Goal: Task Accomplishment & Management: Manage account settings

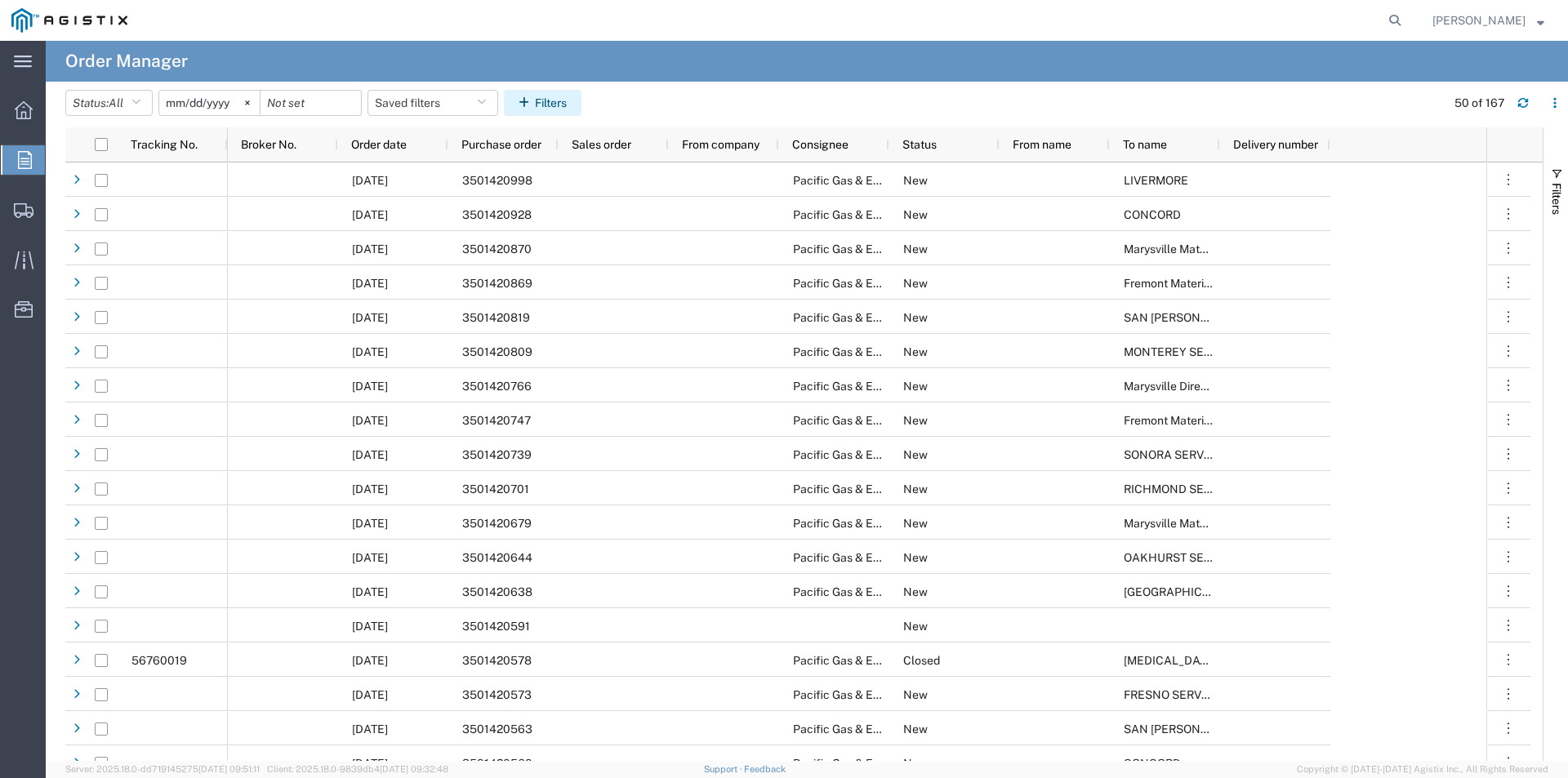
click at [573, 107] on button "Filters" at bounding box center [542, 102] width 77 height 26
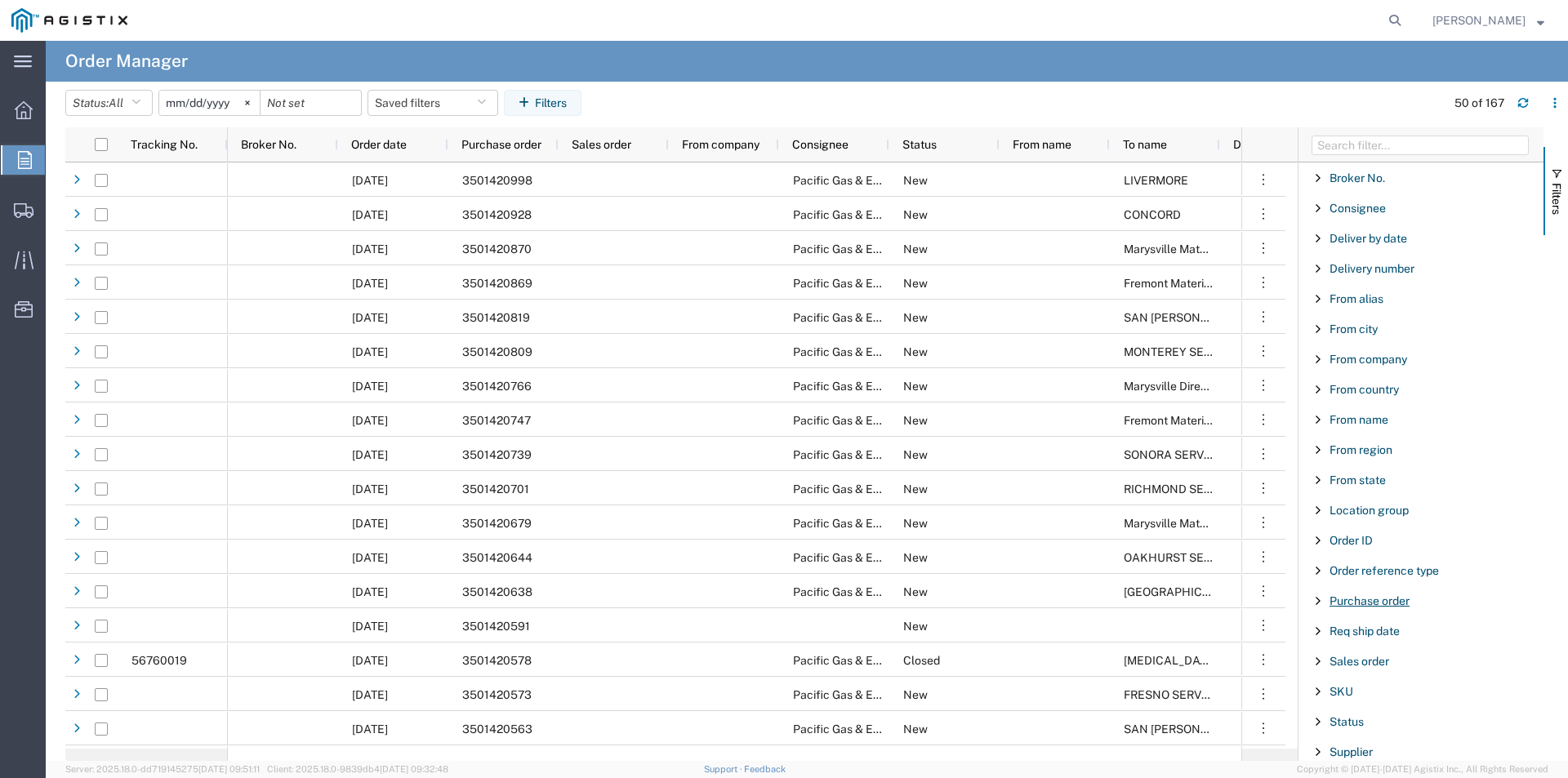
click at [1360, 602] on span "Purchase order" at bounding box center [1369, 601] width 80 height 13
click at [1407, 666] on input "Filter Value" at bounding box center [1426, 670] width 214 height 20
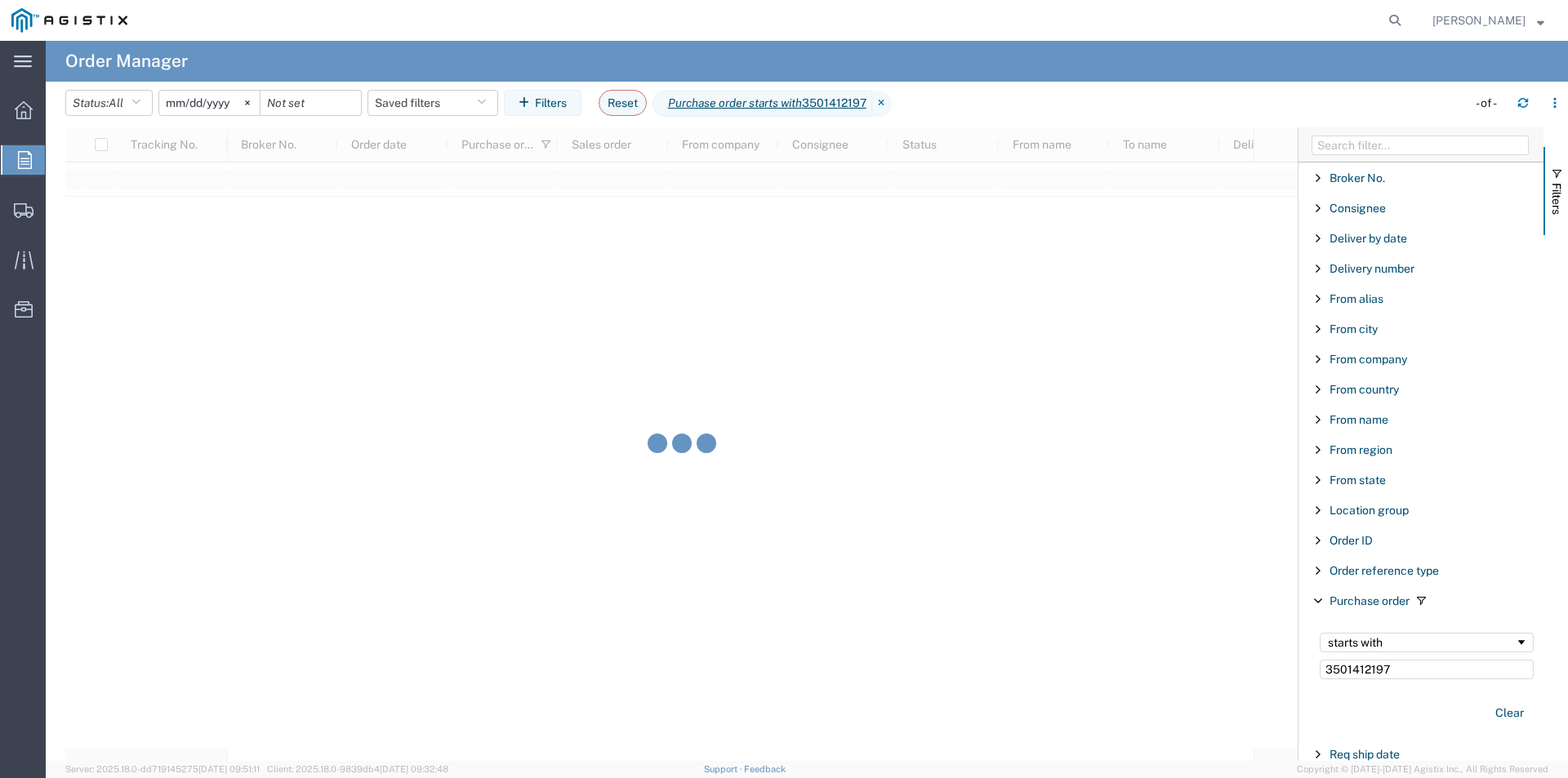
type input "3501412197"
click at [215, 101] on input "[DATE]" at bounding box center [209, 102] width 101 height 24
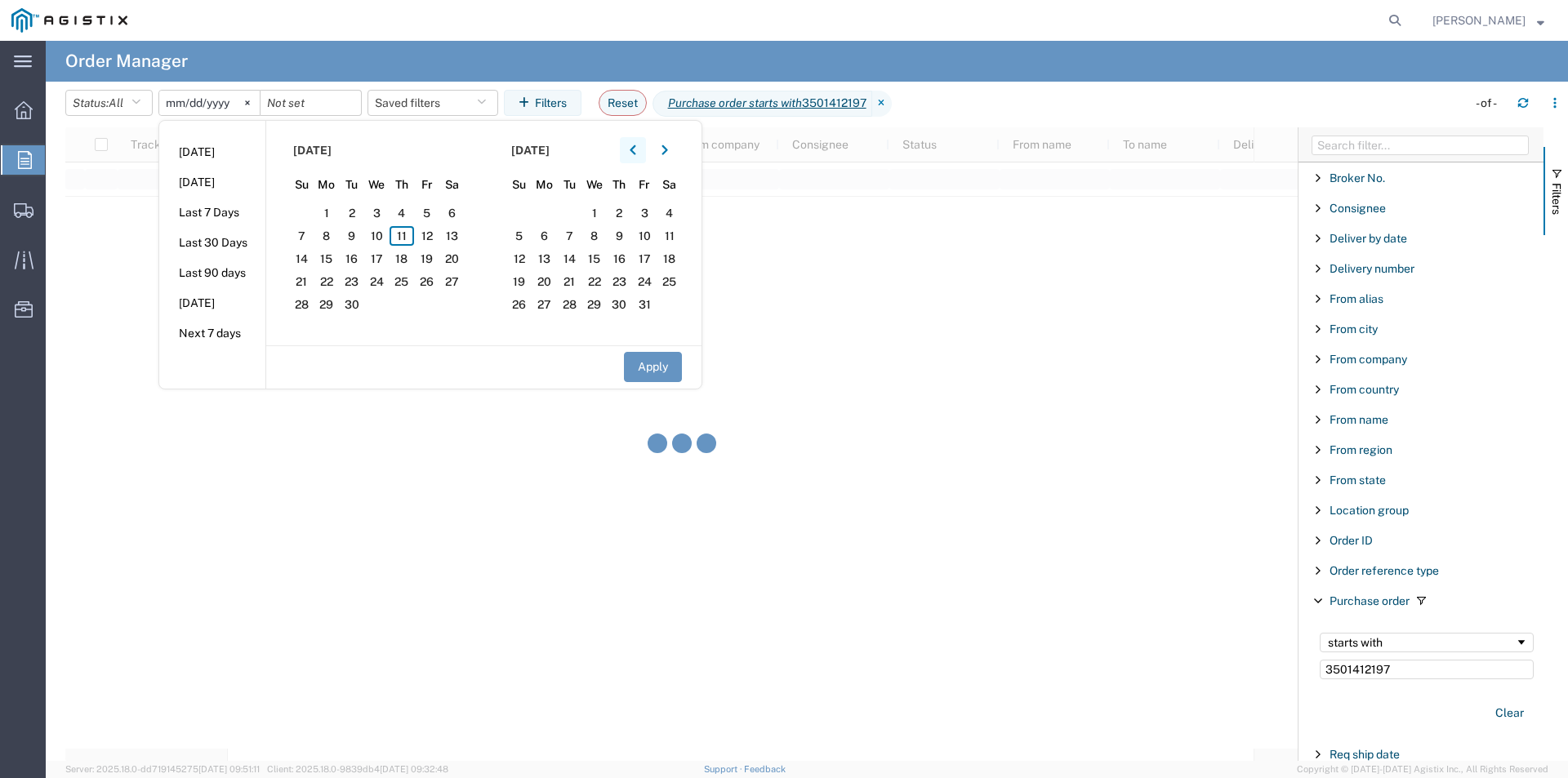
click at [636, 145] on icon "button" at bounding box center [633, 151] width 7 height 12
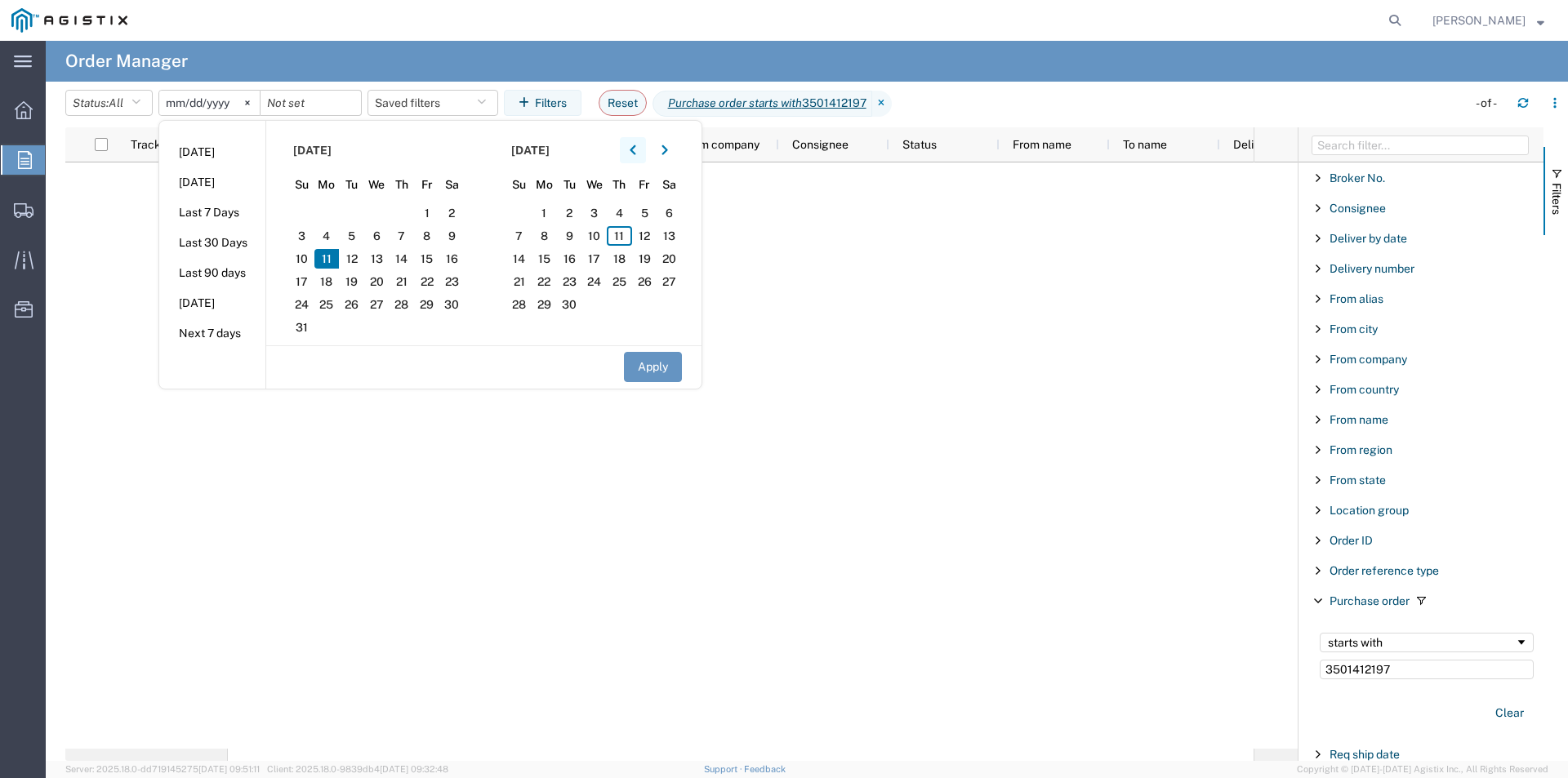
click at [636, 145] on icon "button" at bounding box center [633, 151] width 7 height 12
click at [624, 142] on div "May 2025" at bounding box center [594, 150] width 176 height 26
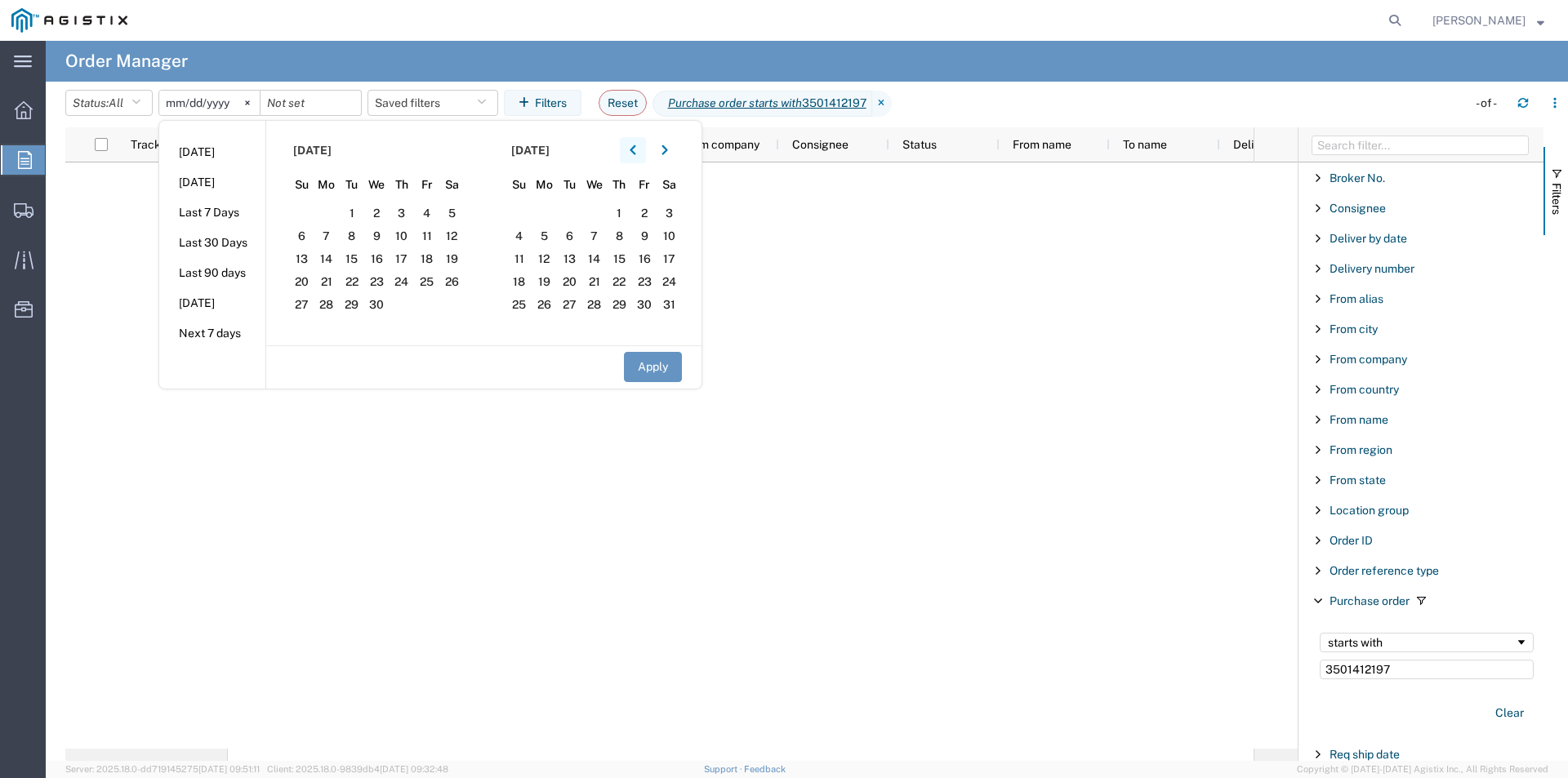
click at [635, 147] on icon "button" at bounding box center [632, 151] width 6 height 10
click at [635, 148] on icon "button" at bounding box center [632, 151] width 6 height 10
click at [459, 235] on span "8" at bounding box center [452, 236] width 25 height 20
click at [649, 372] on button "Apply" at bounding box center [653, 367] width 58 height 30
type input "2025-02-08"
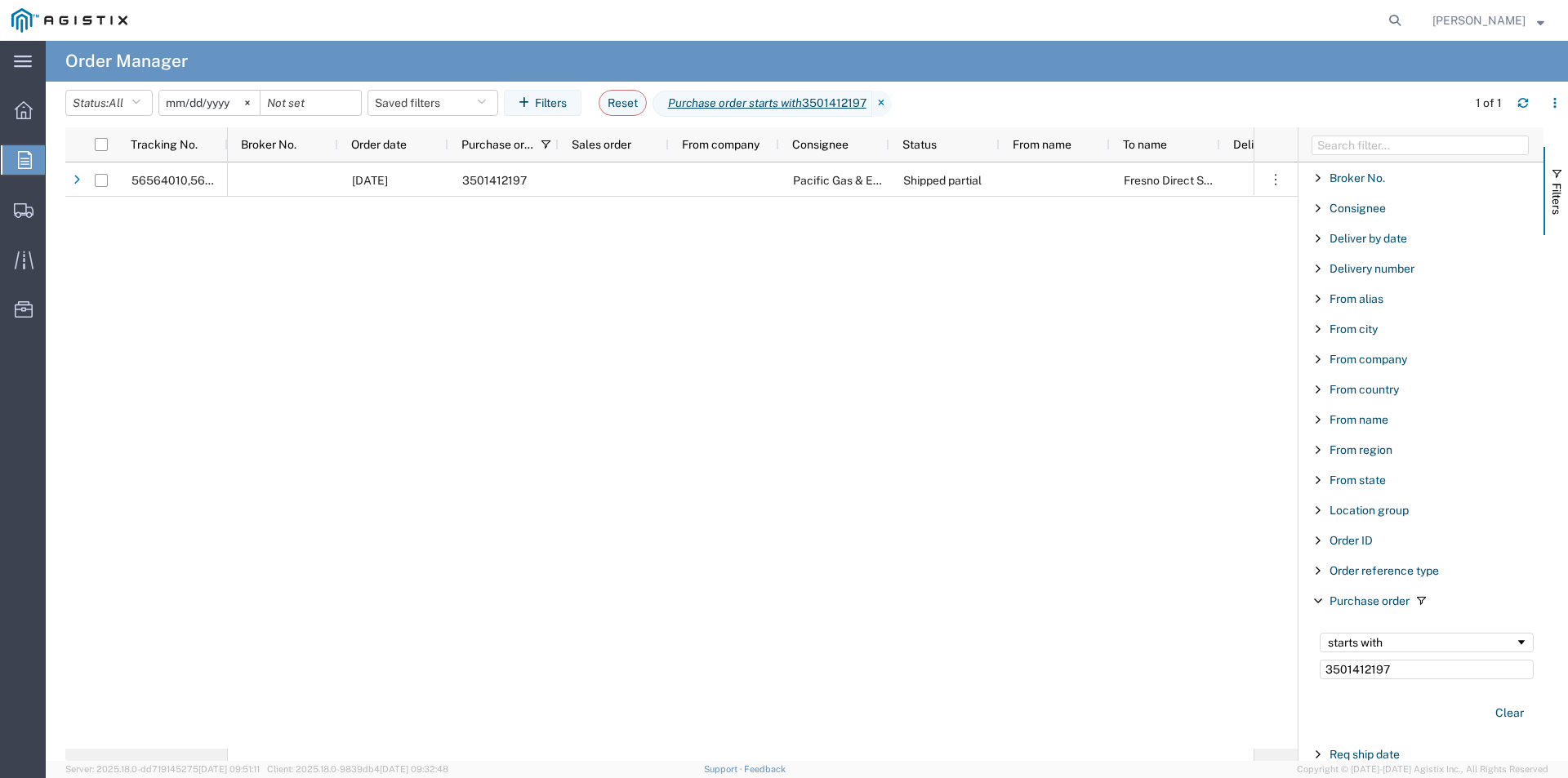
click at [461, 394] on div "07/08/2025 3501412197 Pacific Gas & Electric Company Shipped partial Fresno Dir…" at bounding box center [741, 455] width 1025 height 586
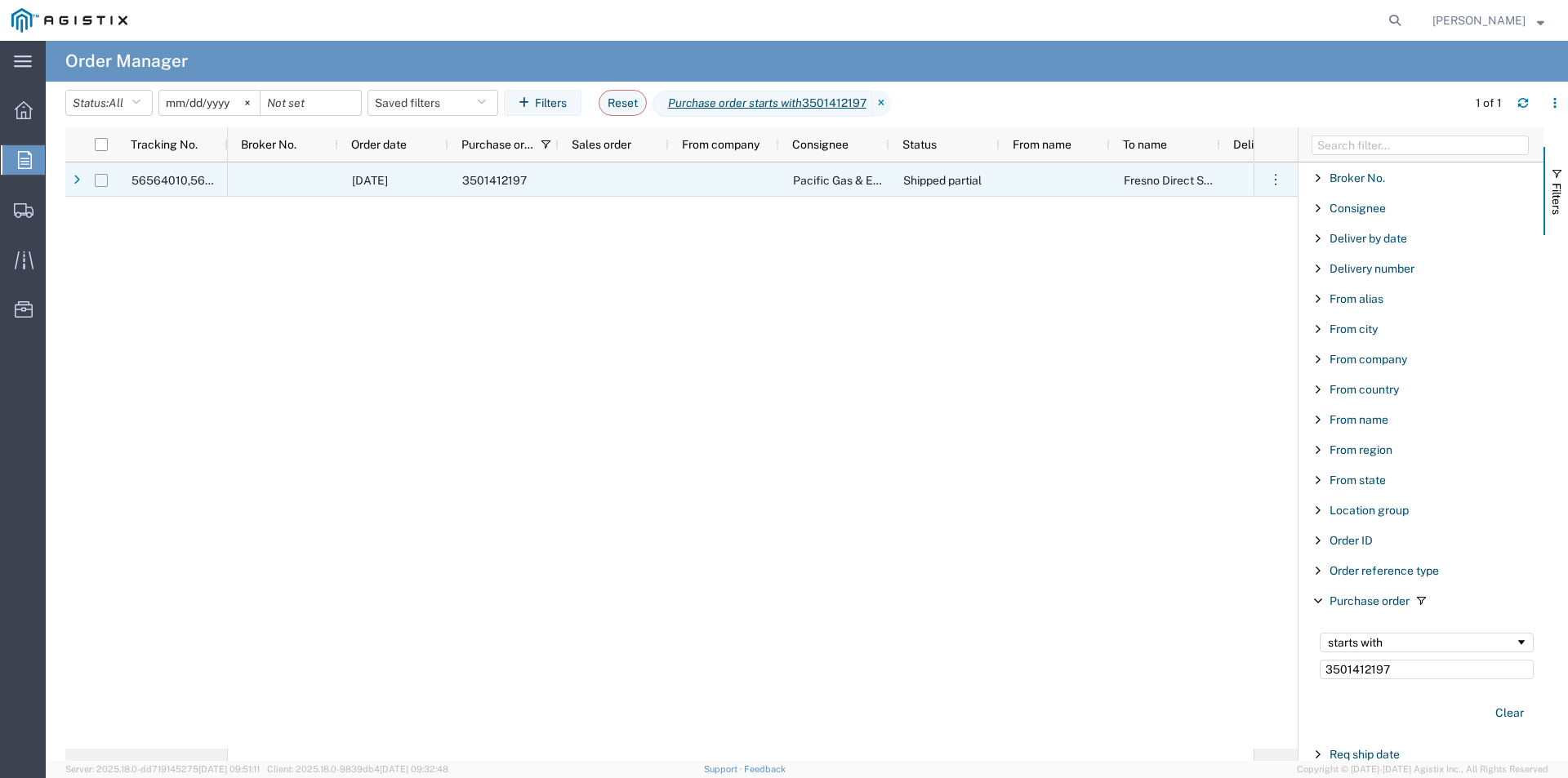
click at [97, 181] on input "Press Space to toggle row selection (unchecked)" at bounding box center [102, 181] width 13 height 13
checkbox input "true"
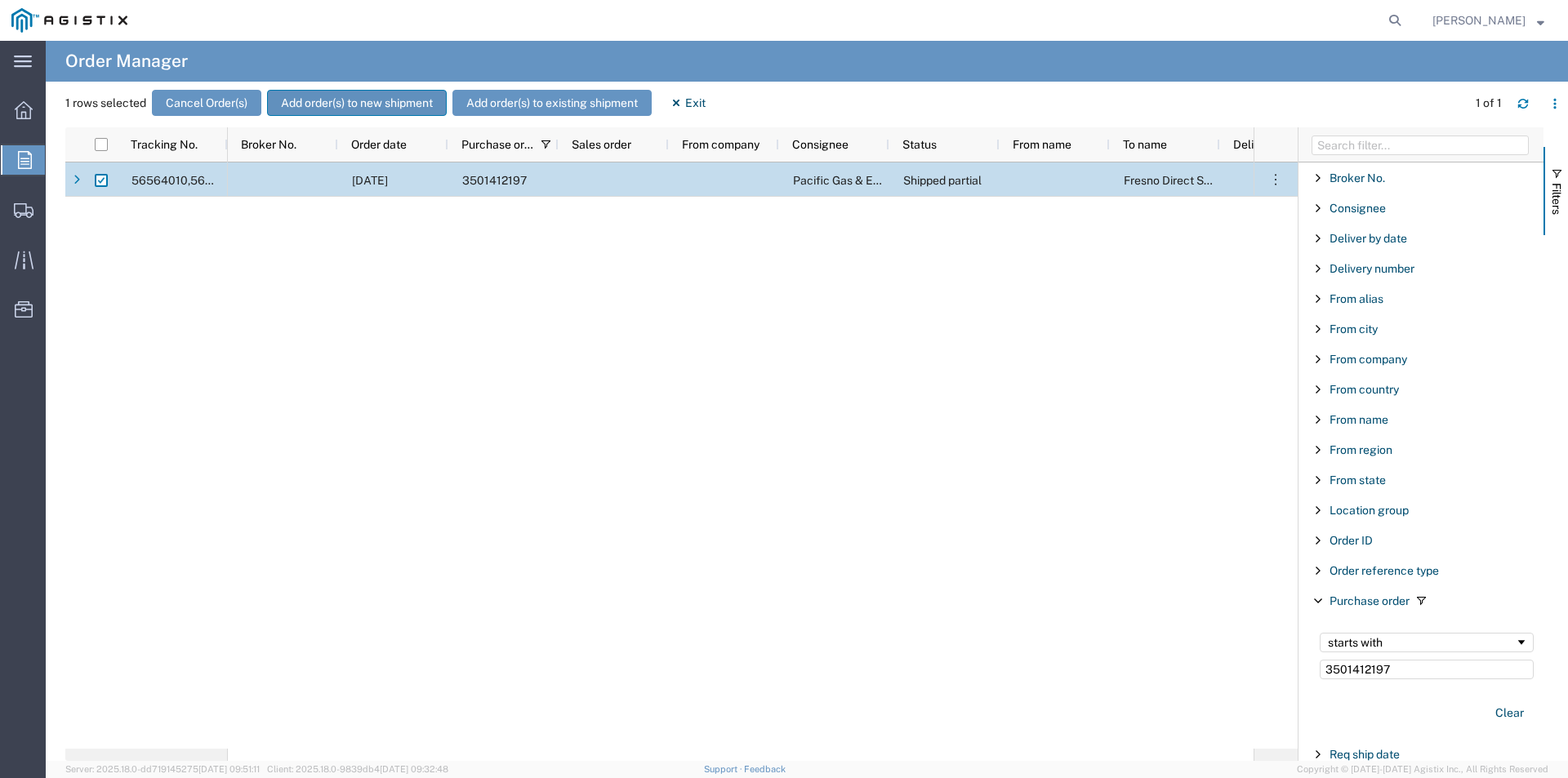
click at [333, 97] on button "Add order(s) to new shipment" at bounding box center [357, 102] width 180 height 26
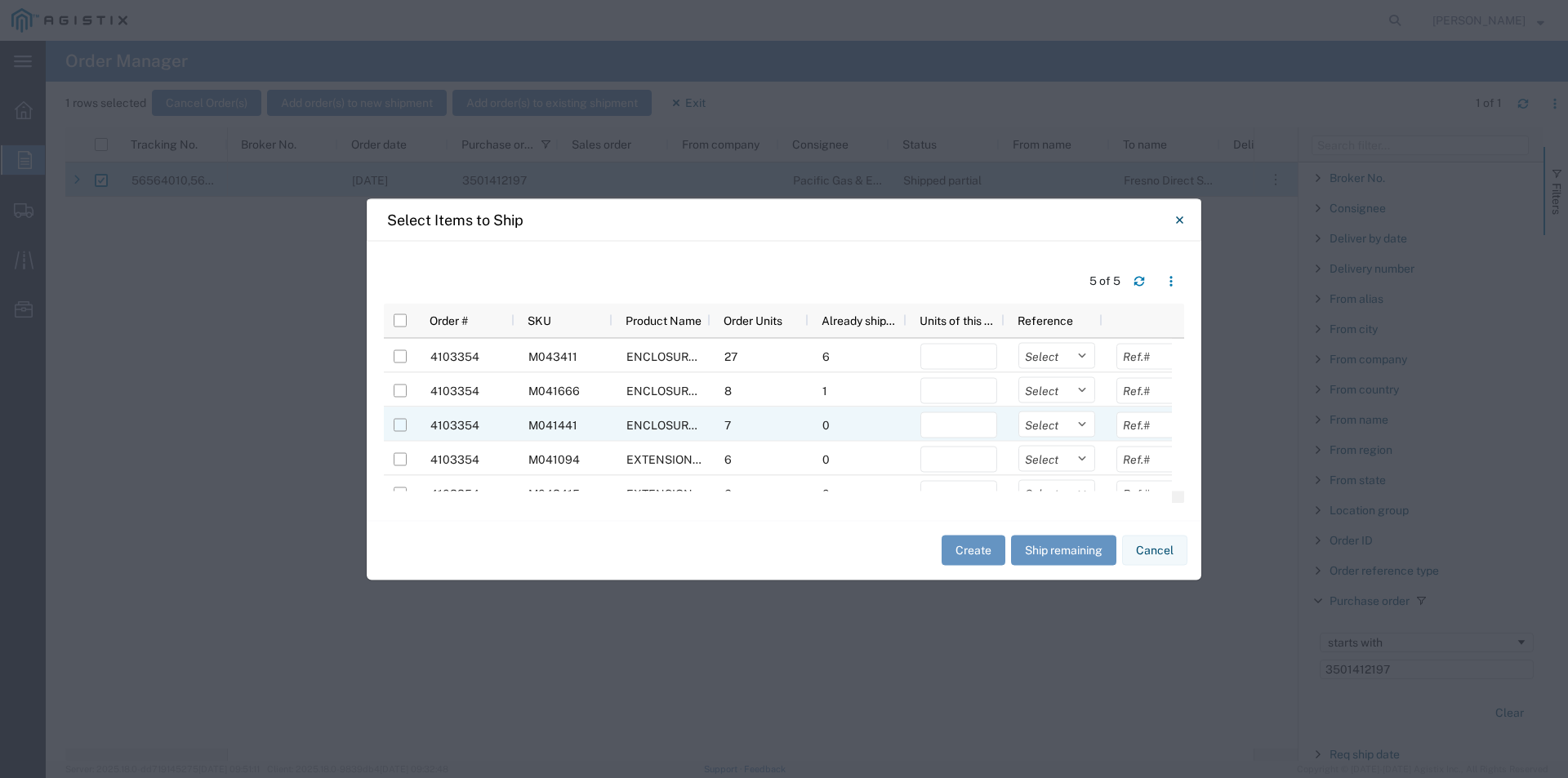
click at [405, 425] on input "Press Space to toggle row selection (unchecked)" at bounding box center [400, 424] width 13 height 13
checkbox input "true"
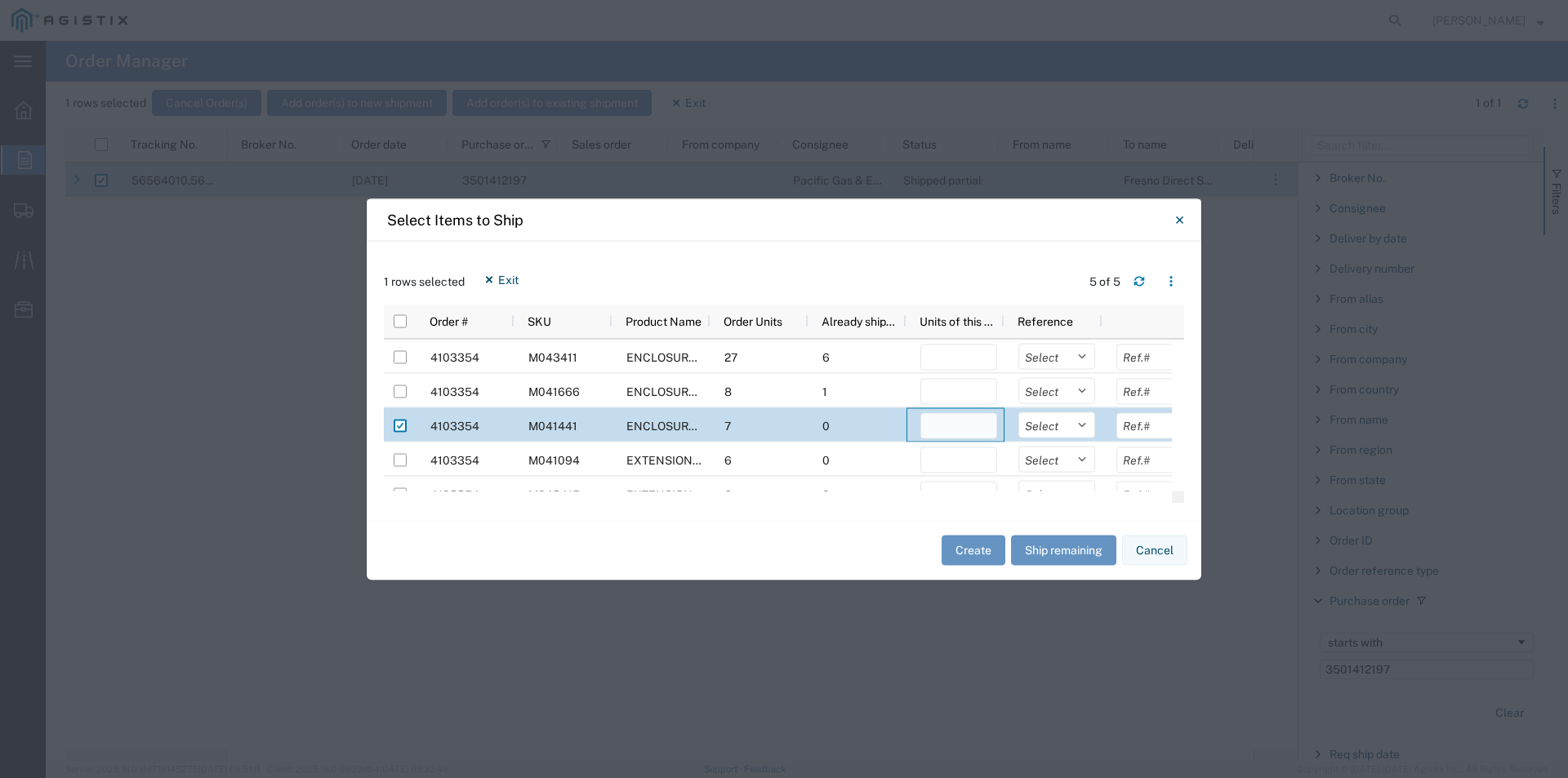
click at [946, 424] on input "number" at bounding box center [959, 424] width 77 height 26
type input "1"
click at [985, 548] on button "Create" at bounding box center [973, 551] width 64 height 30
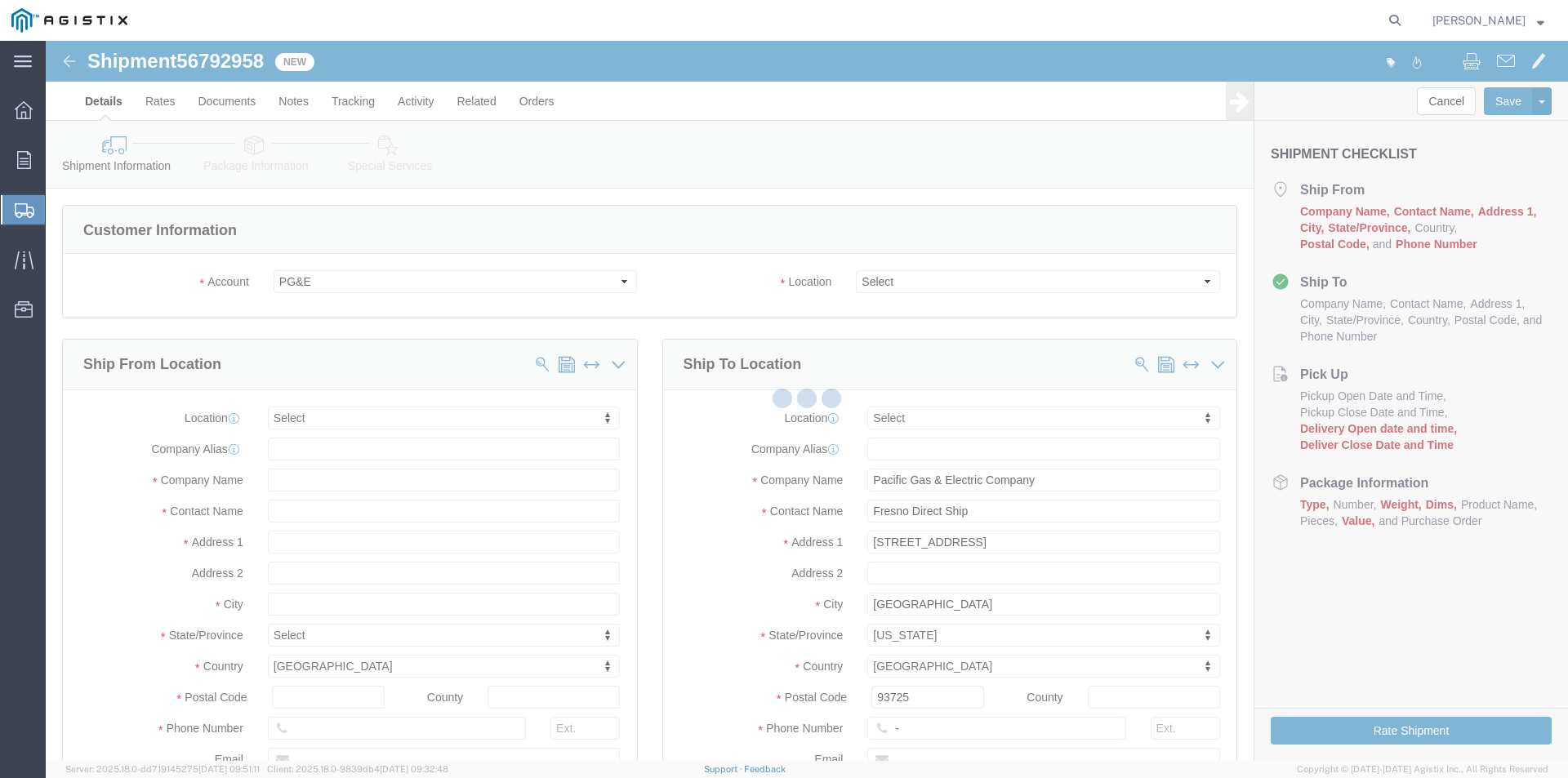
select select
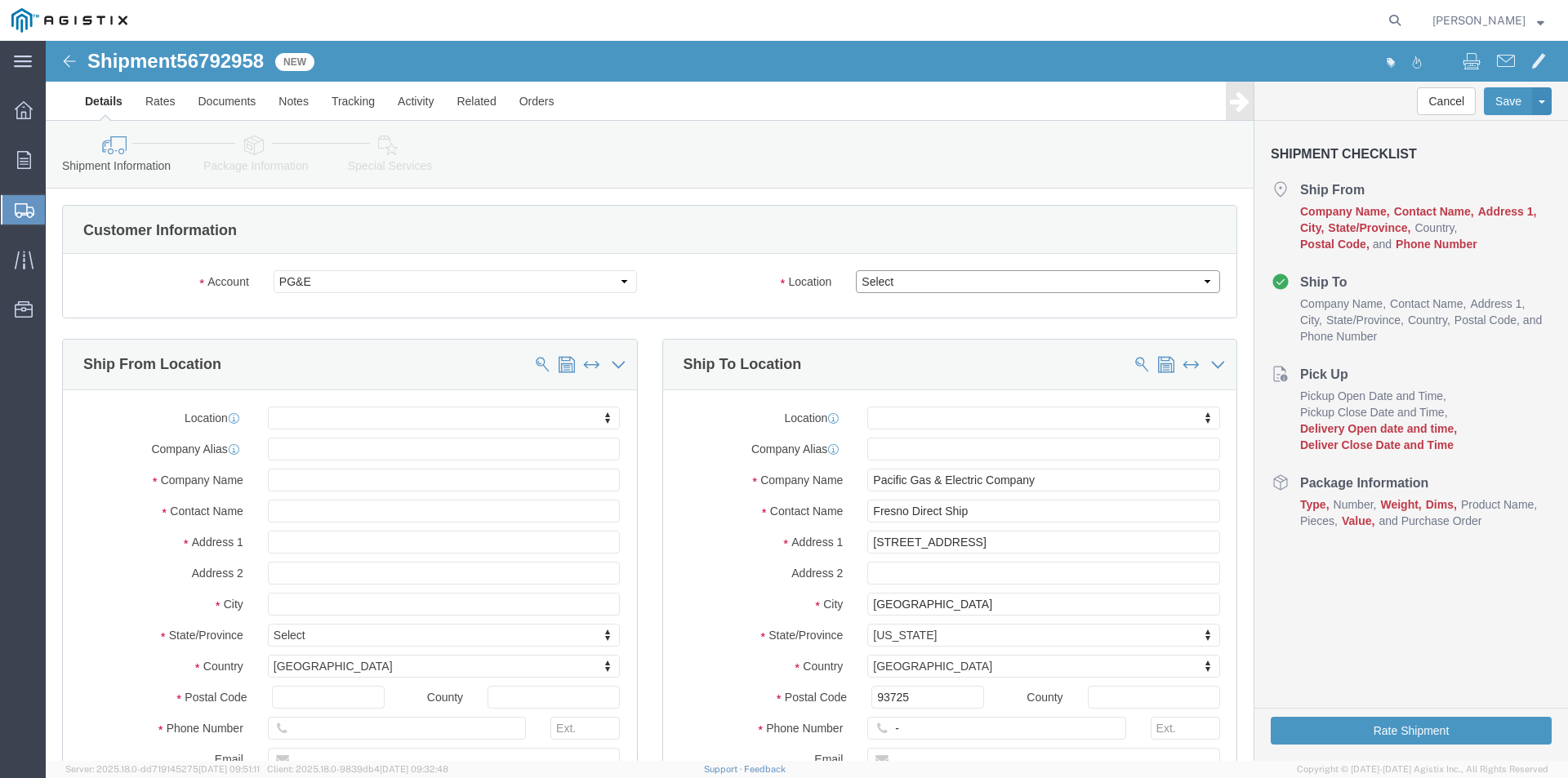
click select "Select All Others [GEOGRAPHIC_DATA] [GEOGRAPHIC_DATA] [GEOGRAPHIC_DATA] [GEOGRA…"
select select "23082"
click select "Select All Others [GEOGRAPHIC_DATA] [GEOGRAPHIC_DATA] [GEOGRAPHIC_DATA] [GEOGRA…"
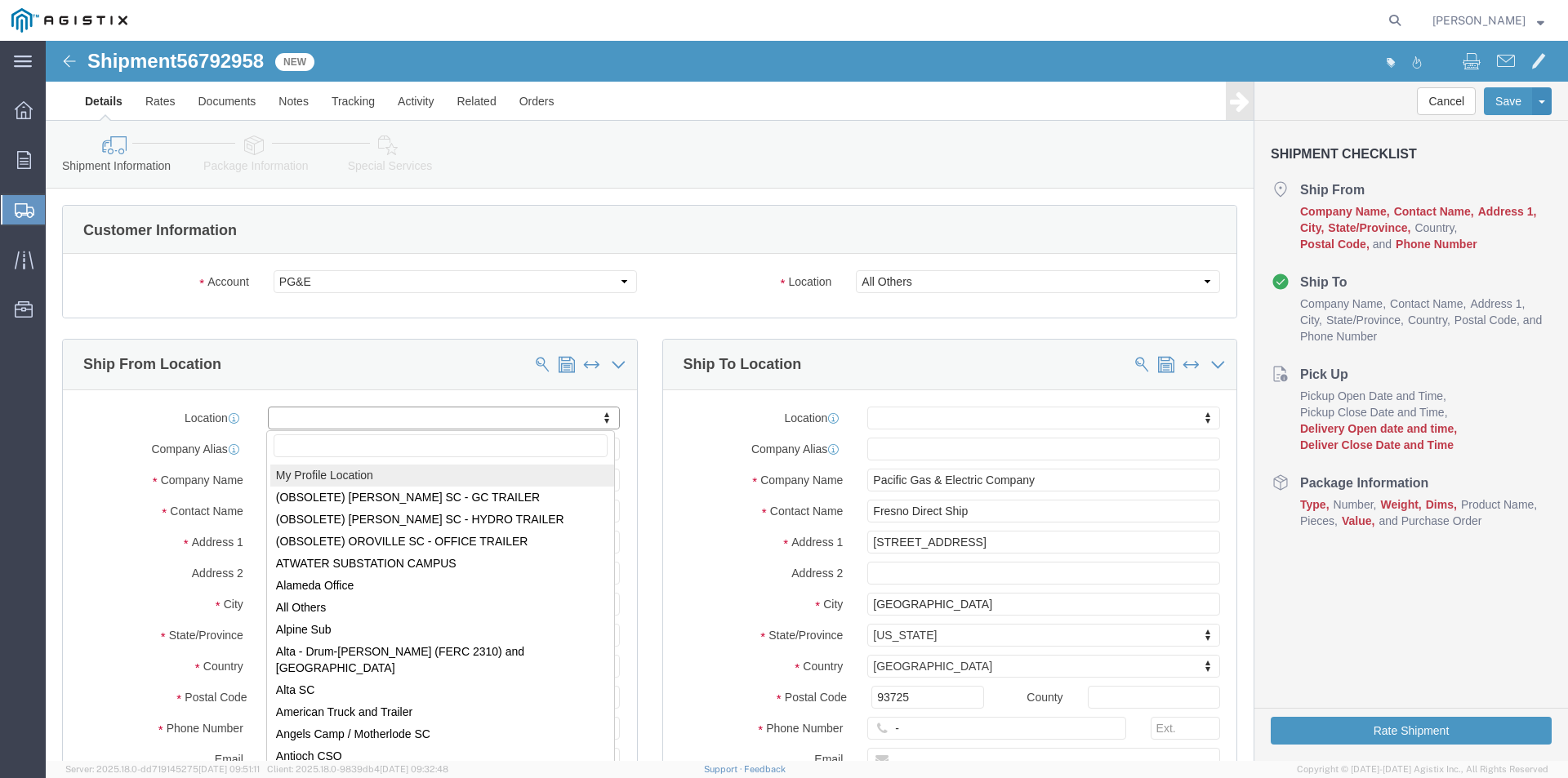
select select "MYPROFILE"
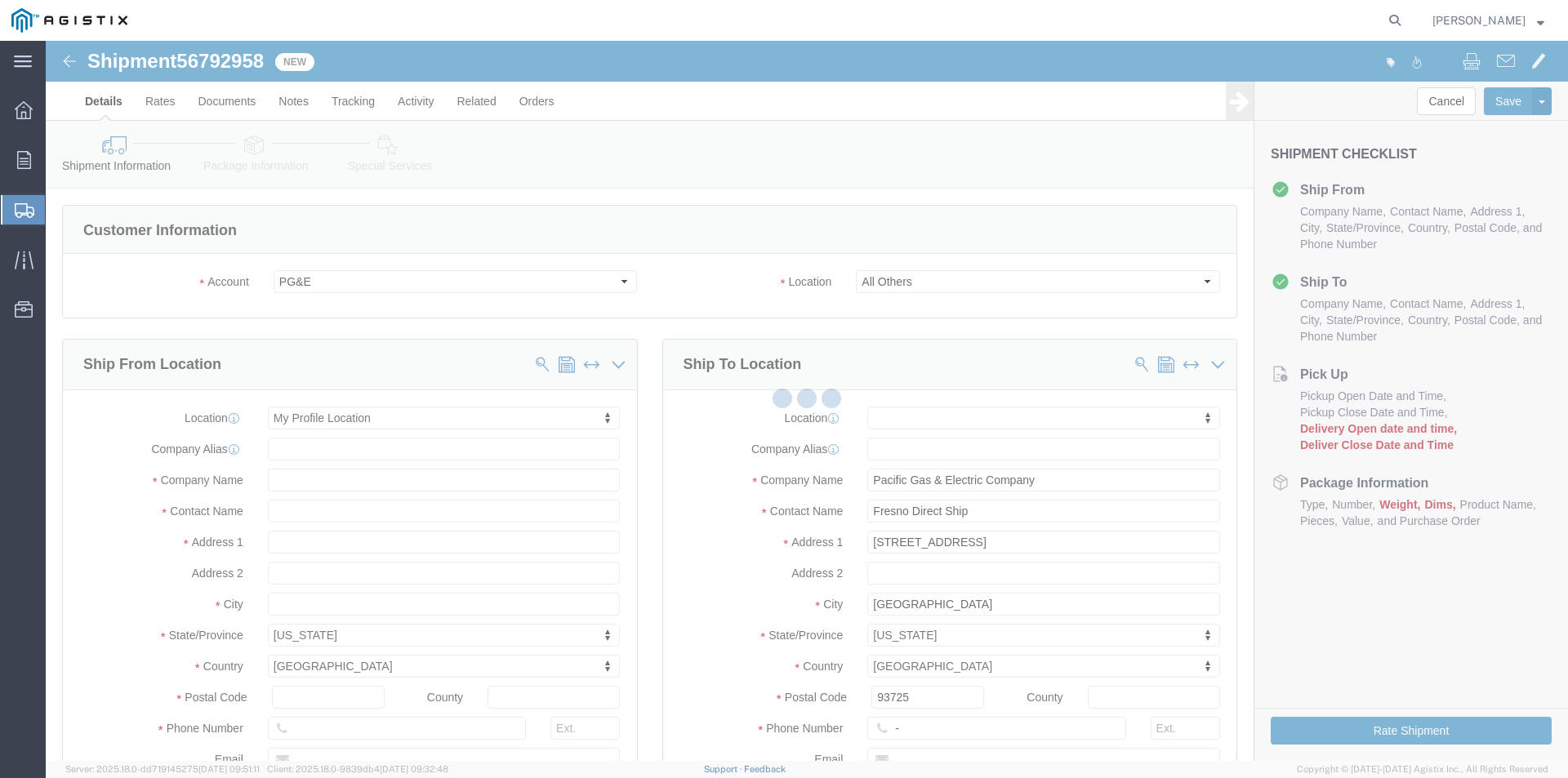
select select "CA"
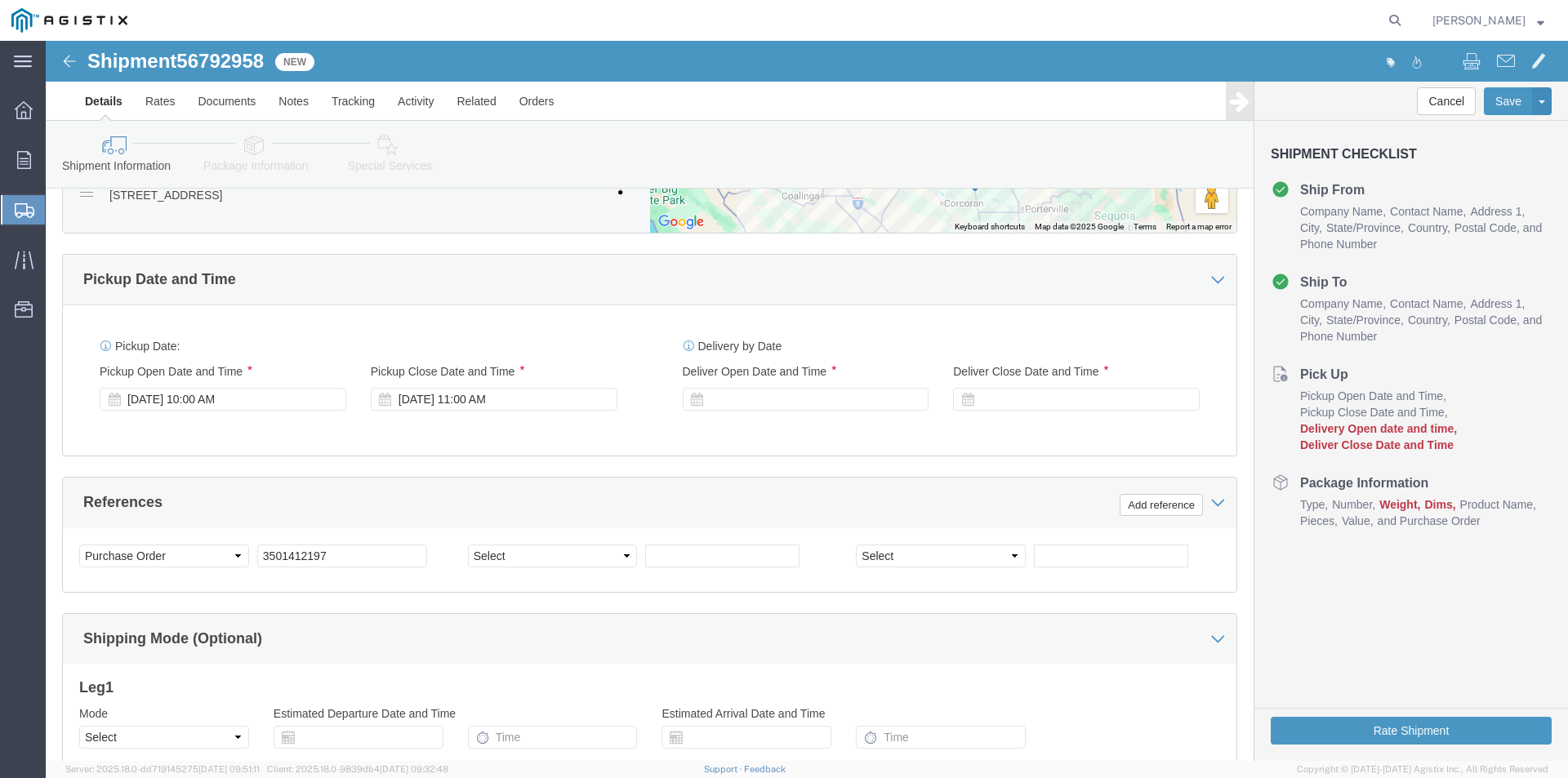
scroll to position [898, 0]
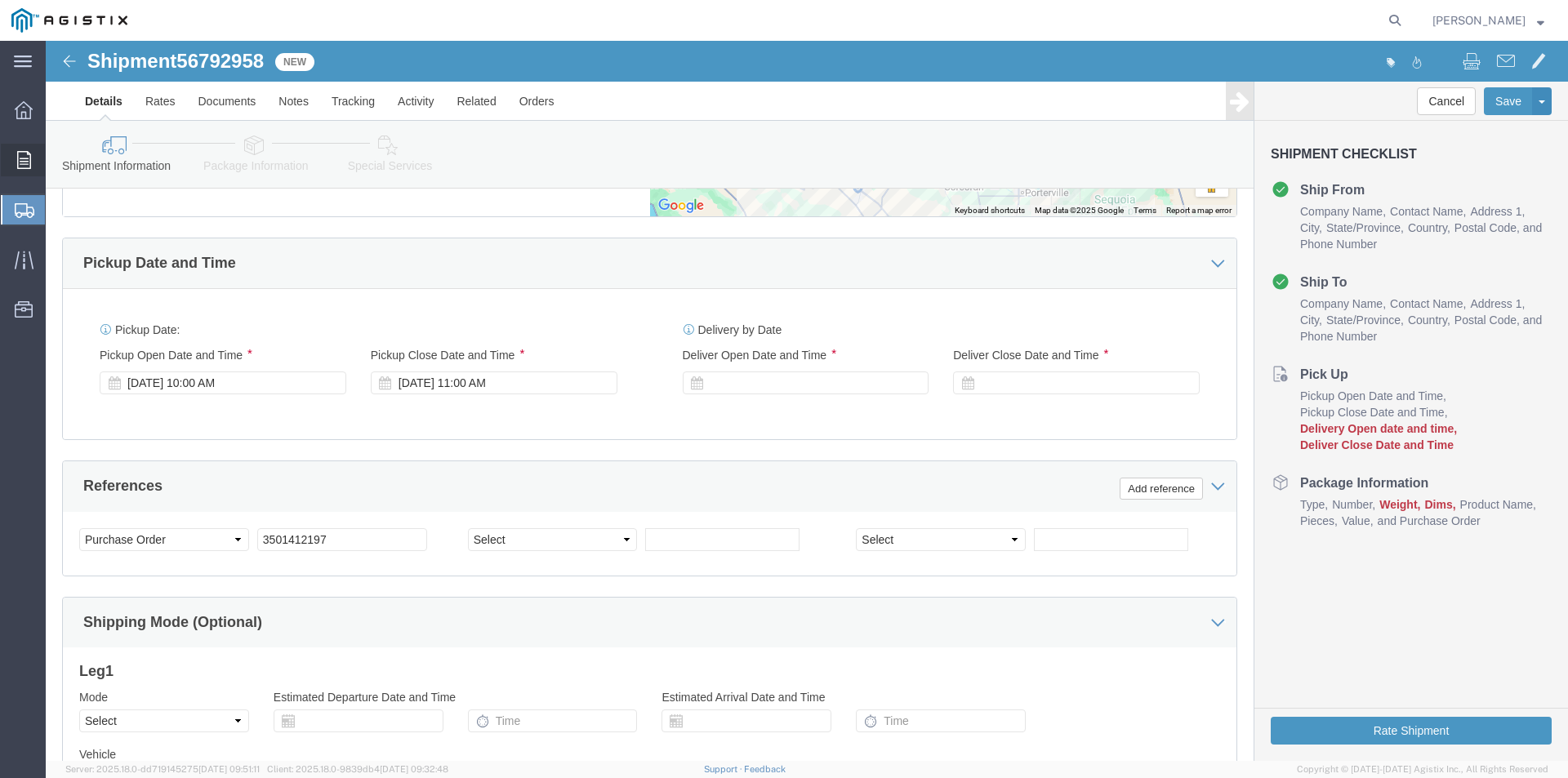
click at [23, 151] on div at bounding box center [23, 160] width 46 height 32
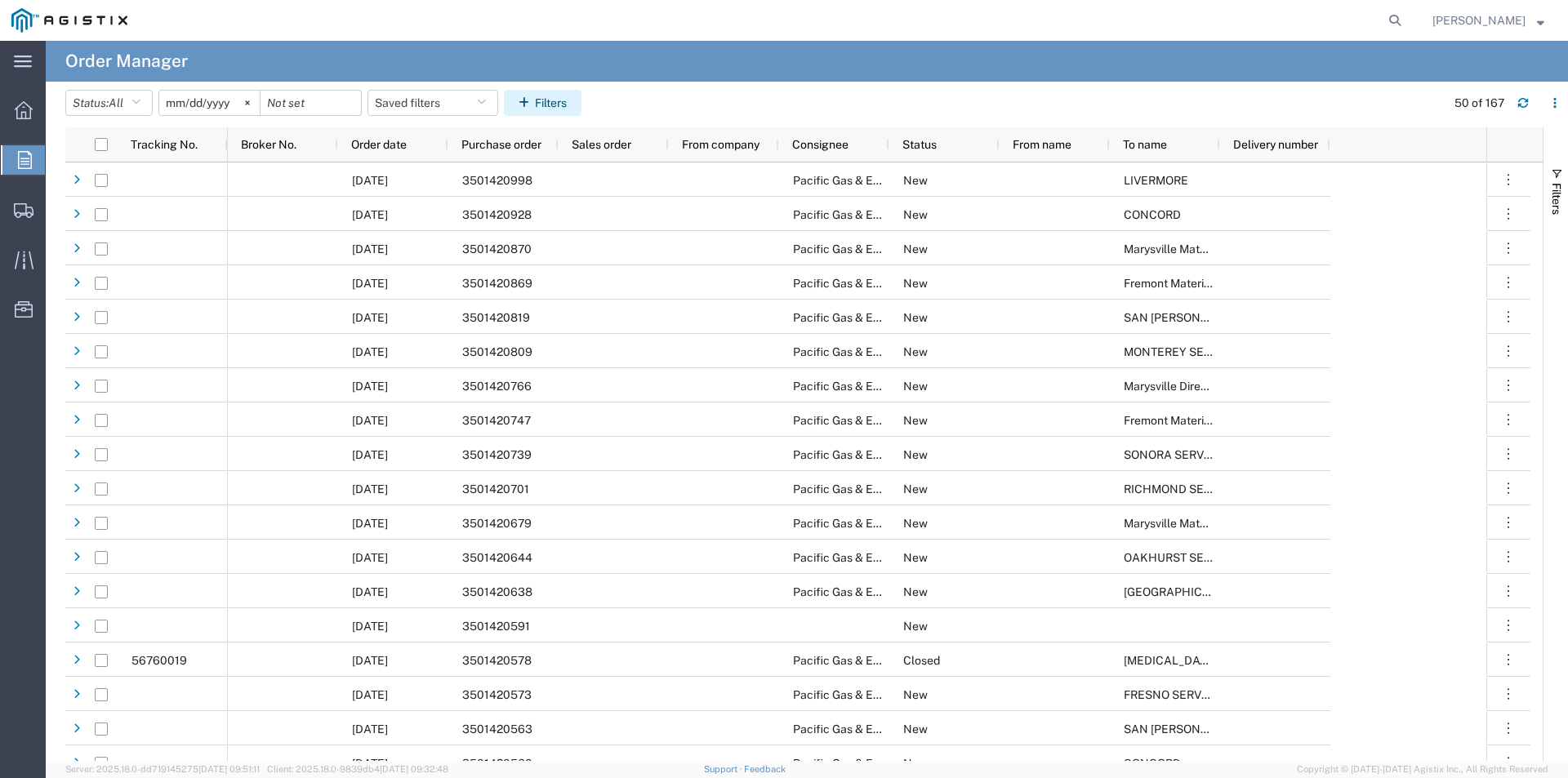
click at [555, 96] on button "Filters" at bounding box center [542, 102] width 77 height 26
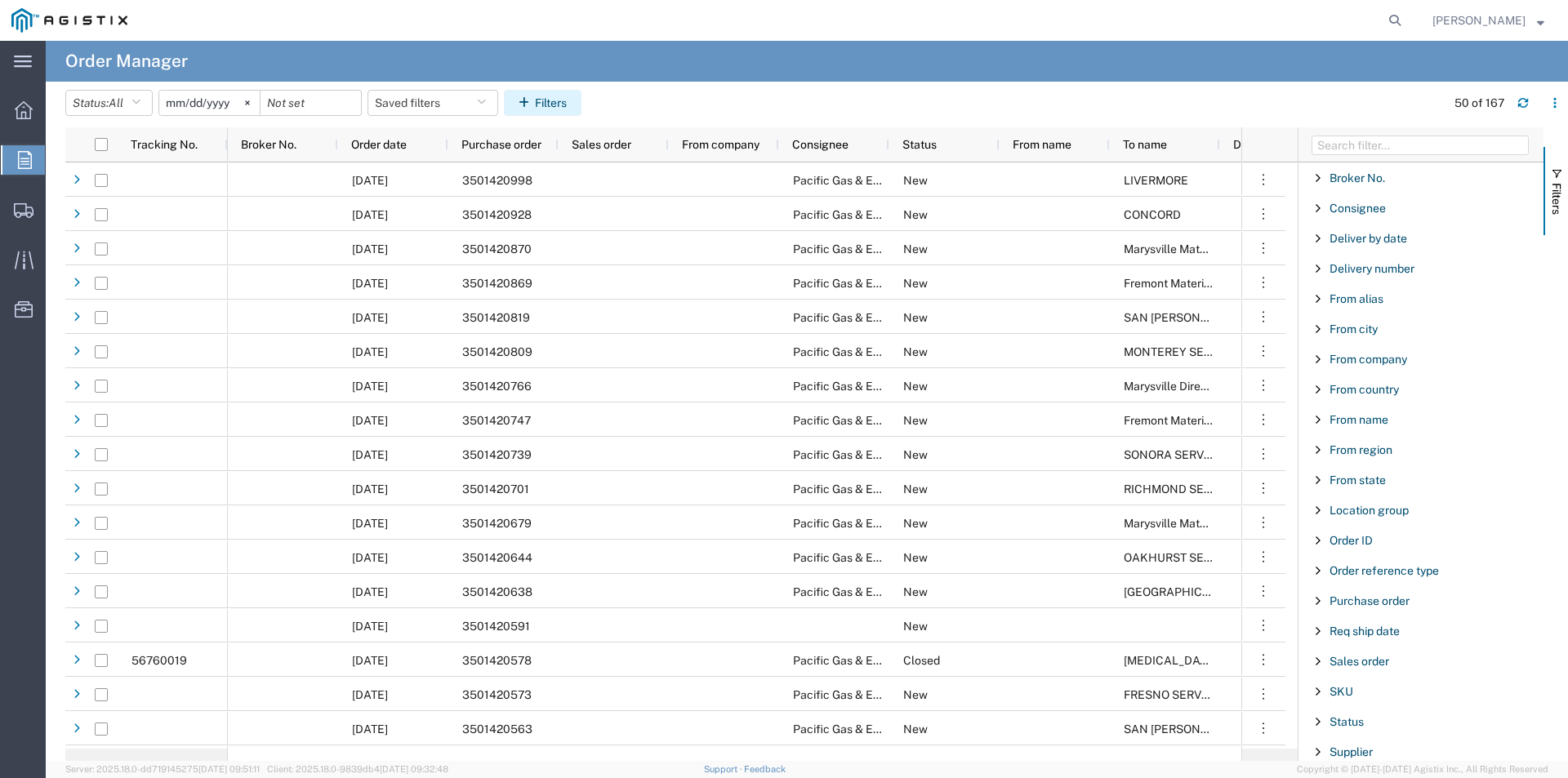
click at [545, 102] on button "Filters" at bounding box center [542, 102] width 77 height 26
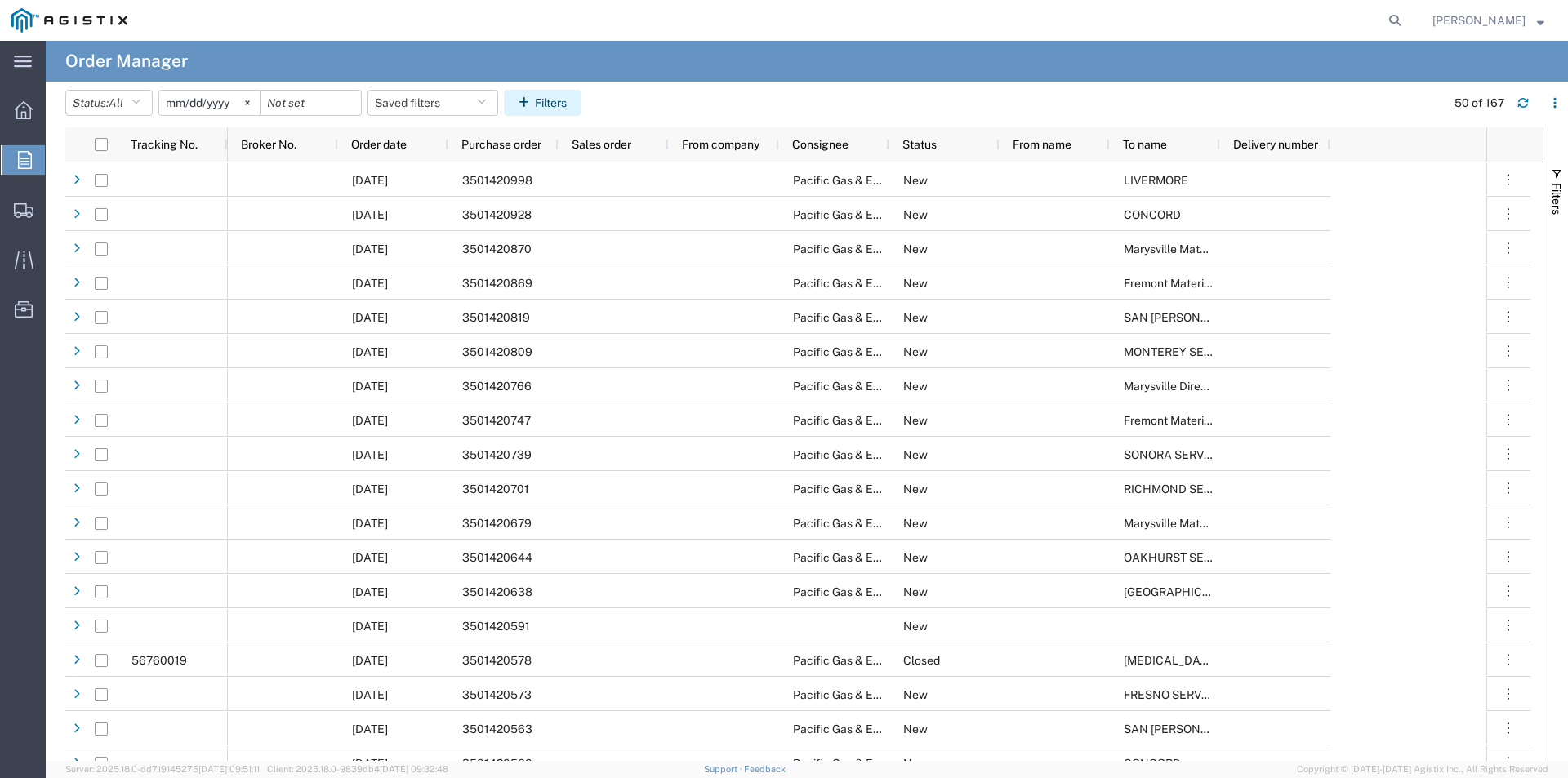
click at [545, 102] on button "Filters" at bounding box center [542, 102] width 77 height 26
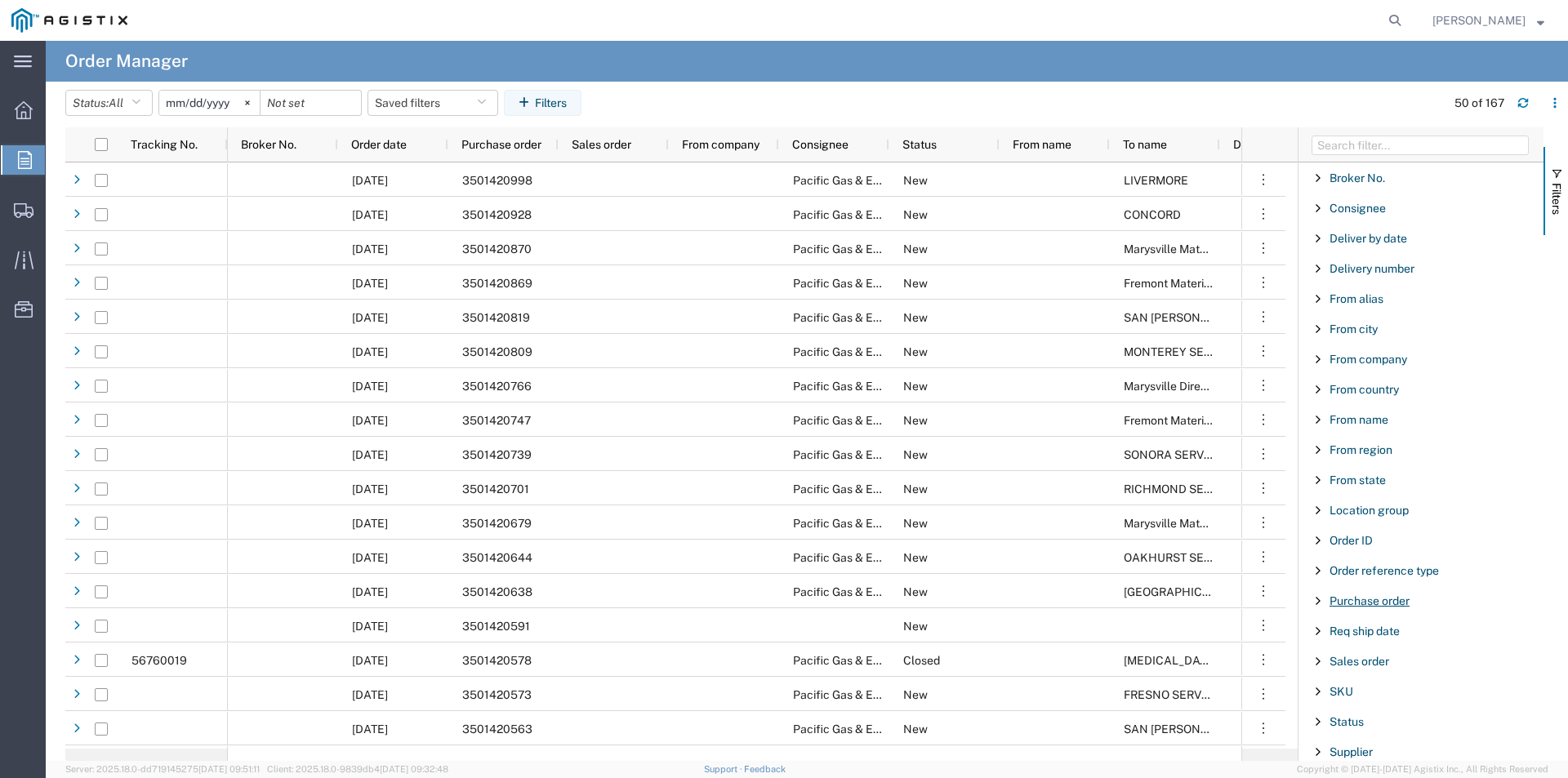
click at [1349, 597] on span "Purchase order" at bounding box center [1369, 601] width 80 height 13
click at [1387, 673] on input "Filter Value" at bounding box center [1426, 670] width 214 height 20
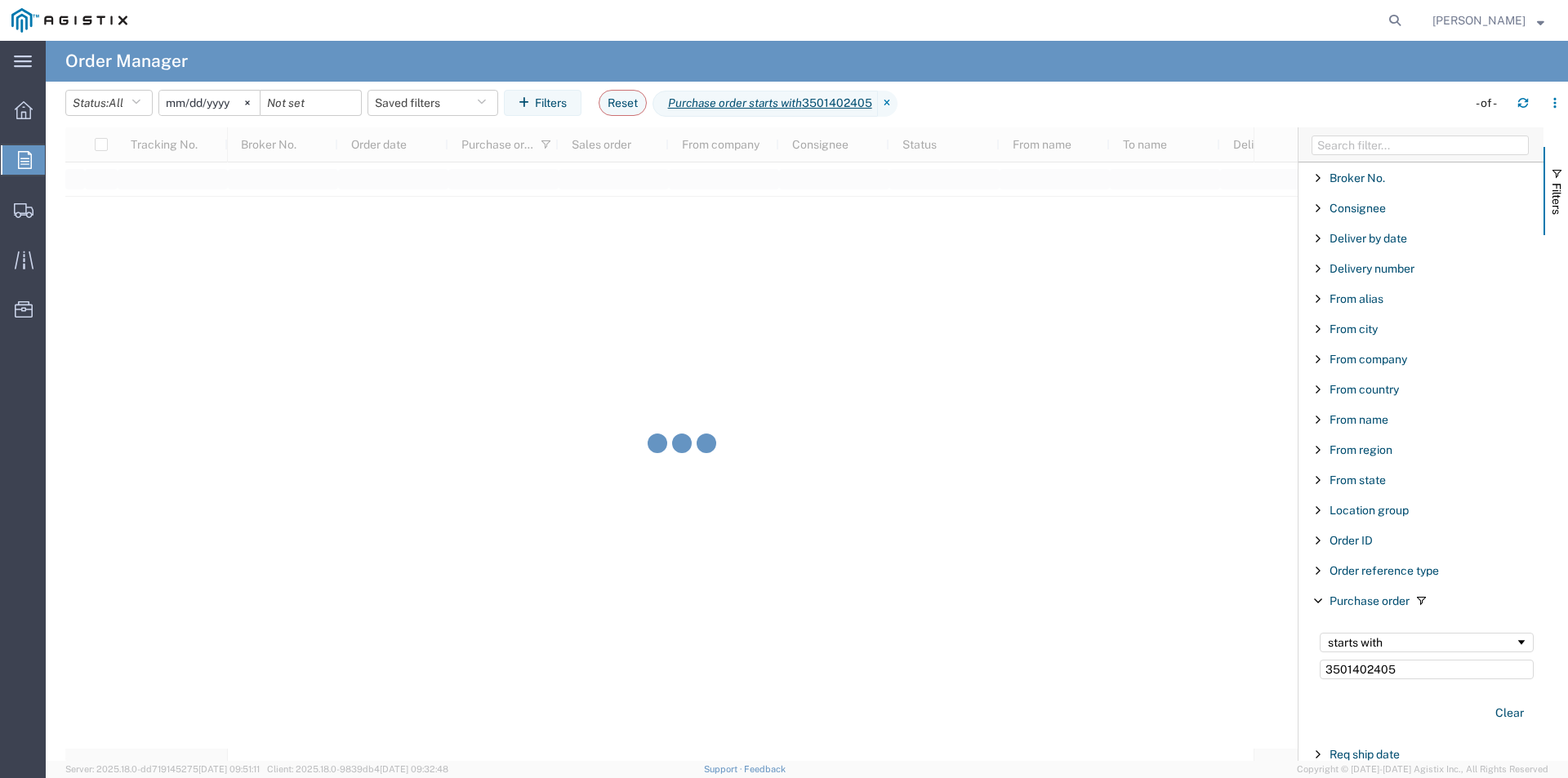
type input "3501402405"
click at [208, 105] on input "[DATE]" at bounding box center [209, 102] width 101 height 24
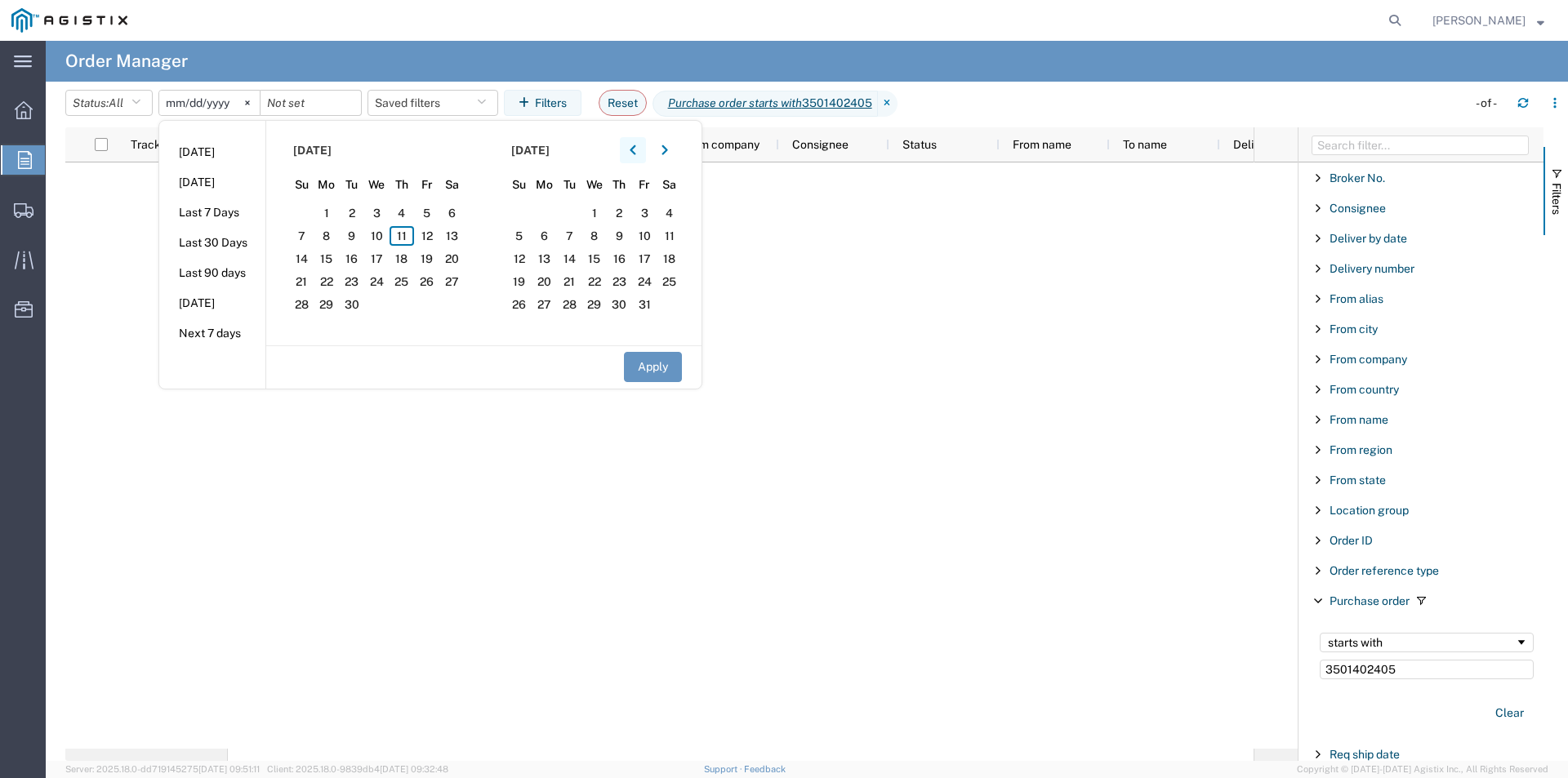
click at [635, 150] on icon "button" at bounding box center [632, 151] width 6 height 10
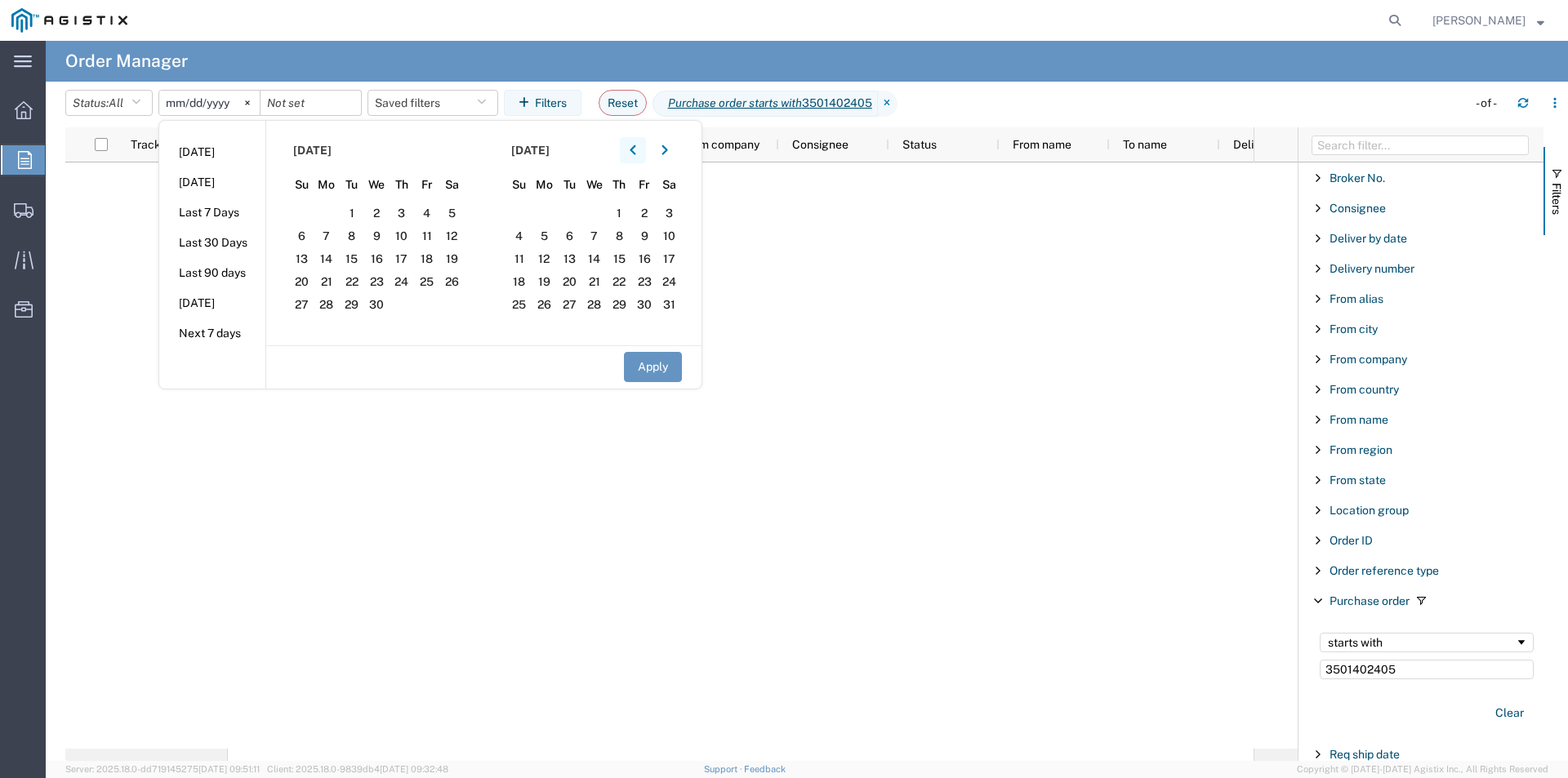
click at [635, 150] on icon "button" at bounding box center [632, 151] width 6 height 10
click at [452, 209] on span "1" at bounding box center [452, 213] width 25 height 20
click at [654, 365] on button "Apply" at bounding box center [653, 367] width 58 height 30
type input "2025-03-01"
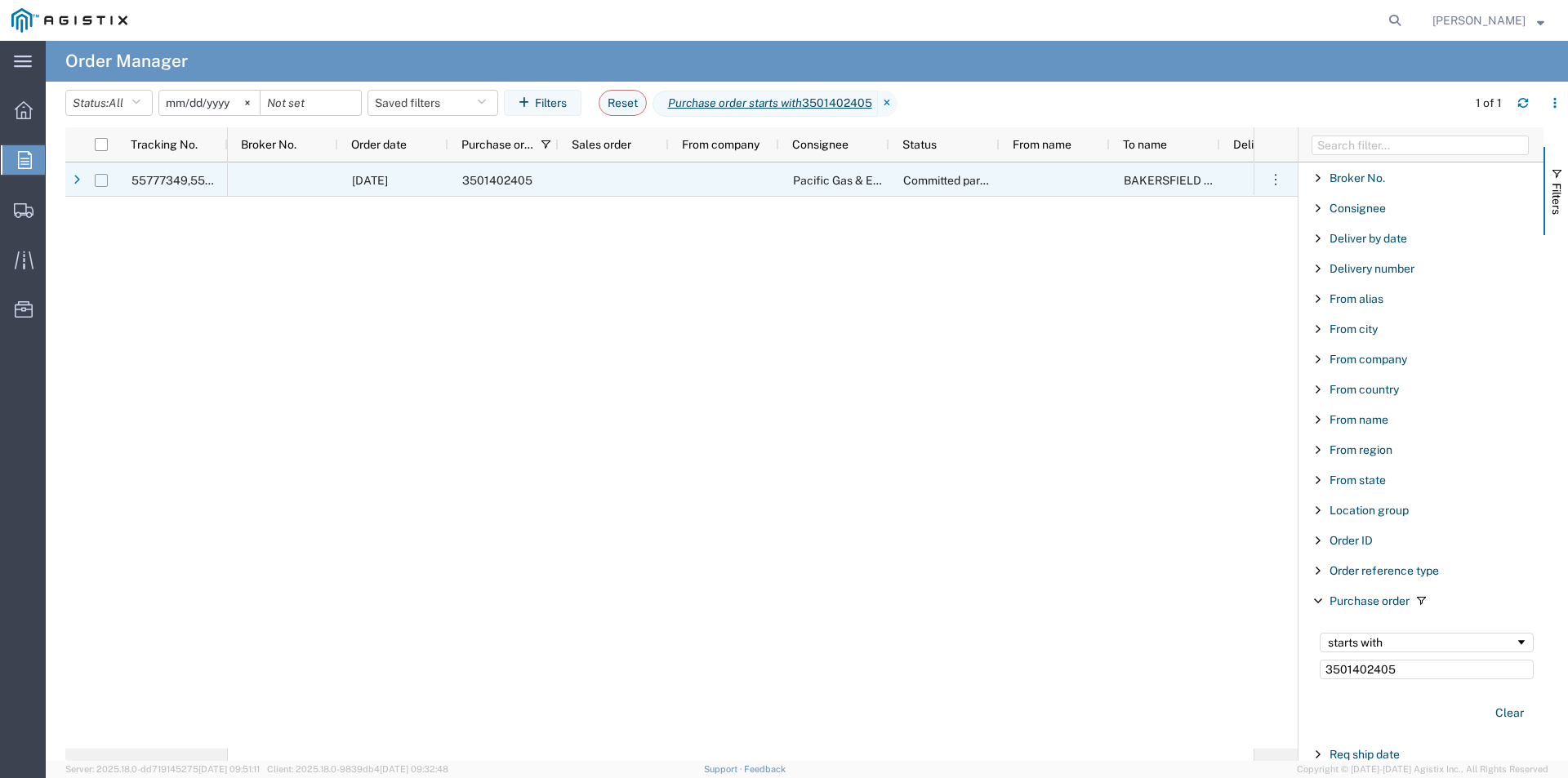
click at [97, 177] on input "Press Space to toggle row selection (unchecked)" at bounding box center [102, 181] width 13 height 13
checkbox input "true"
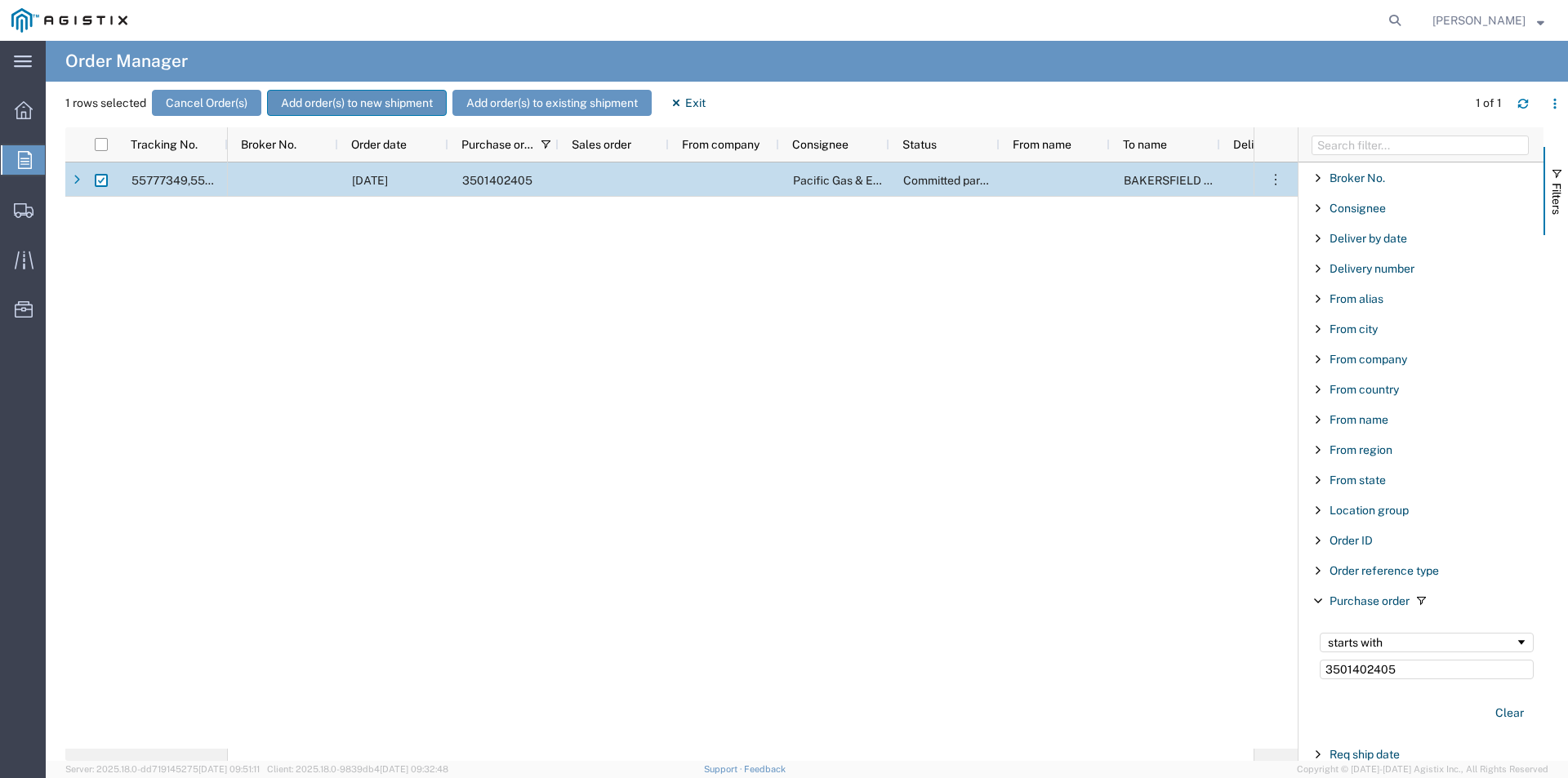
click at [362, 103] on button "Add order(s) to new shipment" at bounding box center [357, 102] width 180 height 26
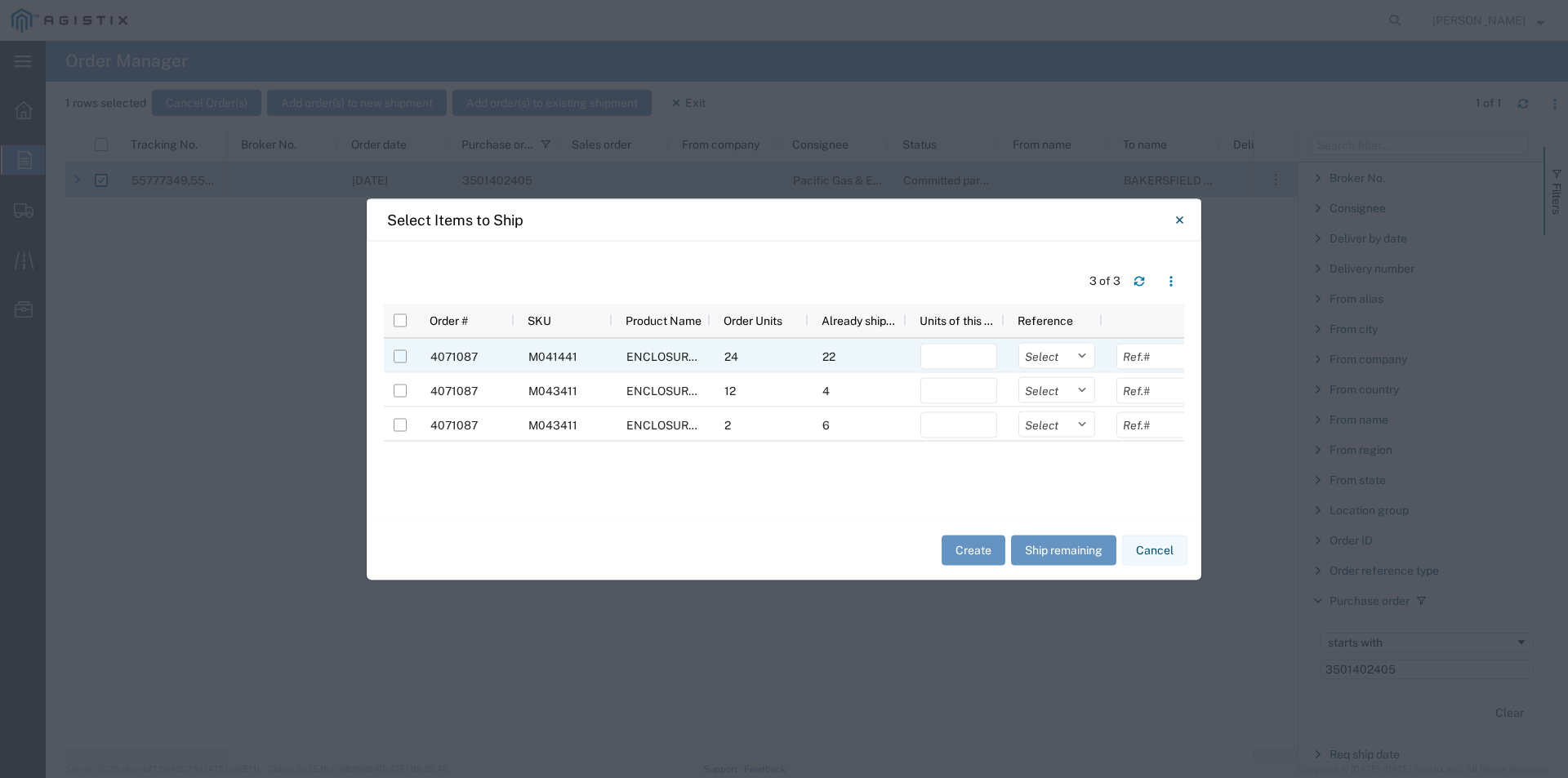
click at [400, 357] on input "Press Space to toggle row selection (unchecked)" at bounding box center [400, 356] width 13 height 13
checkbox input "true"
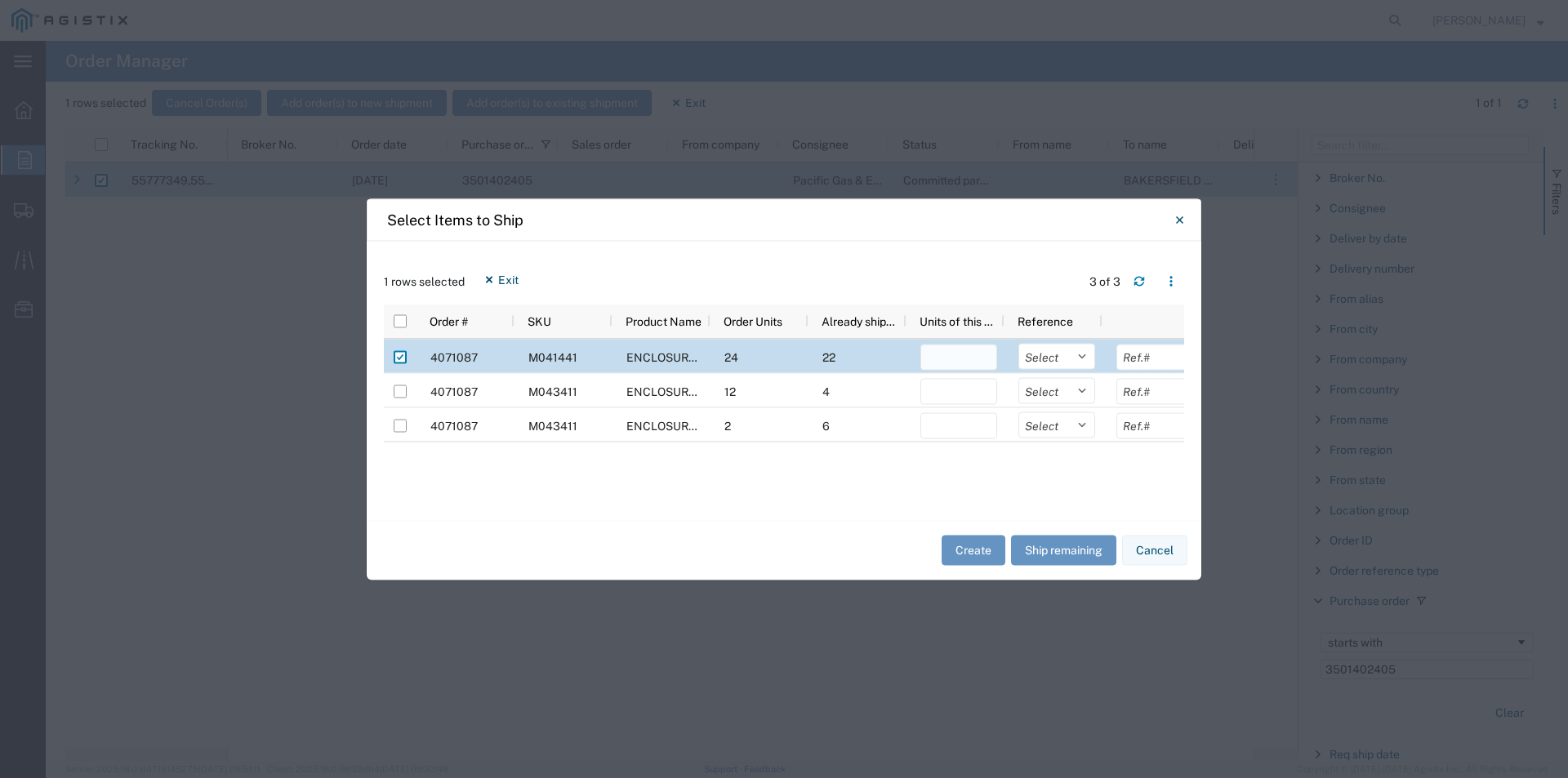
click at [978, 357] on input "number" at bounding box center [959, 356] width 77 height 26
type input "2"
drag, startPoint x: 987, startPoint y: 240, endPoint x: 992, endPoint y: 335, distance: 95.1
click at [987, 246] on div "1 rows selected Exit 3 of 3 Press SPACE to deselect this row. Order # SKU Produ…" at bounding box center [783, 380] width 835 height 280
click at [978, 551] on button "Create" at bounding box center [973, 551] width 64 height 30
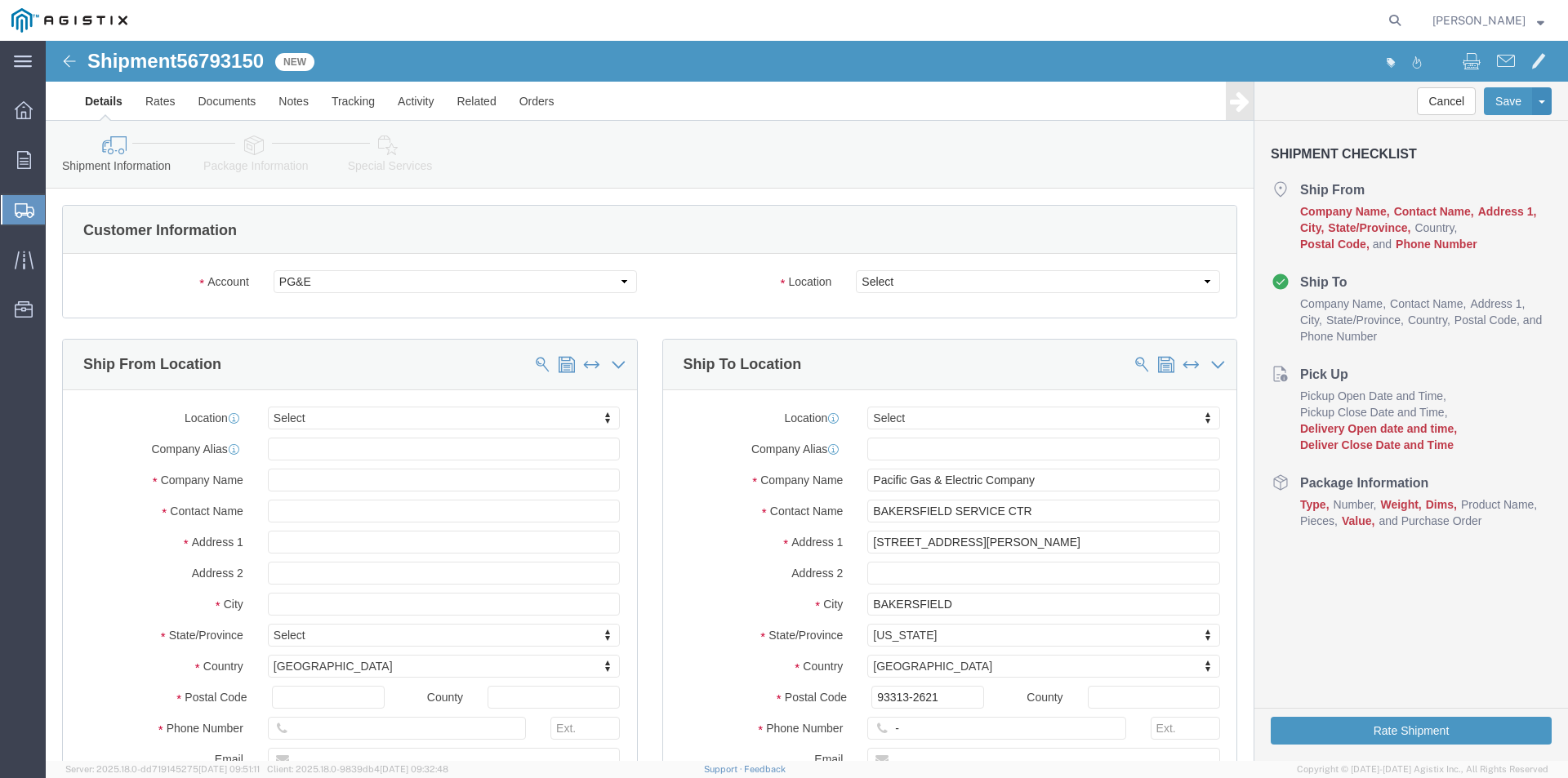
select select
click select "Select All Others [GEOGRAPHIC_DATA] [GEOGRAPHIC_DATA] [GEOGRAPHIC_DATA] [GEOGRA…"
select select "23082"
click select "Select All Others [GEOGRAPHIC_DATA] [GEOGRAPHIC_DATA] [GEOGRAPHIC_DATA] [GEOGRA…"
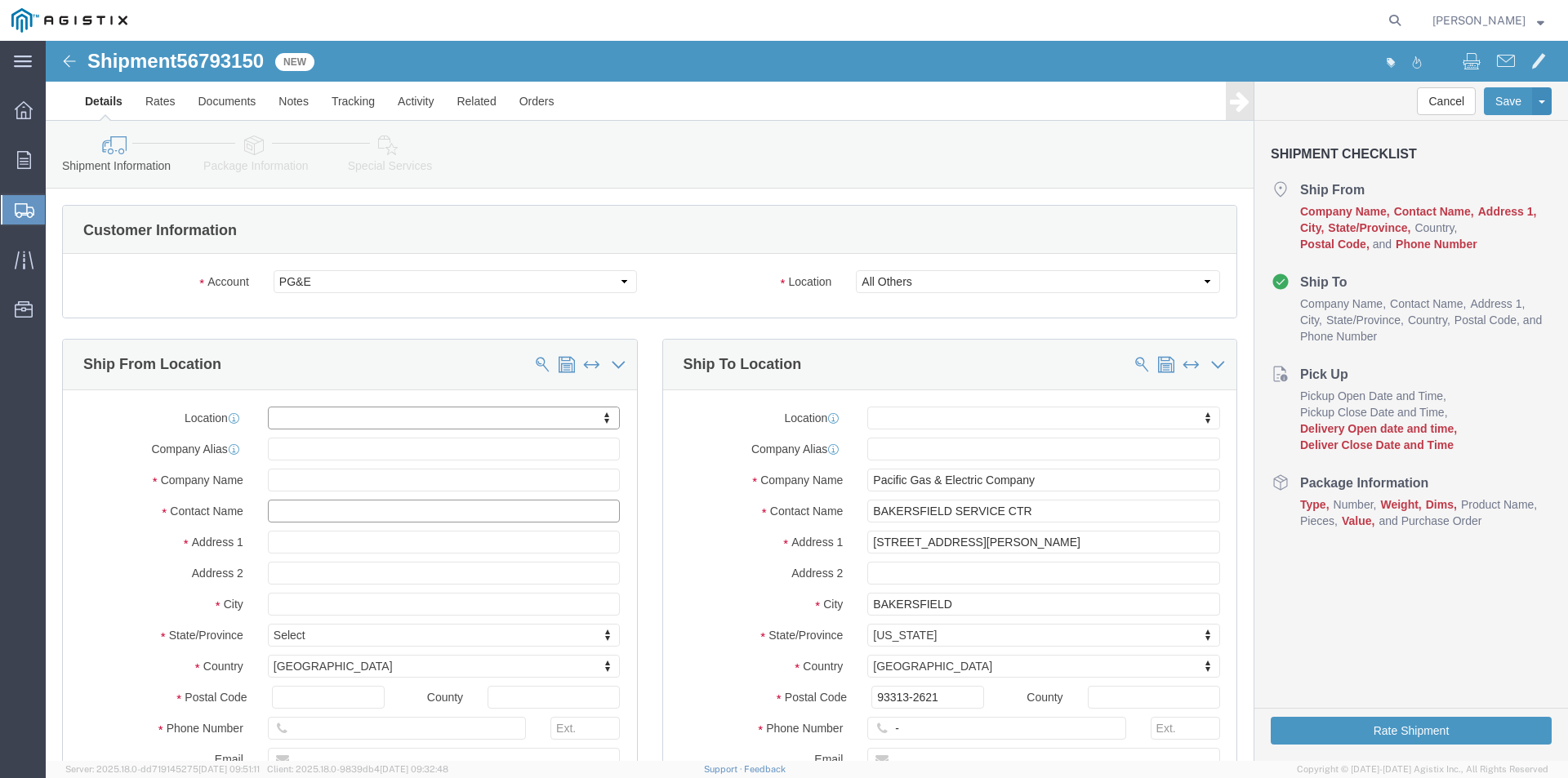
click input "text"
type input "steve"
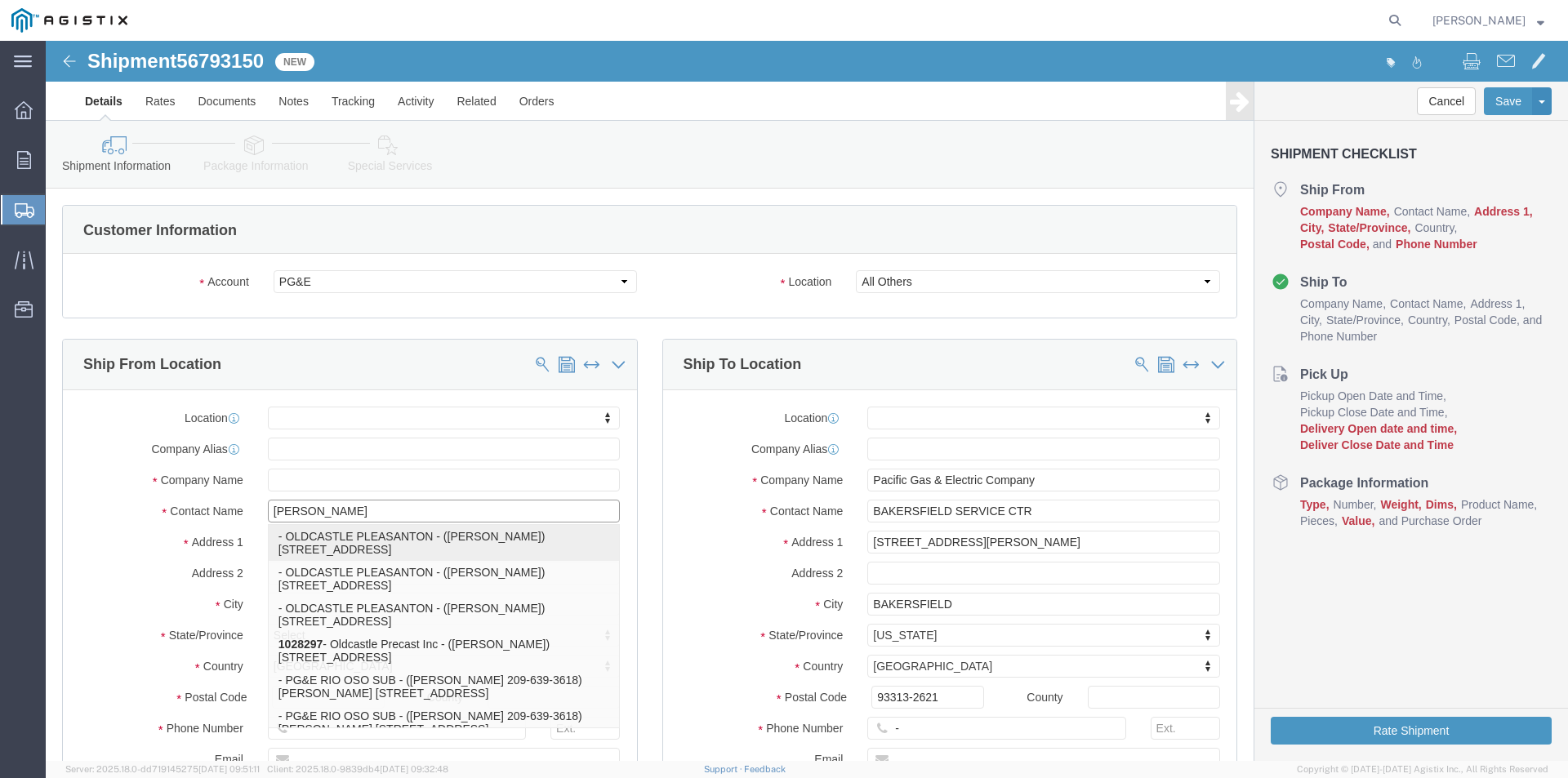
click p "- OLDCASTLE PLEASANTON - ([PERSON_NAME]) [STREET_ADDRESS]"
select select "CA"
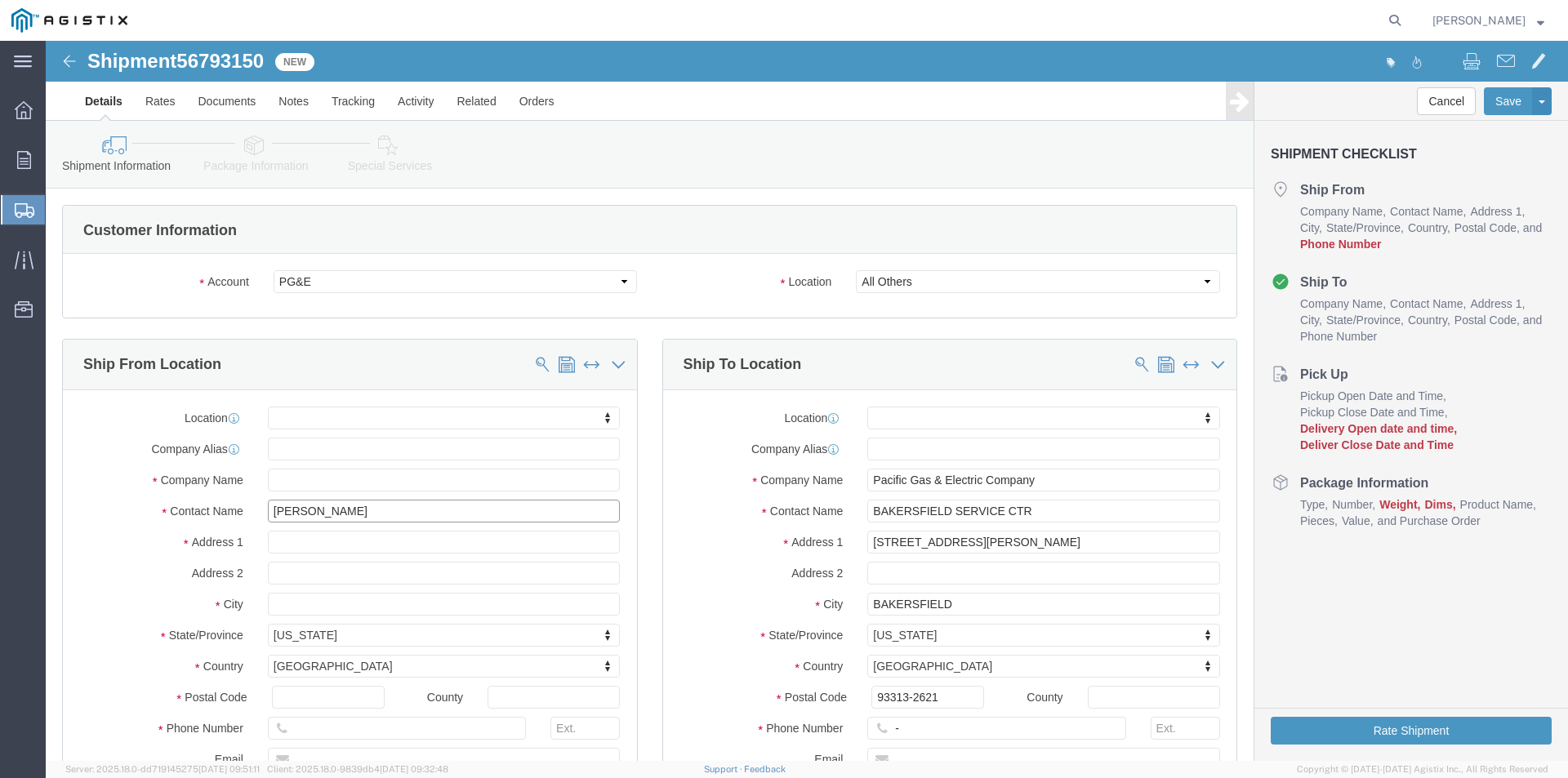
scroll to position [82, 0]
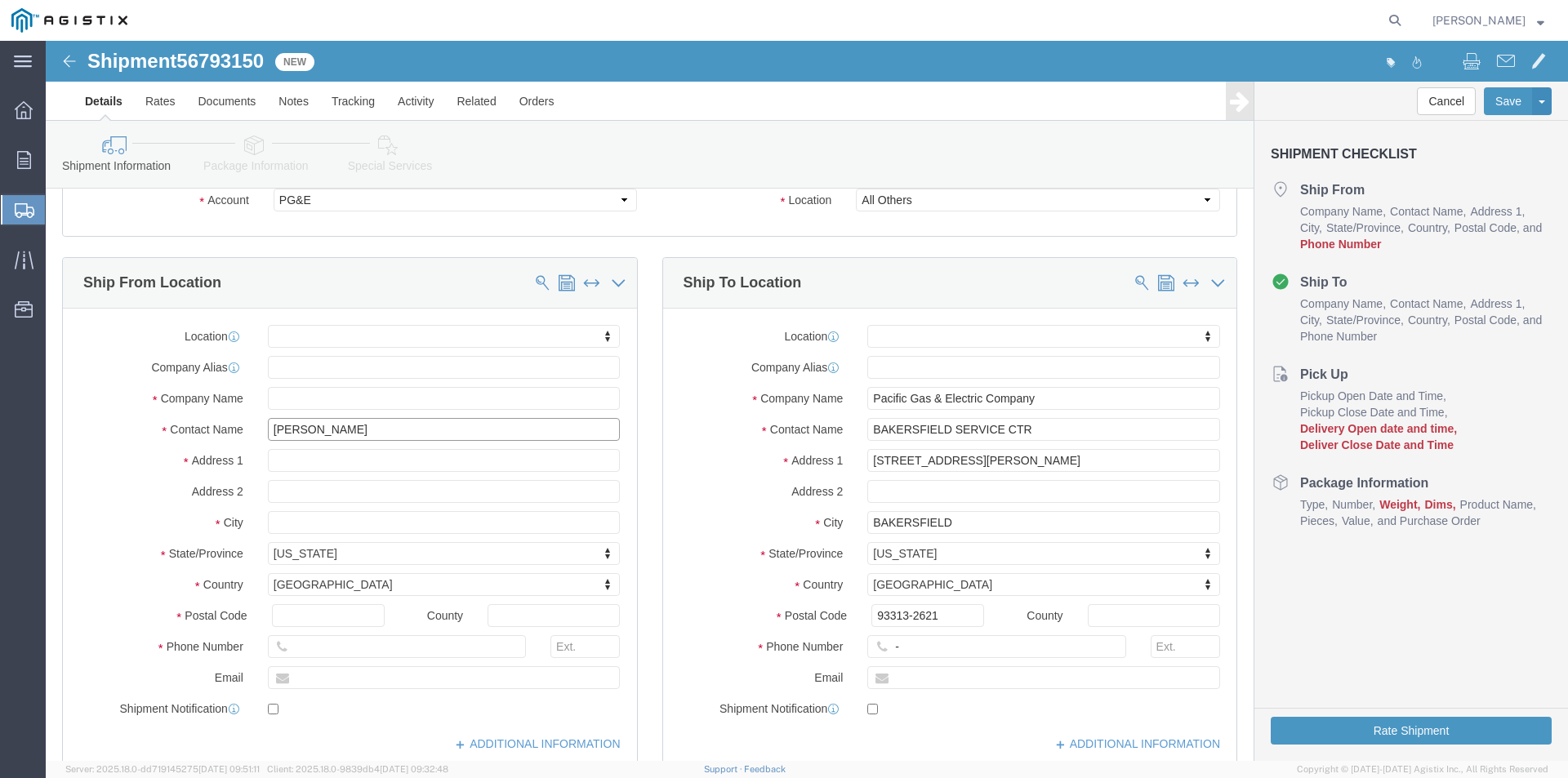
type input "[PERSON_NAME]"
click input "text"
type input "[PHONE_NUMBER]"
drag, startPoint x: 966, startPoint y: 420, endPoint x: 712, endPoint y: 414, distance: 254.1
click div "Address 1 4101 WIBLE ROAD"
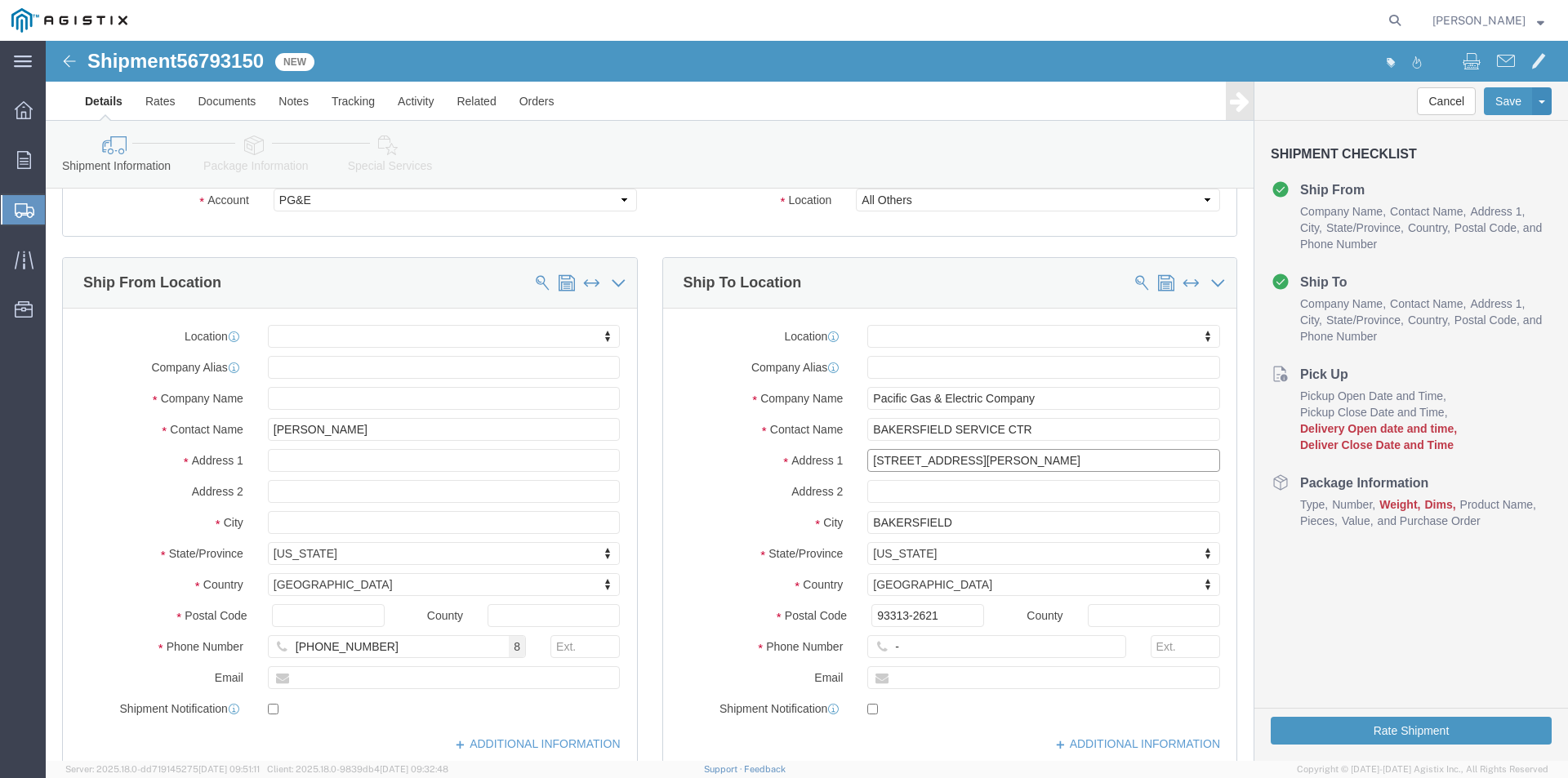
type input "s"
type input "S SABODAN ST & WILD FLOWER ST"
drag, startPoint x: 903, startPoint y: 479, endPoint x: 741, endPoint y: 478, distance: 162.0
click div "City BAKERSFIELD"
type input "METTLER"
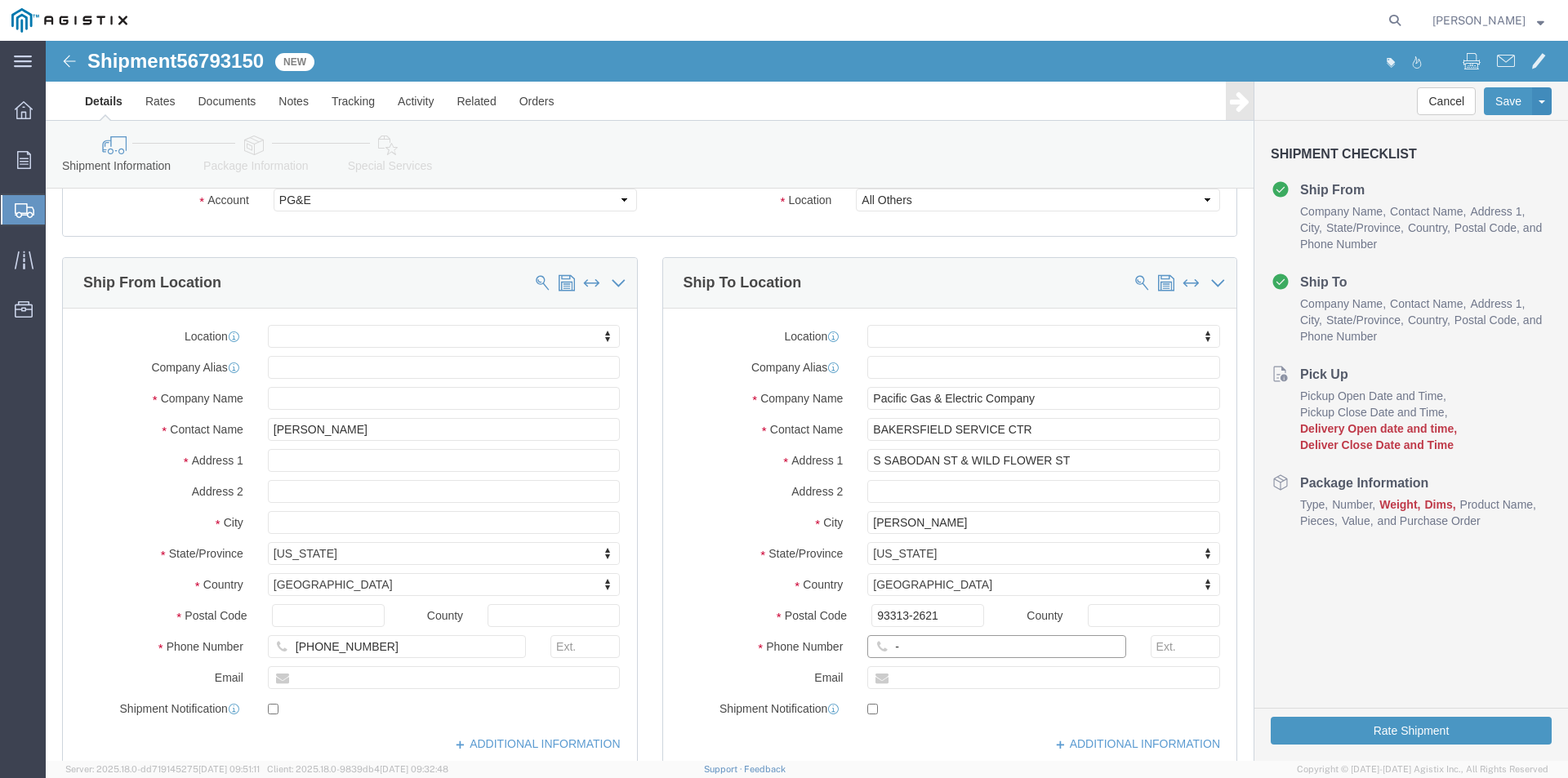
drag, startPoint x: 868, startPoint y: 601, endPoint x: 803, endPoint y: 607, distance: 65.3
click div "-"
click input "text"
type input "[PHONE_NUMBER]"
click label "State/Province"
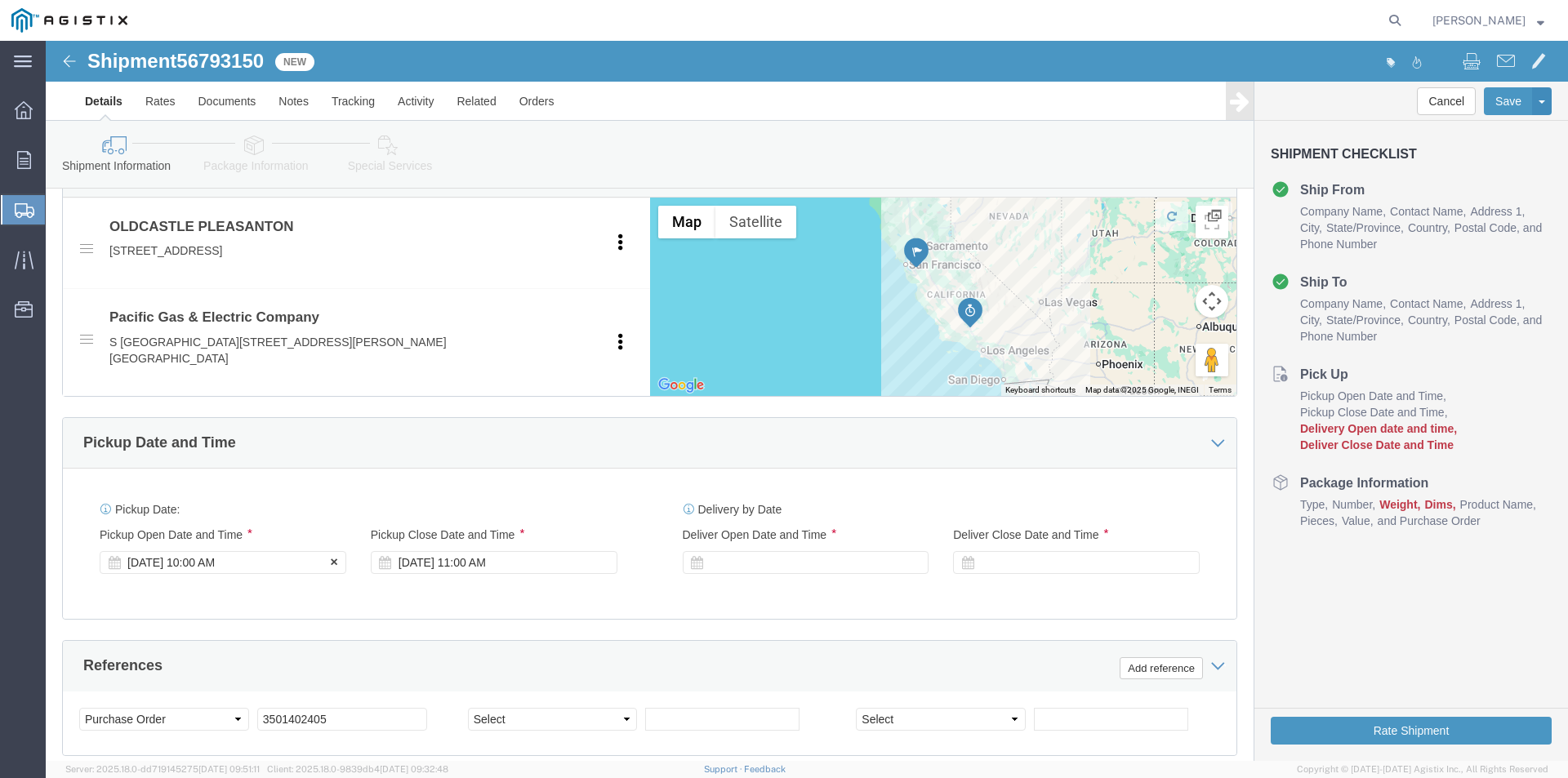
click div "Sep 11 2025 10:00 AM"
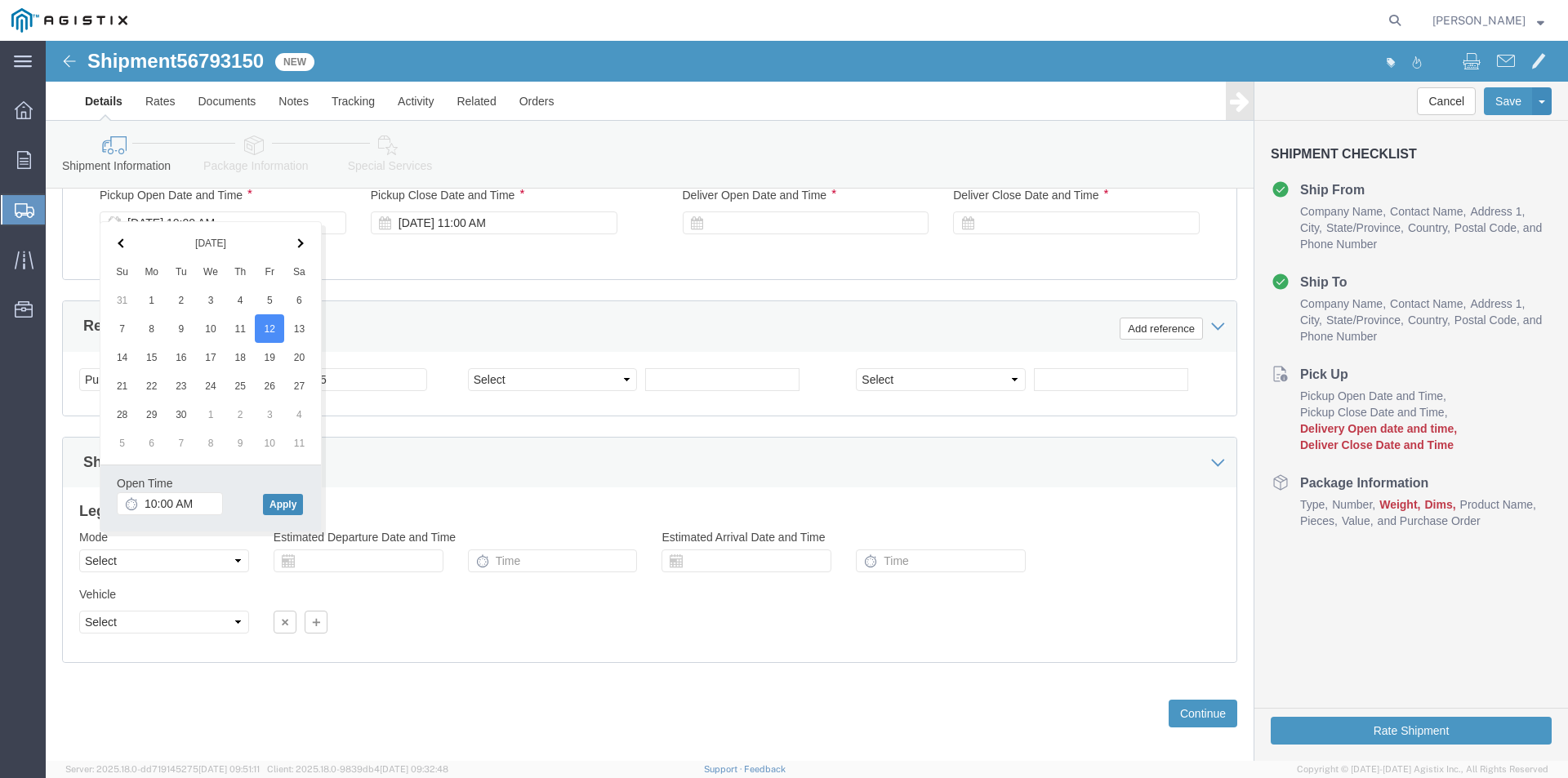
click button "Apply"
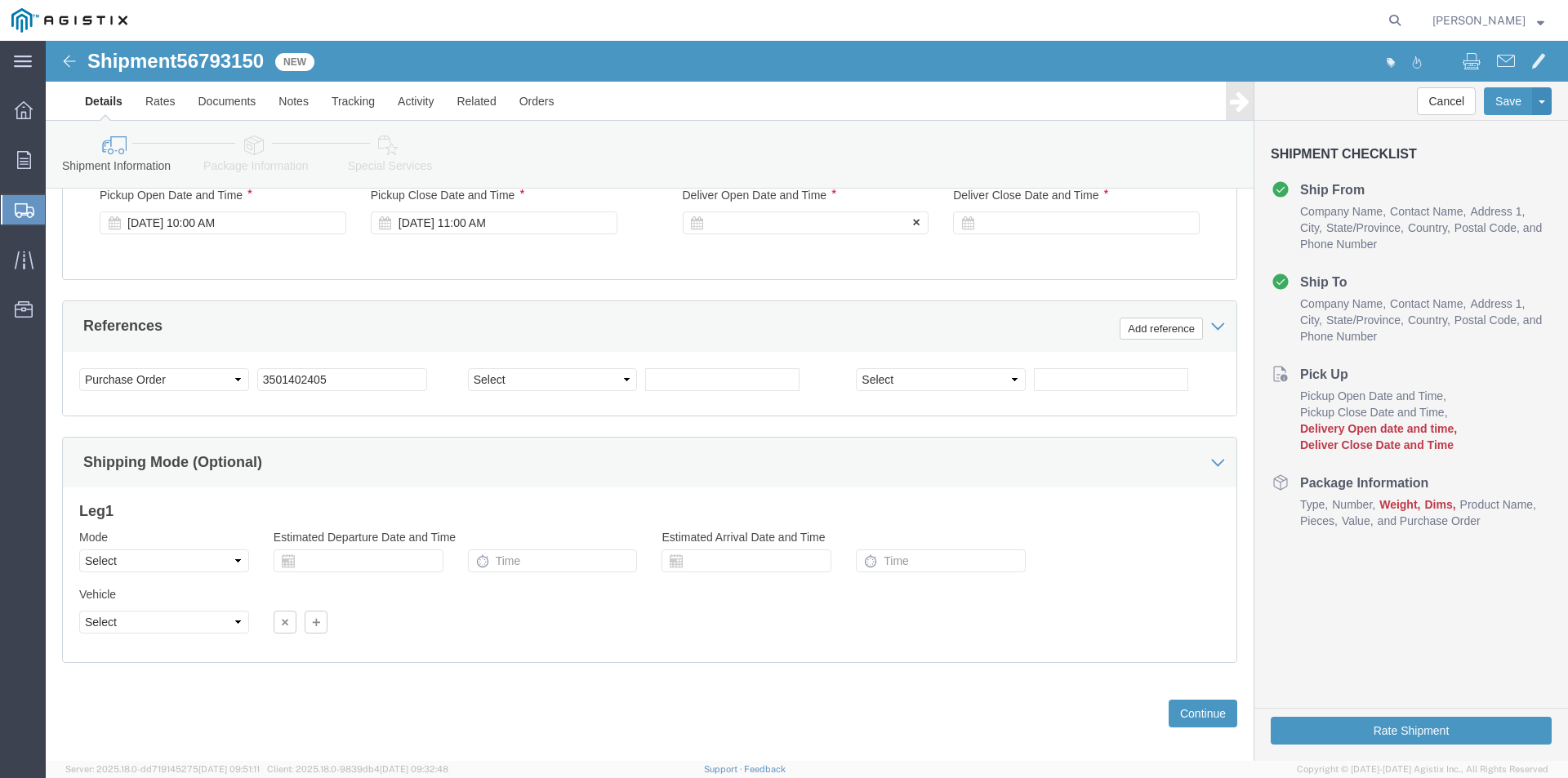
click div
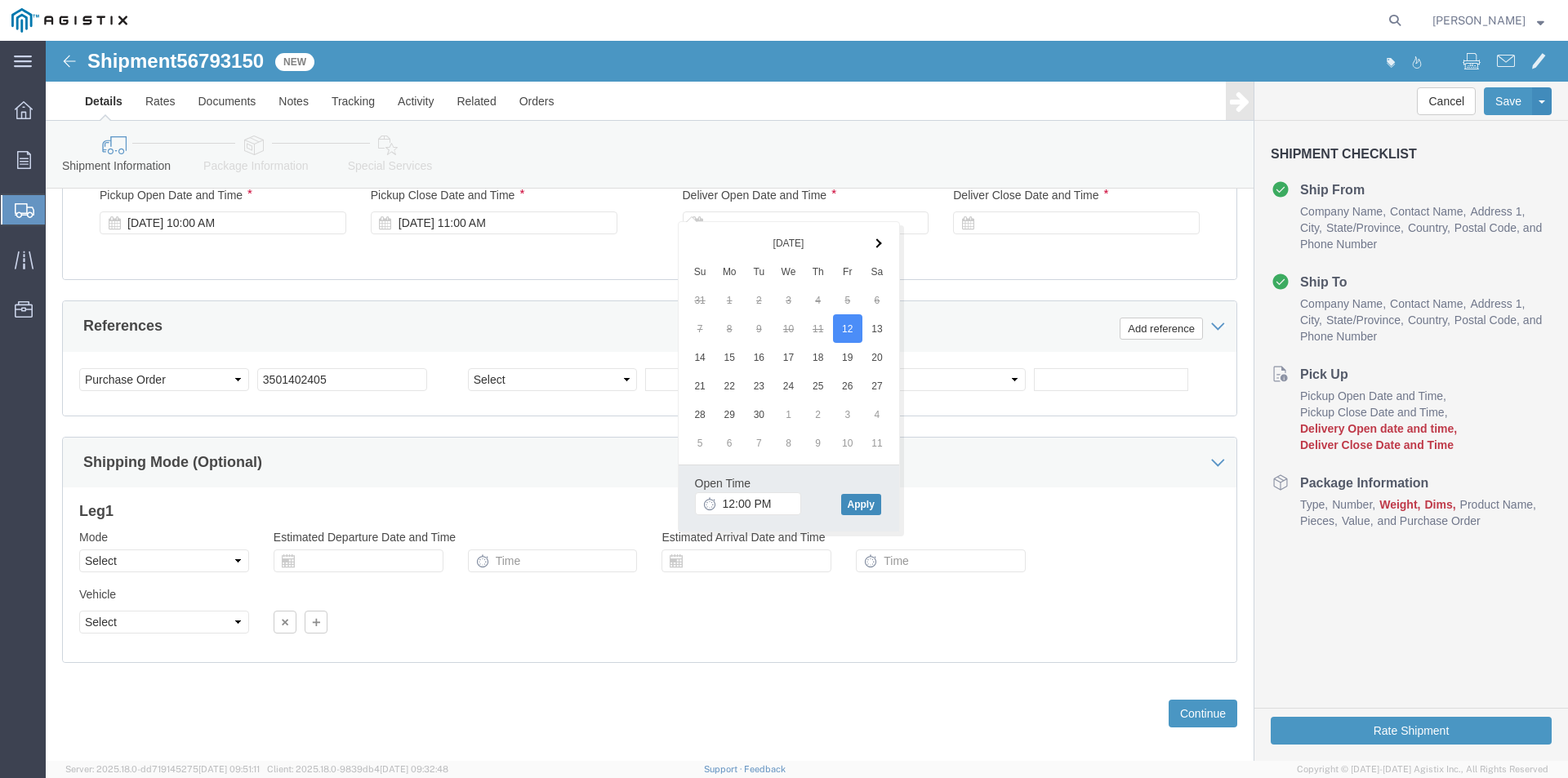
click button "Apply"
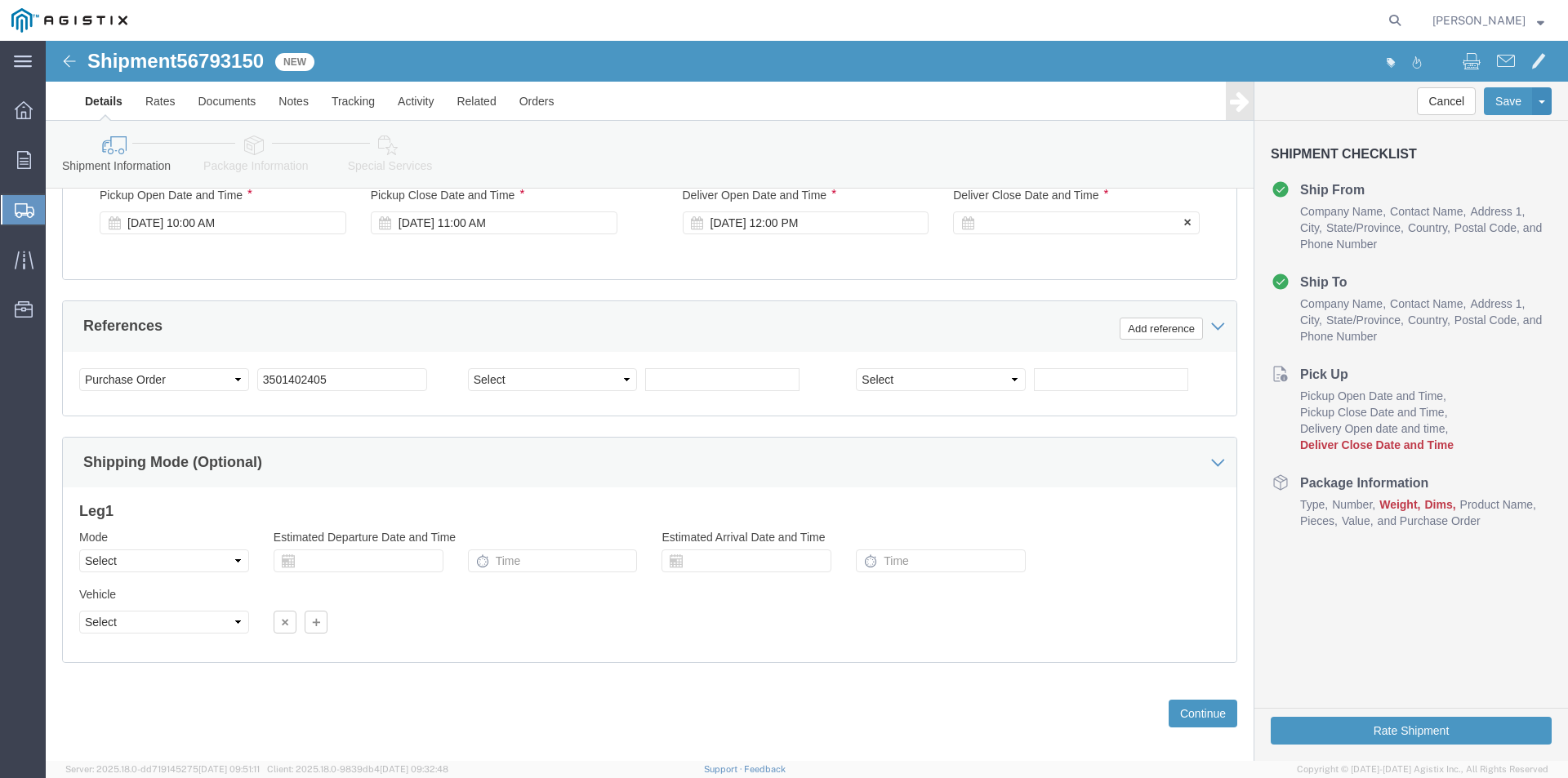
click div
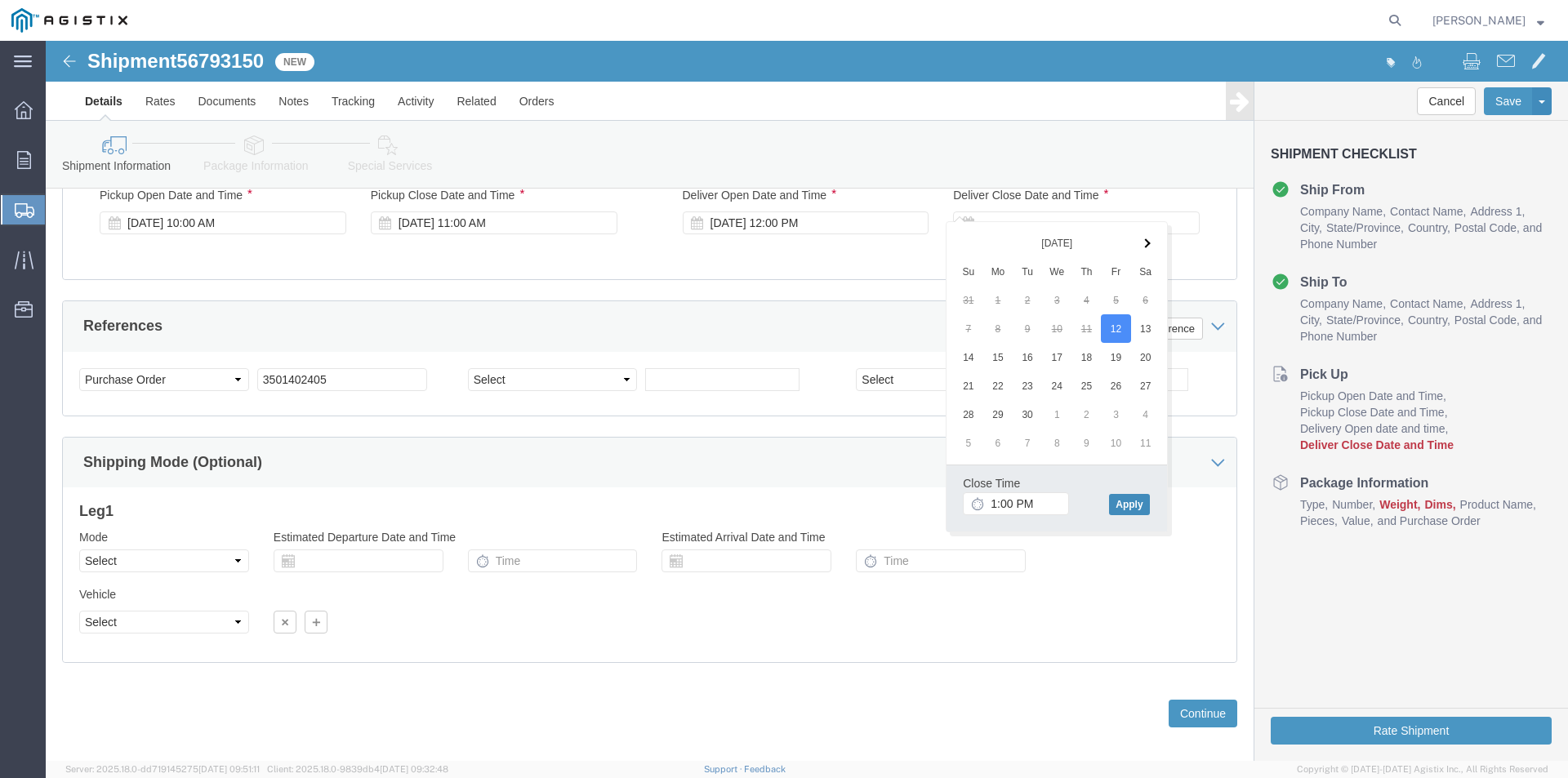
click button "Apply"
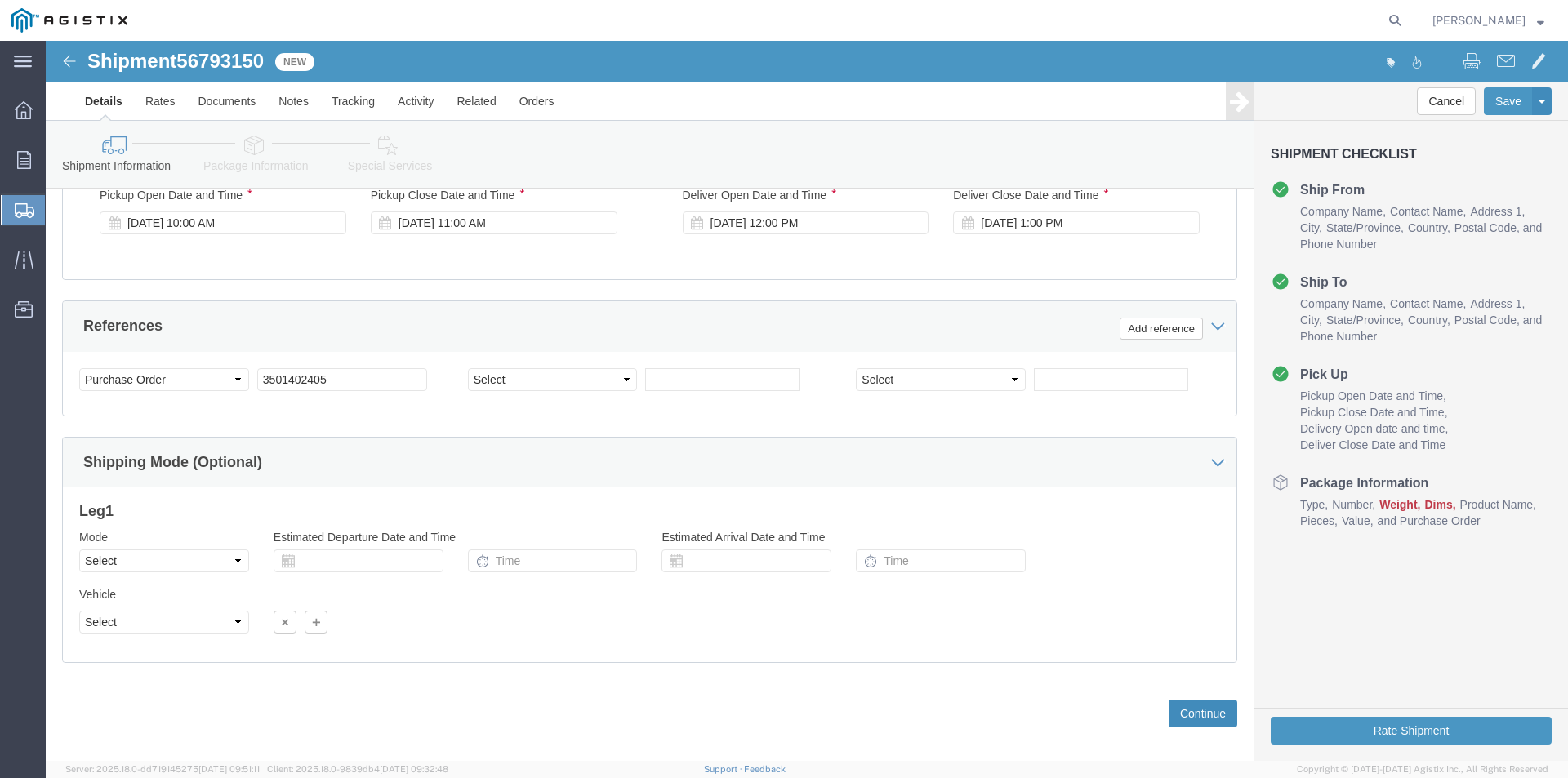
click button "Continue"
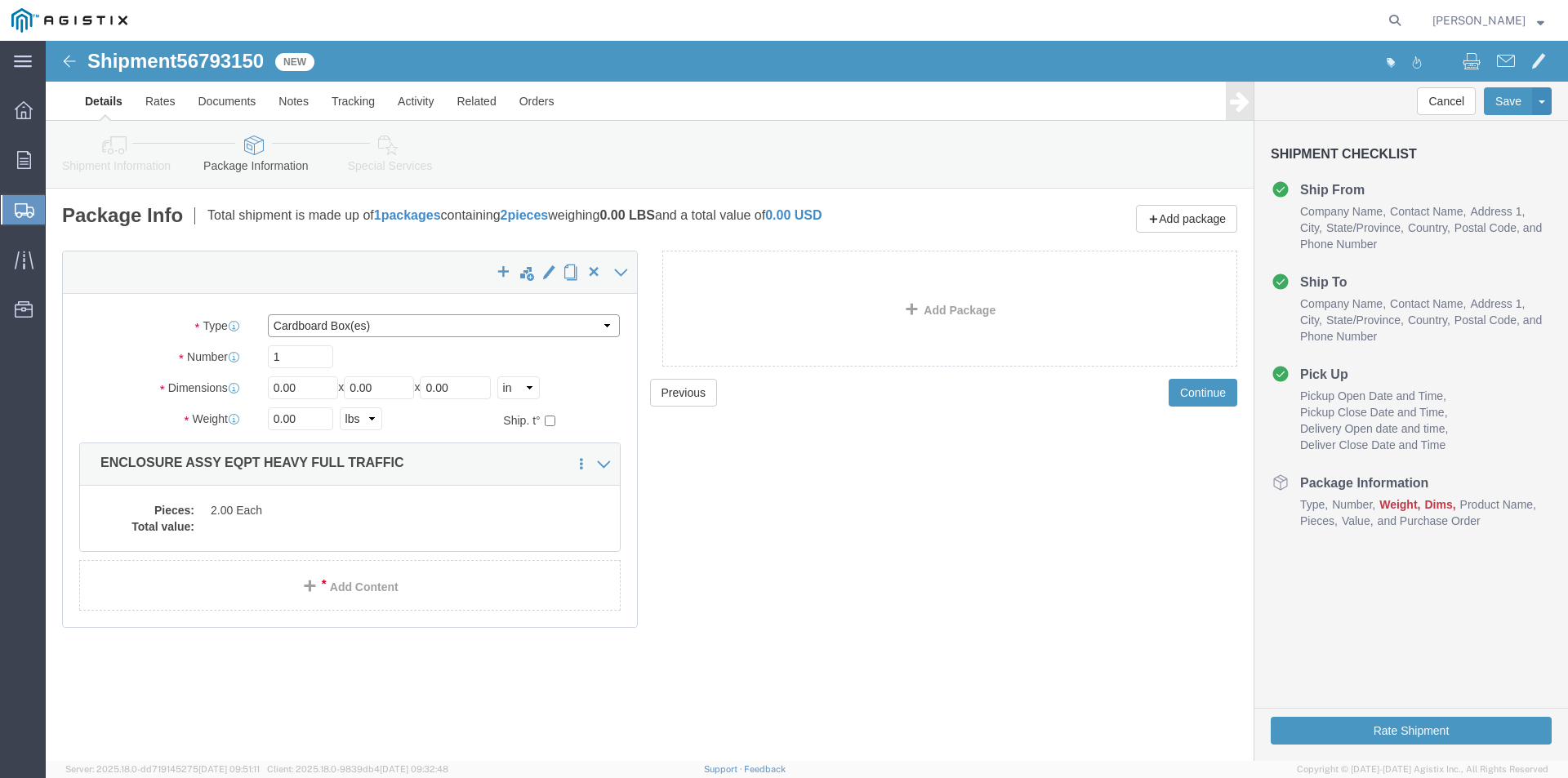
click select "Select Bulk Bundle(s) Cardboard Box(es) Carton(s) Crate(s) Drum(s) (Fiberboard)…"
select select "NKCR"
click select "Select Bulk Bundle(s) Cardboard Box(es) Carton(s) Crate(s) Drum(s) (Fiberboard)…"
click input "1"
type input "2"
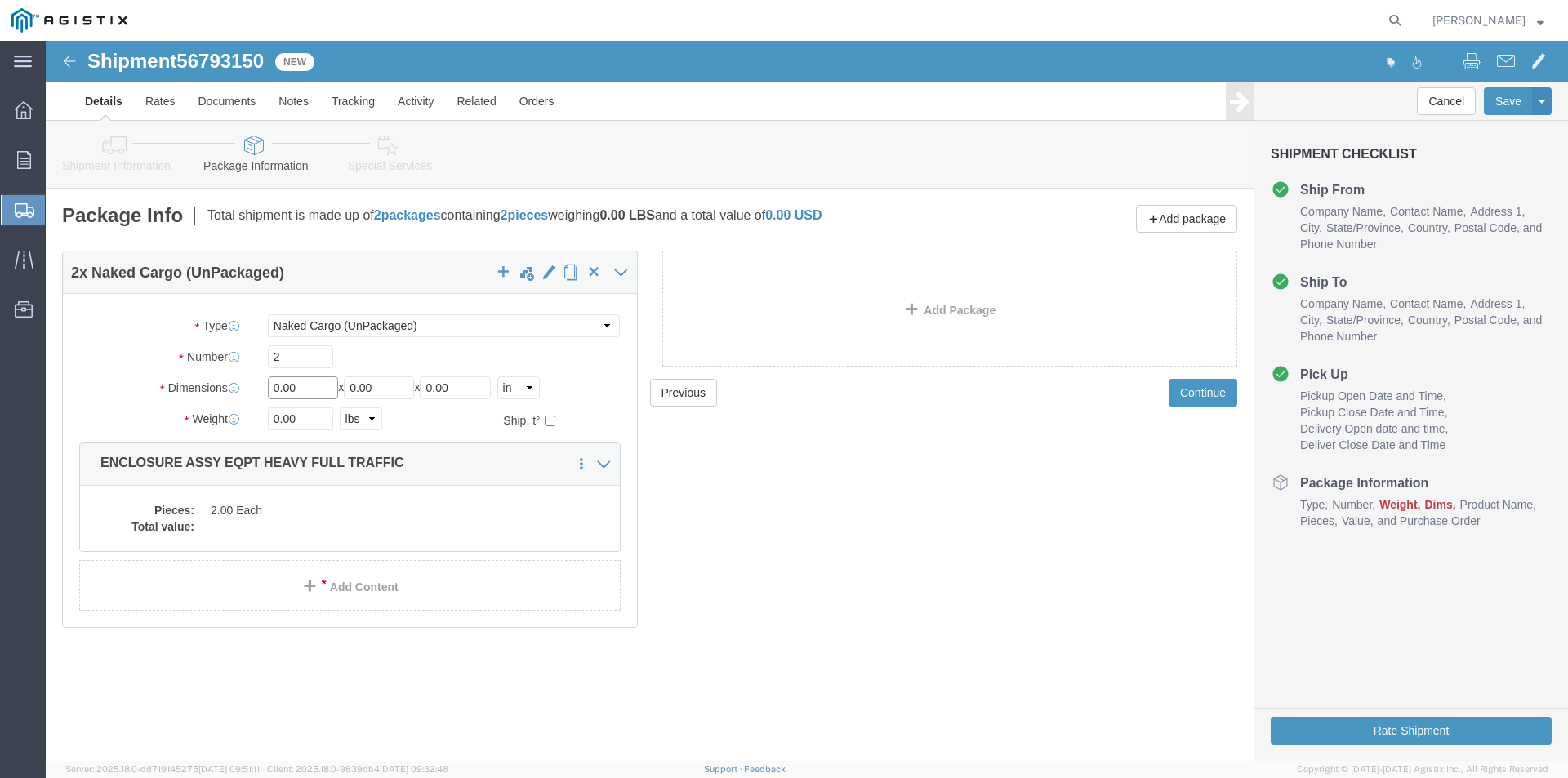
drag, startPoint x: 272, startPoint y: 340, endPoint x: 193, endPoint y: 341, distance: 79.0
click div "Dimensions Separate dimensions for each package, Length x Width x Height Length…"
type input "46"
drag, startPoint x: 362, startPoint y: 341, endPoint x: 296, endPoint y: 343, distance: 66.0
click div "Length 46 x Width 0.00 x Height 0.00 Select cm ft in"
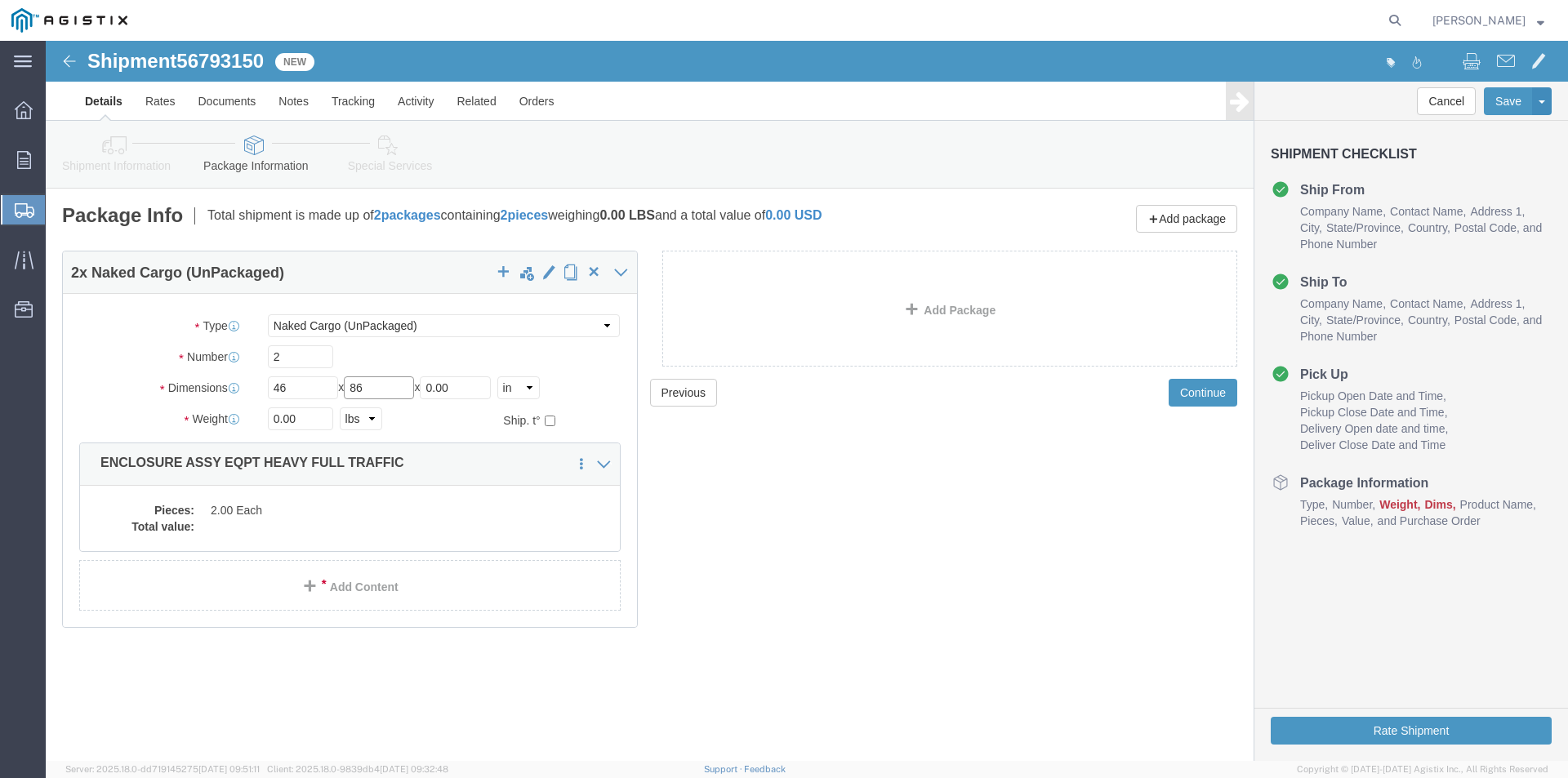
type input "86"
drag, startPoint x: 426, startPoint y: 345, endPoint x: 291, endPoint y: 333, distance: 135.5
click div "Package Type Select Bulk Bundle(s) Cardboard Box(es) Carton(s) Crate(s) Drum(s)…"
type input "72"
drag, startPoint x: 259, startPoint y: 379, endPoint x: 158, endPoint y: 376, distance: 101.0
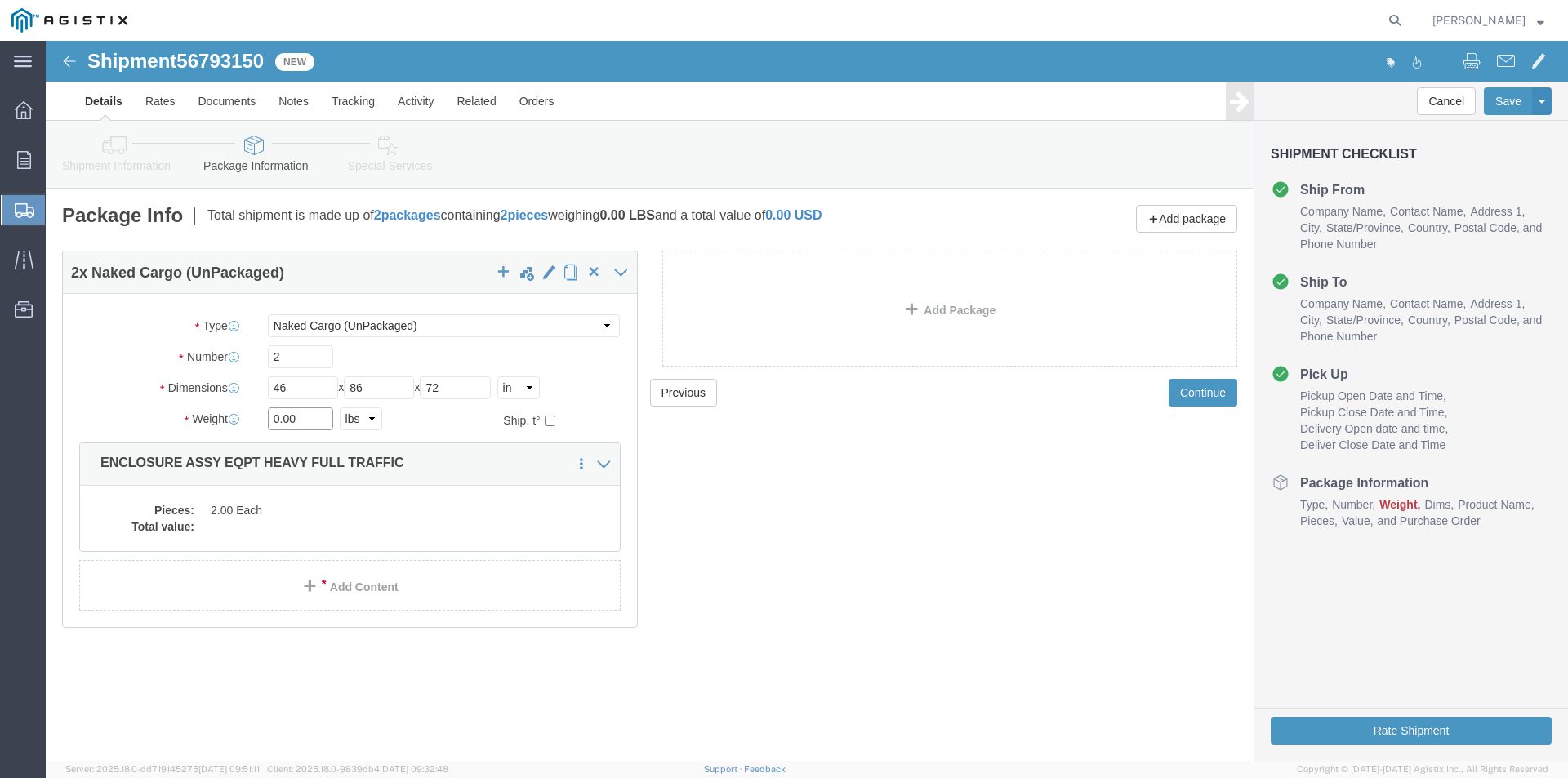
click div "Weight 0.00 Select kgs lbs Ship. t°"
type input "45500"
click div "Pieces: 2.00 Each Total value:"
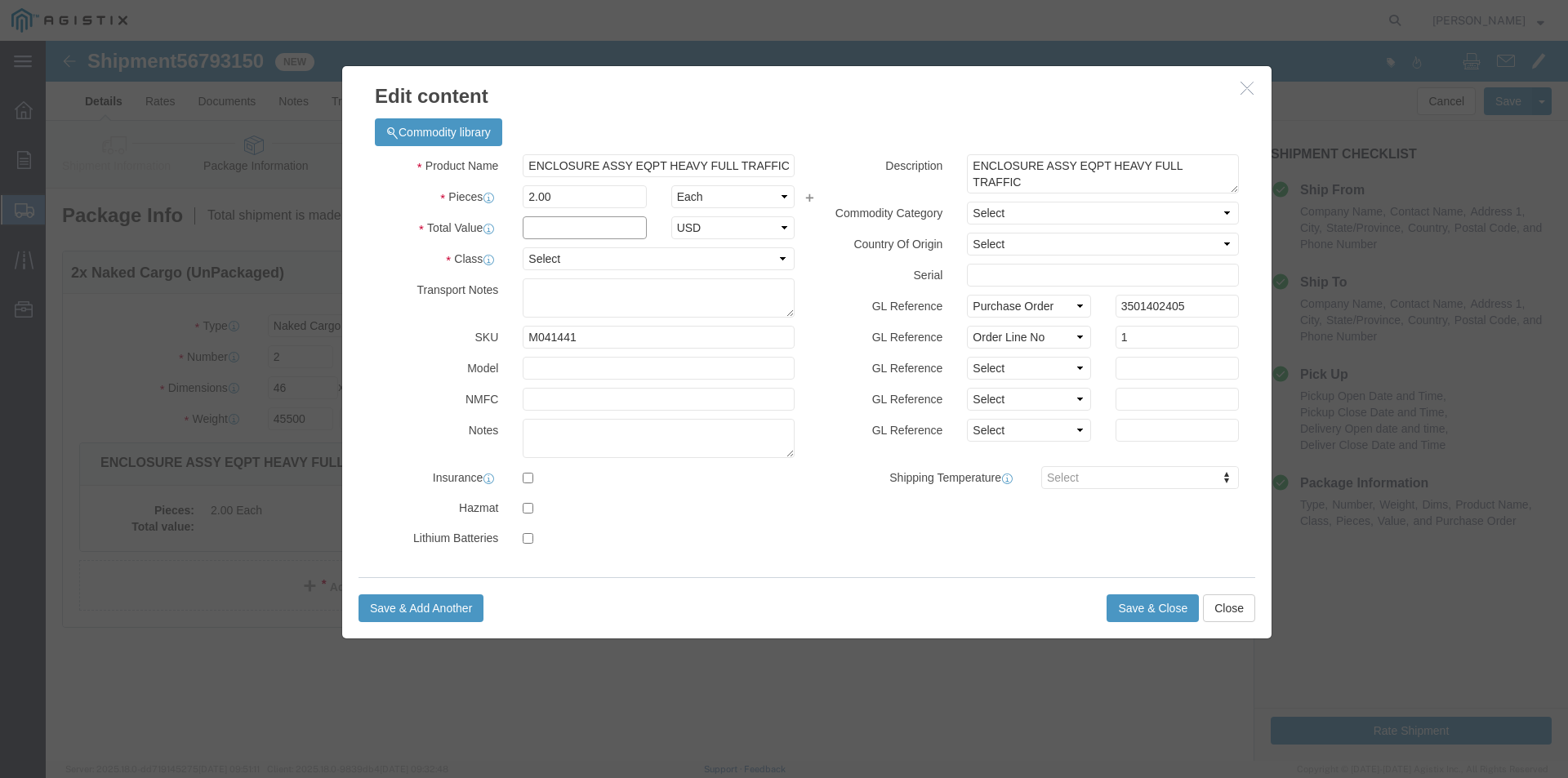
click input "text"
type input "1"
click select "Select 50 55 60 65 70 85 92.5 100 125 175 250 300 400"
select select "55"
click select "Select 50 55 60 65 70 85 92.5 100 125 175 250 300 400"
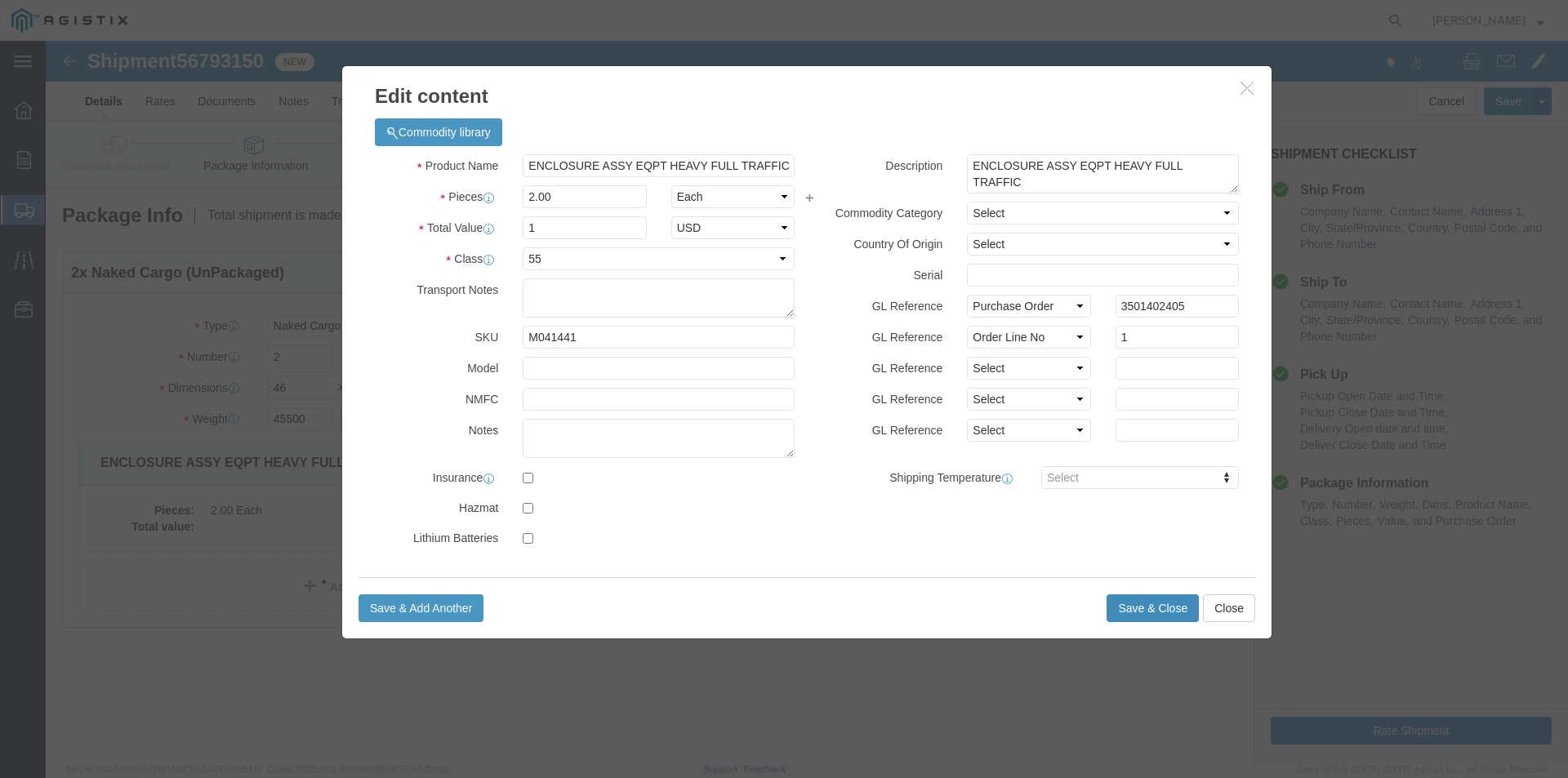
drag, startPoint x: 1081, startPoint y: 567, endPoint x: 960, endPoint y: 543, distance: 123.4
click div "Save & Add Another Save & Close Close"
click button "Save & Close"
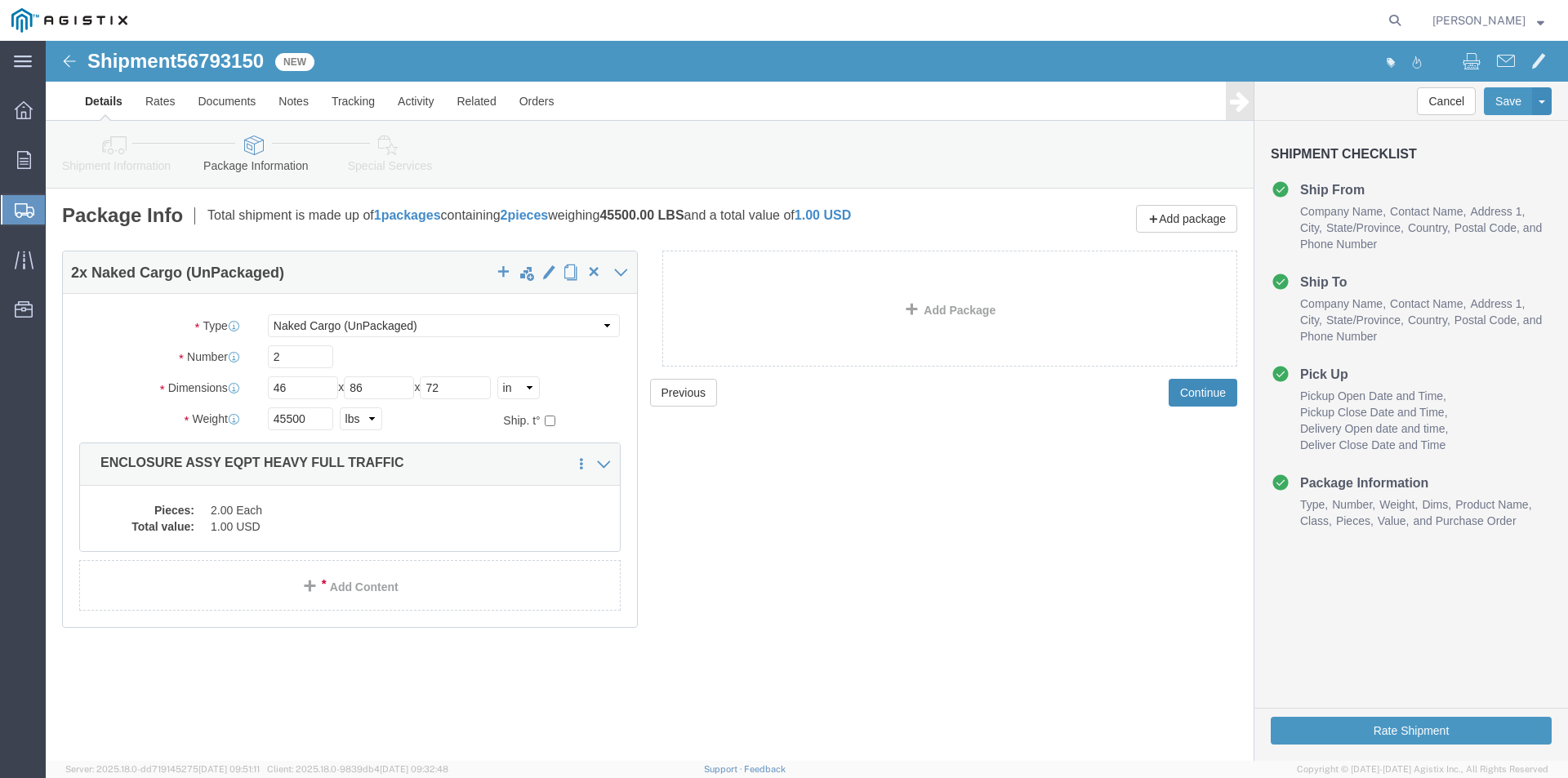
click button "Continue"
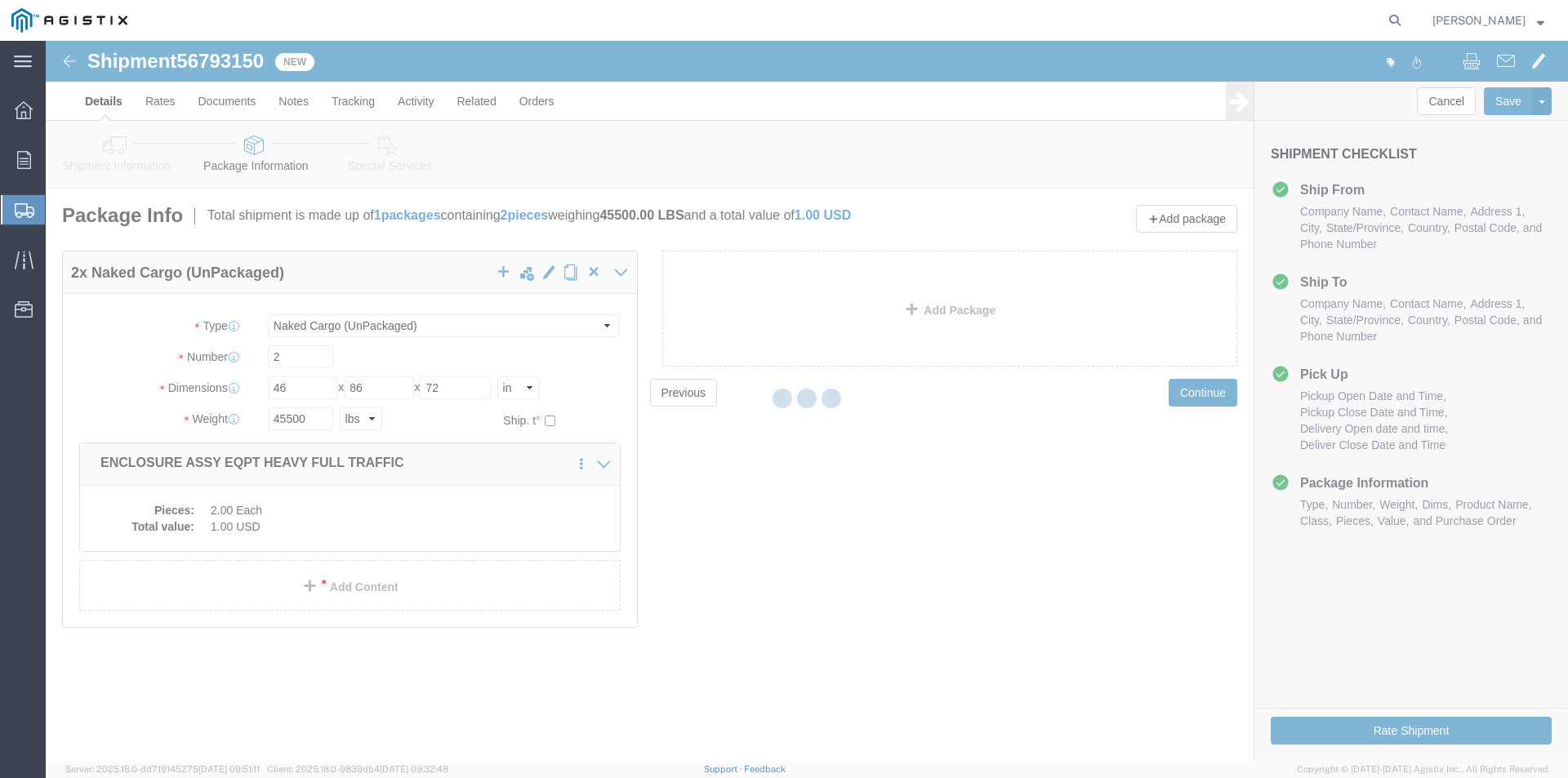
select select
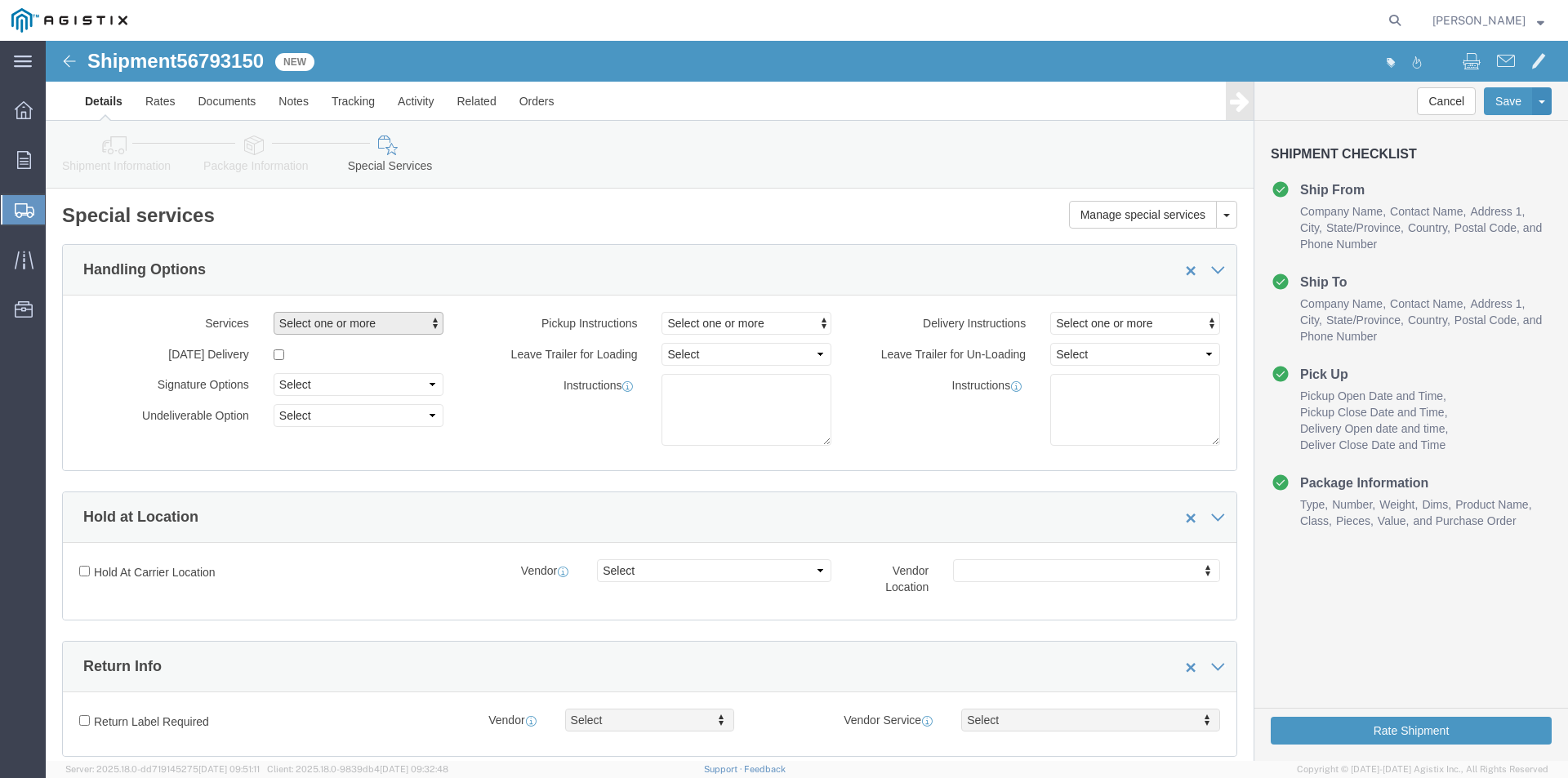
click button "Select one or more"
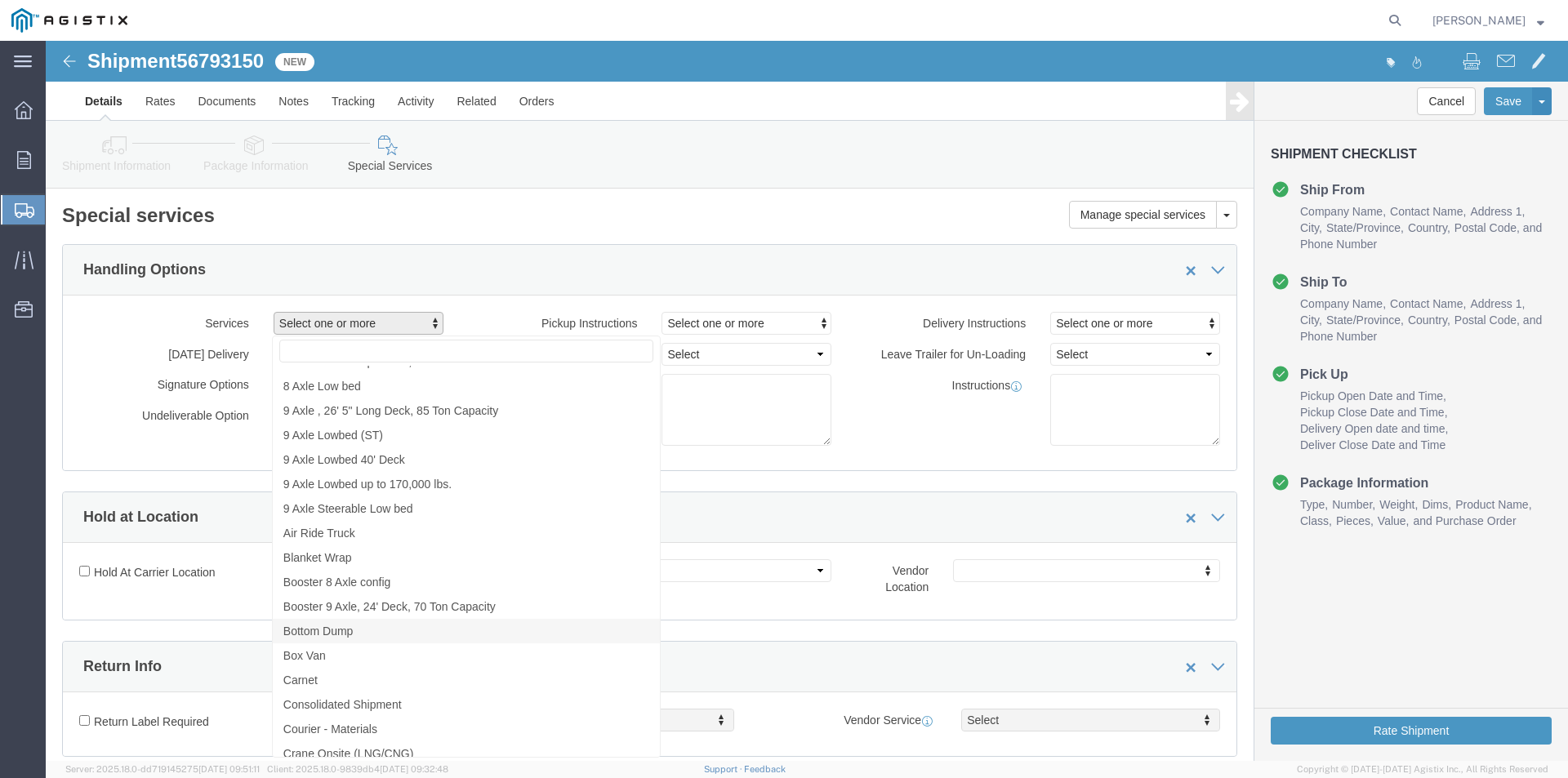
scroll to position [816, 0]
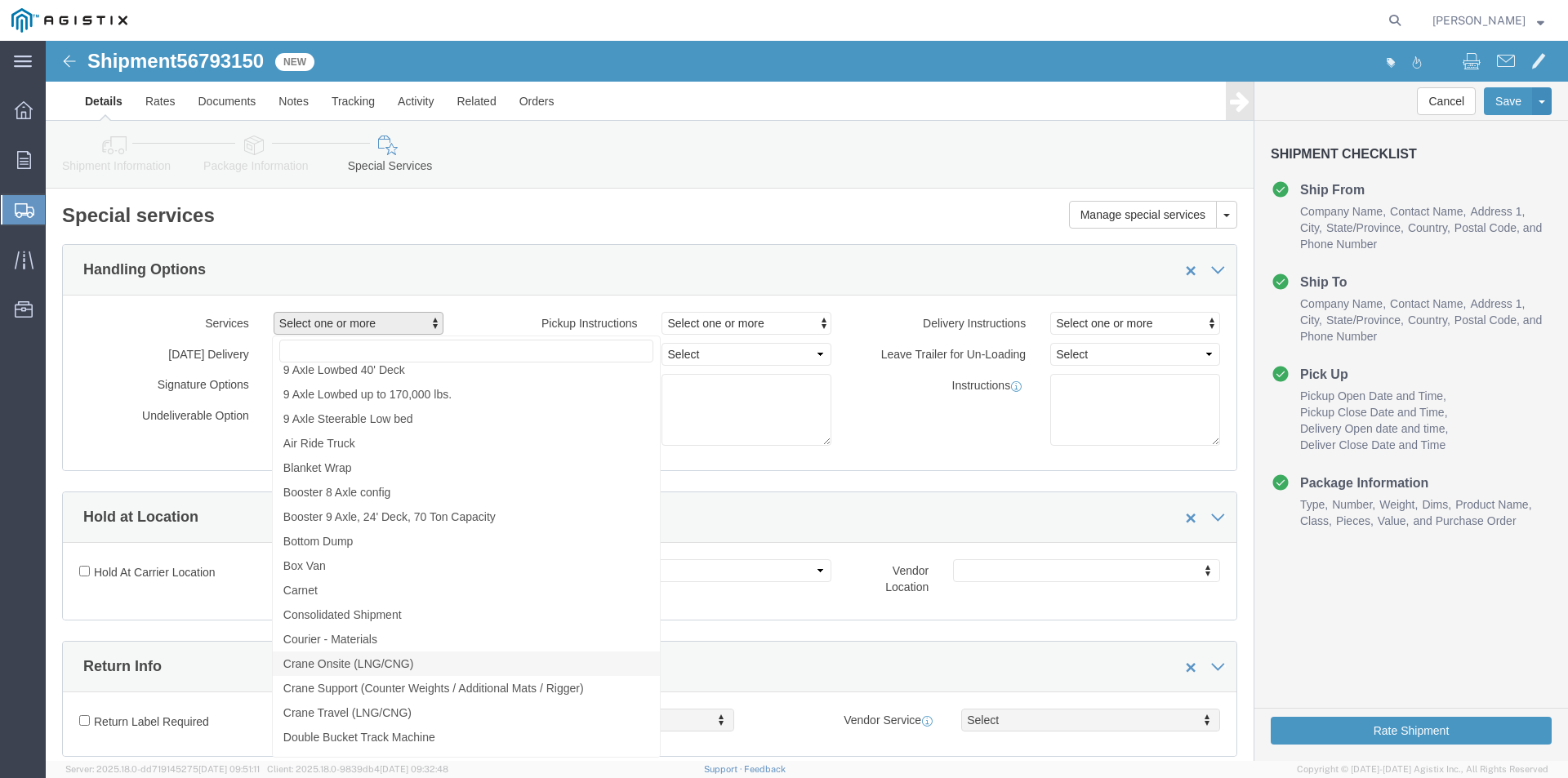
click span "Crane Onsite (LNG/CNG)"
select select "VEHICLE_CRNO"
click span "Crane Support (Counter Weights / Additional Mats / Rigger)"
click span "Crane Travel (LNG/CNG)"
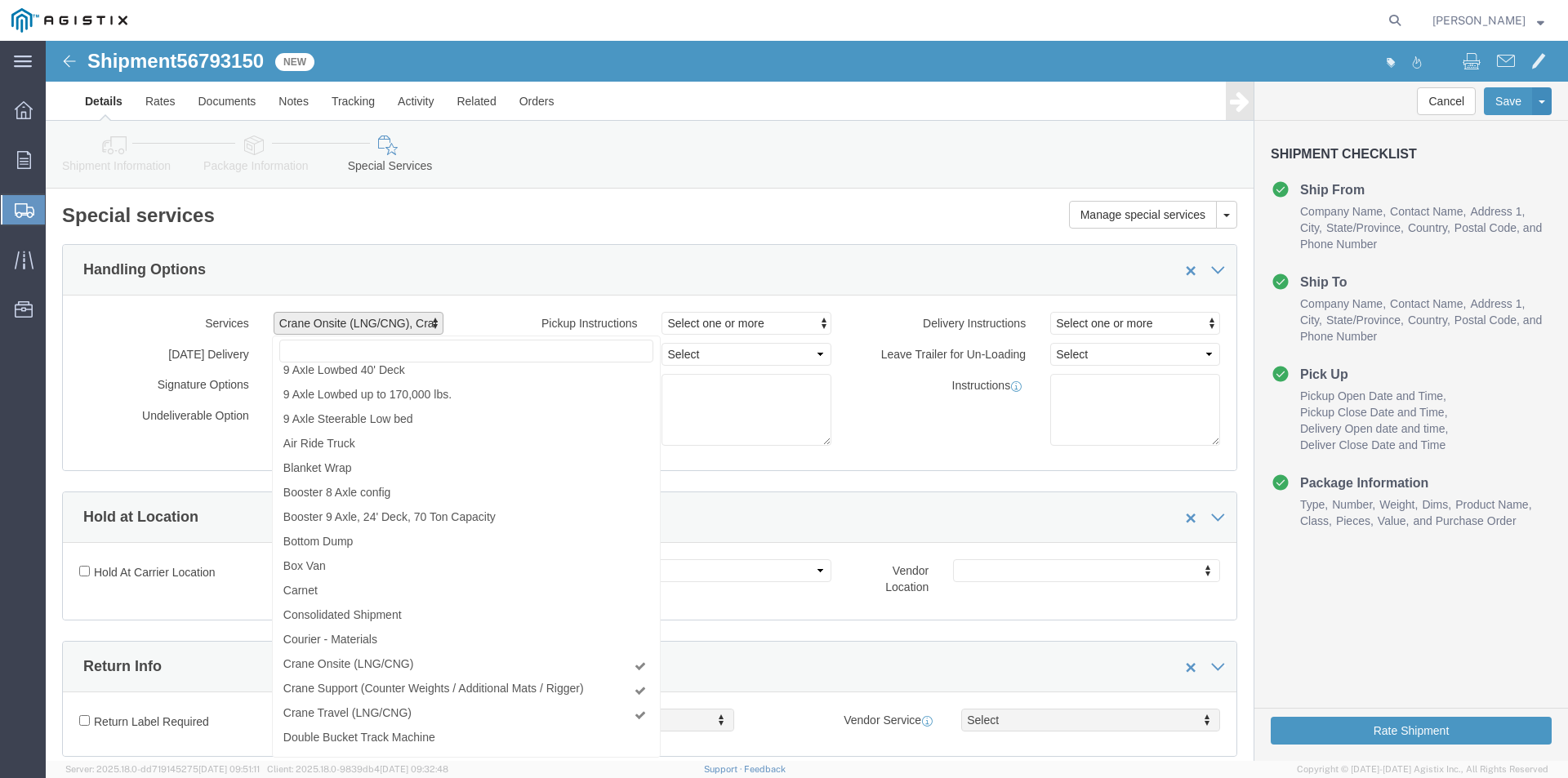
click div "Handling Options"
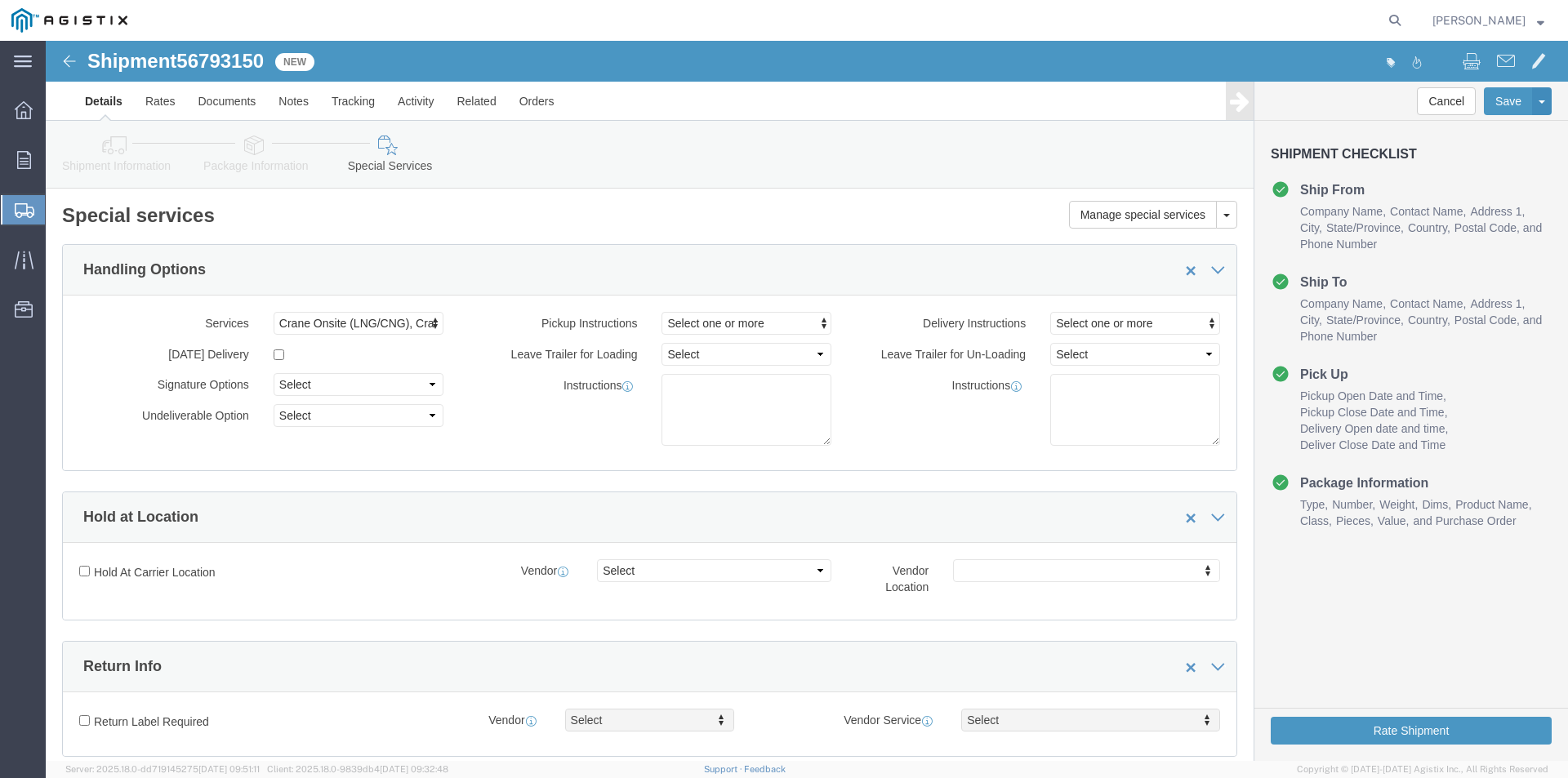
drag, startPoint x: 908, startPoint y: 281, endPoint x: 969, endPoint y: 285, distance: 61.1
click label "Delivery Instructions"
click button "Select one or more"
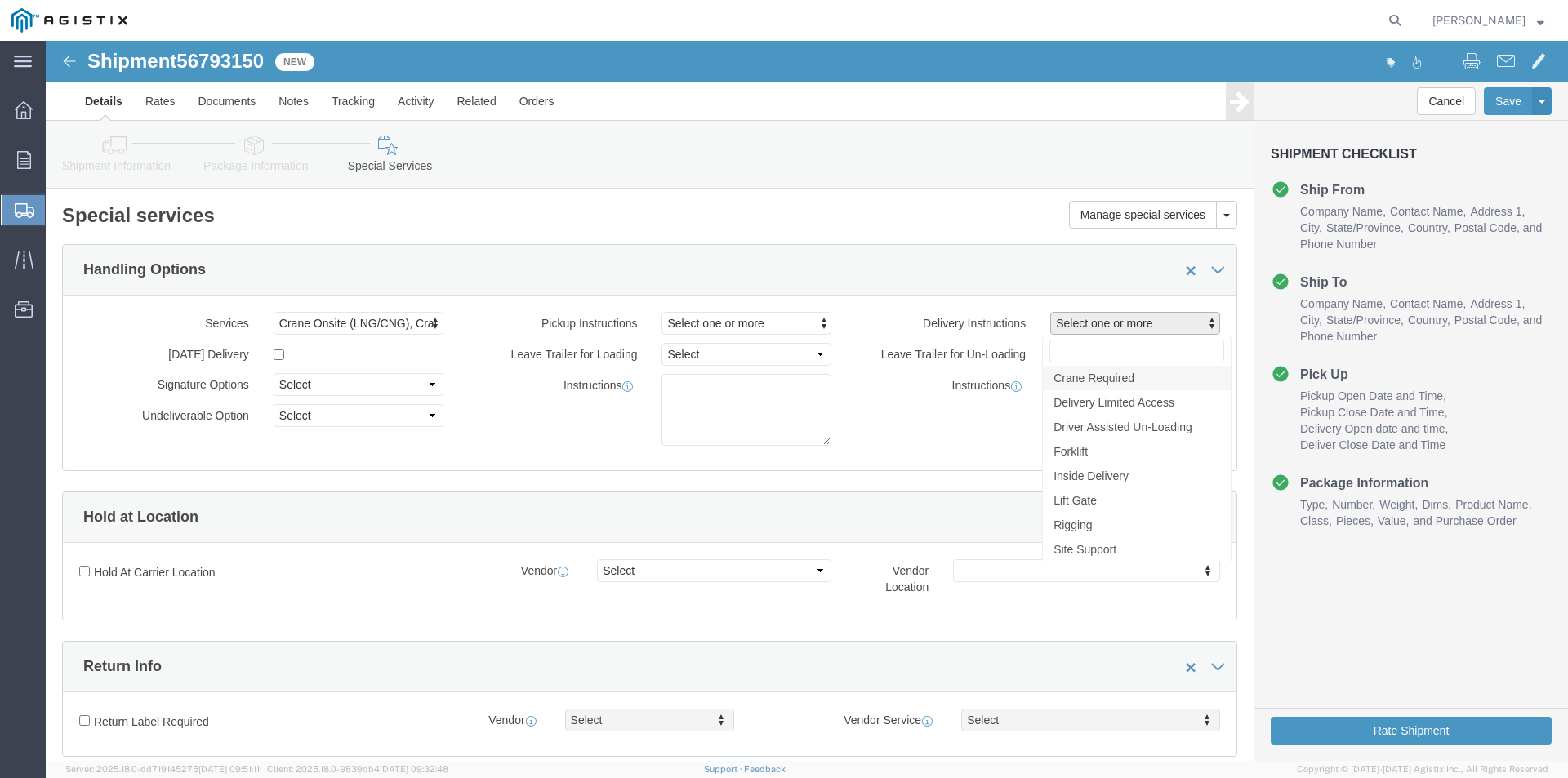
click span "Crane Required"
select select "DELIVERY_CRANE_REQUIRED"
drag, startPoint x: 944, startPoint y: 368, endPoint x: 990, endPoint y: 352, distance: 48.7
click div "Instructions"
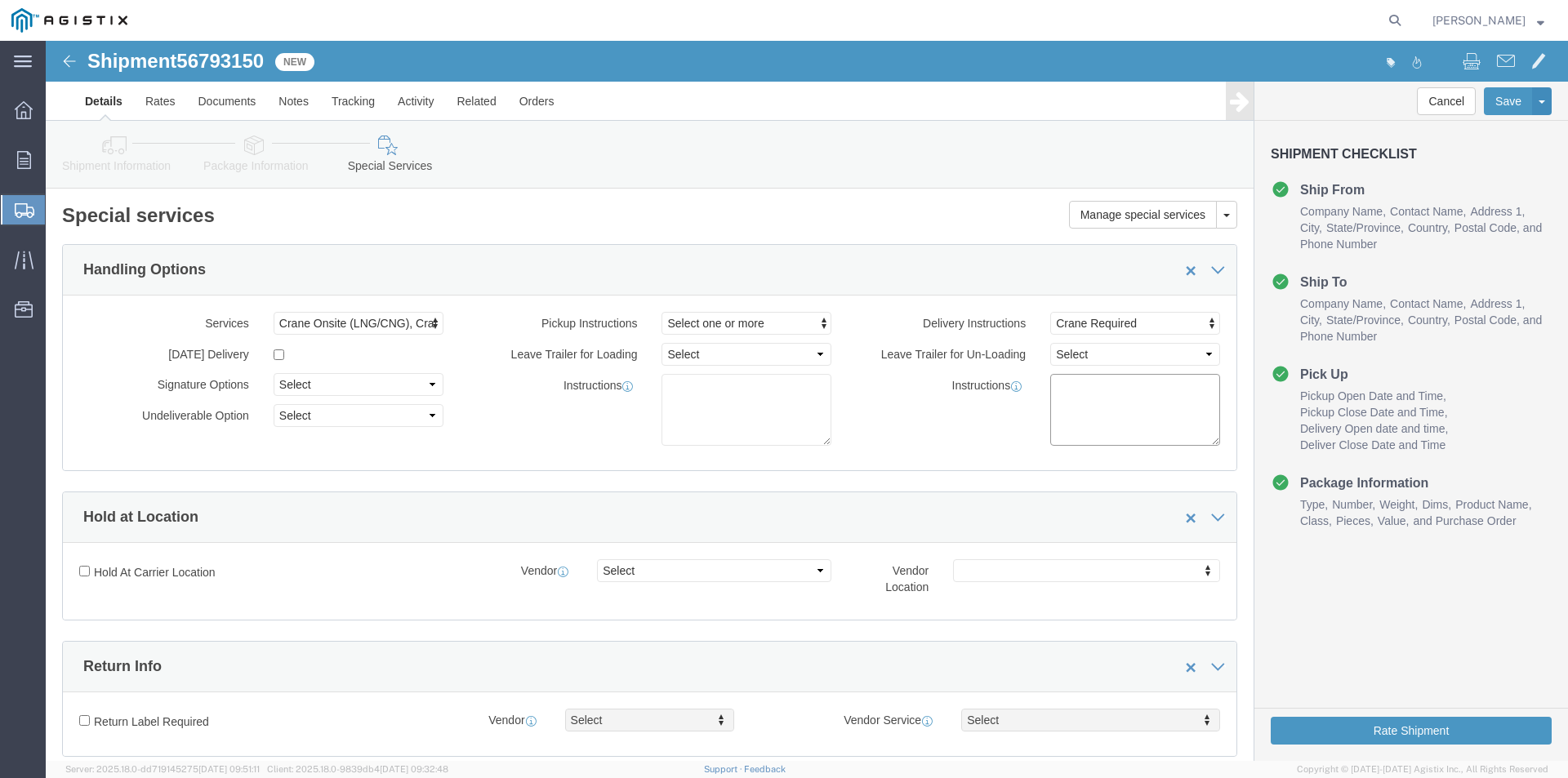
click textarea
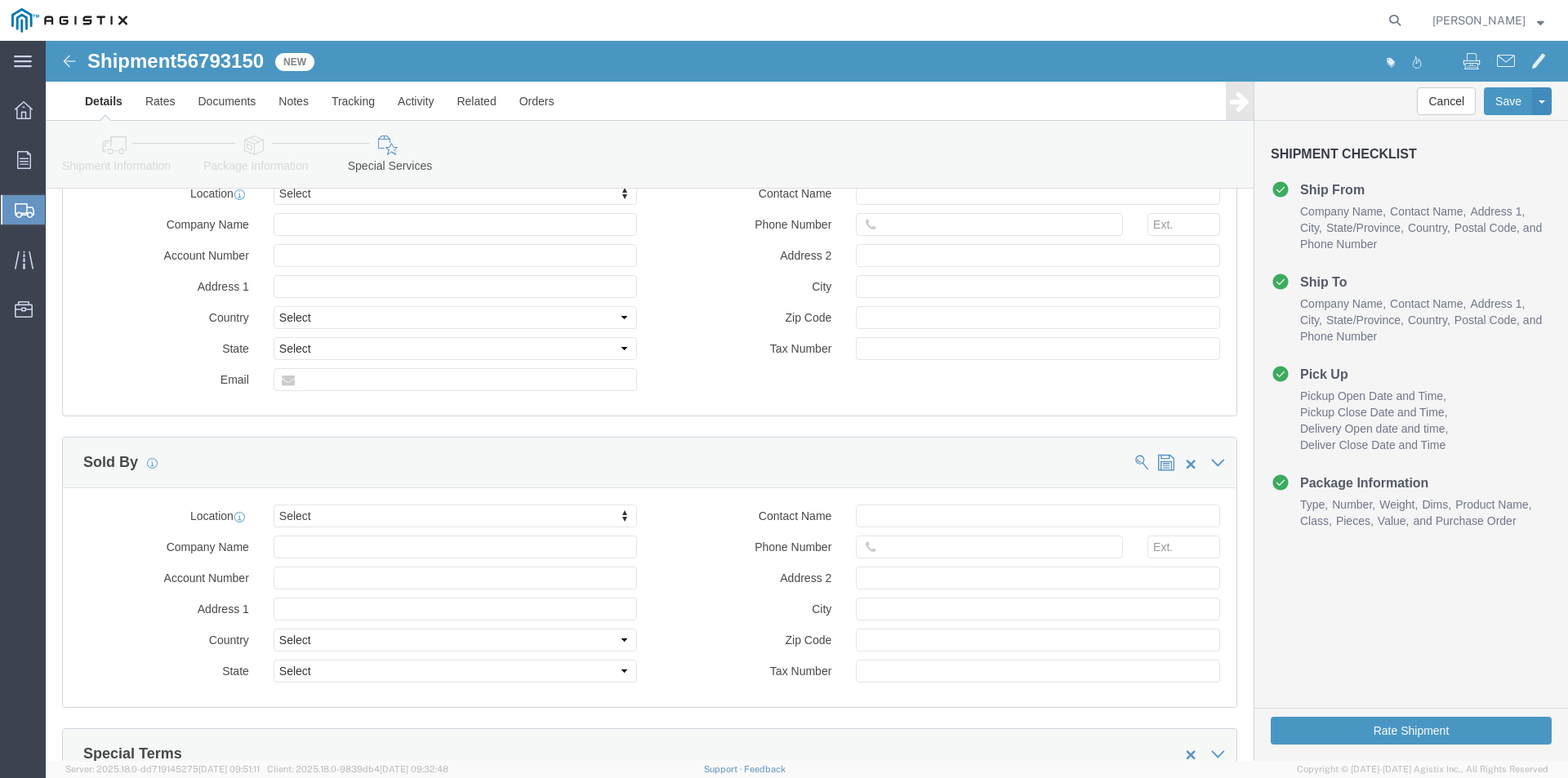
scroll to position [1498, 0]
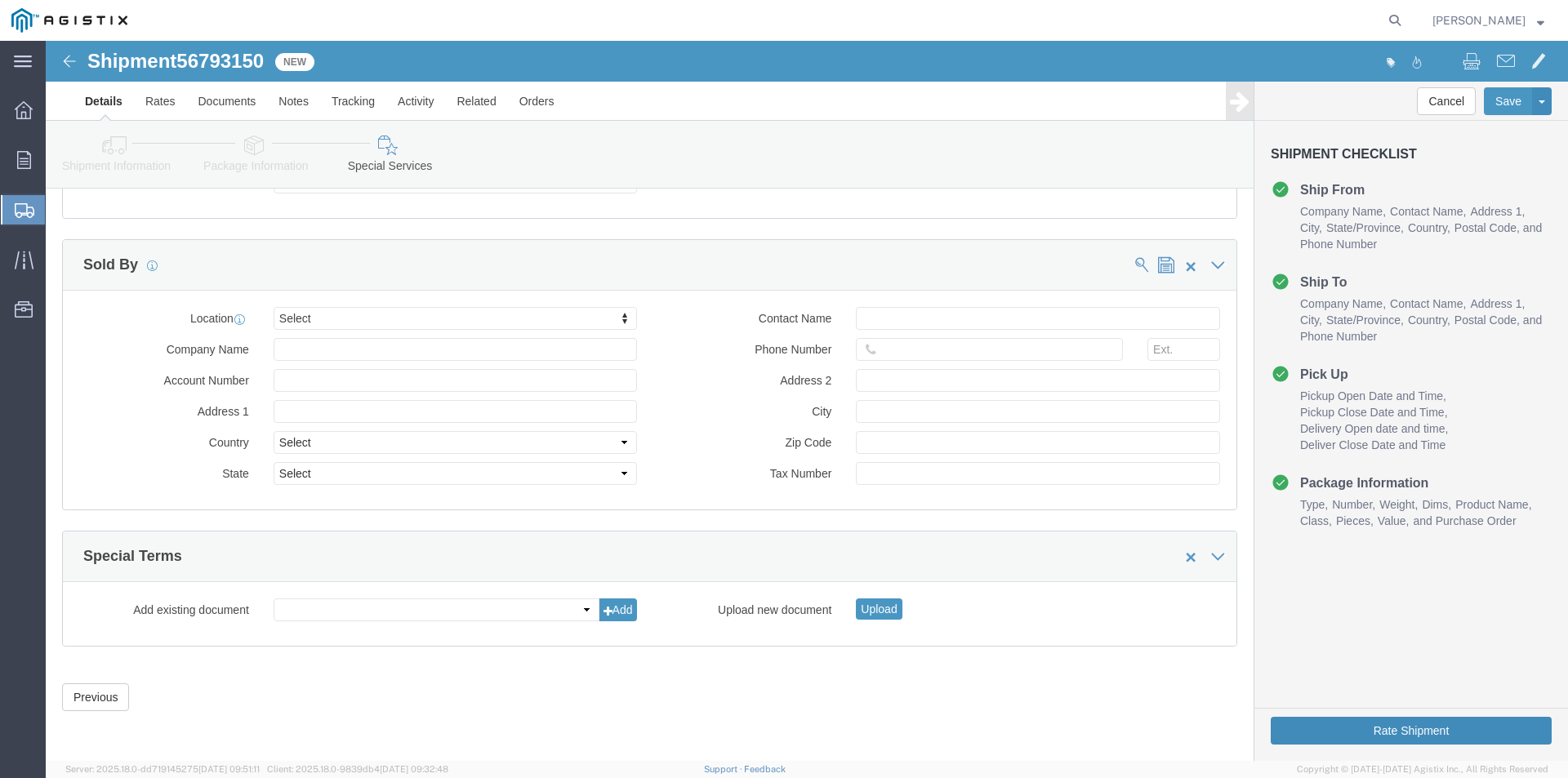
type textarea "CRANE TRUCK NEEDED TO UNLOAD"
click button "Rate Shipment"
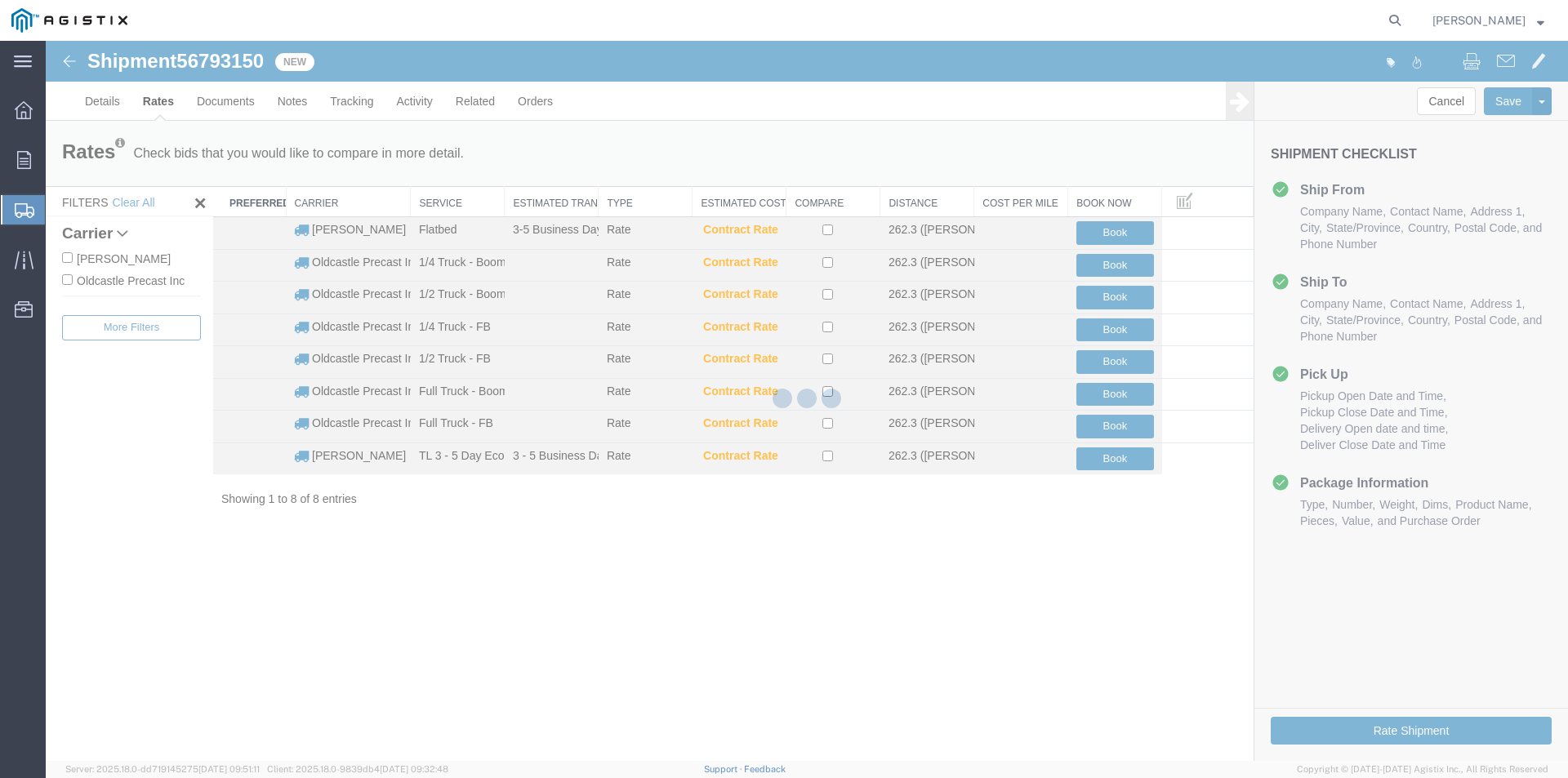
scroll to position [0, 0]
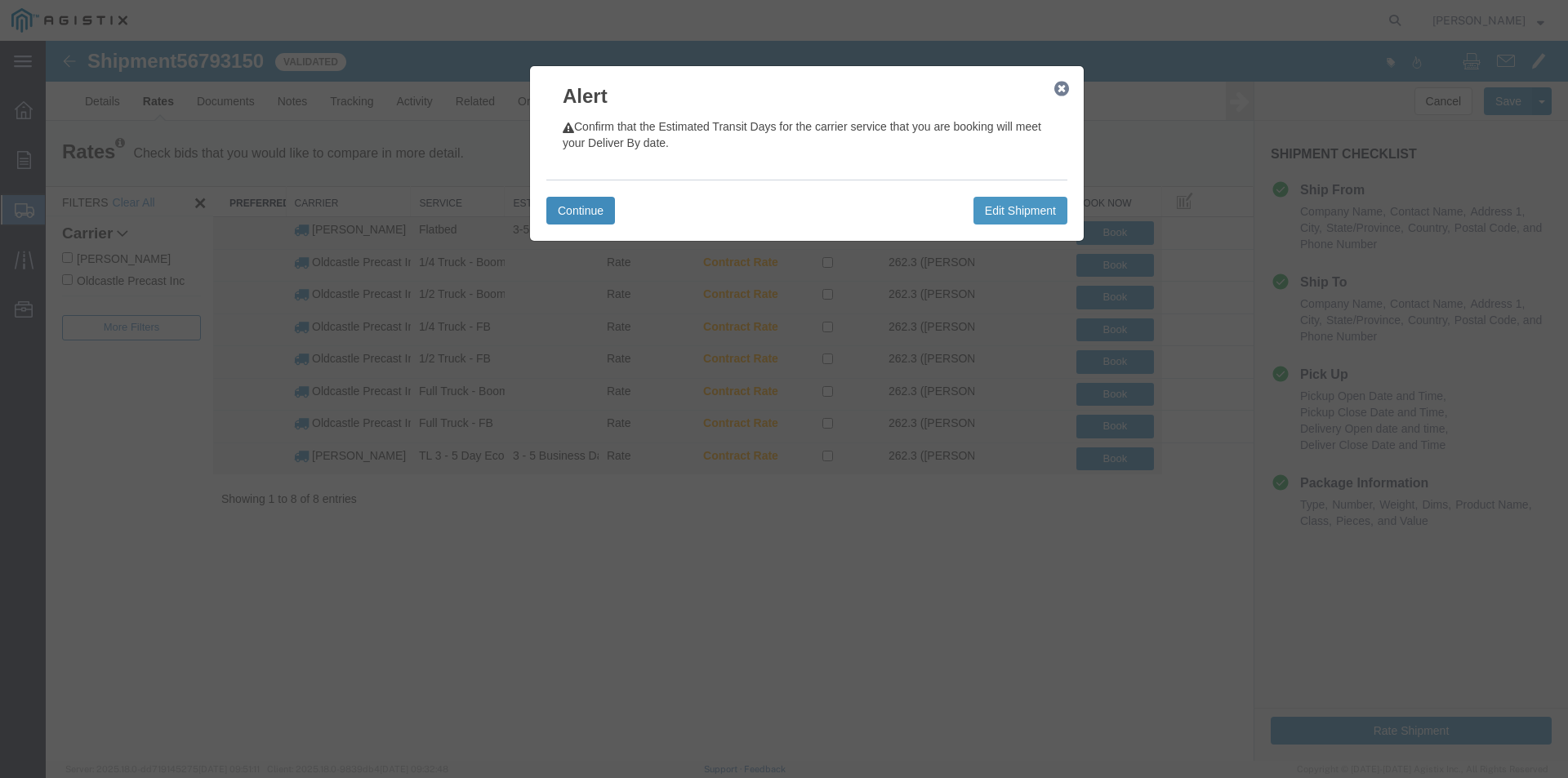
click at [575, 201] on button "Continue" at bounding box center [580, 210] width 68 height 27
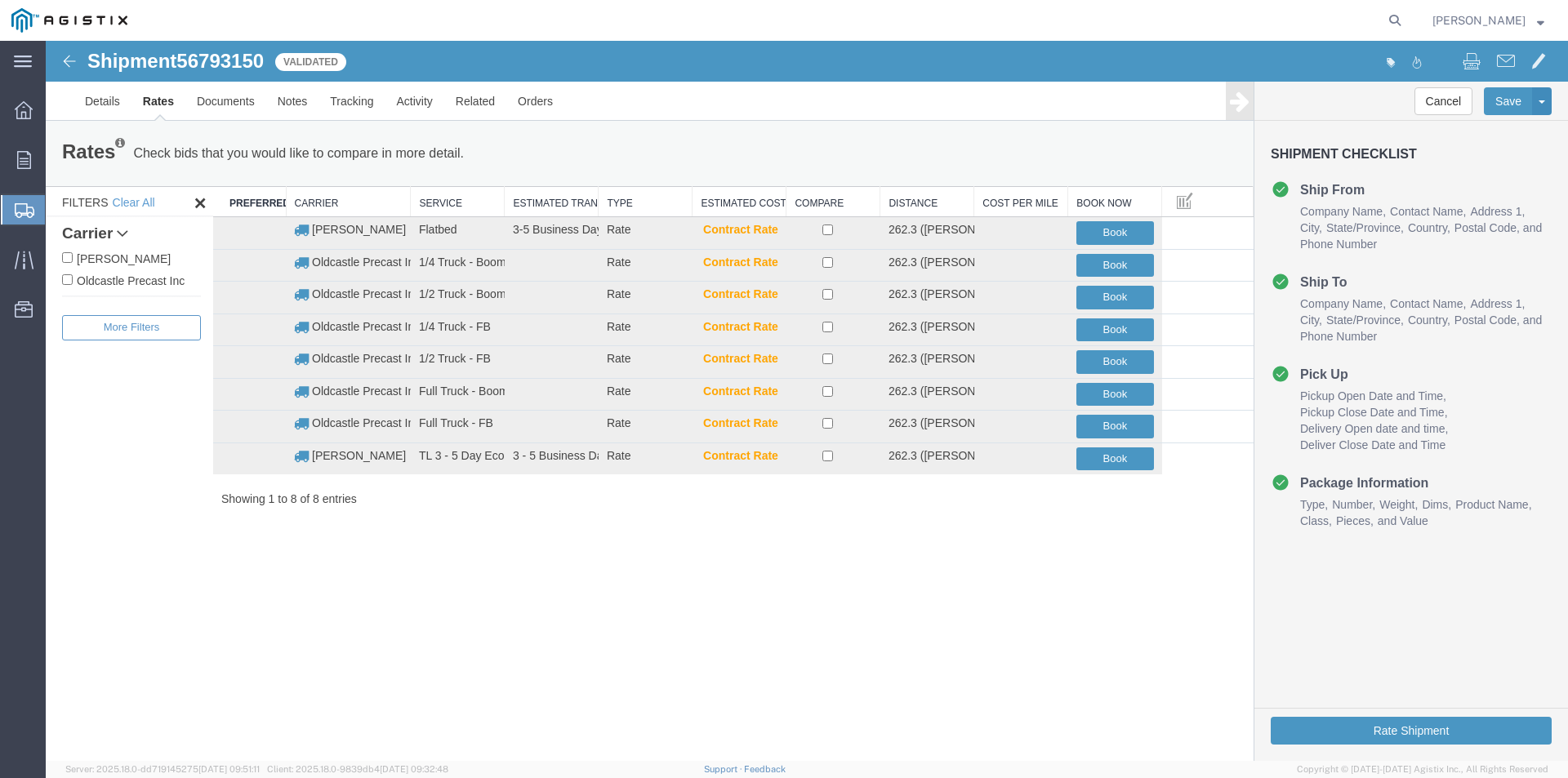
click at [71, 276] on input "Oldcastle Precast Inc" at bounding box center [67, 280] width 11 height 11
checkbox input "true"
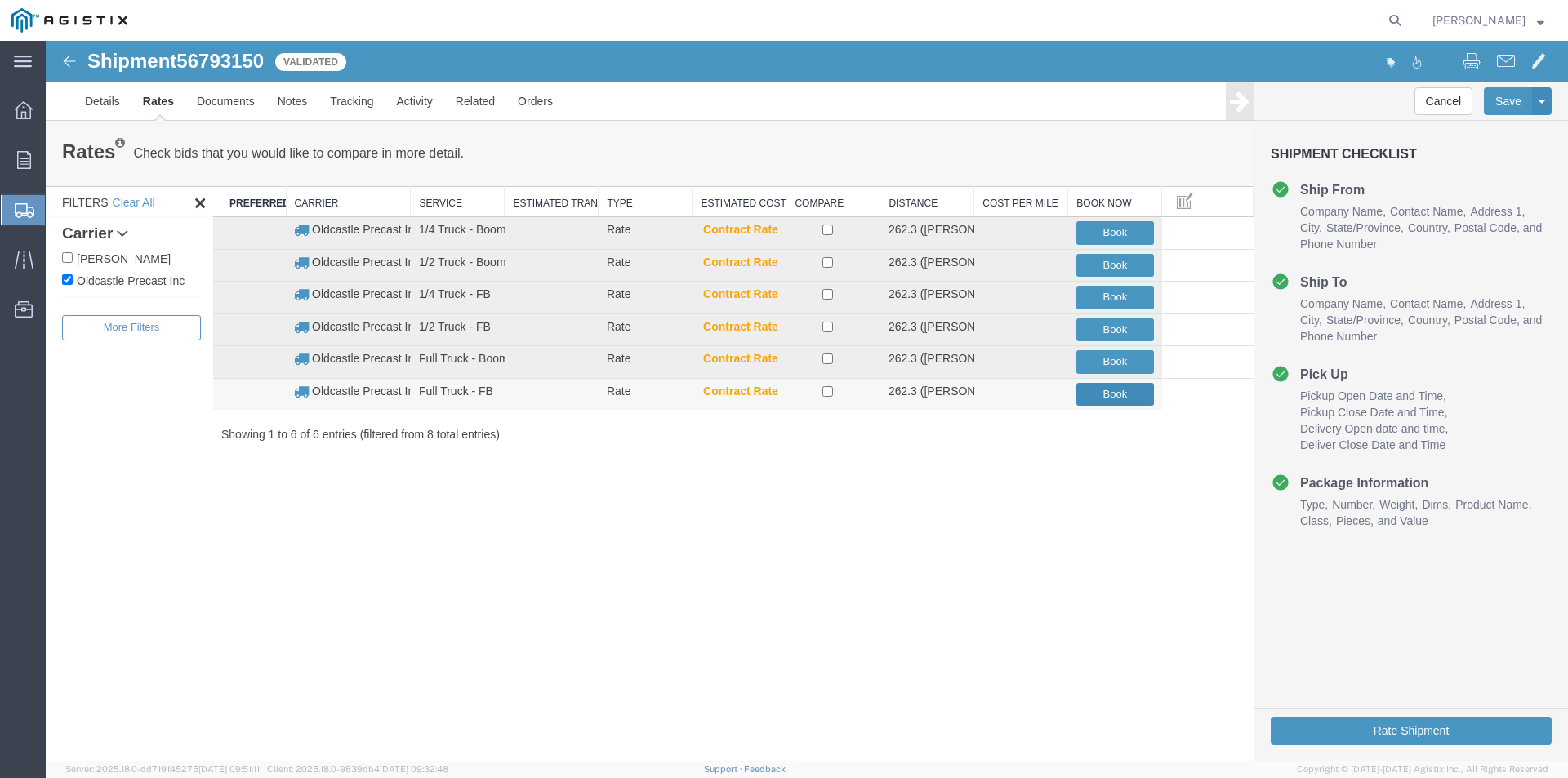
click at [1093, 393] on button "Book" at bounding box center [1114, 394] width 77 height 23
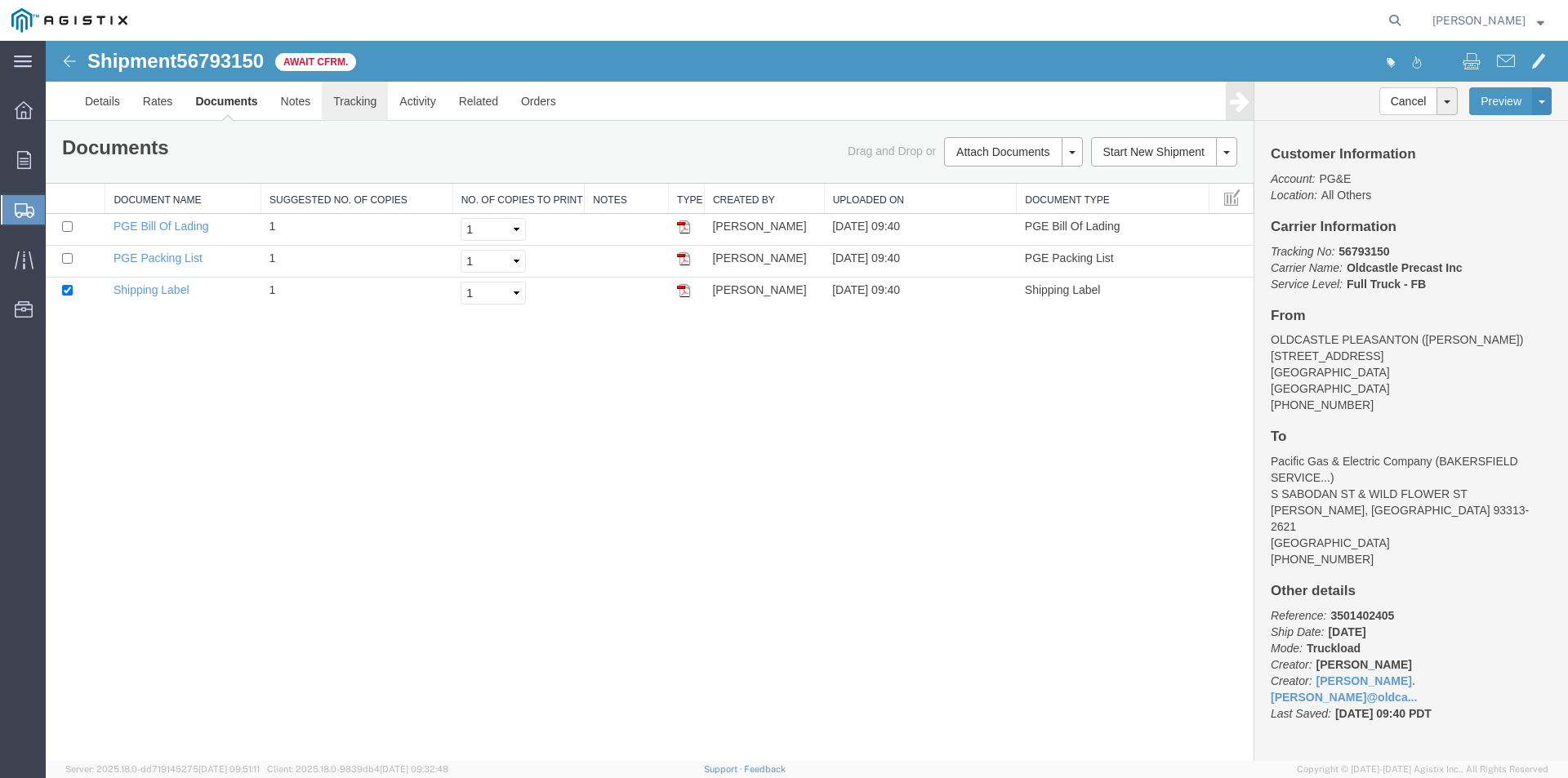
click at [358, 106] on link "Tracking" at bounding box center [355, 101] width 66 height 39
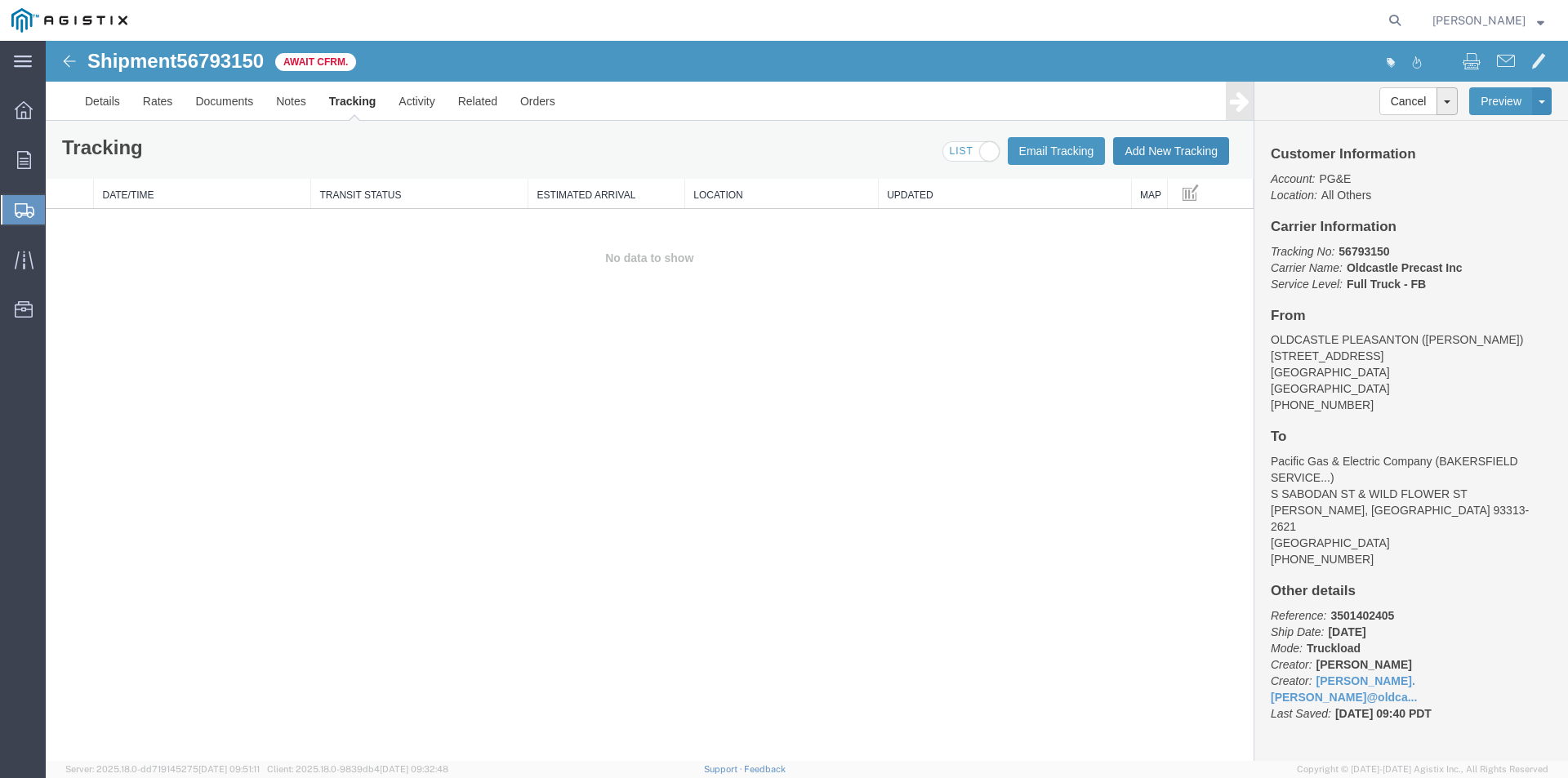
click at [1160, 136] on div "Tracking Email Tracking Add New Tracking Tracking Map" at bounding box center [649, 150] width 1208 height 58
click at [1157, 143] on button "Add New Tracking" at bounding box center [1170, 151] width 116 height 27
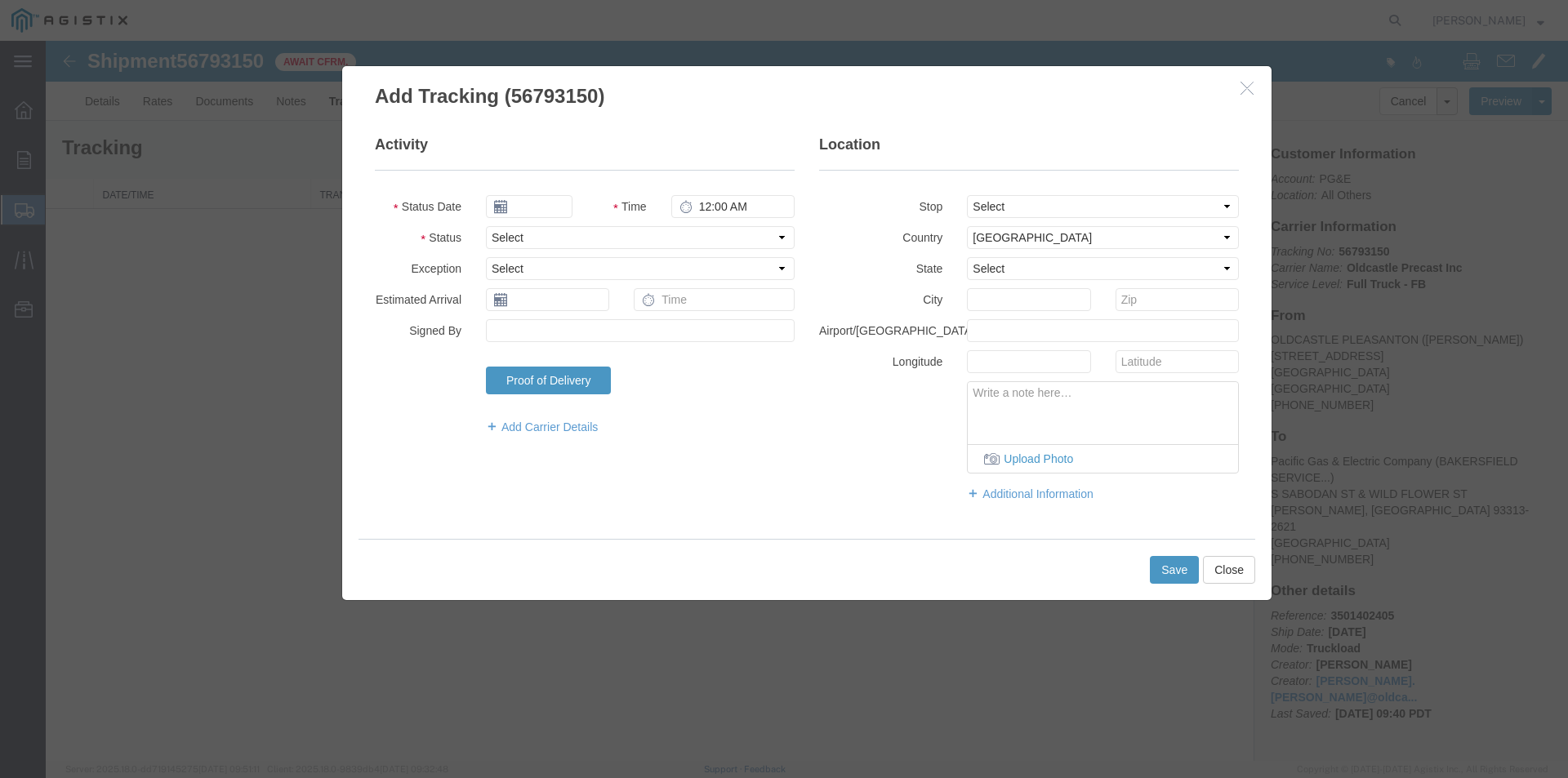
type input "[DATE]"
type input "10:00 AM"
click at [542, 208] on input "[DATE]" at bounding box center [529, 206] width 87 height 22
click at [616, 312] on td "12" at bounding box center [620, 308] width 24 height 24
type input "[DATE]"
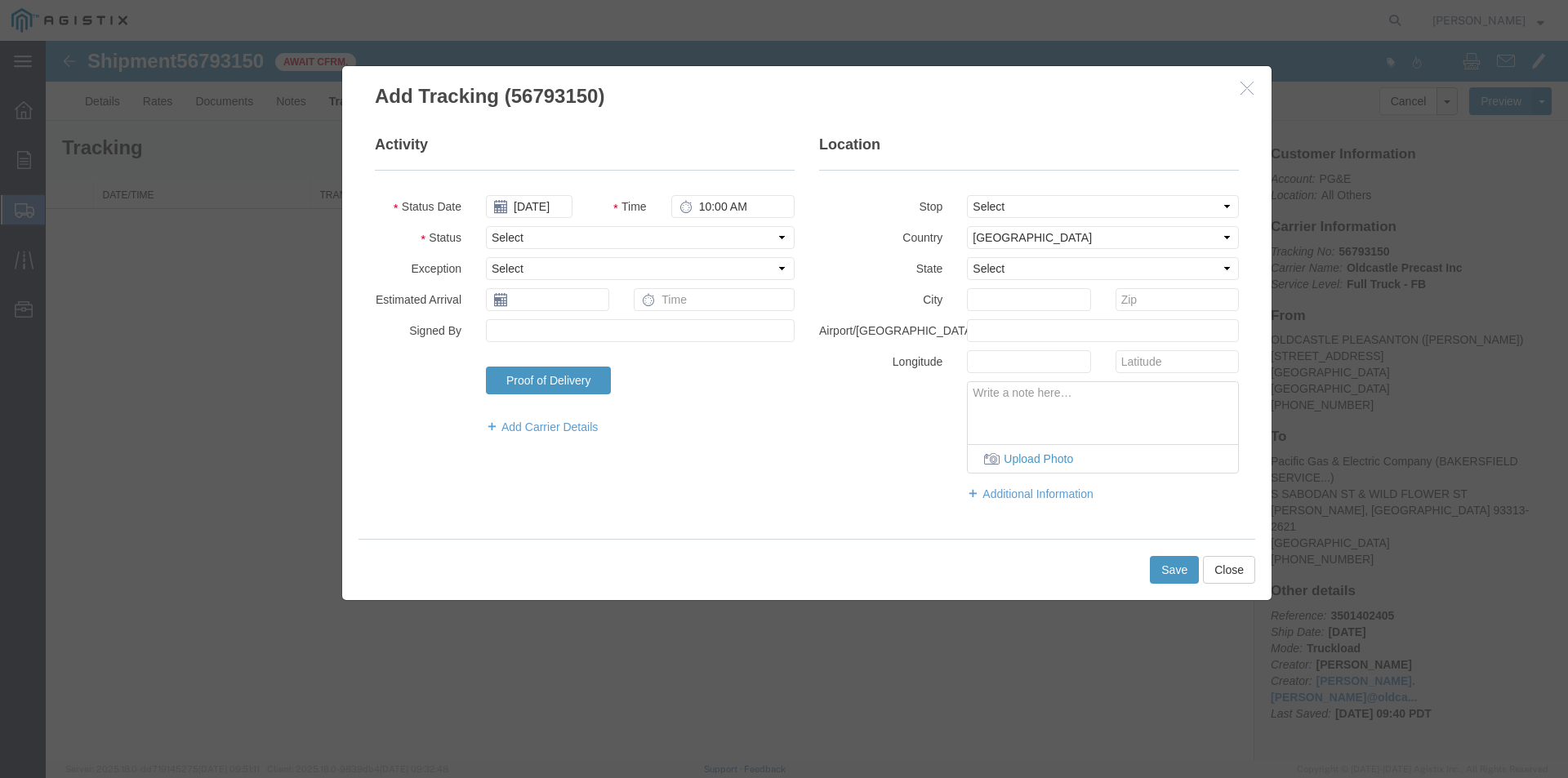
drag, startPoint x: 583, startPoint y: 148, endPoint x: 600, endPoint y: 209, distance: 63.3
click at [583, 151] on legend "Activity" at bounding box center [584, 152] width 419 height 36
click at [567, 234] on select "Select Arrival Notice Available Arrival Notice Imported Arrive at Delivery Loca…" at bounding box center [640, 237] width 309 height 22
select select "DELIVRED"
click at [486, 226] on select "Select Arrival Notice Available Arrival Notice Imported Arrive at Delivery Loca…" at bounding box center [640, 237] width 309 height 22
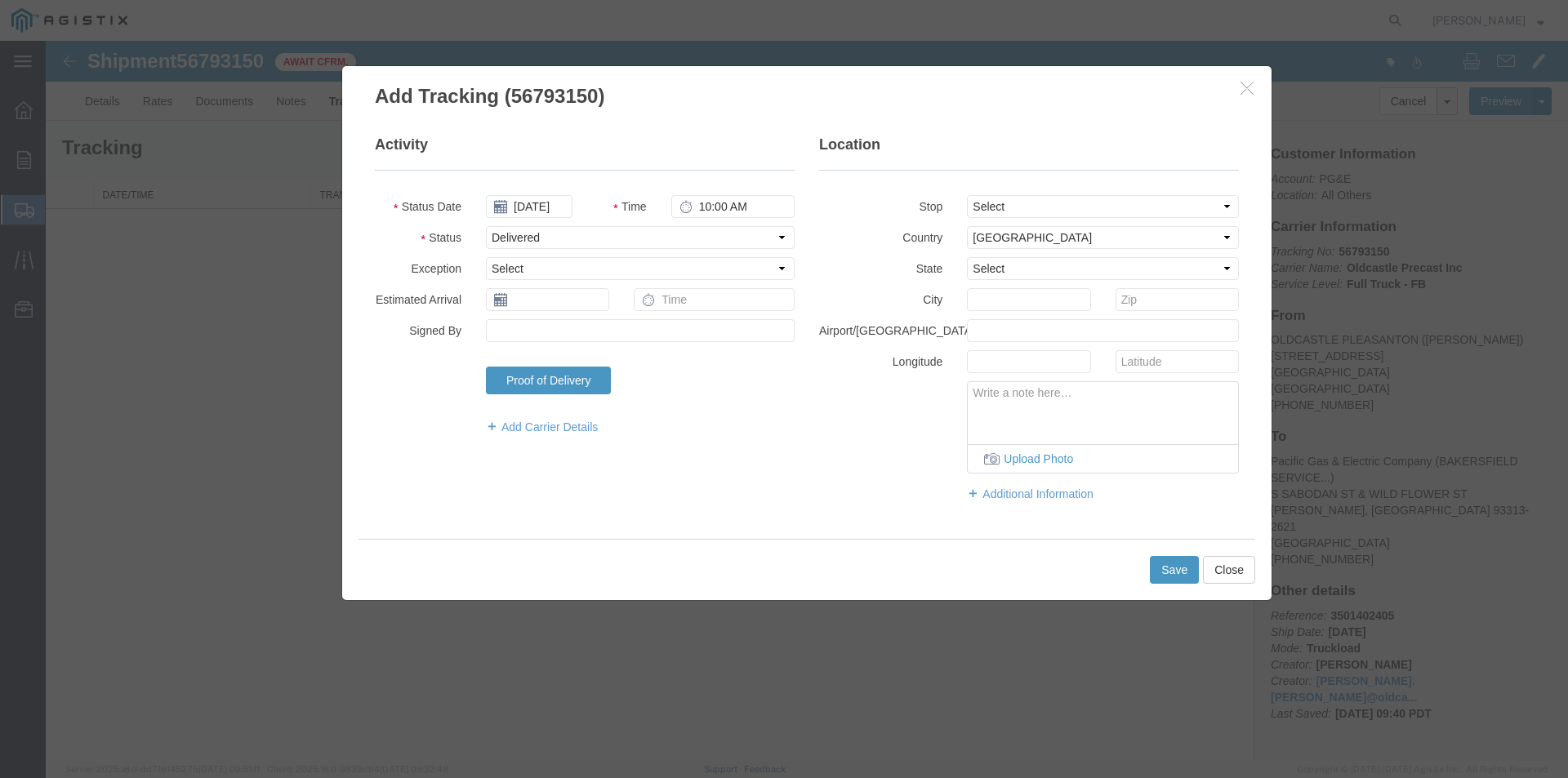
click at [895, 508] on div "Additional Information No Email This Transit All Transits Enter additional emai…" at bounding box center [1029, 496] width 444 height 28
click at [1177, 569] on button "Save" at bounding box center [1174, 569] width 49 height 27
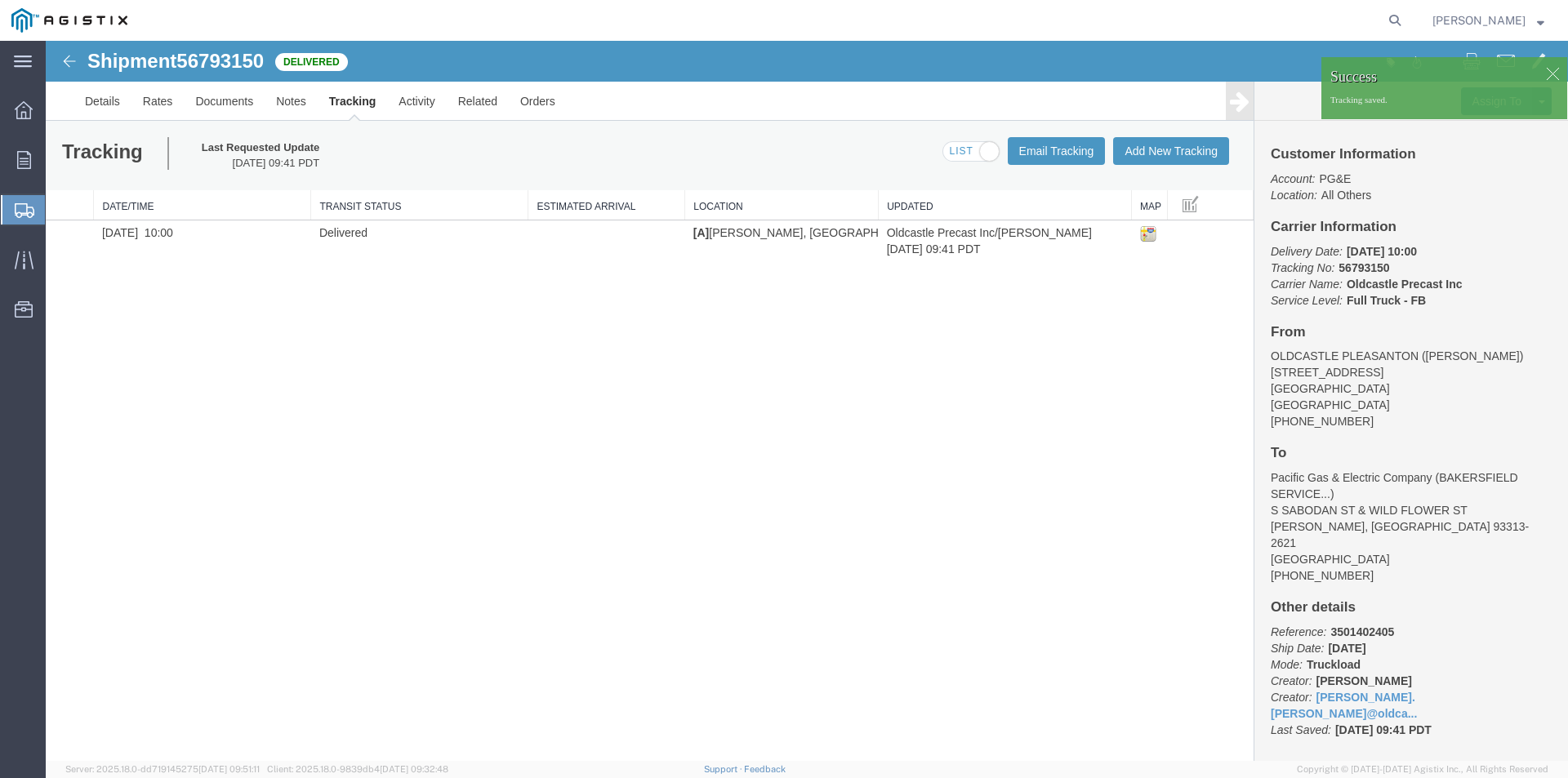
click at [1548, 71] on div at bounding box center [1551, 73] width 24 height 24
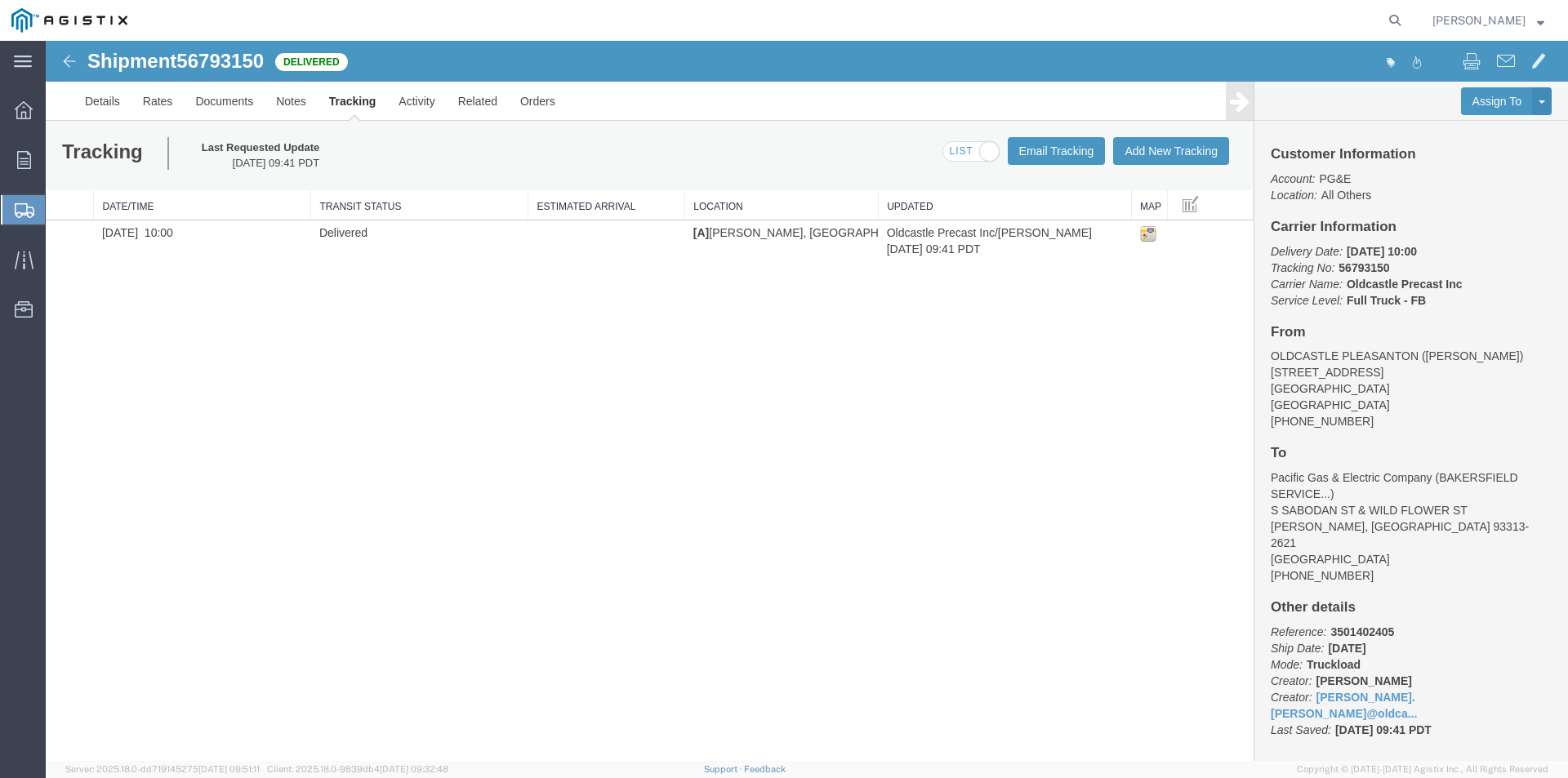
click at [1537, 19] on strong "button" at bounding box center [1540, 20] width 7 height 6
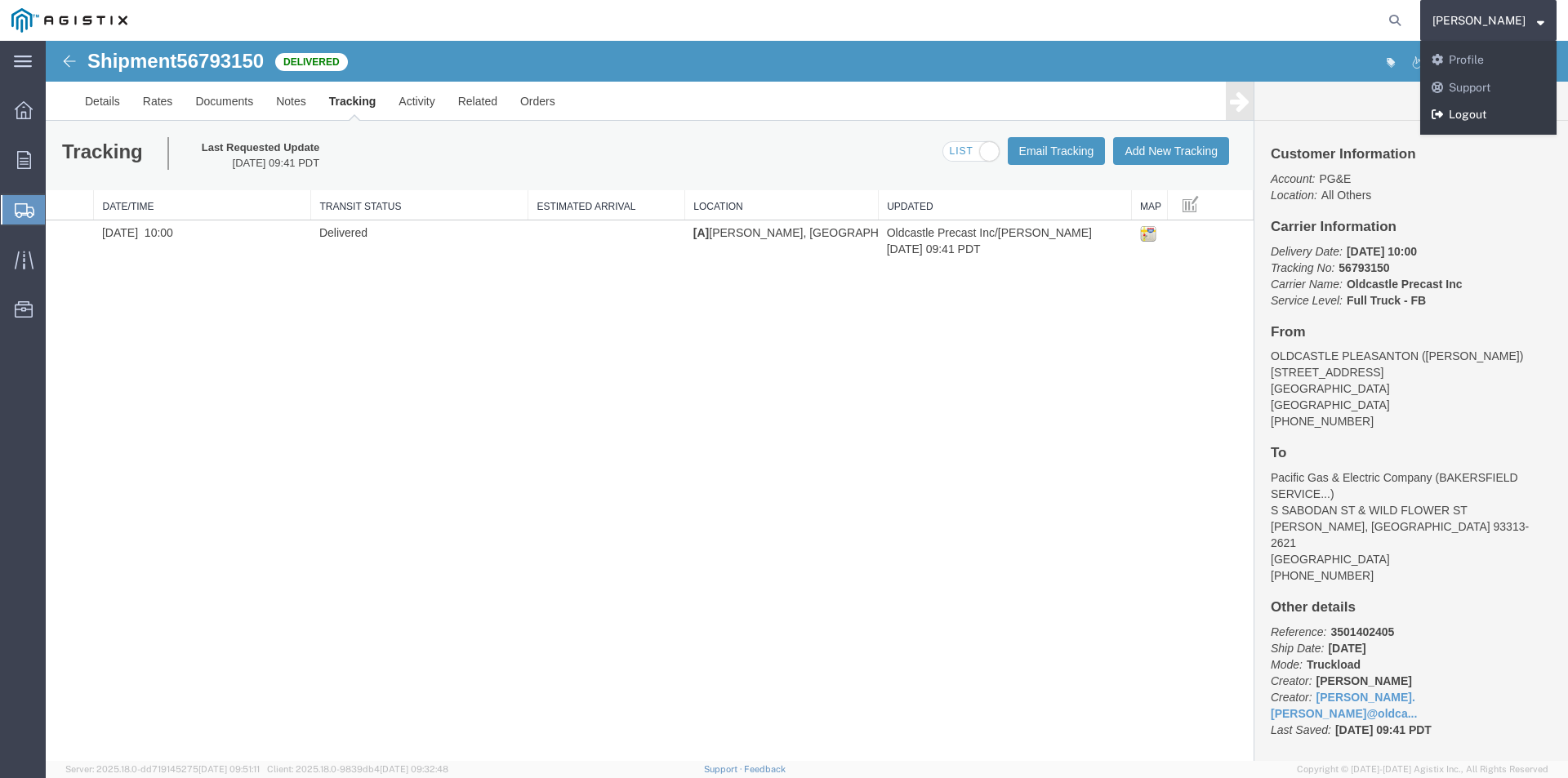
click at [1471, 116] on link "Logout" at bounding box center [1488, 115] width 136 height 27
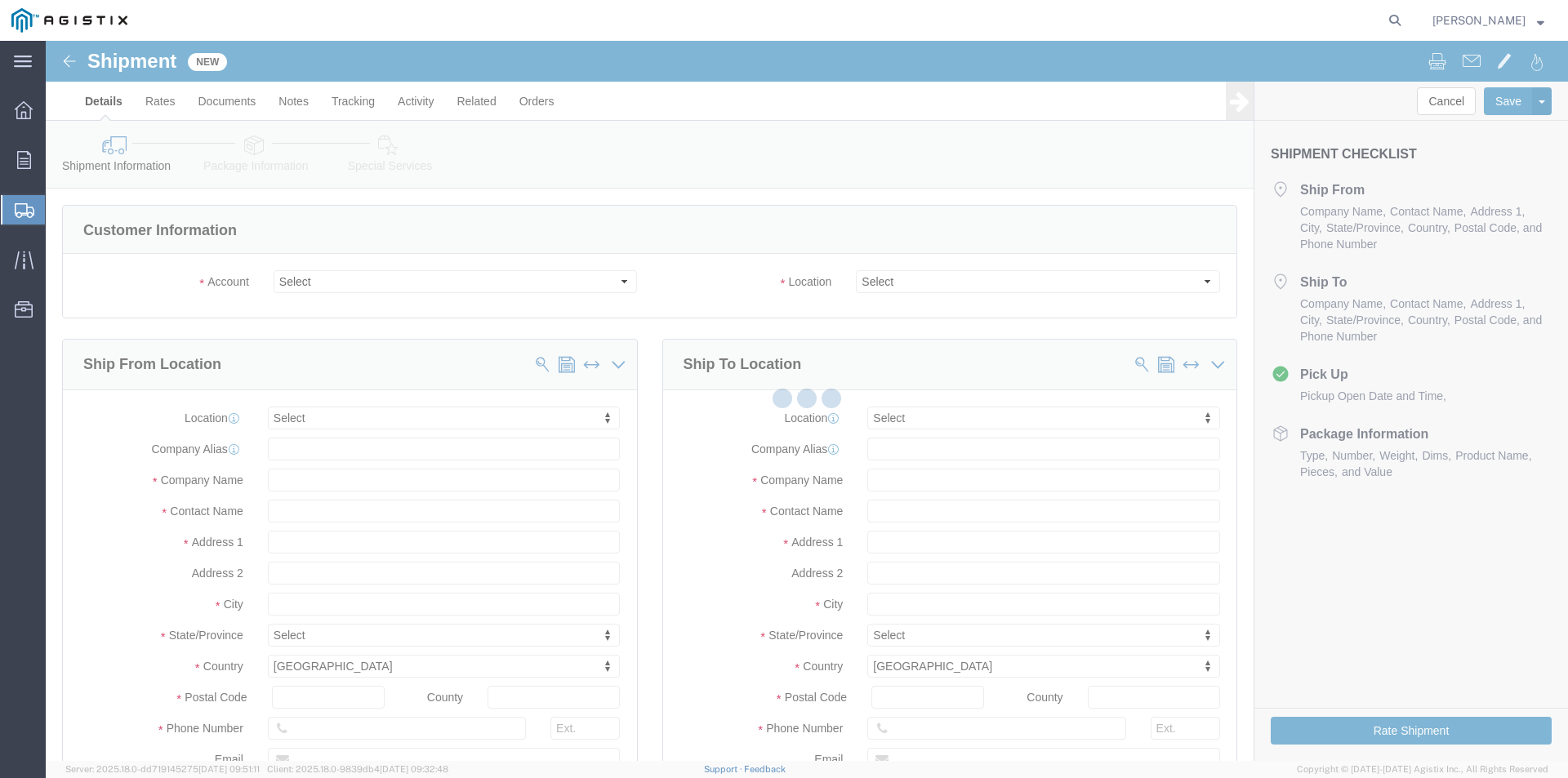
select select
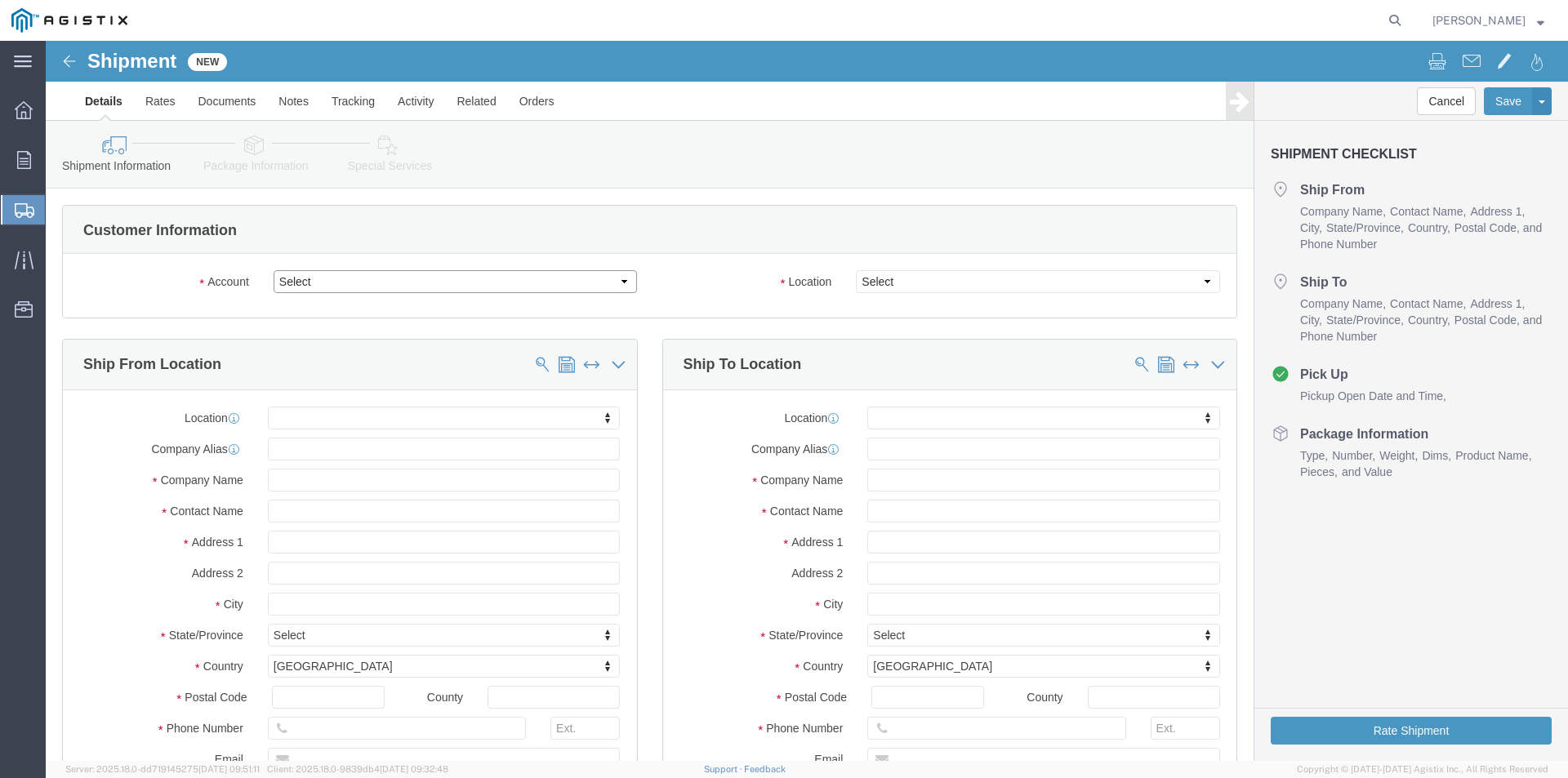
click select "Select Oldcastle Precast Inc PG&E"
select select "9596"
click select "Select Oldcastle Precast Inc PG&E"
select select "PURCHORD"
select select
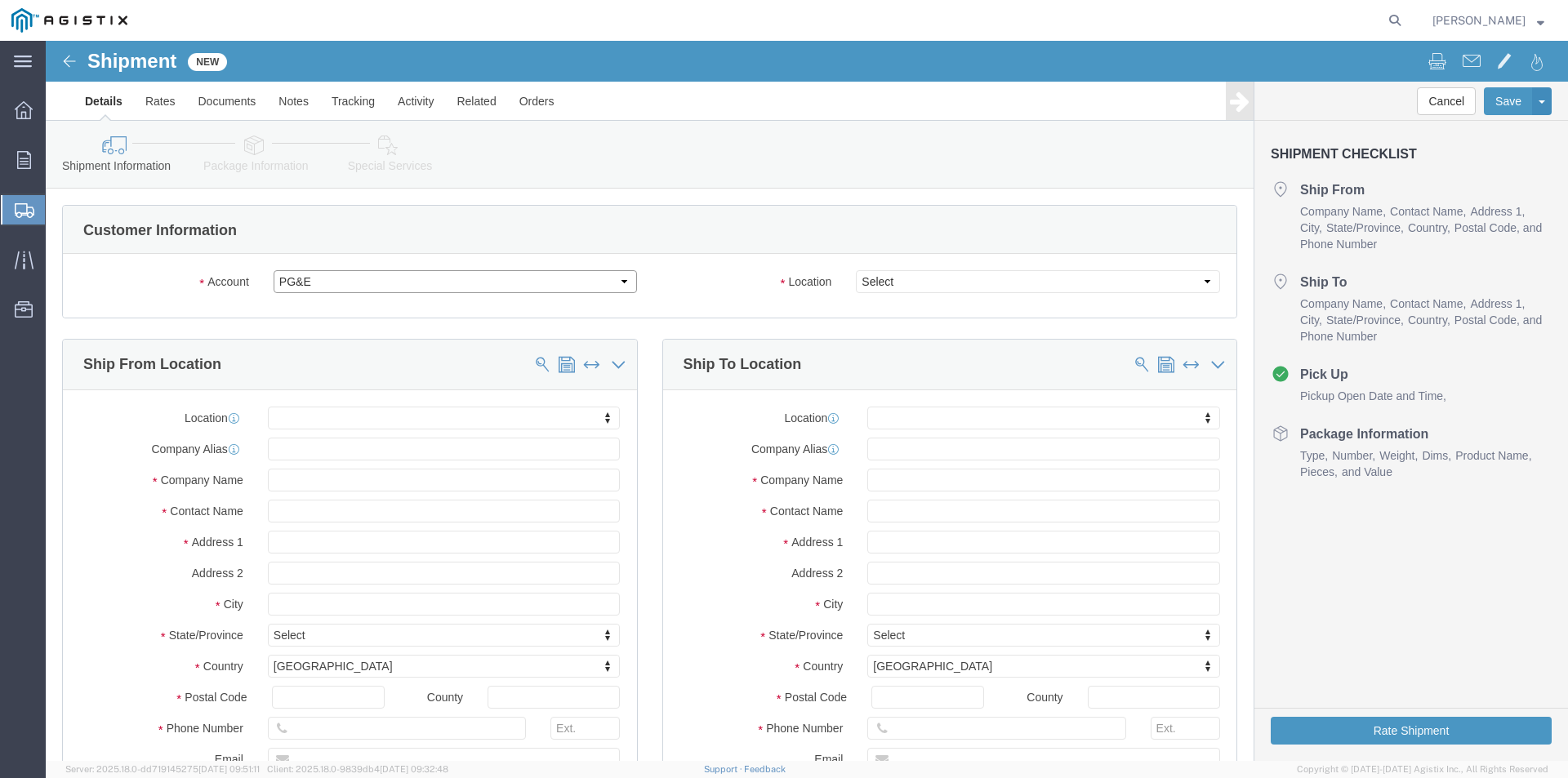
select select
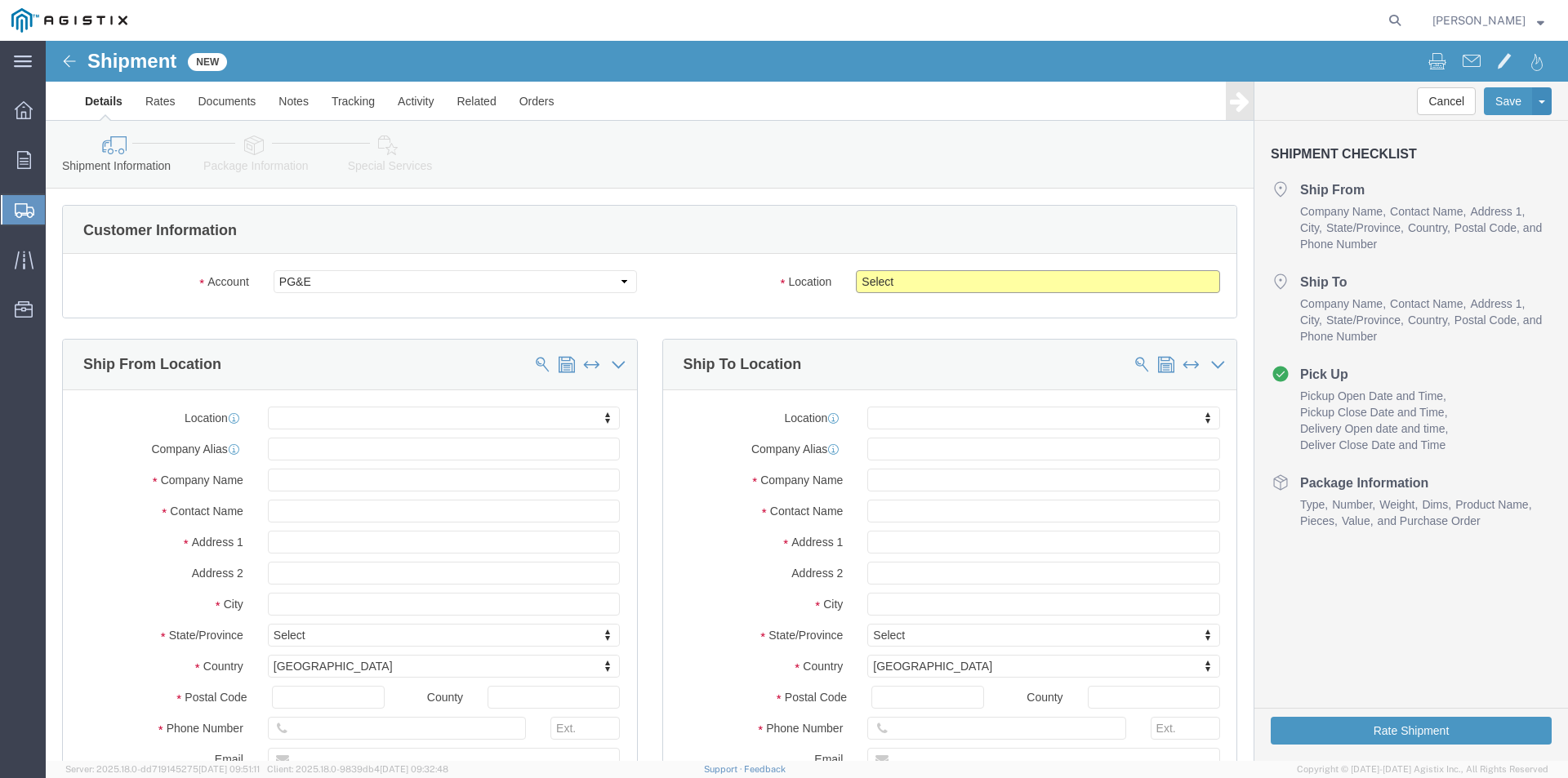
click select "Select All Others [GEOGRAPHIC_DATA] [GEOGRAPHIC_DATA] [GEOGRAPHIC_DATA] [GEOGRA…"
select select "23082"
click select "Select All Others [GEOGRAPHIC_DATA] [GEOGRAPHIC_DATA] [GEOGRAPHIC_DATA] [GEOGRA…"
click input "text"
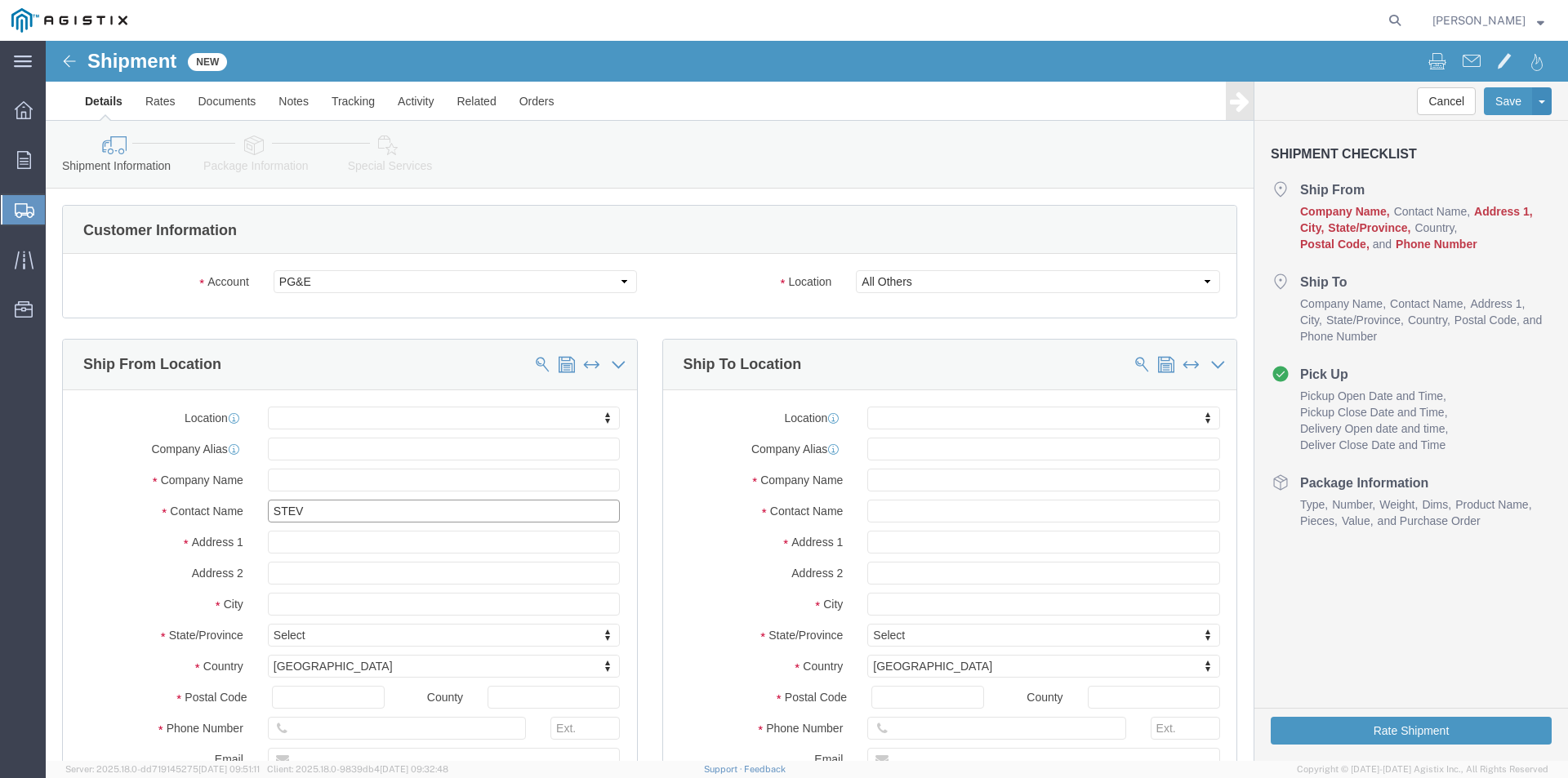
type input "[PERSON_NAME]"
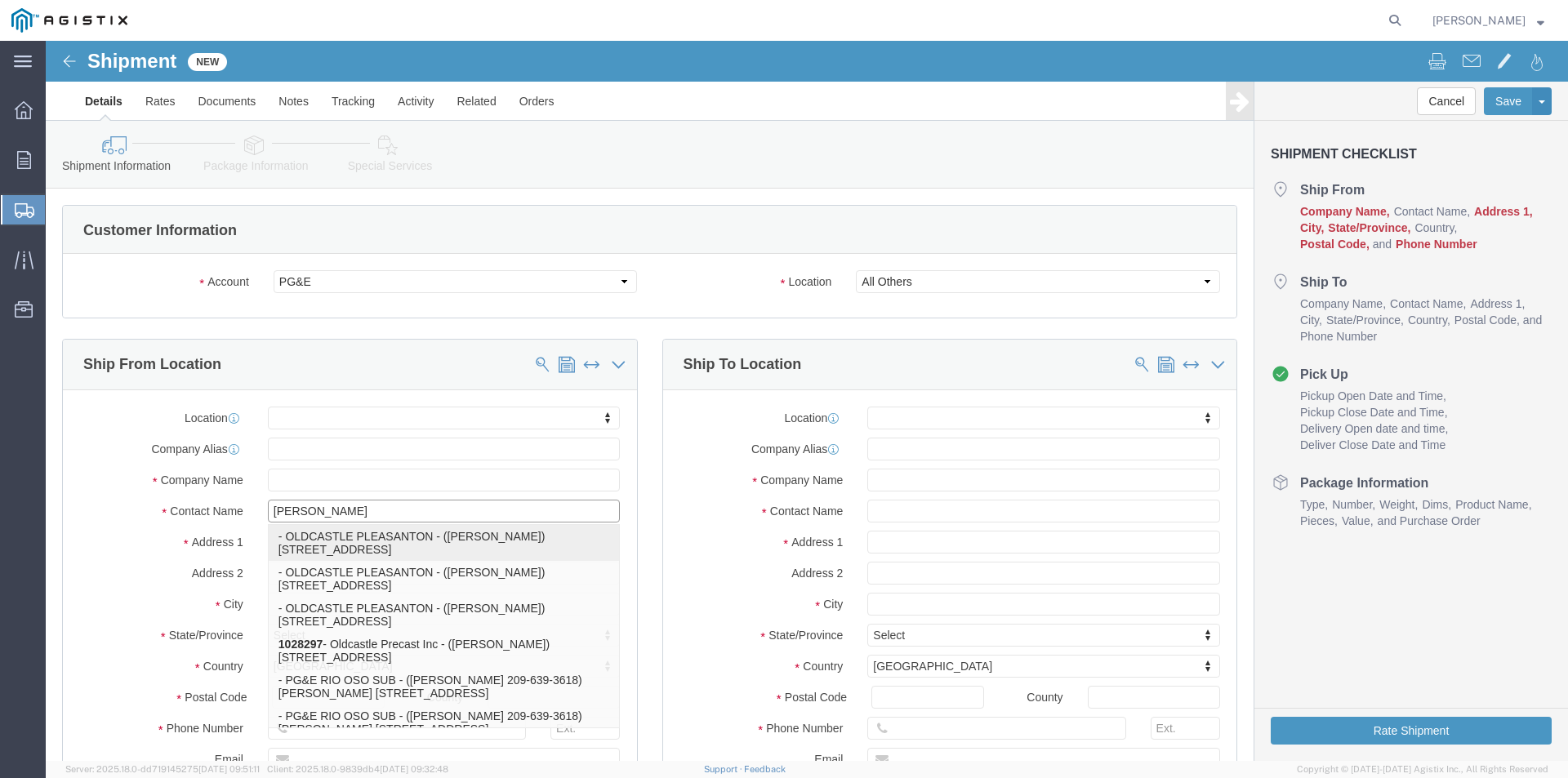
click p "- OLDCASTLE PLEASANTON - ([PERSON_NAME]) [STREET_ADDRESS]"
select select
type input "[STREET_ADDRESS]"
type input "94566"
type input "OLDCASTLE PLEASANTON"
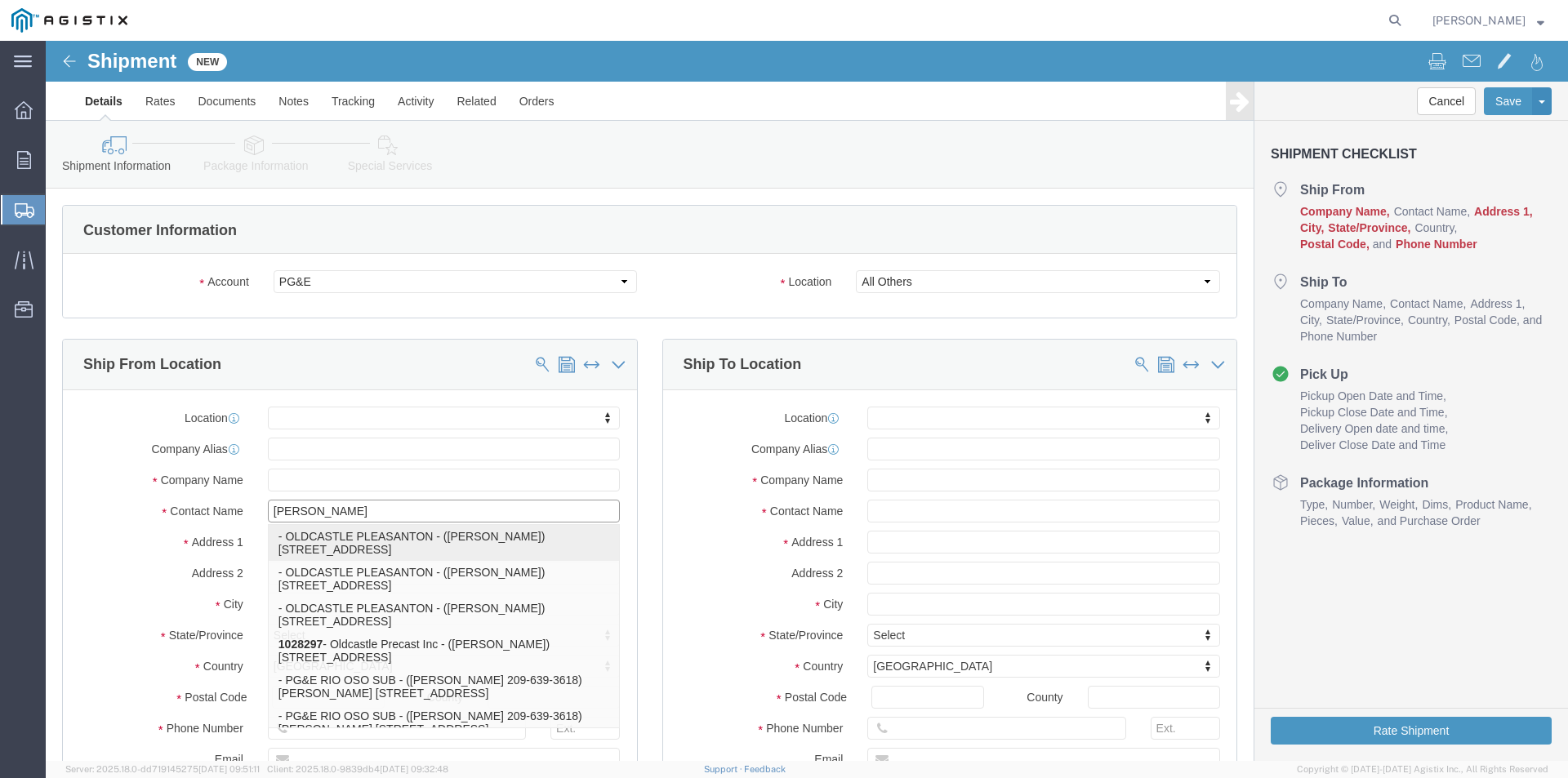
type input "[PERSON_NAME]"
type input "PLEASANTON"
select select "CA"
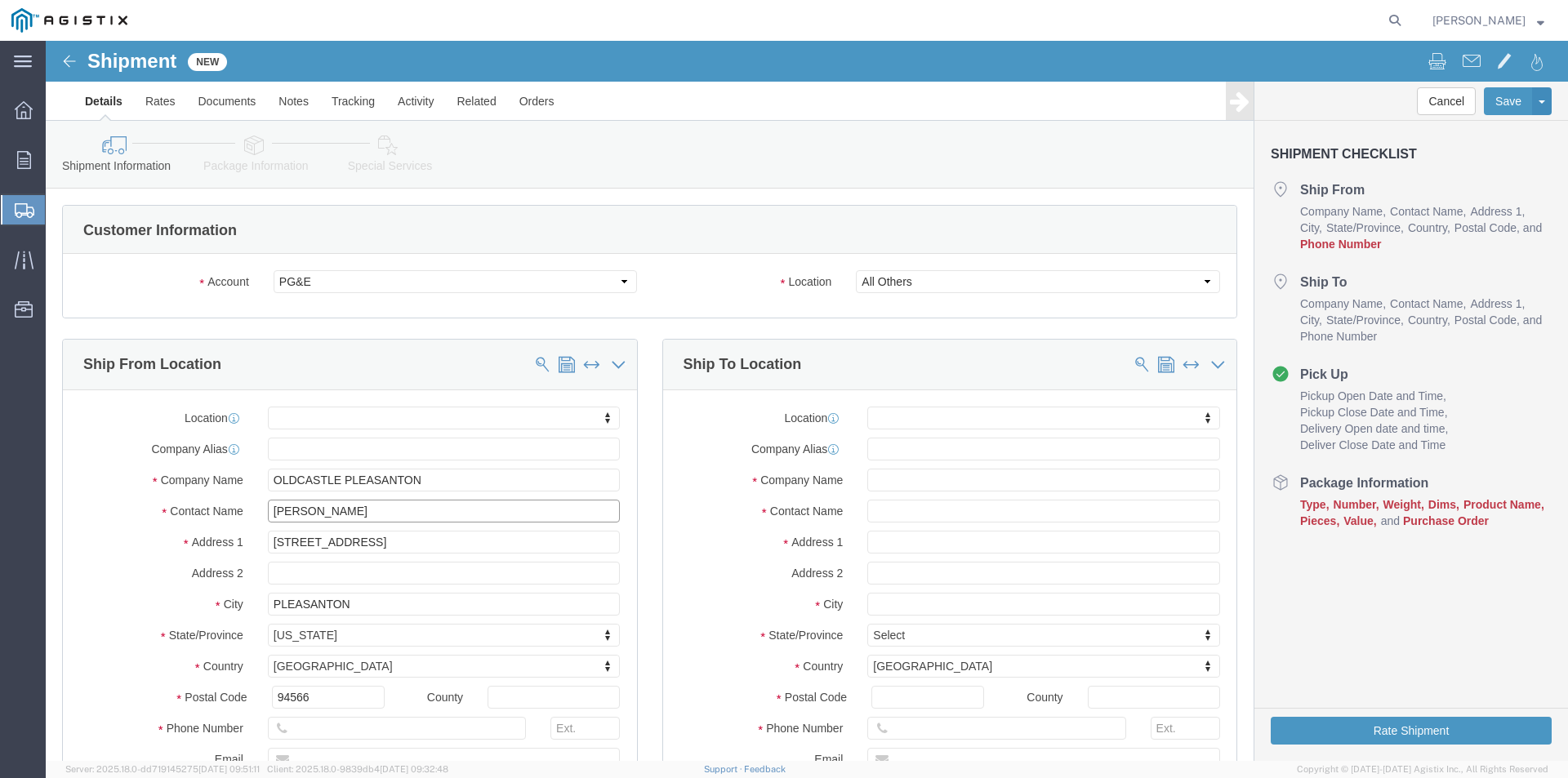
type input "[PERSON_NAME]"
click at [42, 152] on div at bounding box center [23, 160] width 46 height 32
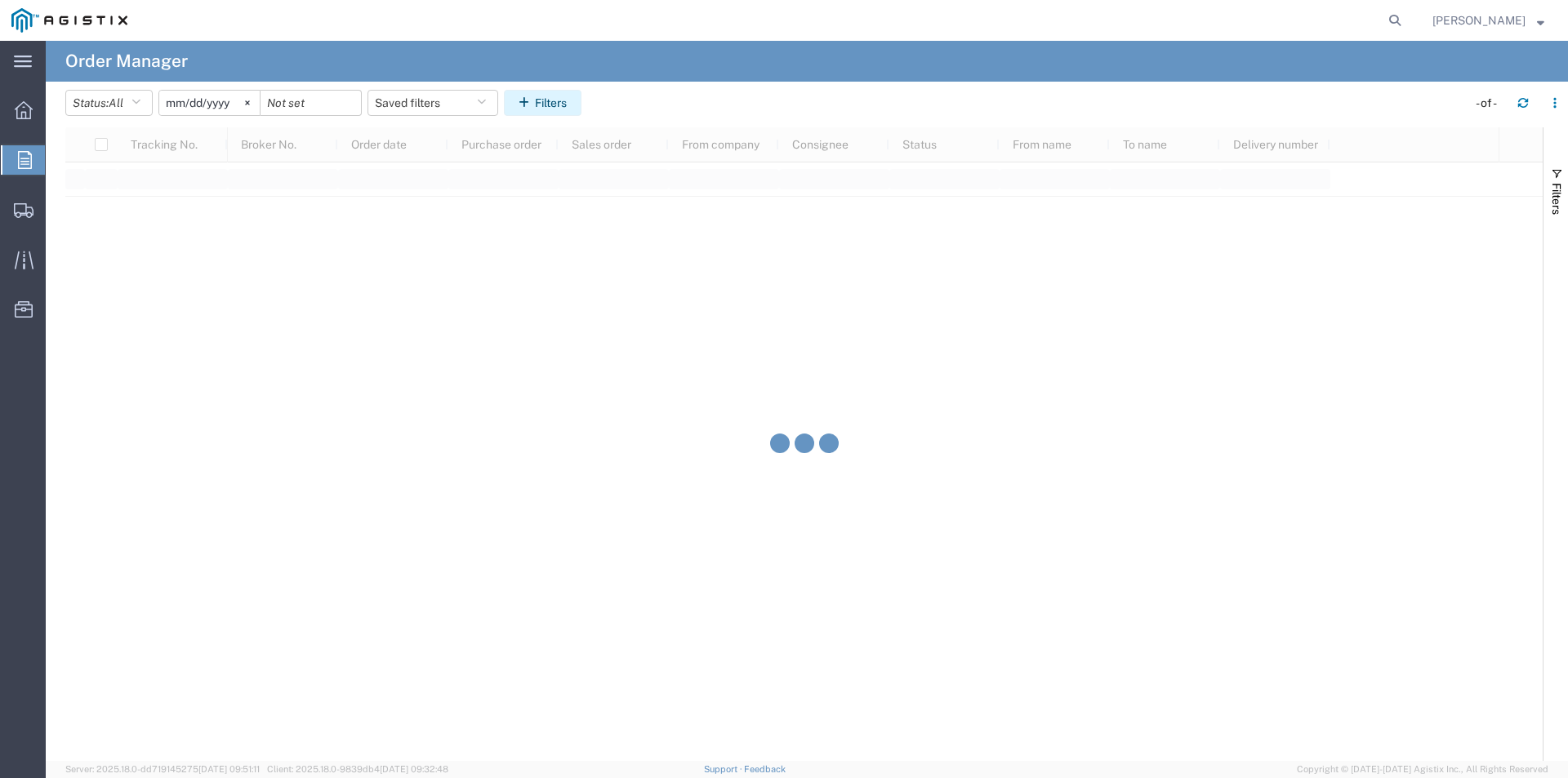
click at [565, 102] on button "Filters" at bounding box center [542, 102] width 77 height 26
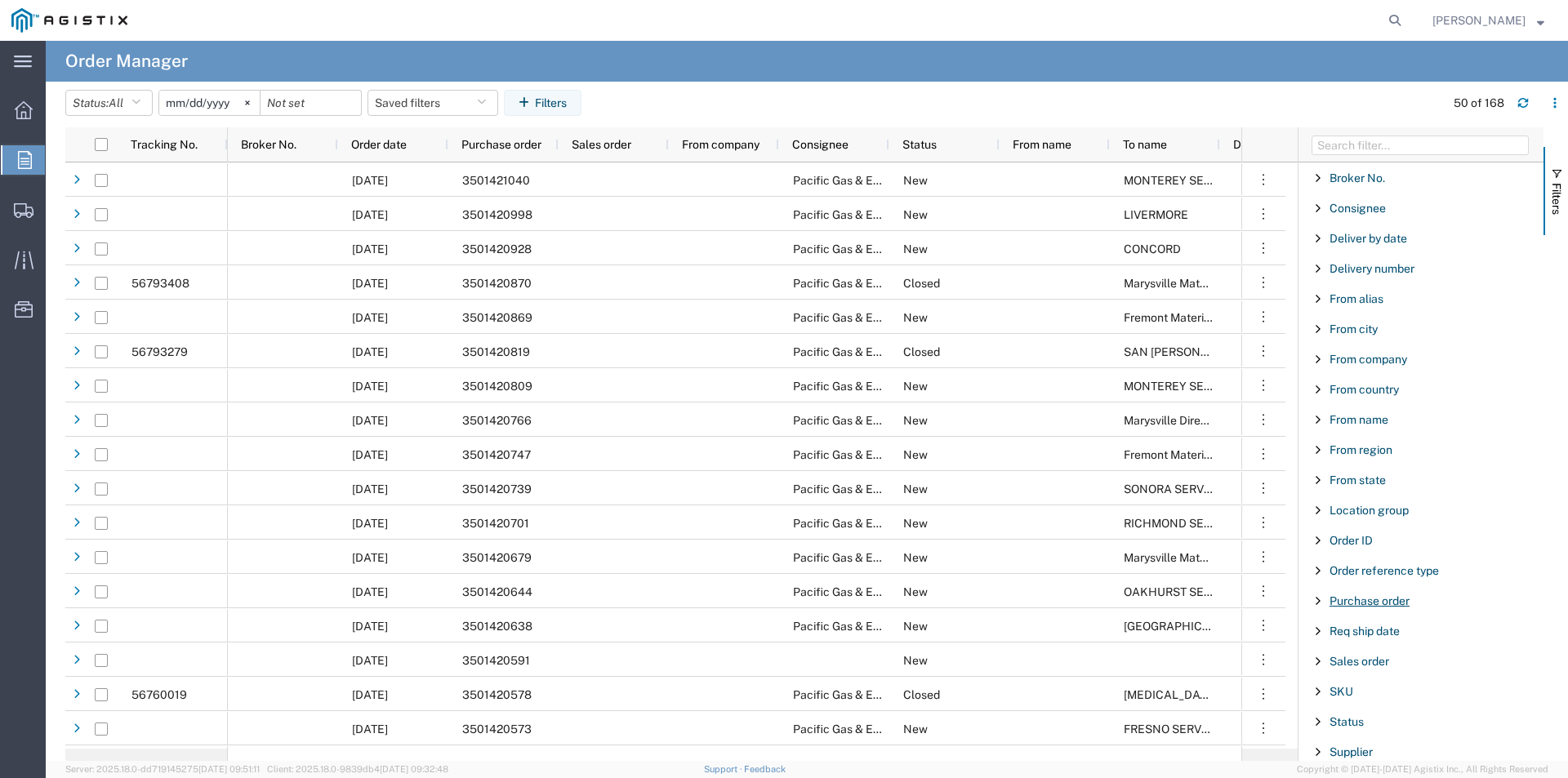
click at [1342, 597] on span "Purchase order" at bounding box center [1369, 601] width 80 height 13
click at [1372, 667] on input "Filter Value" at bounding box center [1426, 670] width 214 height 20
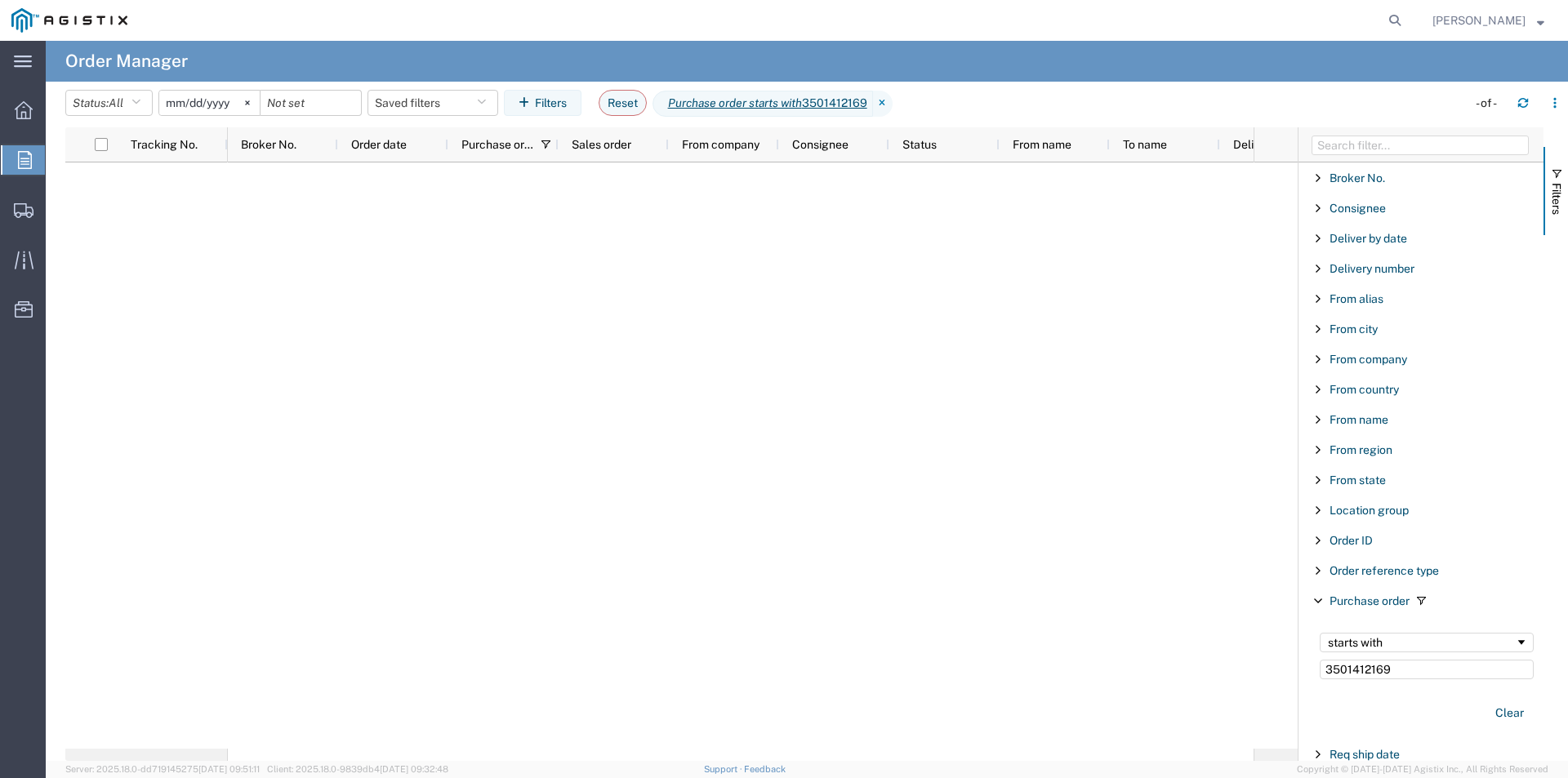
type input "3501412169"
click at [213, 102] on input "[DATE]" at bounding box center [209, 102] width 101 height 24
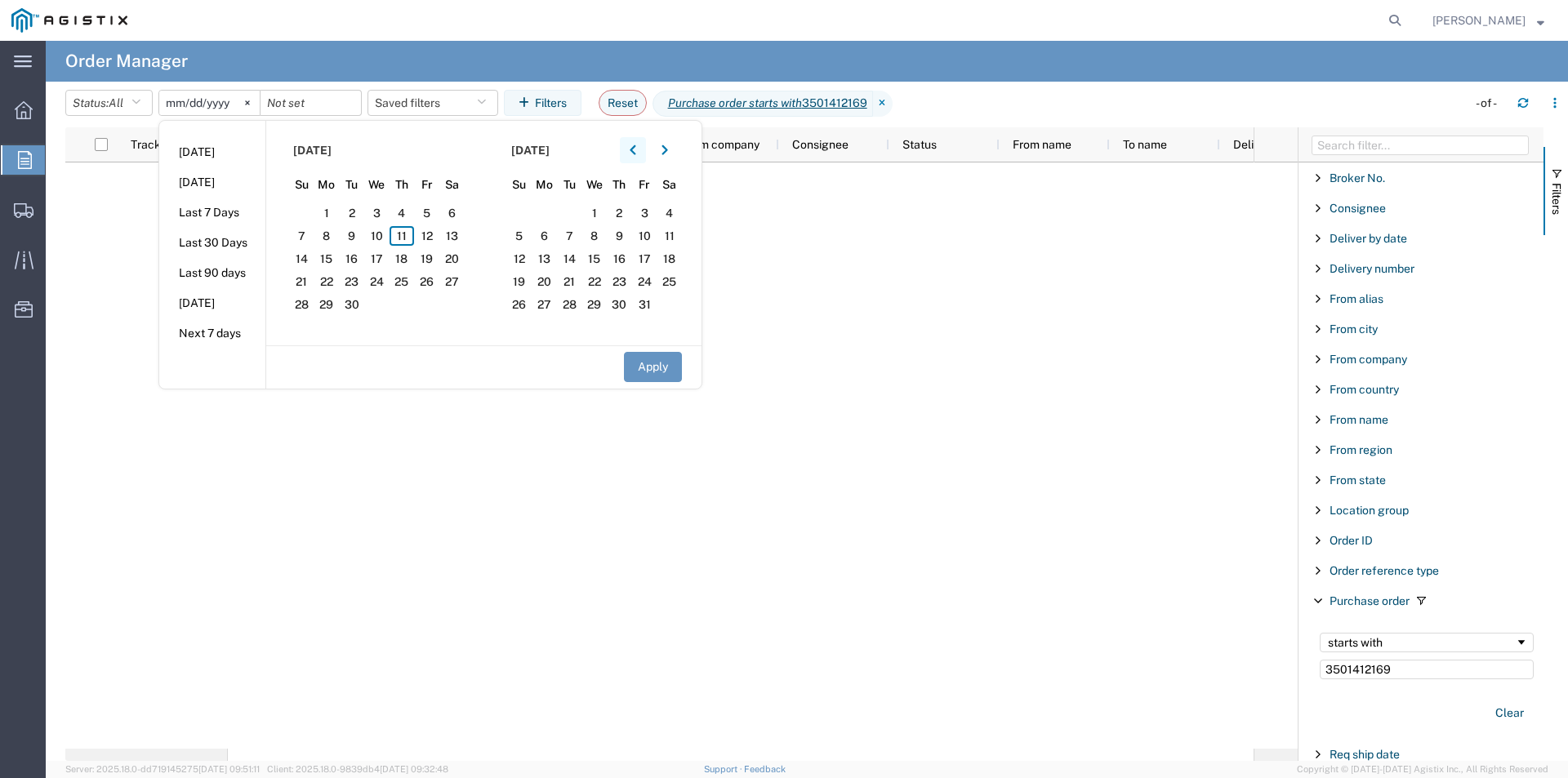
click at [636, 149] on icon "button" at bounding box center [633, 151] width 7 height 12
click at [636, 148] on icon "button" at bounding box center [633, 151] width 7 height 12
click at [635, 147] on icon "button" at bounding box center [632, 151] width 6 height 10
click at [457, 240] on span "14" at bounding box center [452, 236] width 25 height 20
click at [653, 369] on button "Apply" at bounding box center [653, 367] width 58 height 30
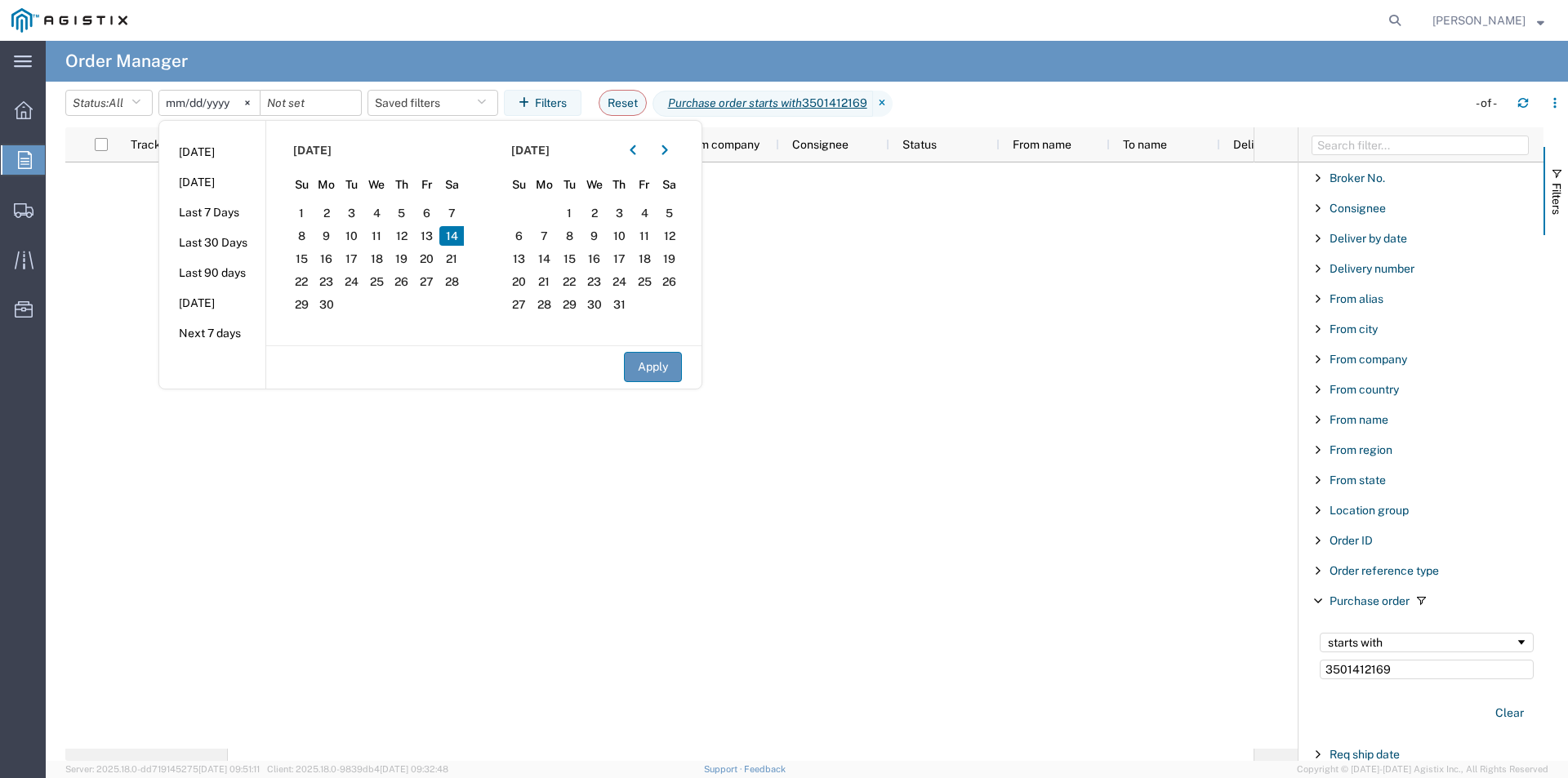
type input "[DATE]"
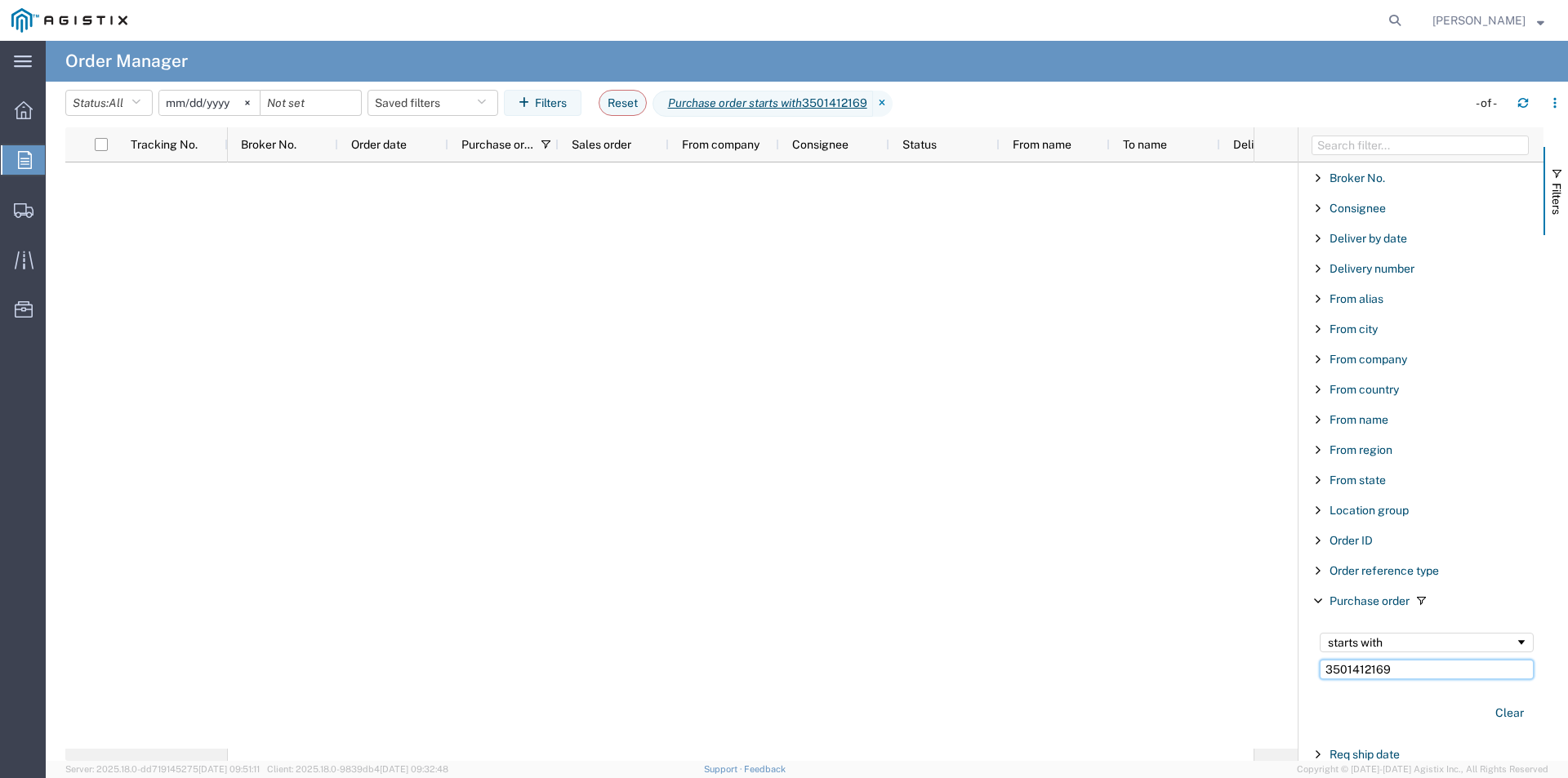
click at [1404, 673] on input "3501412169" at bounding box center [1426, 670] width 214 height 20
type input "3501412197"
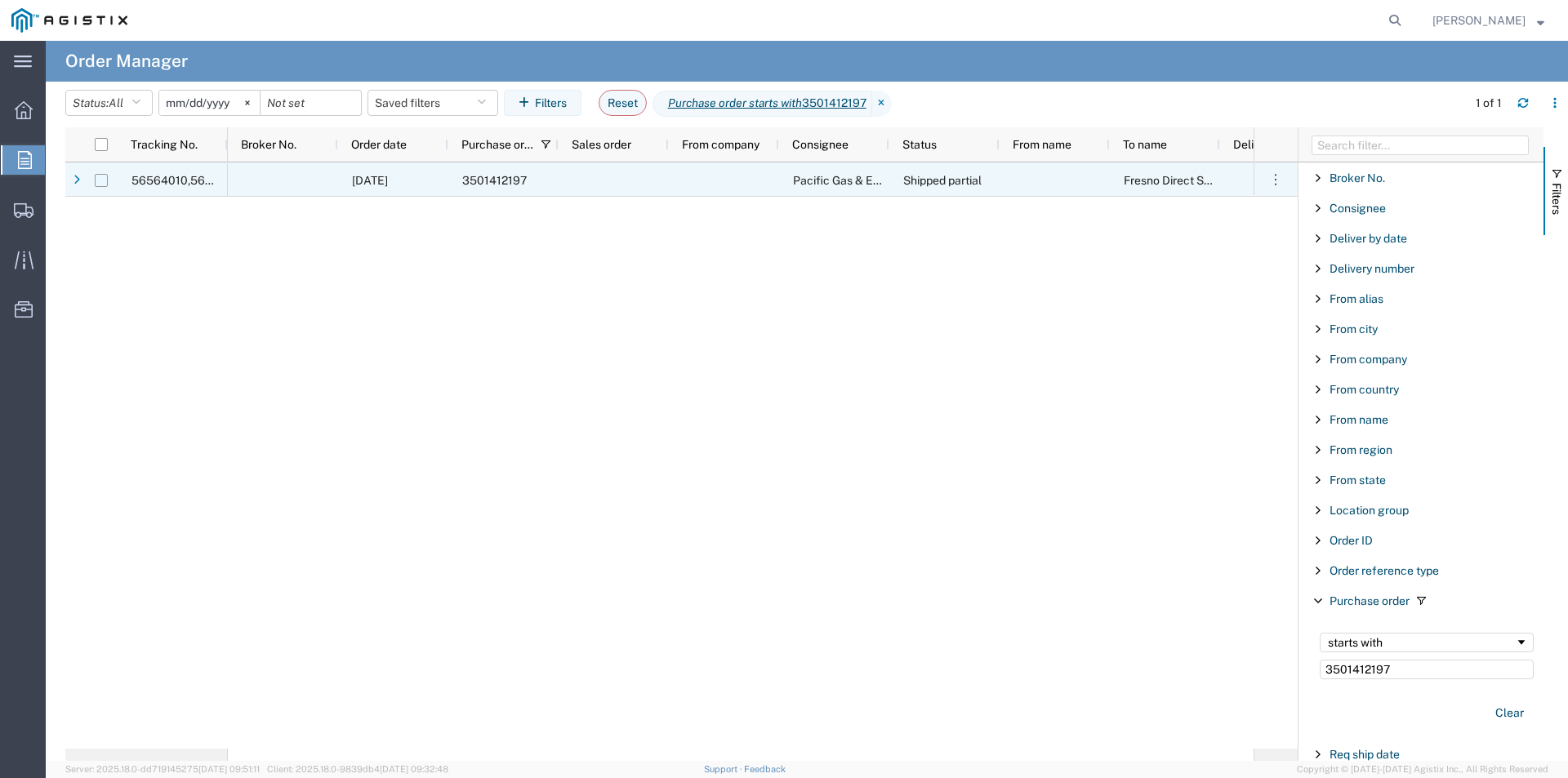
click at [106, 179] on input "Press Space to toggle row selection (unchecked)" at bounding box center [102, 181] width 13 height 13
checkbox input "true"
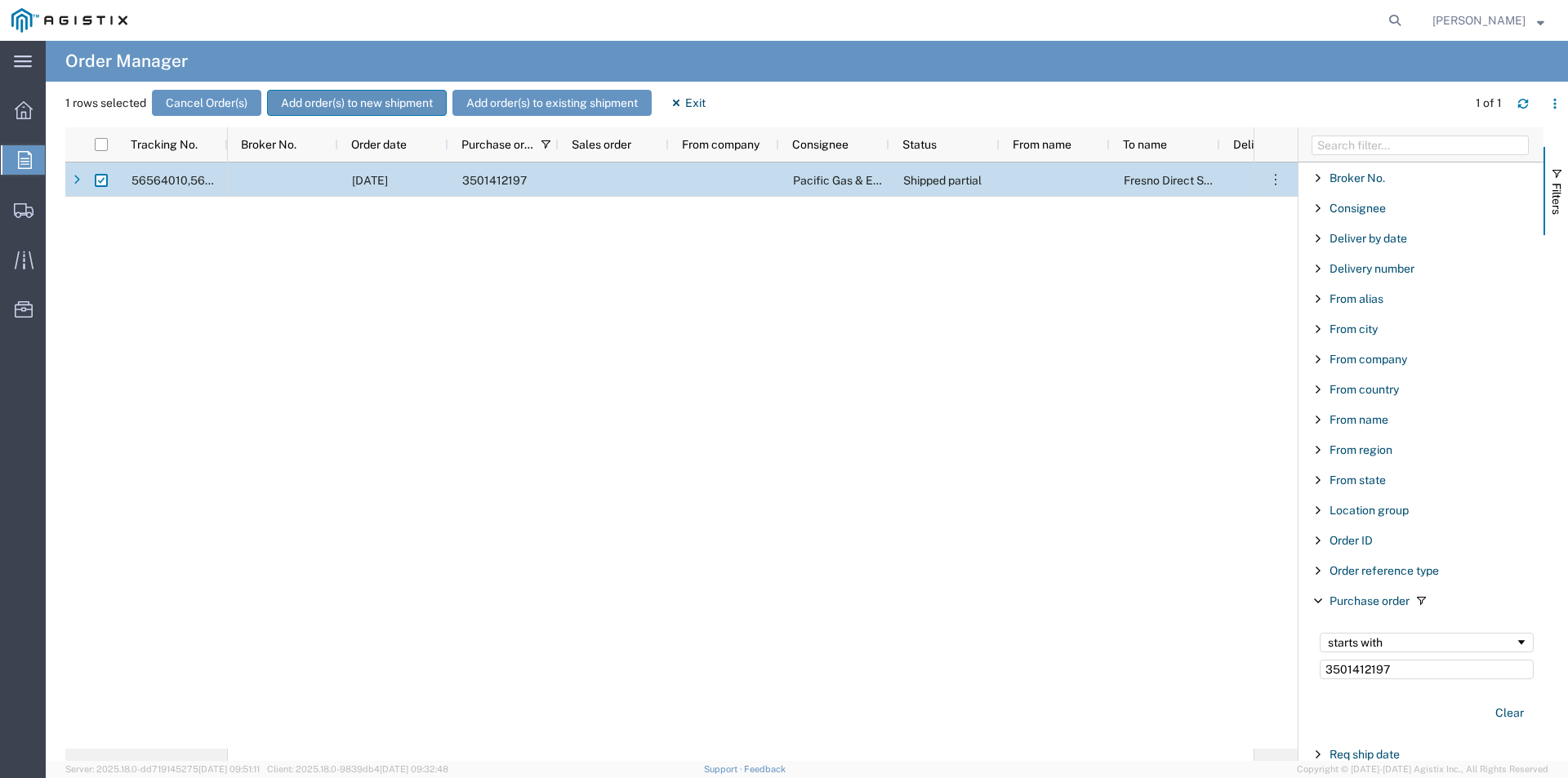
click at [337, 93] on button "Add order(s) to new shipment" at bounding box center [357, 102] width 180 height 26
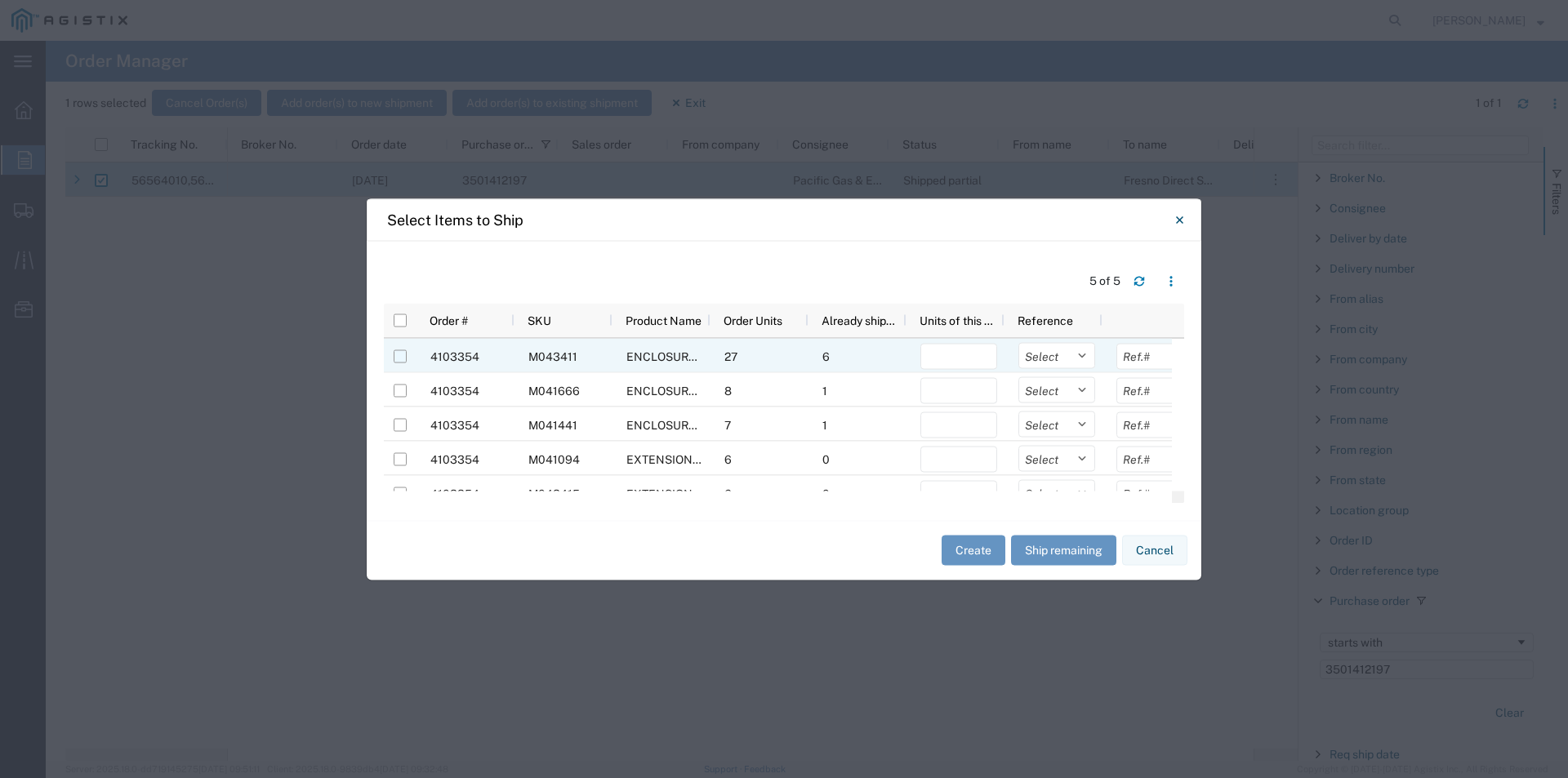
click at [399, 355] on input "Press Space to toggle row selection (unchecked)" at bounding box center [400, 356] width 13 height 13
checkbox input "true"
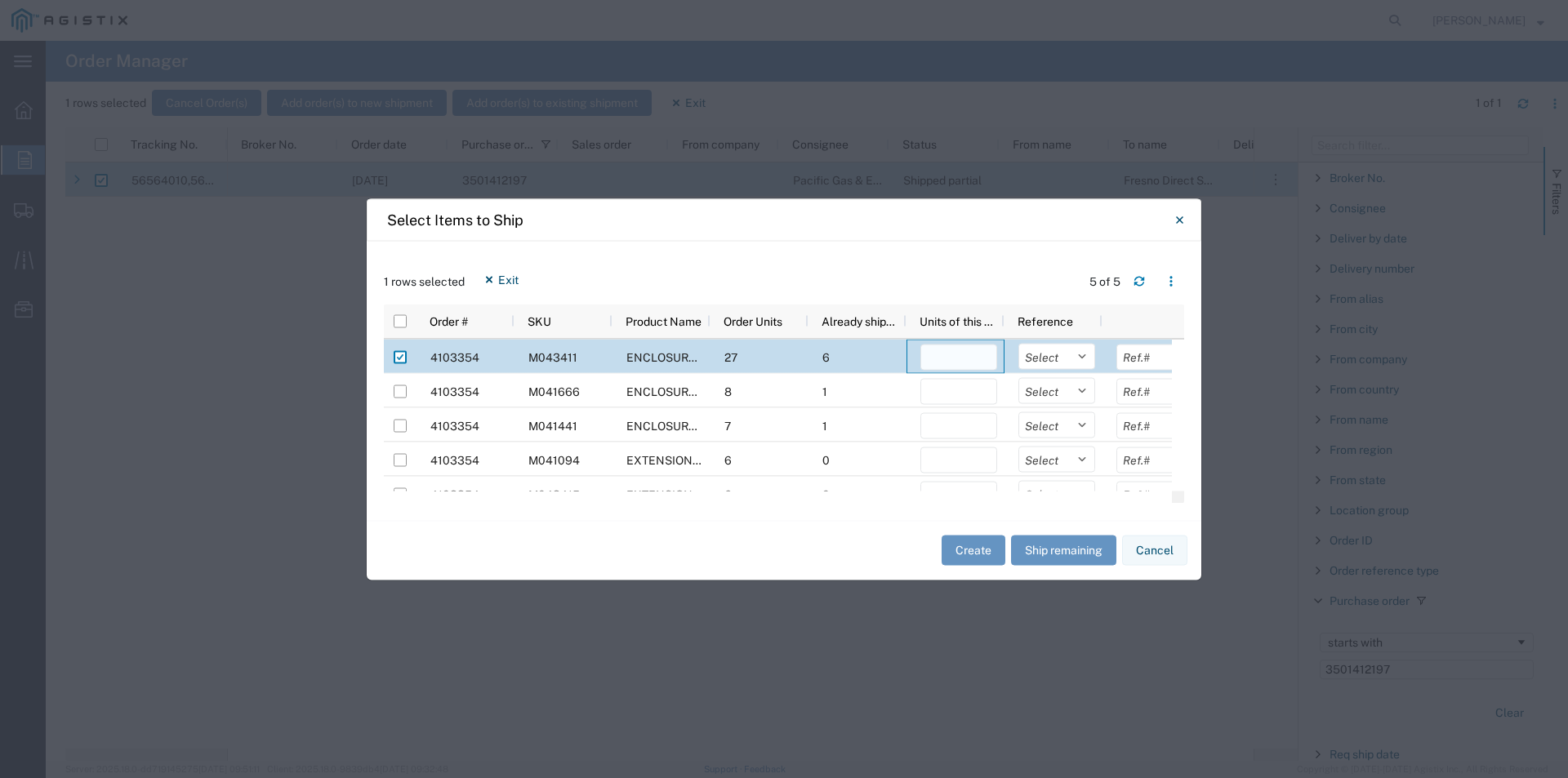
click at [935, 356] on input "number" at bounding box center [959, 356] width 77 height 26
type input "2"
click at [964, 548] on button "Create" at bounding box center [973, 551] width 64 height 30
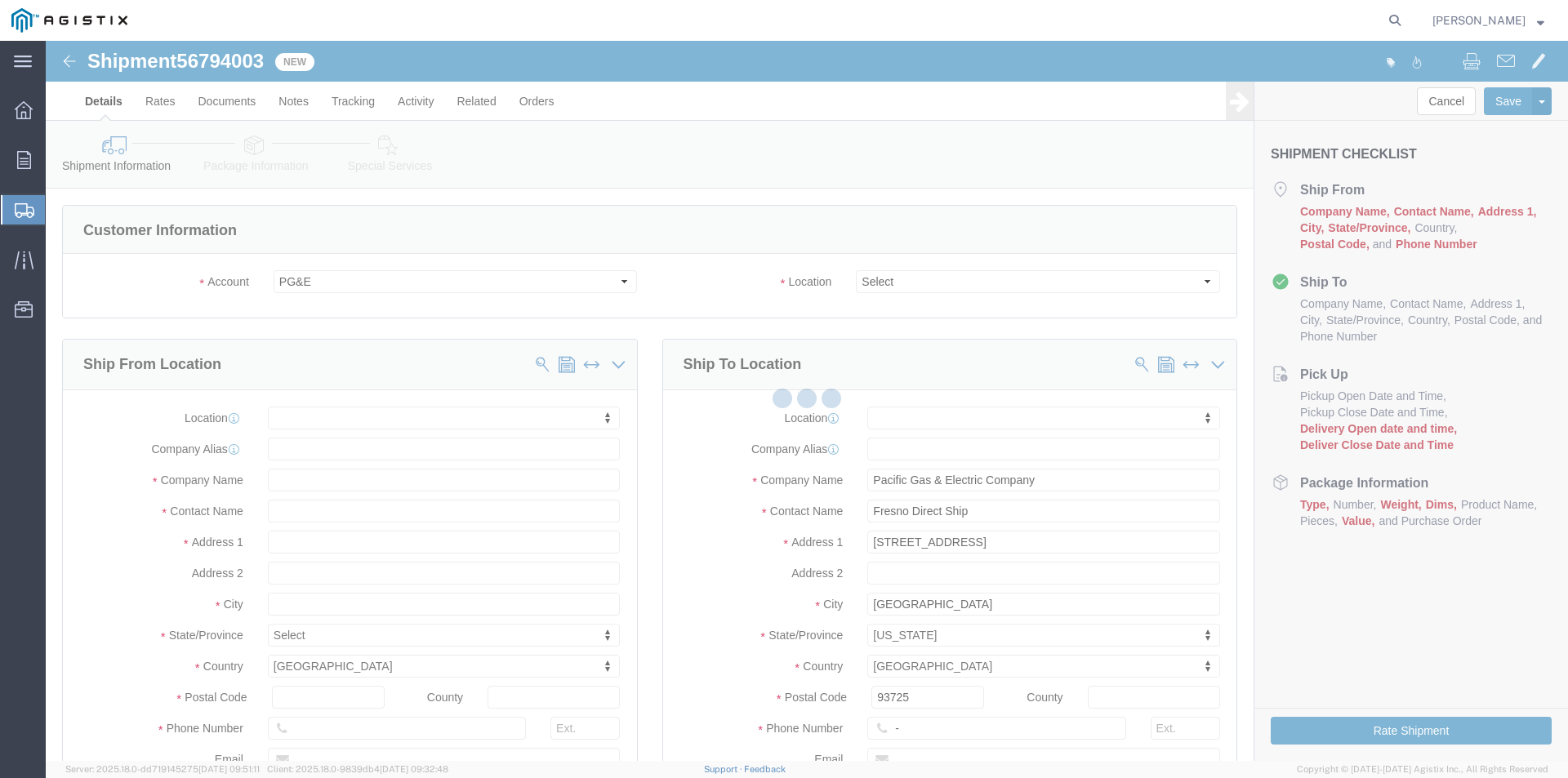
select select
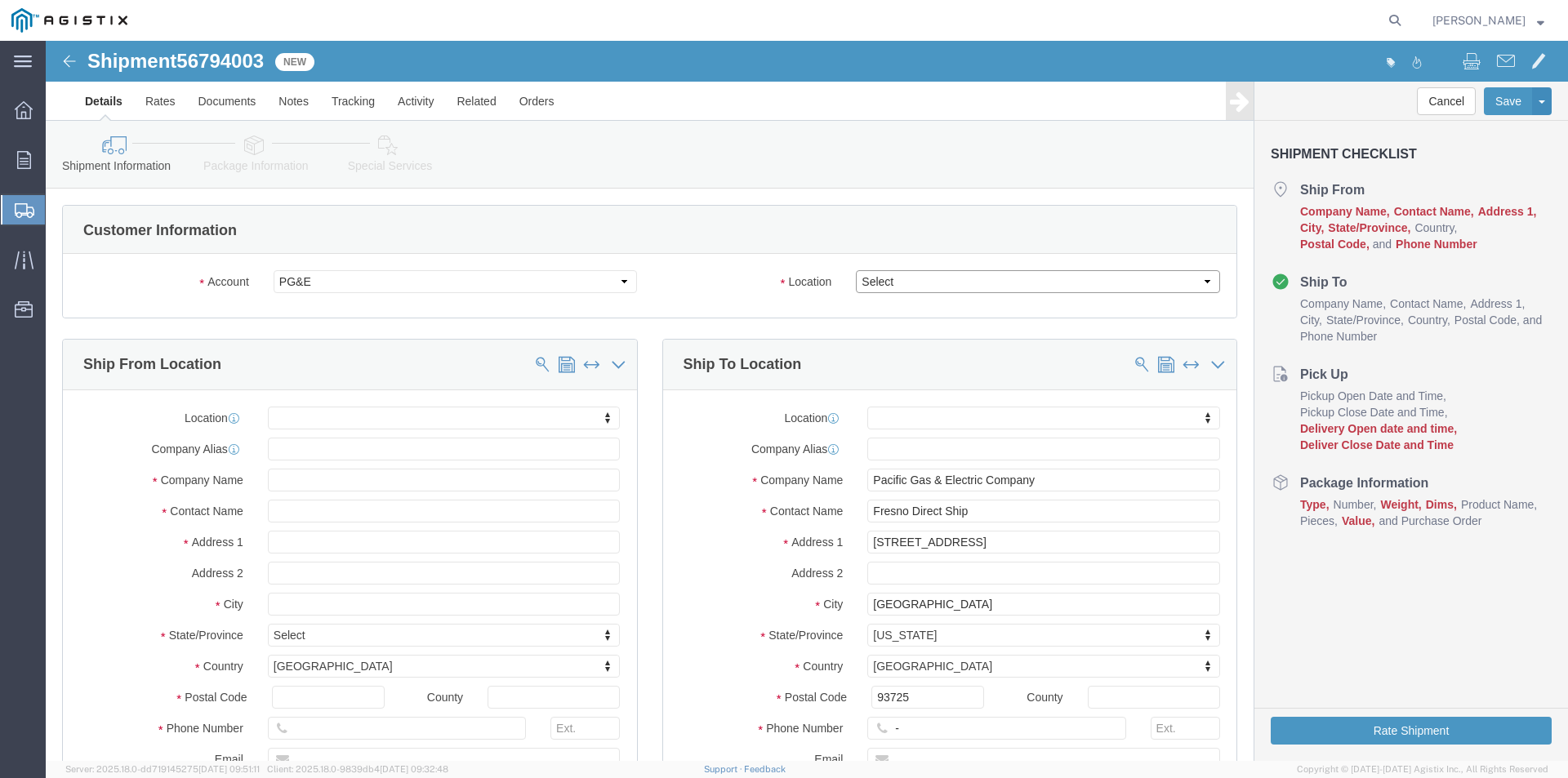
click select "Select All Others [GEOGRAPHIC_DATA] [GEOGRAPHIC_DATA] [GEOGRAPHIC_DATA] [GEOGRA…"
select select "23082"
click select "Select All Others [GEOGRAPHIC_DATA] [GEOGRAPHIC_DATA] [GEOGRAPHIC_DATA] [GEOGRA…"
click input "text"
type input "STE"
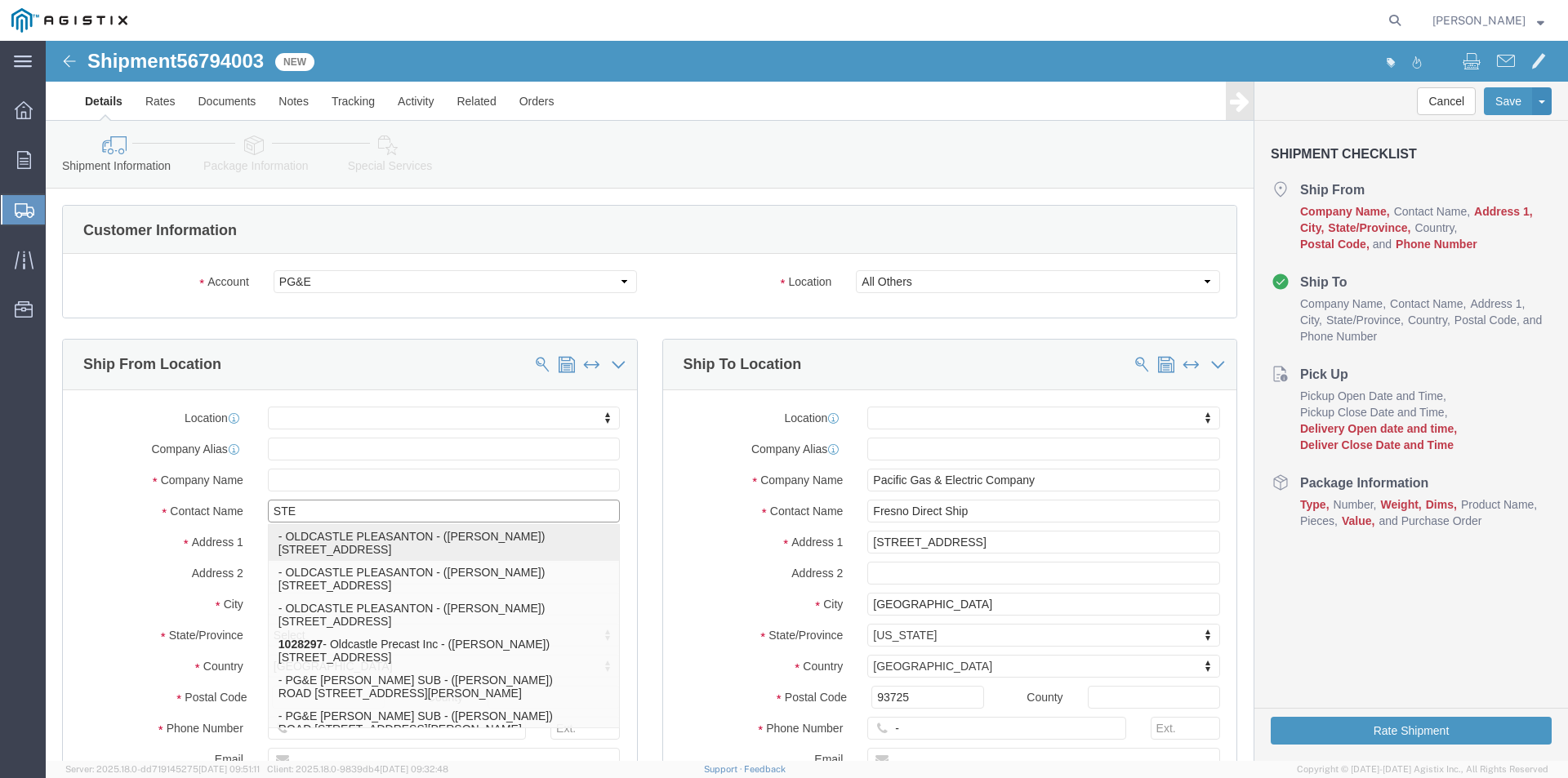
drag, startPoint x: 317, startPoint y: 513, endPoint x: 643, endPoint y: 513, distance: 326.0
click div "- OLDCASTLE PLEASANTON - ([PERSON_NAME]) [STREET_ADDRESS]"
select select
type input "[STREET_ADDRESS]"
type input "94566"
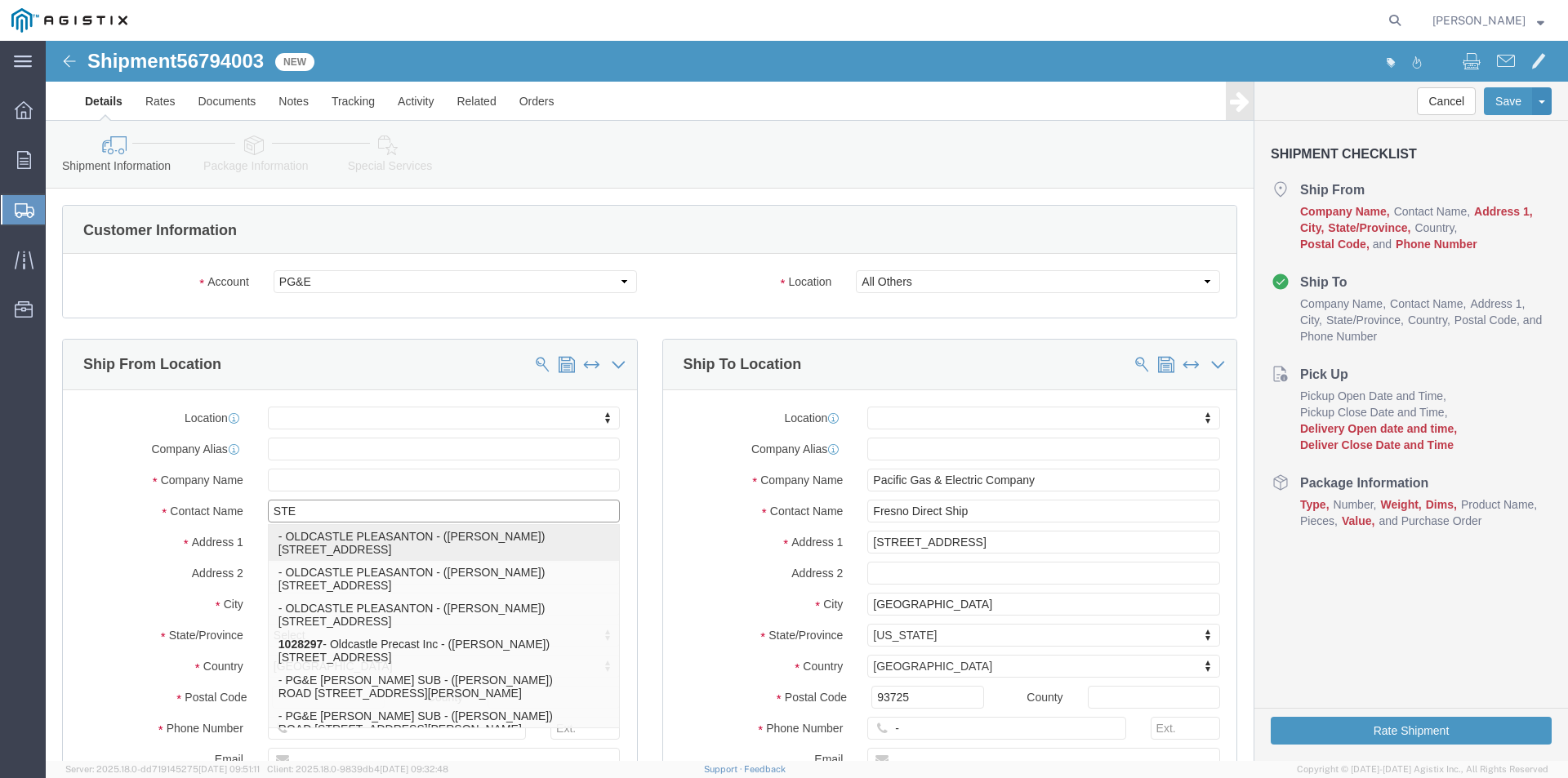
type input "OLDCASTLE PLEASANTON"
type input "[PERSON_NAME]"
type input "PLEASANTON"
select select "CA"
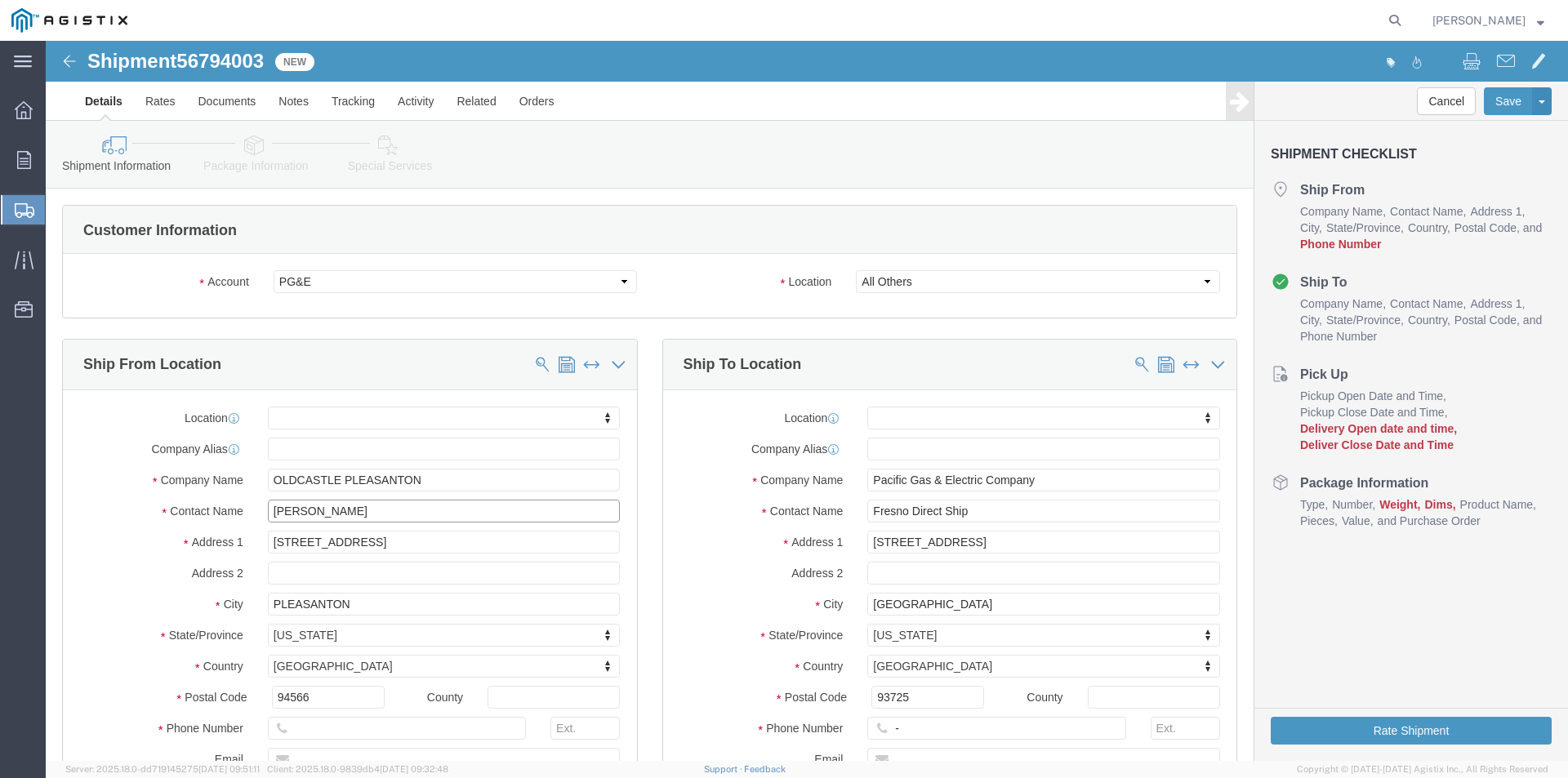
type input "[PERSON_NAME]"
drag, startPoint x: 985, startPoint y: 503, endPoint x: 724, endPoint y: 523, distance: 261.8
click div "Location My Profile Location (OBSOLETE) [PERSON_NAME] SC - GC TRAILER (OBSOLETE…"
type input "E [GEOGRAPHIC_DATA]"
select select
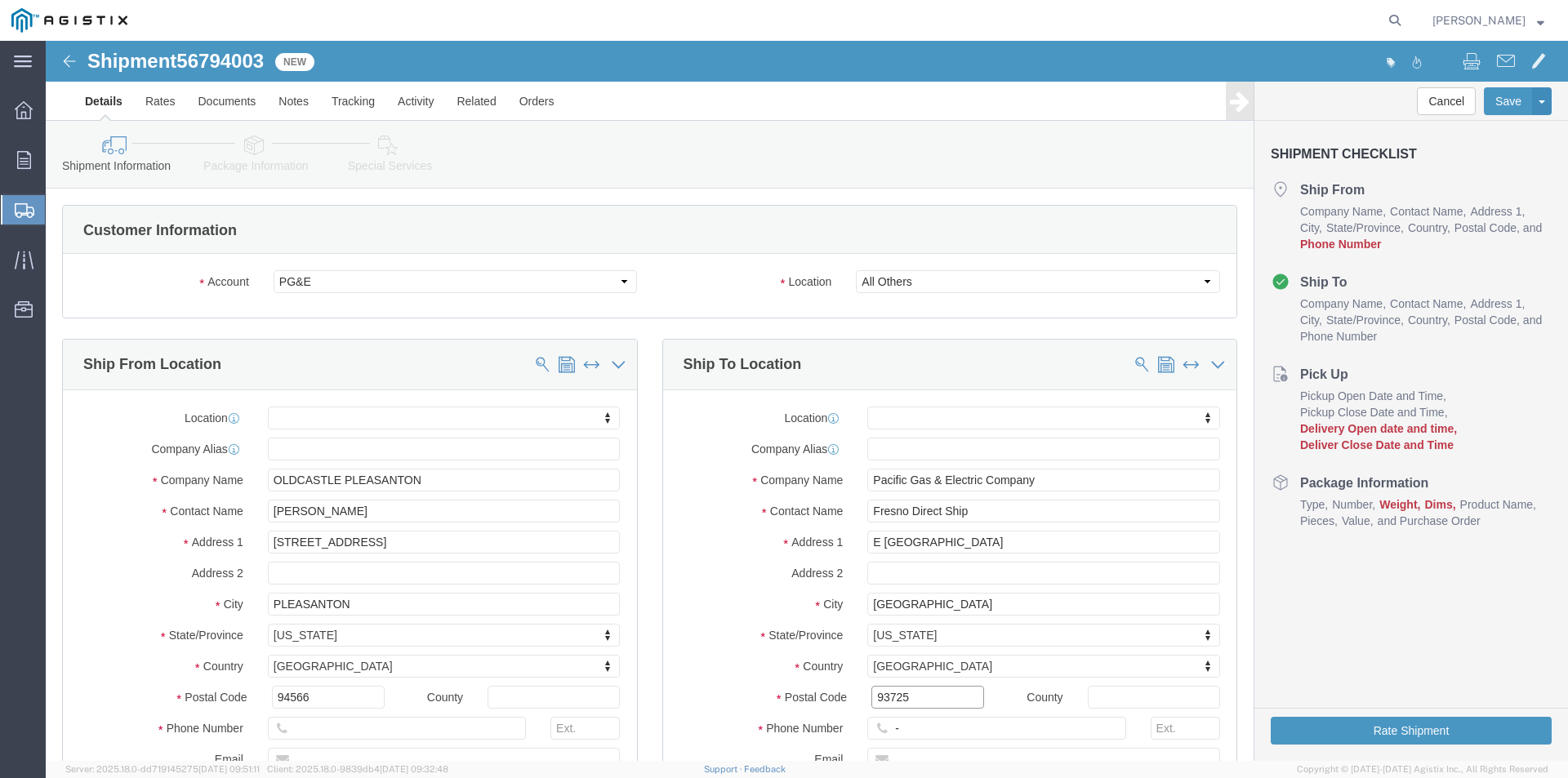
click input "93725"
type input "93737"
select select
click input "-"
click input "text"
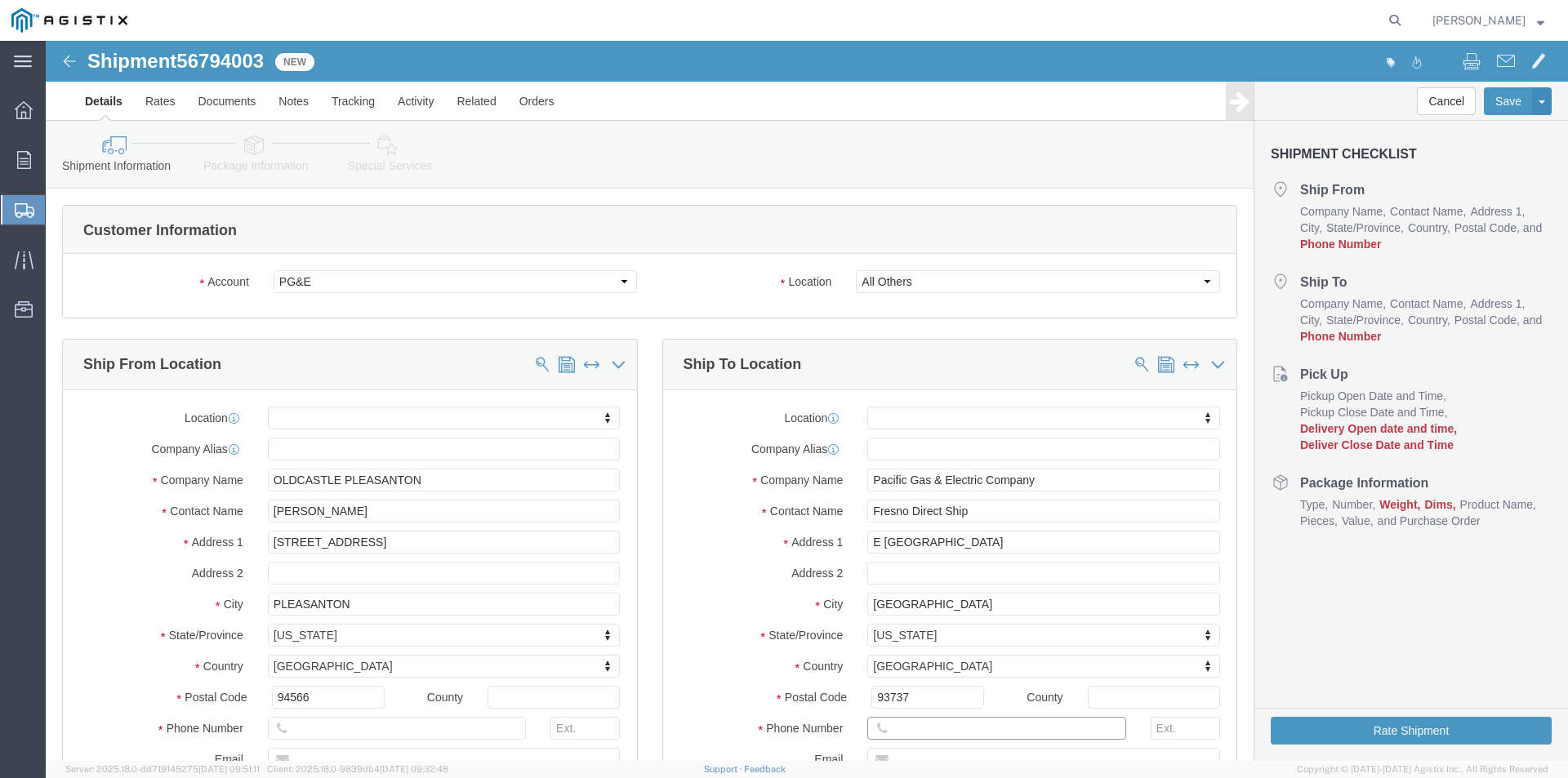
type input "[PHONE_NUMBER]"
click label "Country"
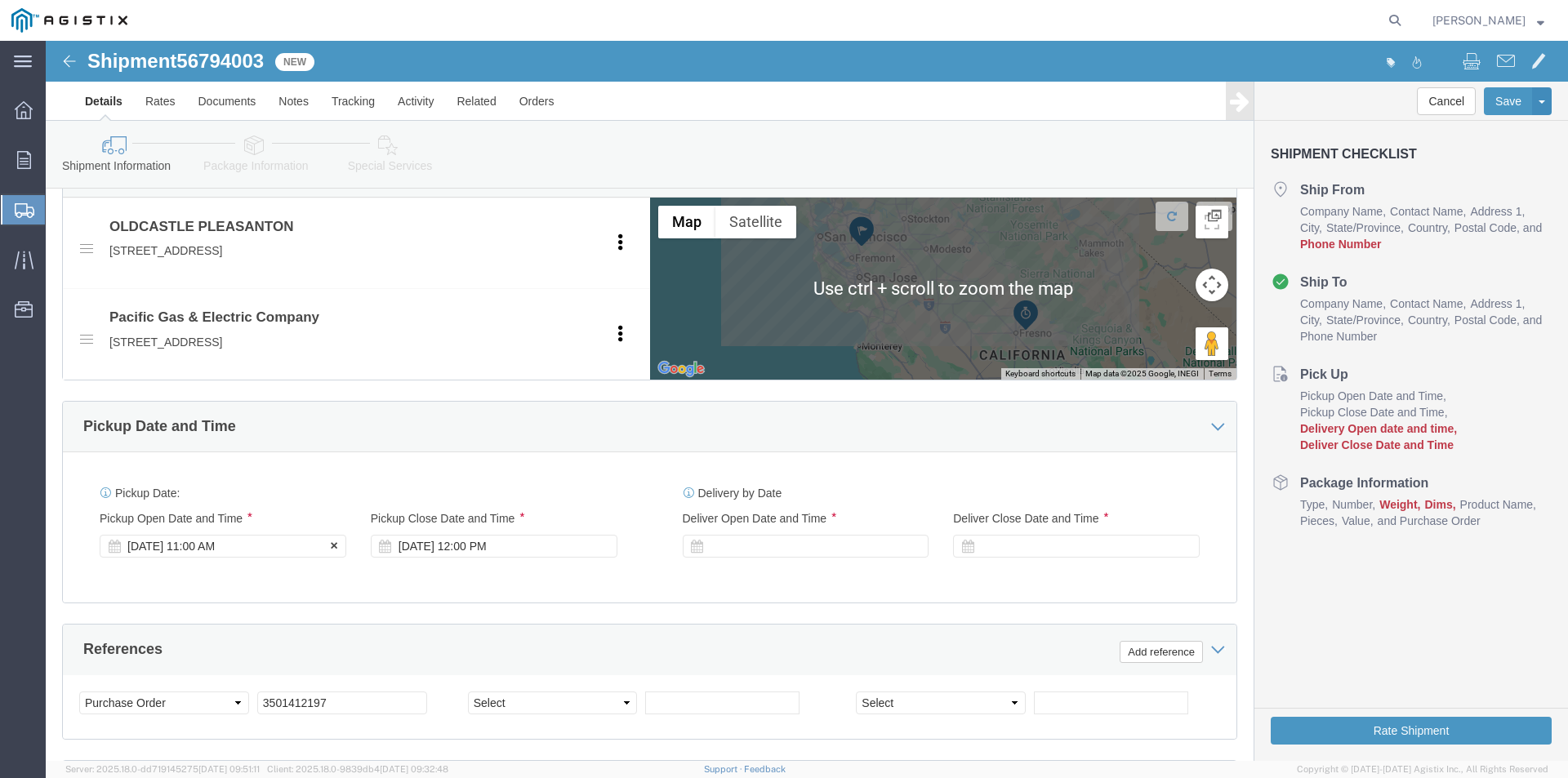
click div "[DATE] 11:00 AM"
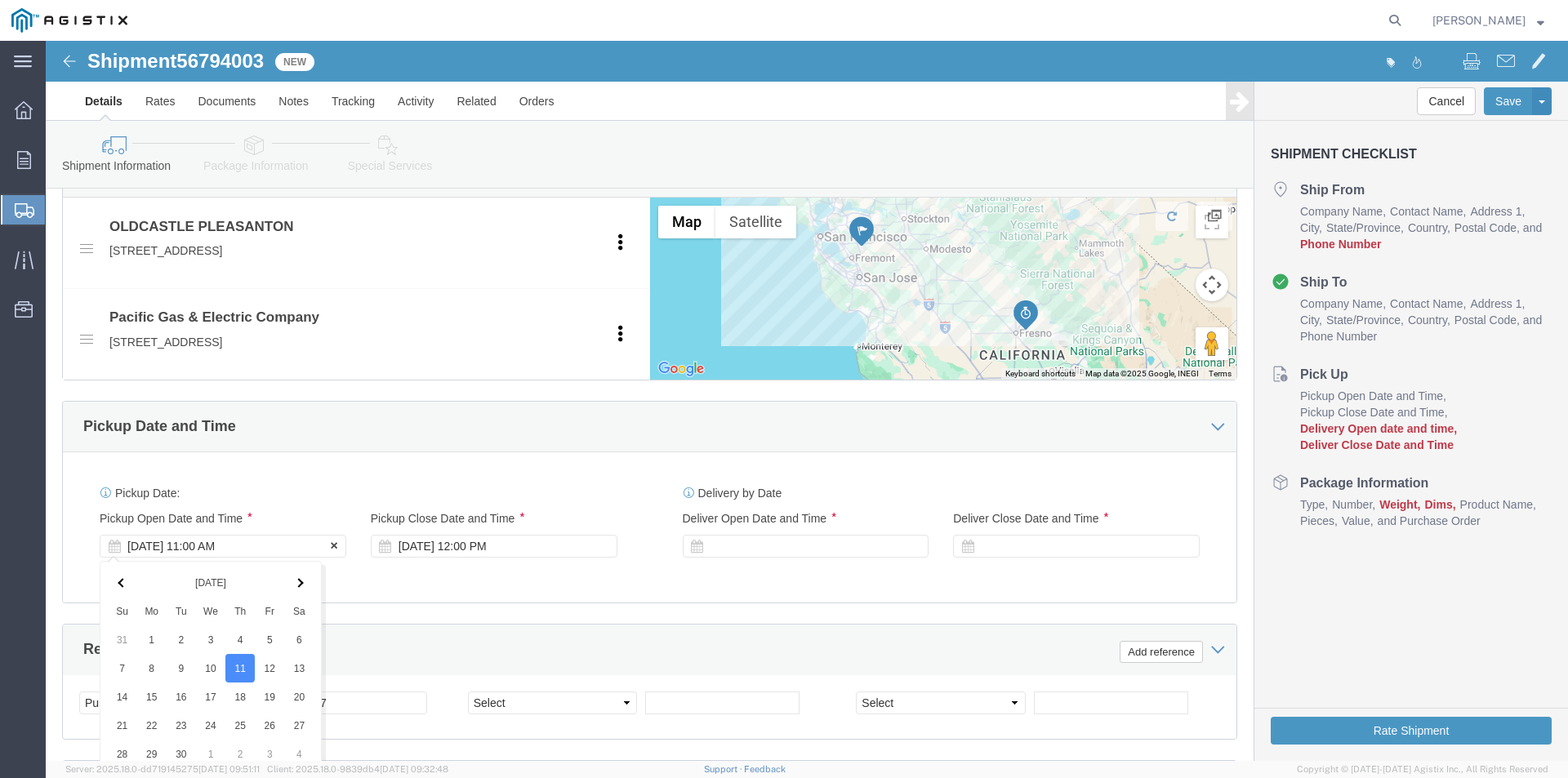
scroll to position [1074, 0]
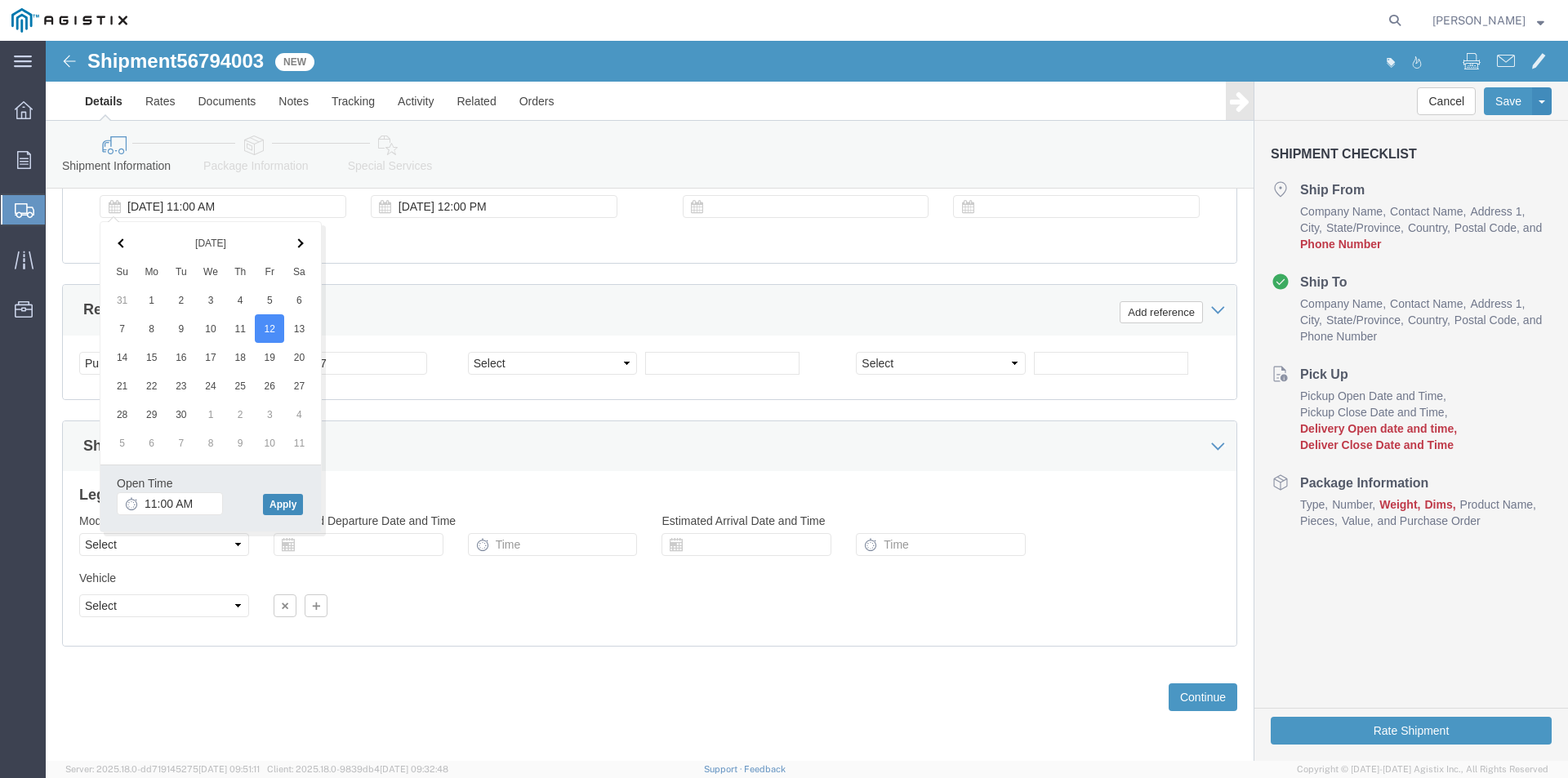
click button "Apply"
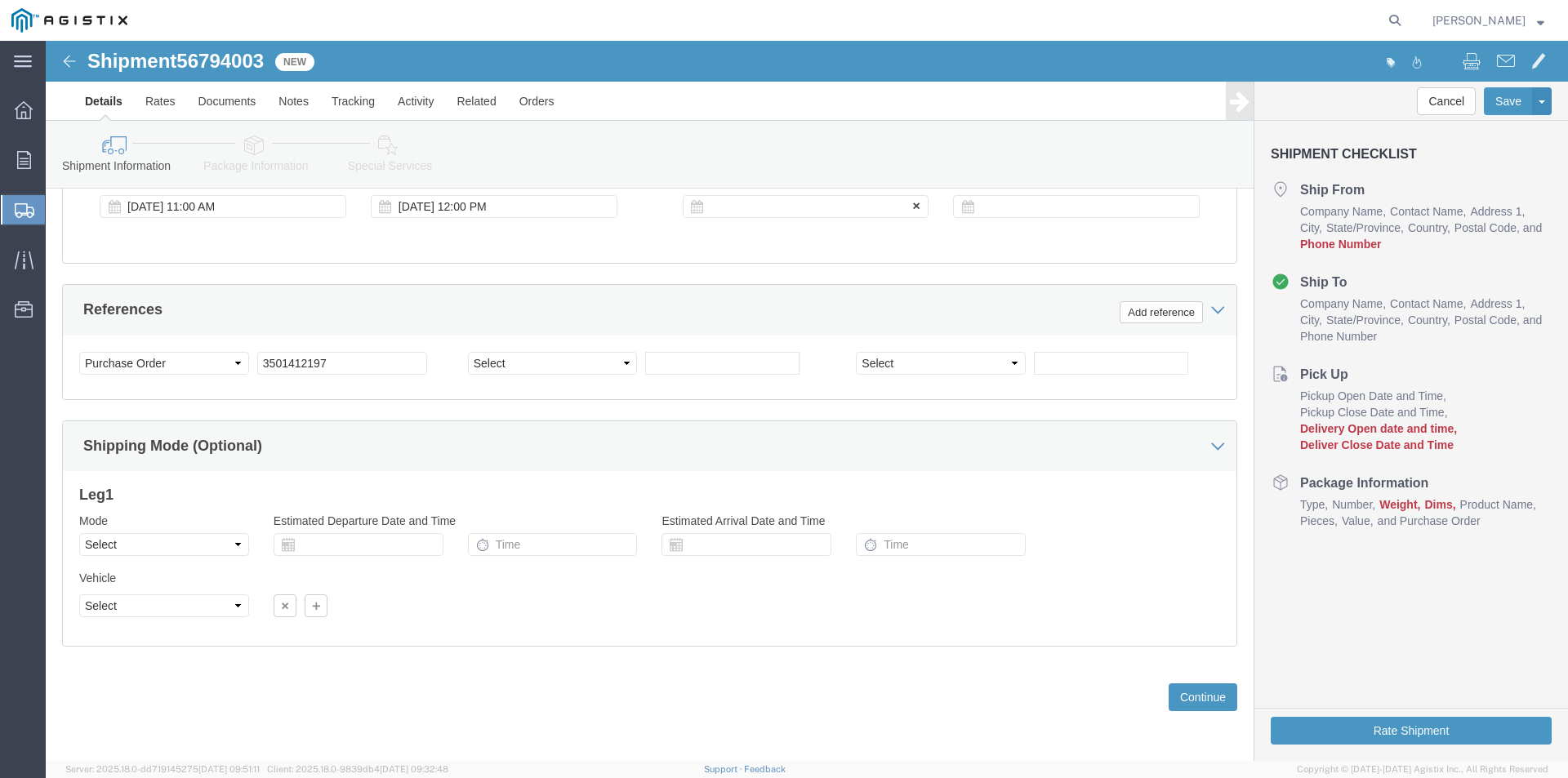
click div
click button "Apply"
click div
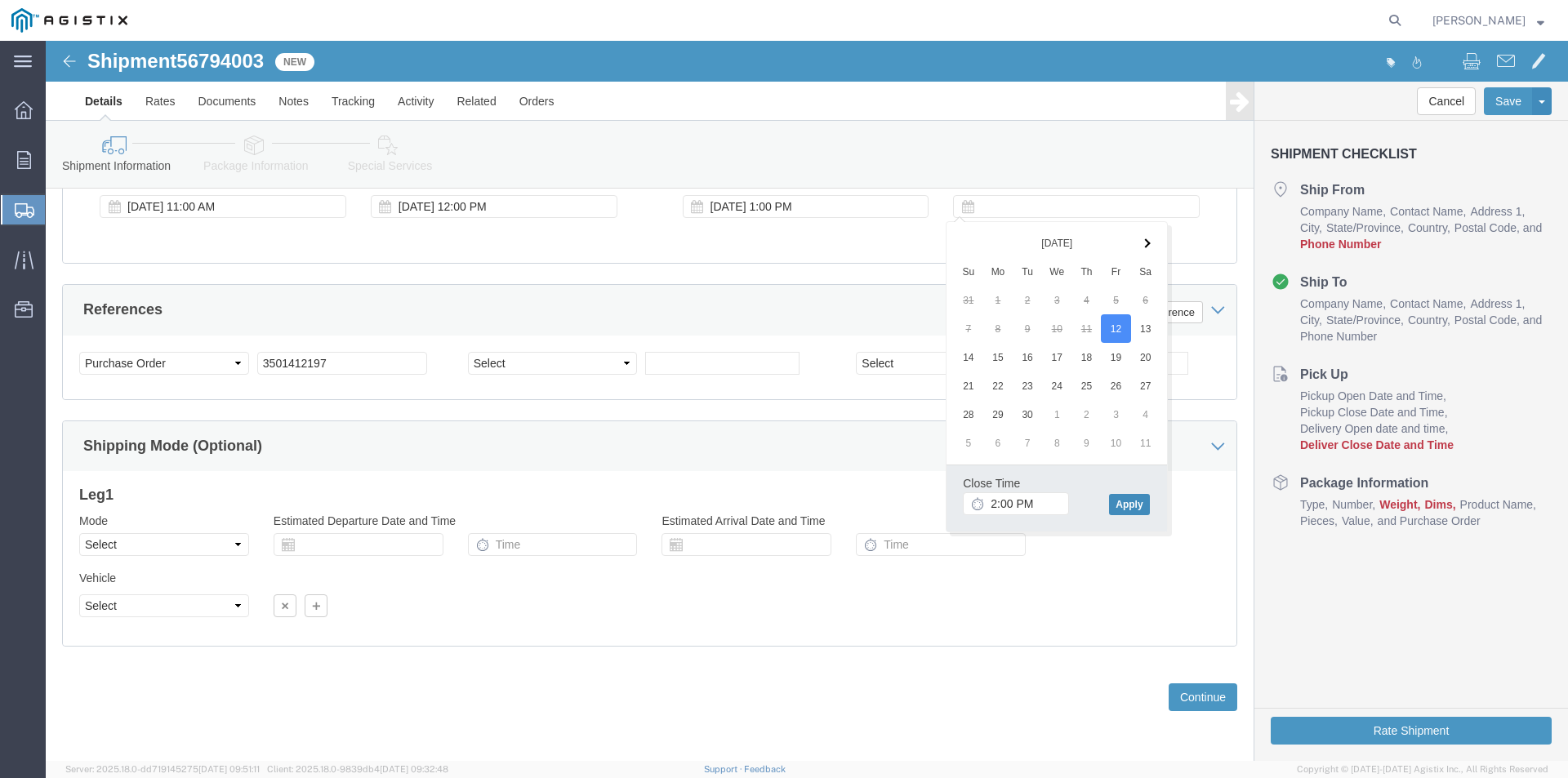
click button "Apply"
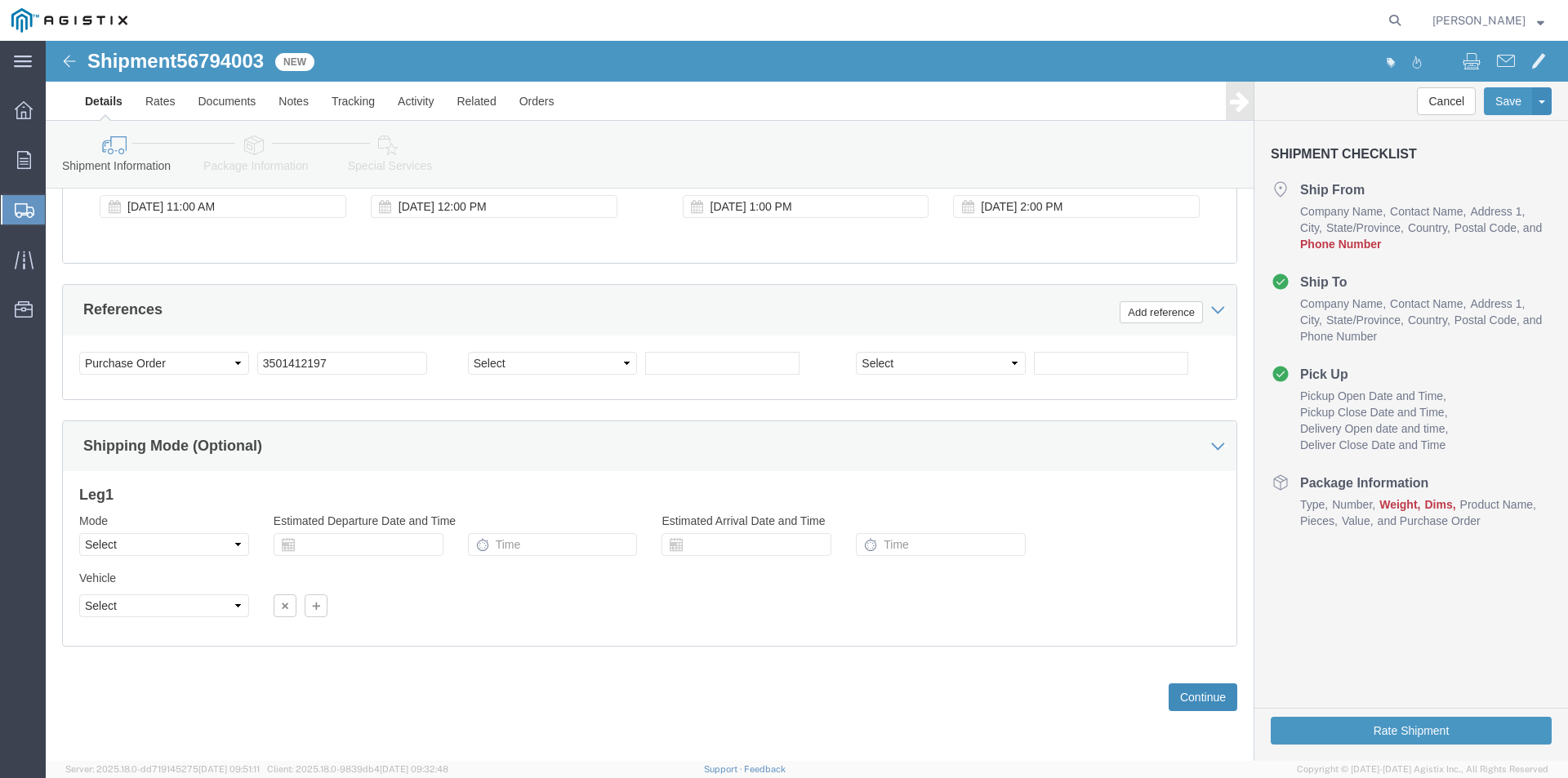
click button "Continue"
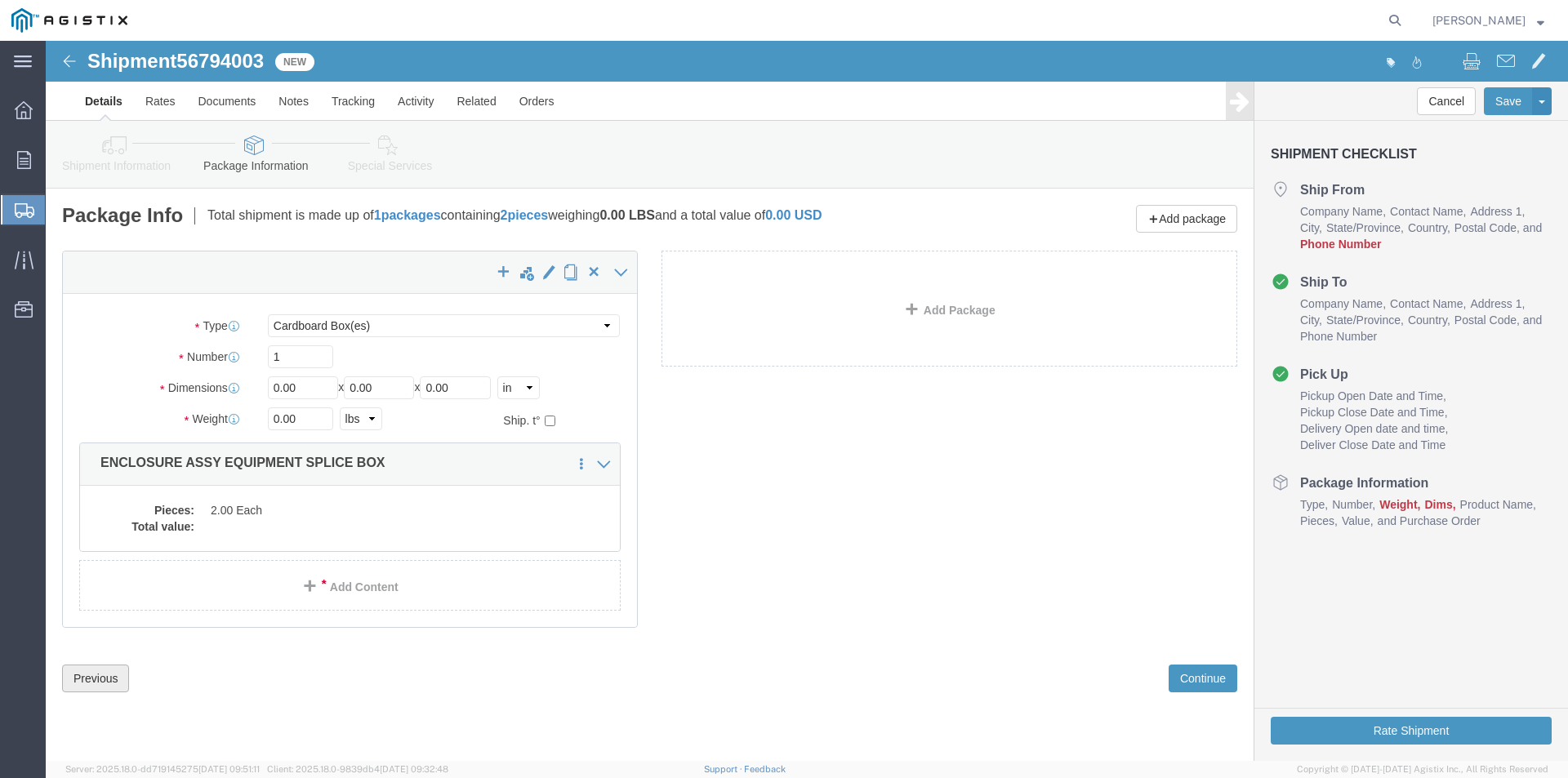
click button "Previous"
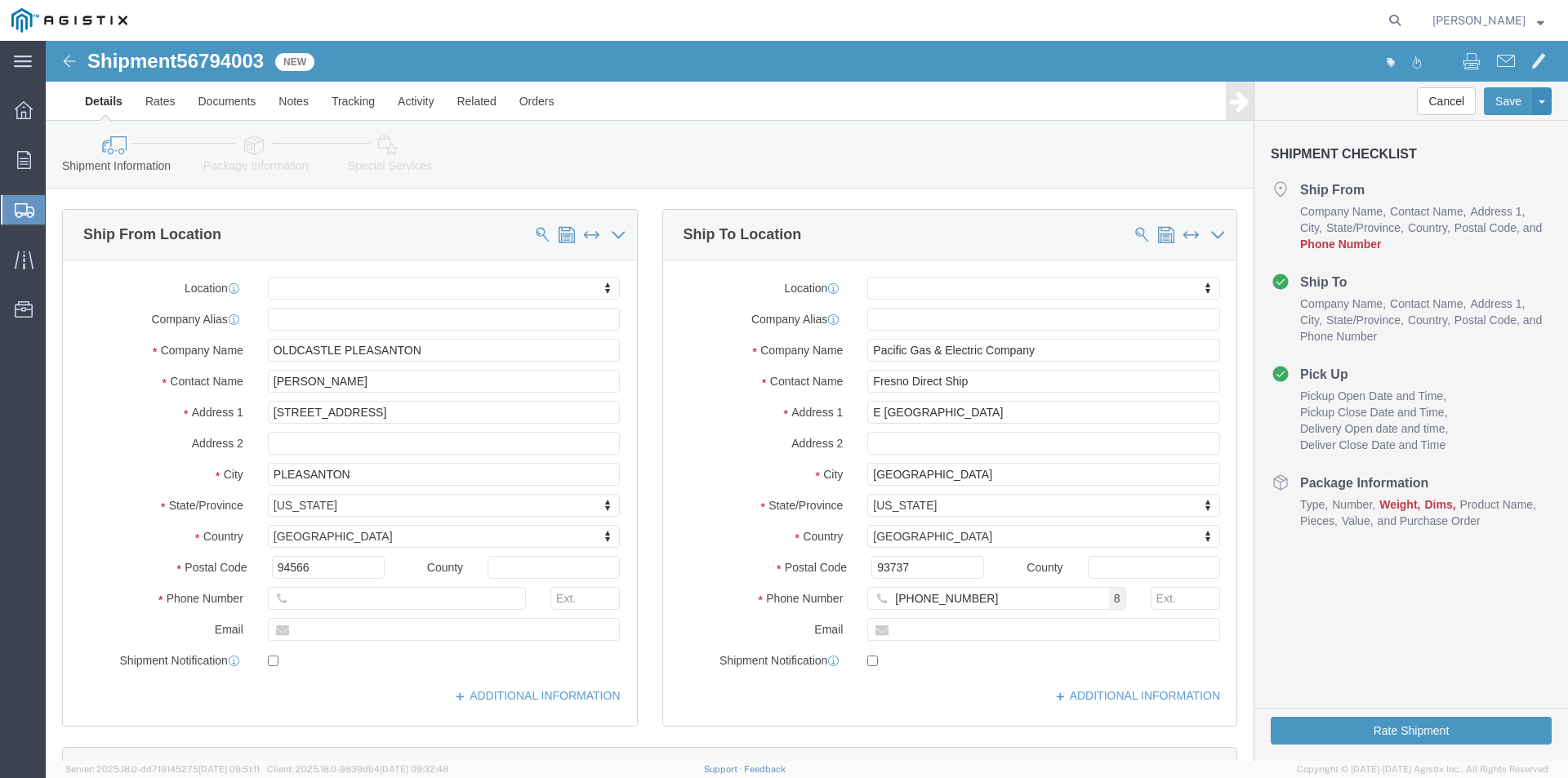
scroll to position [163, 0]
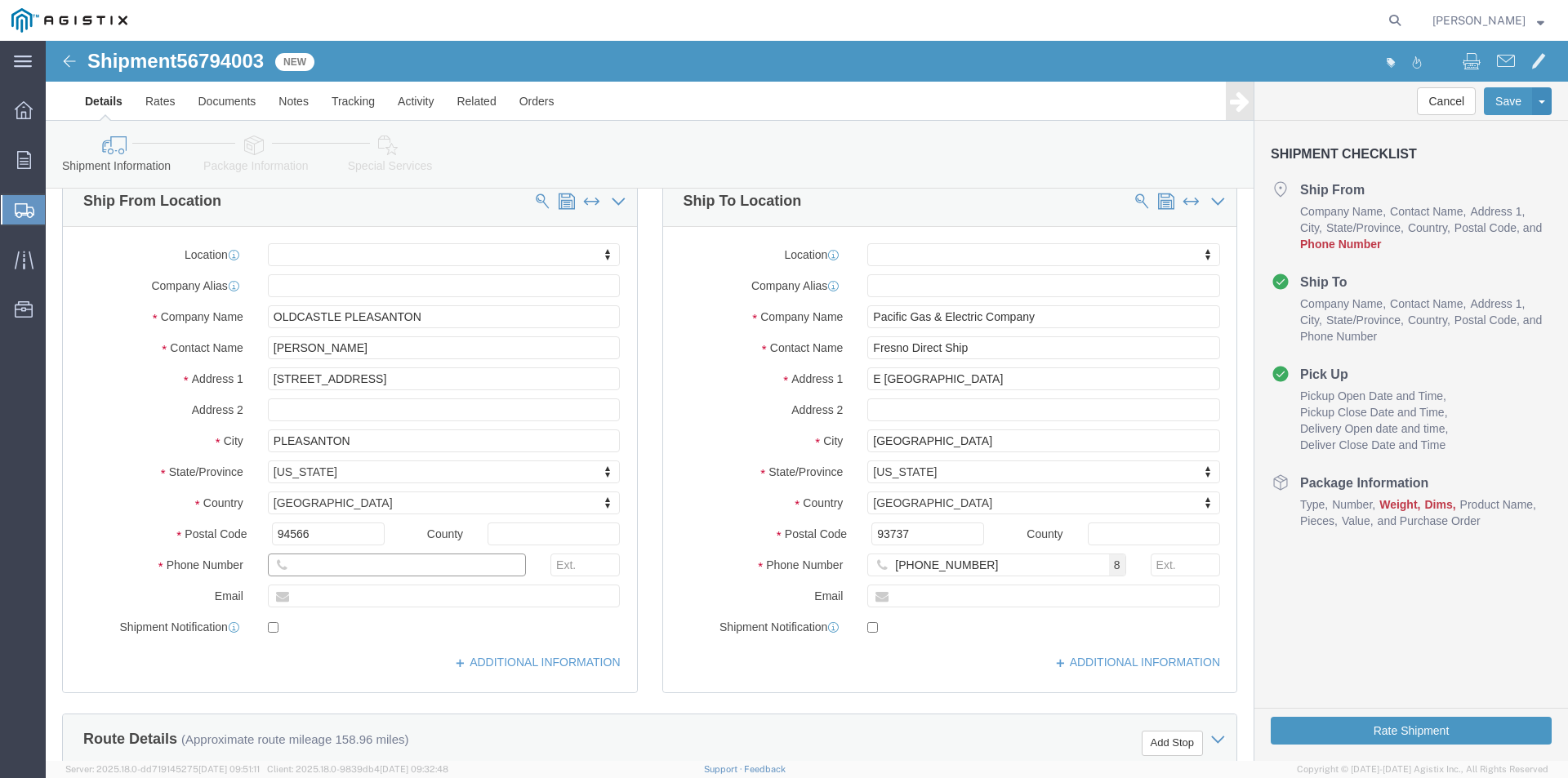
click input "text"
type input "[PHONE_NUMBER]"
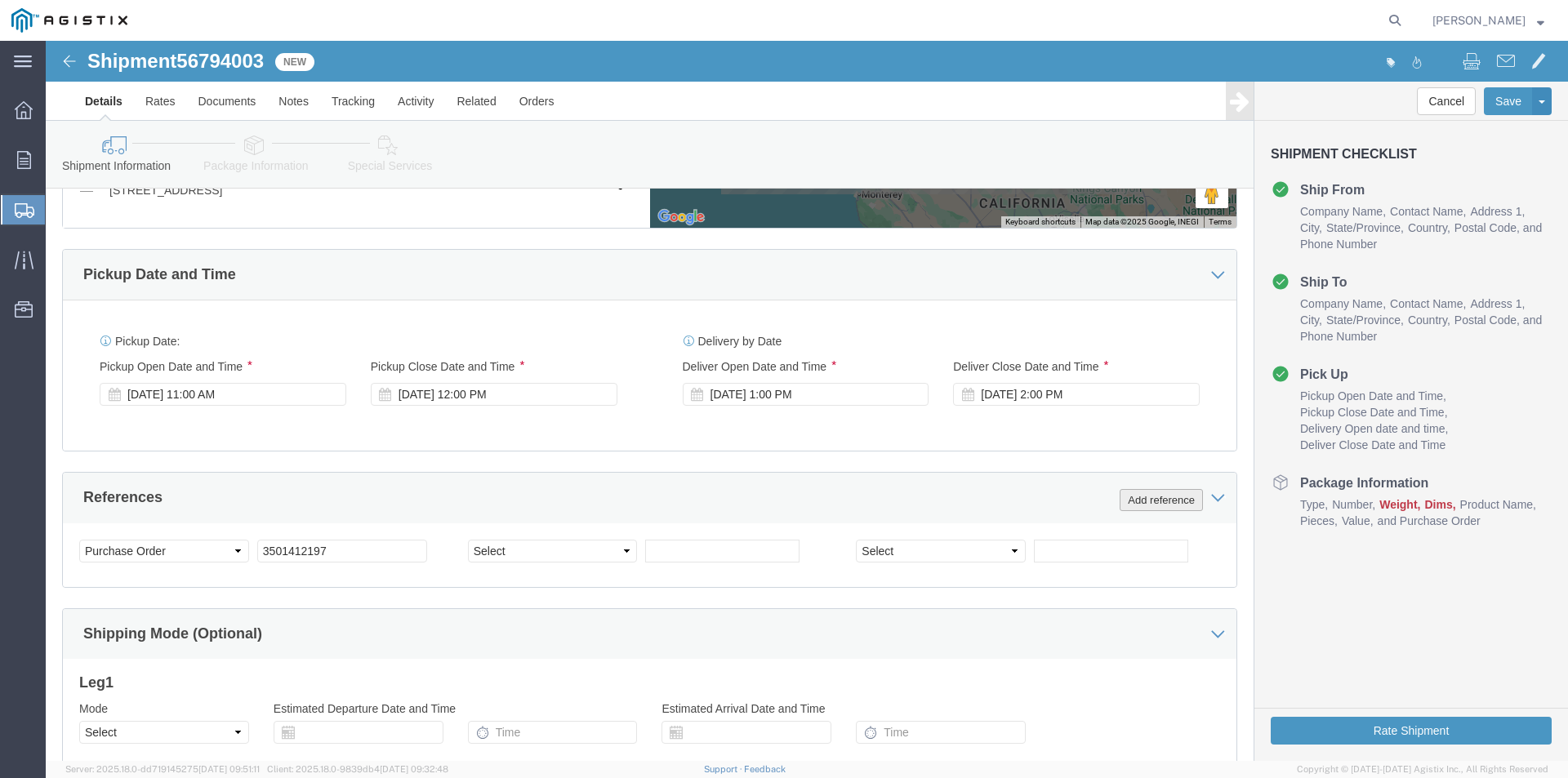
scroll to position [1061, 0]
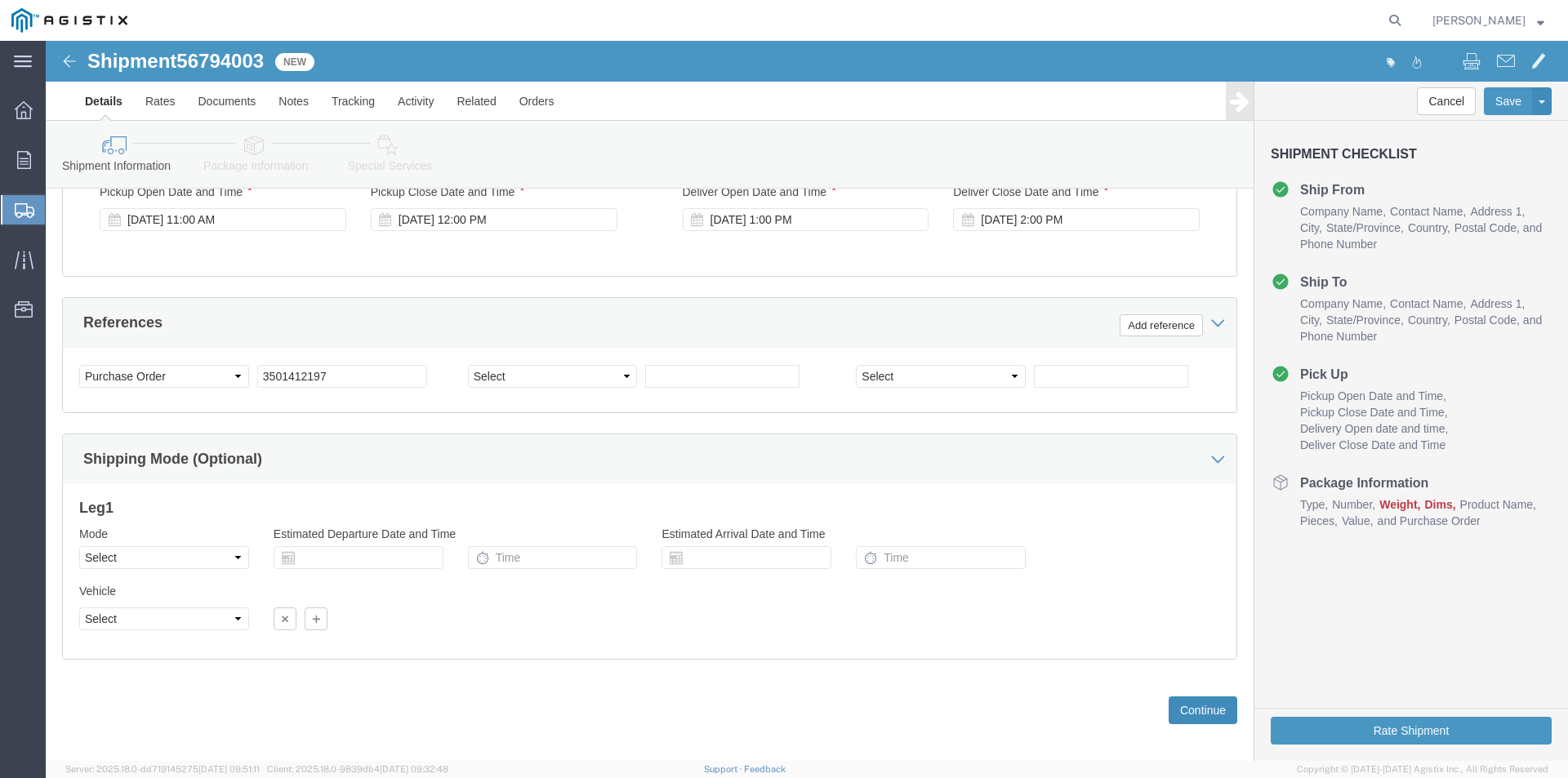
click button "Continue"
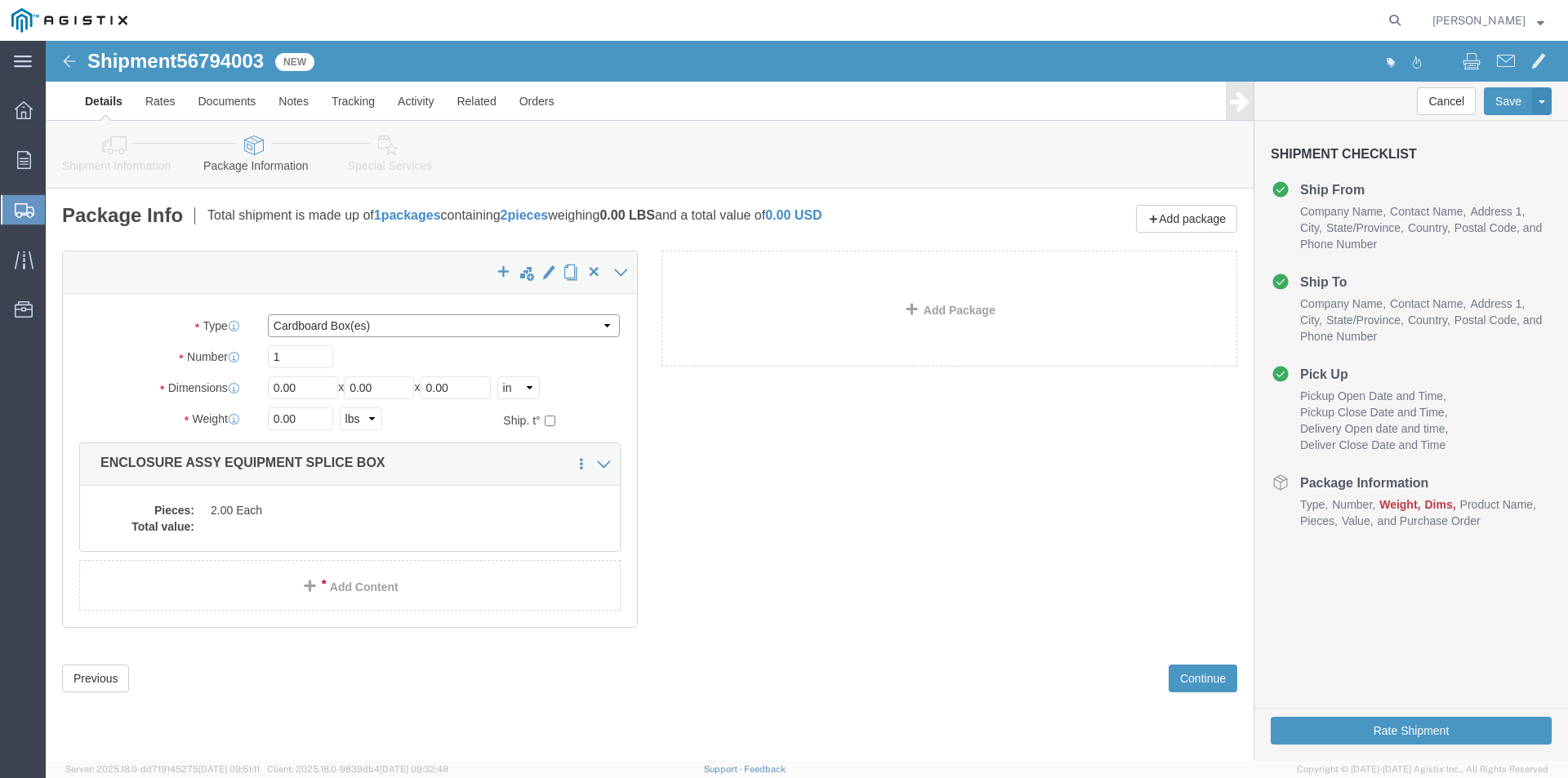
click select "Select Bulk Bundle(s) Cardboard Box(es) Carton(s) Crate(s) Drum(s) (Fiberboard)…"
select select "NKCR"
click select "Select Bulk Bundle(s) Cardboard Box(es) Carton(s) Crate(s) Drum(s) (Fiberboard)…"
click input "1"
drag, startPoint x: 249, startPoint y: 311, endPoint x: 224, endPoint y: 316, distance: 25.5
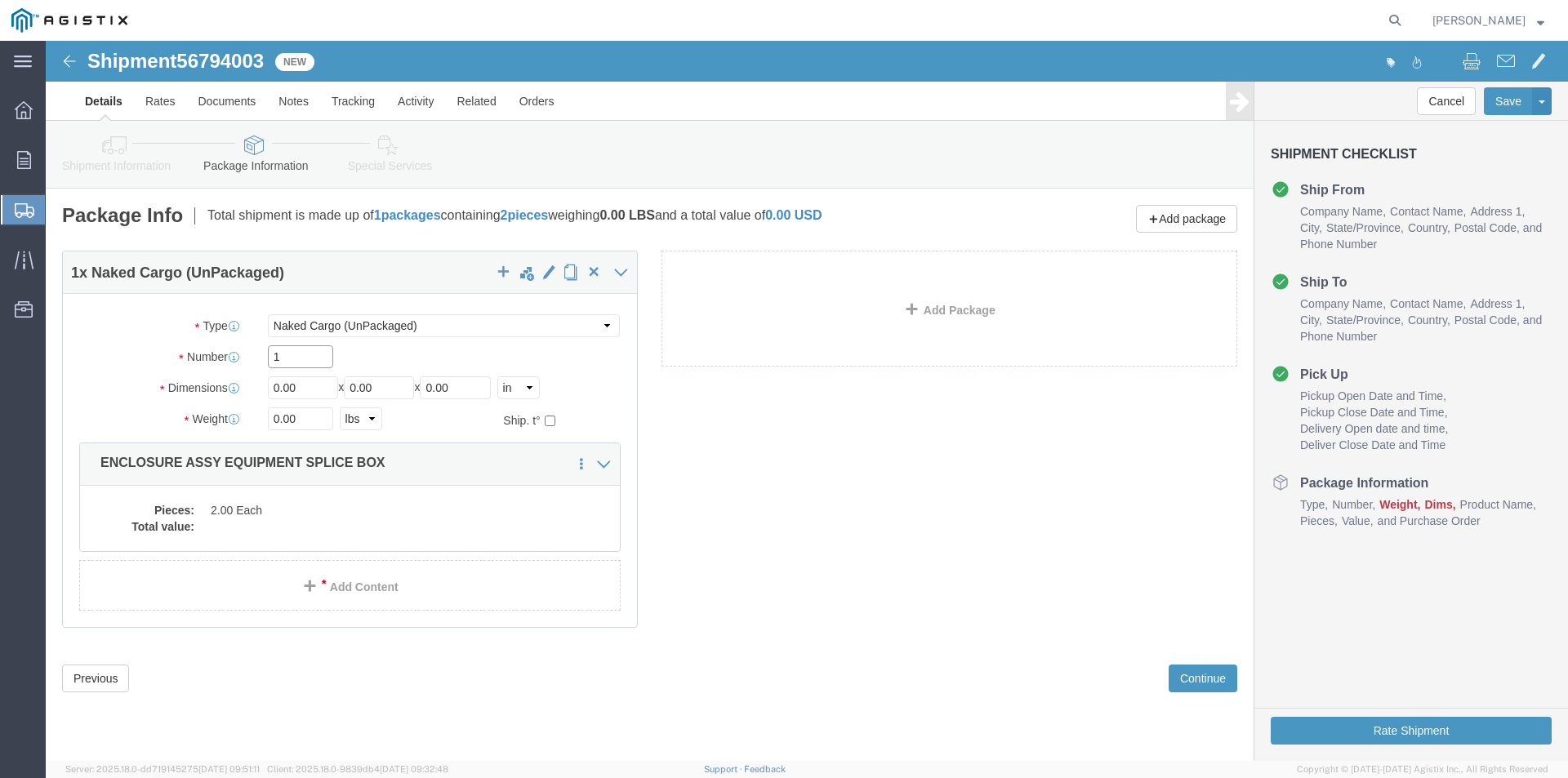
click input "1"
type input "2"
drag, startPoint x: 250, startPoint y: 344, endPoint x: 192, endPoint y: 361, distance: 60.4
click div "Dimensions Length 0.00 x Width 0.00 x Height 0.00 Select cm ft in"
type input "46"
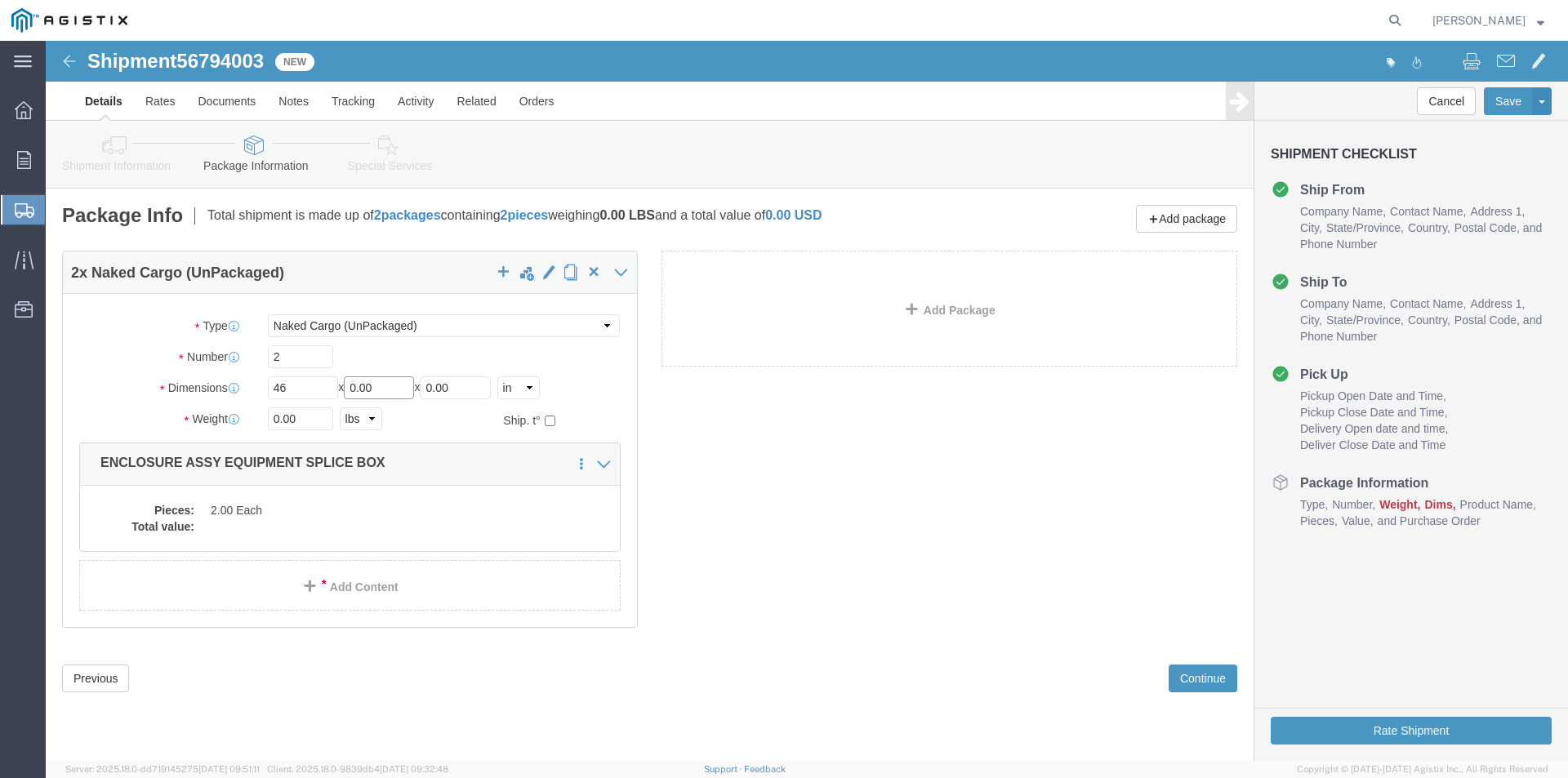
drag, startPoint x: 342, startPoint y: 352, endPoint x: 238, endPoint y: 354, distance: 104.0
click div "Length 46 x Width 0.00 x Height 0.00 Select cm ft in"
type input "86"
drag, startPoint x: 420, startPoint y: 347, endPoint x: 277, endPoint y: 366, distance: 144.3
click div "Package Type Select Bulk Bundle(s) Cardboard Box(es) Carton(s) Crate(s) Drum(s)…"
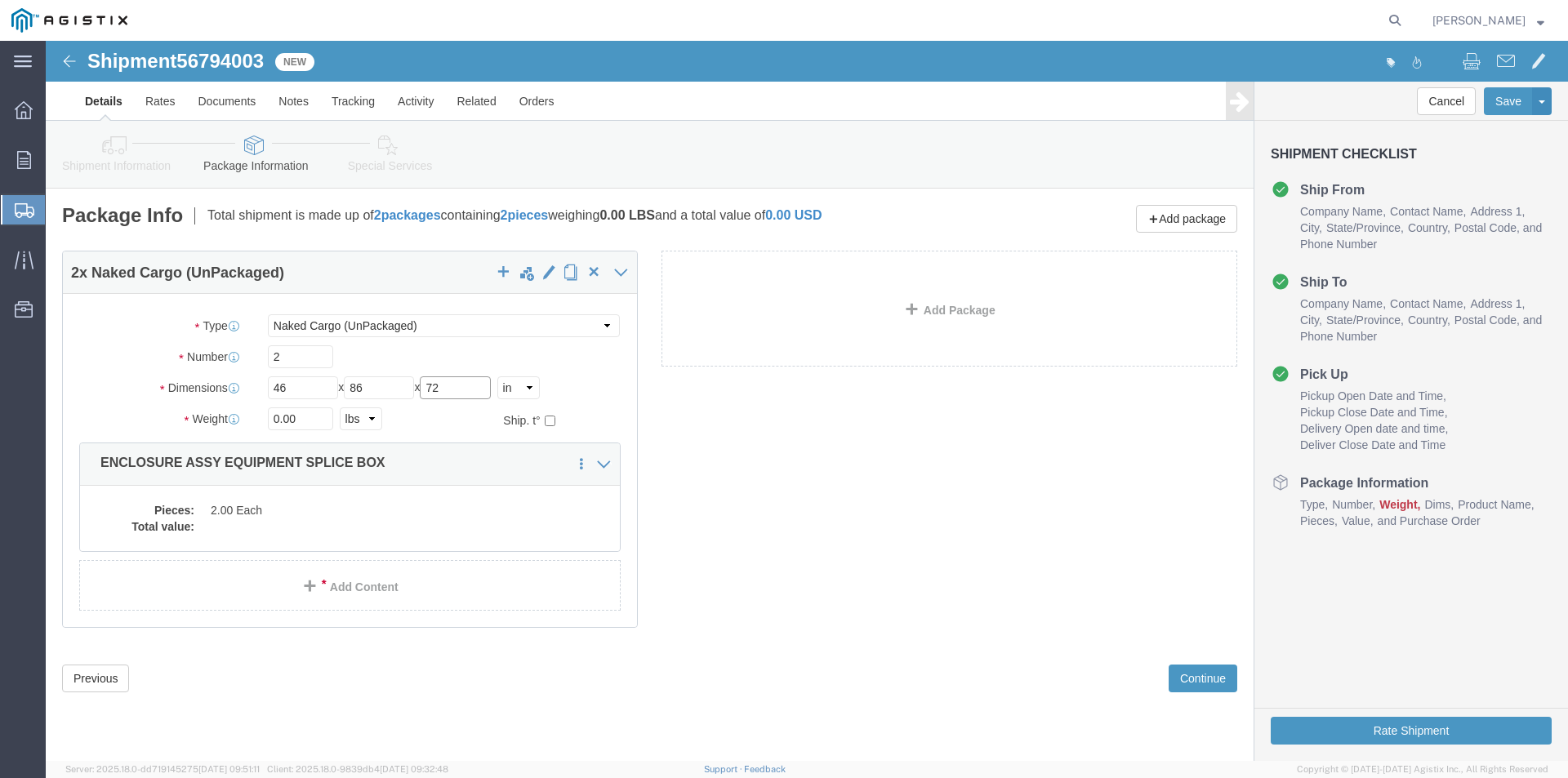
type input "72"
click input "0.00"
drag, startPoint x: 251, startPoint y: 376, endPoint x: 226, endPoint y: 376, distance: 25.0
click input "00.0"
type input "35000"
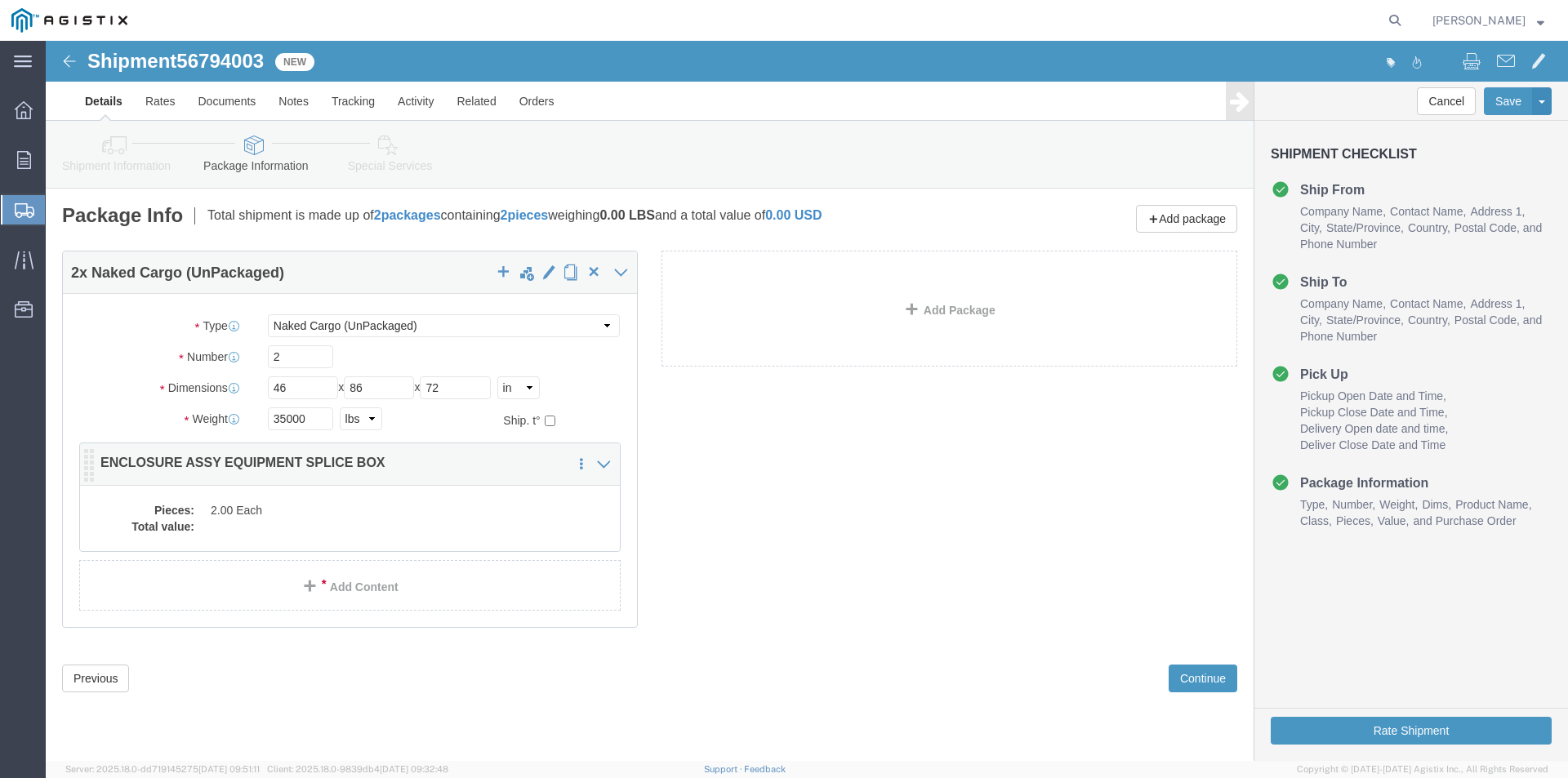
click dd "2.00 Each"
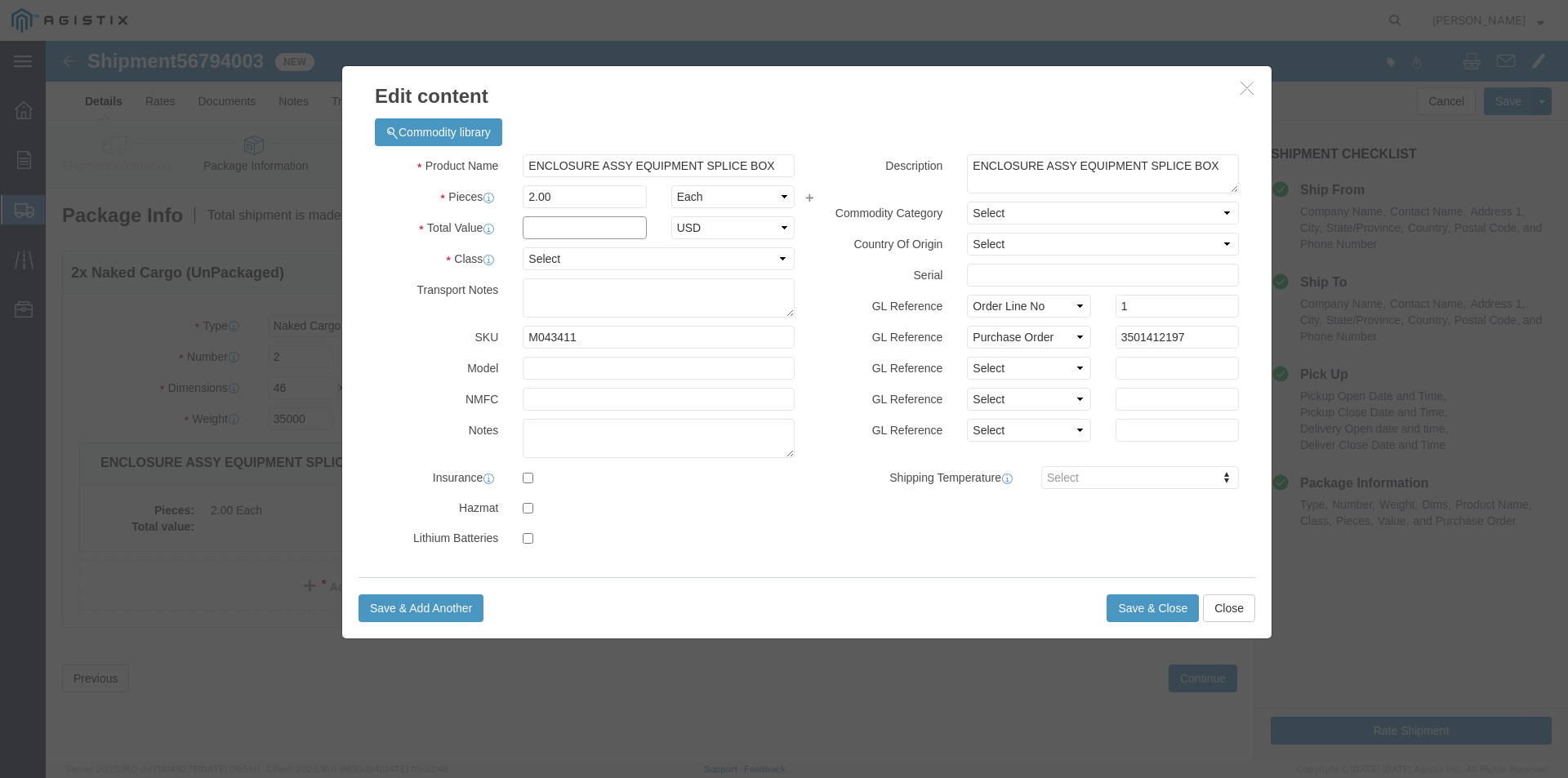
click input "text"
type input "1"
click select "Select 50 55 60 65 70 85 92.5 100 125 175 250 300 400"
select select "55"
click select "Select 50 55 60 65 70 85 92.5 100 125 175 250 300 400"
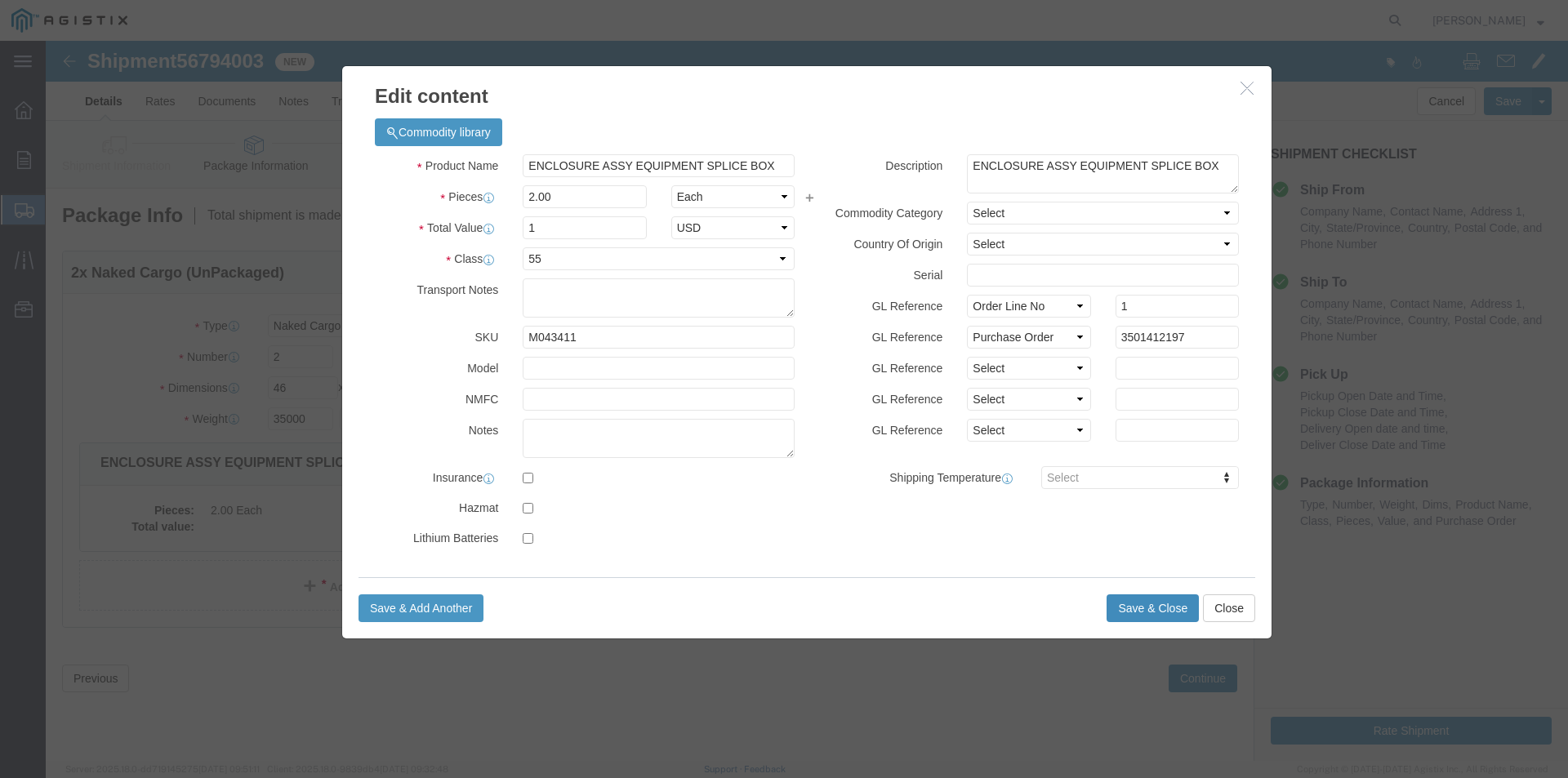
click button "Save & Close"
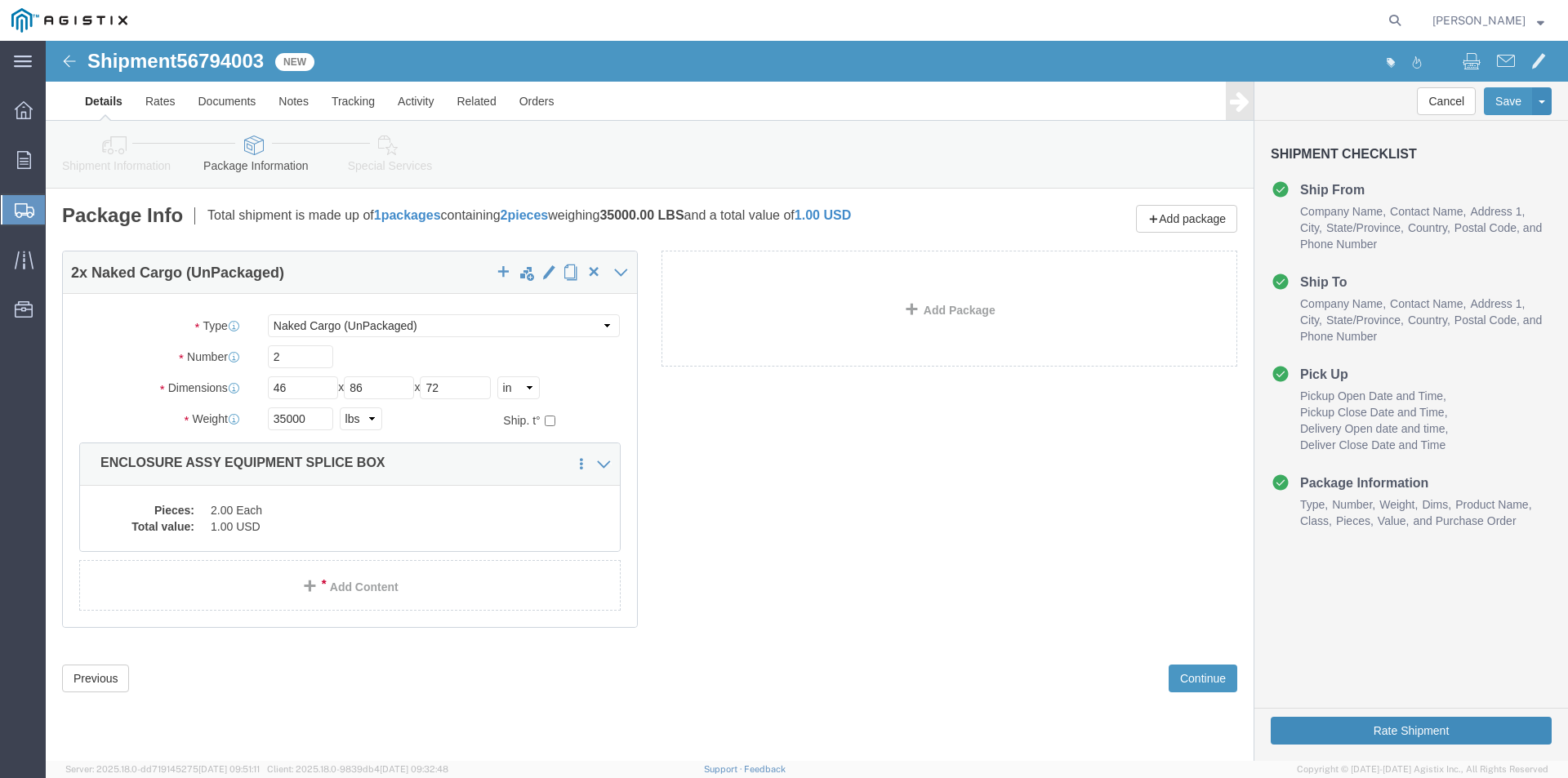
click button "Rate Shipment"
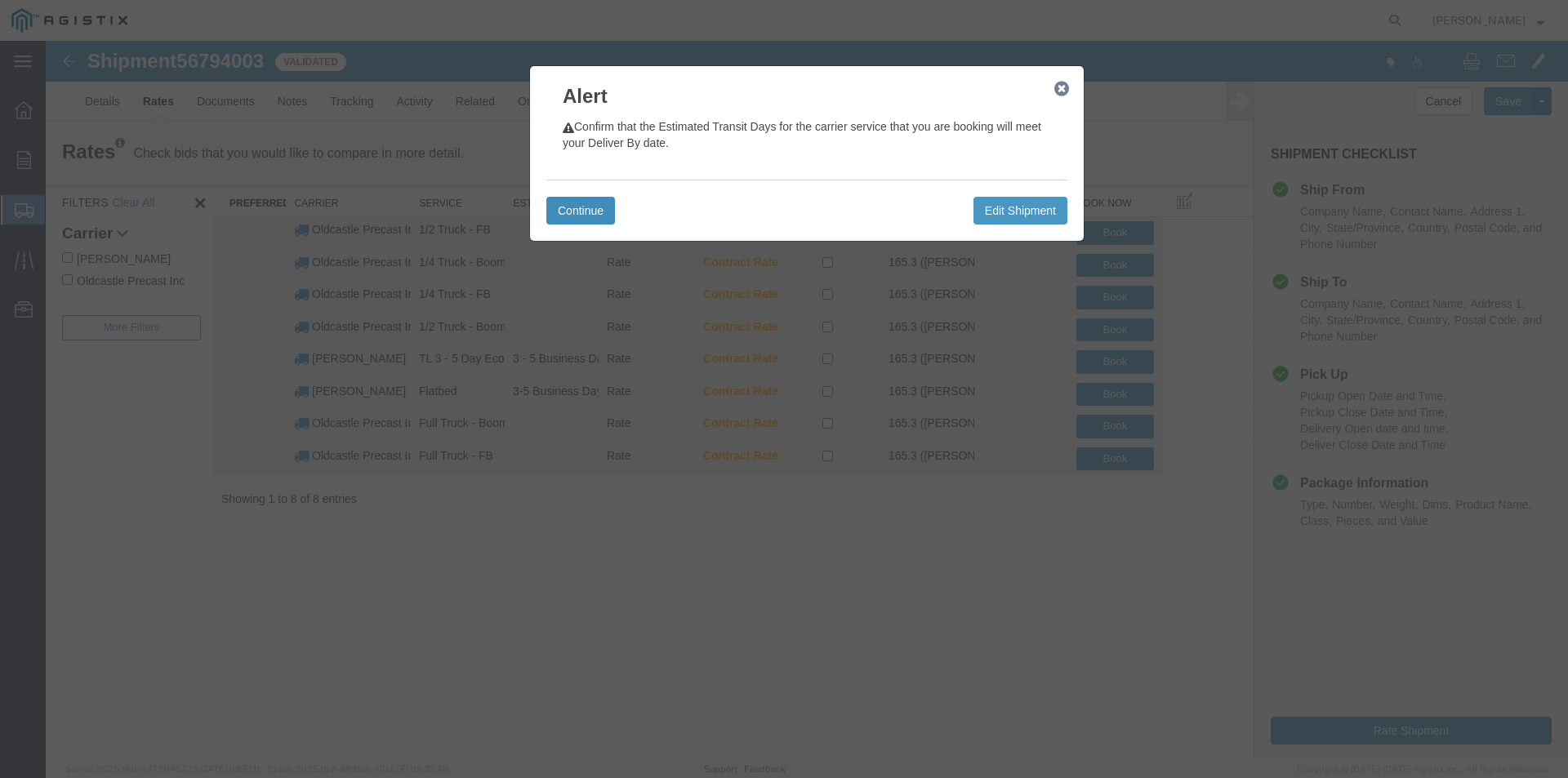
click at [581, 201] on button "Continue" at bounding box center [580, 210] width 68 height 27
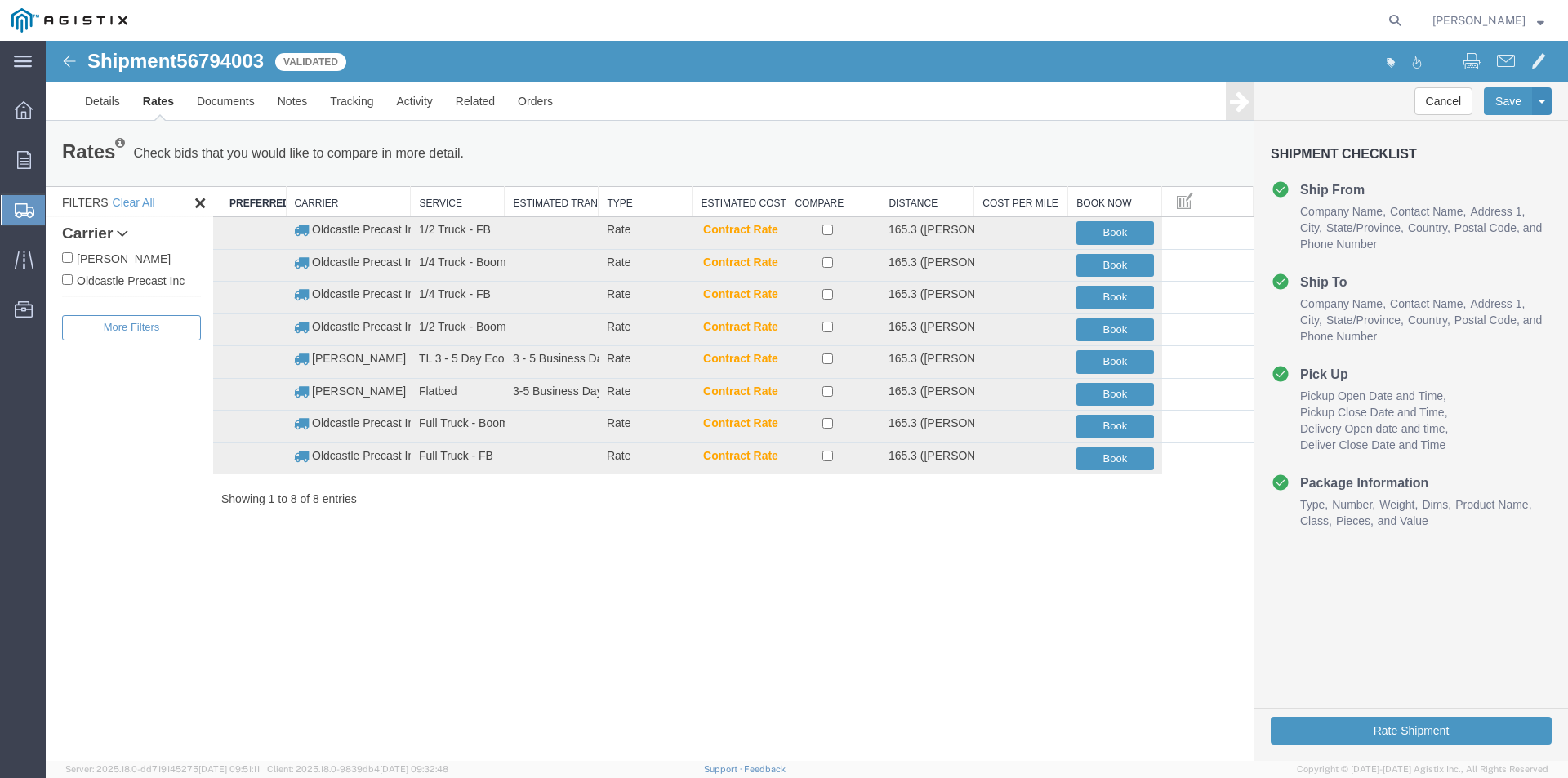
click at [156, 281] on label "Oldcastle Precast Inc" at bounding box center [131, 280] width 139 height 18
click at [72, 281] on input "Oldcastle Precast Inc" at bounding box center [67, 280] width 11 height 11
checkbox input "true"
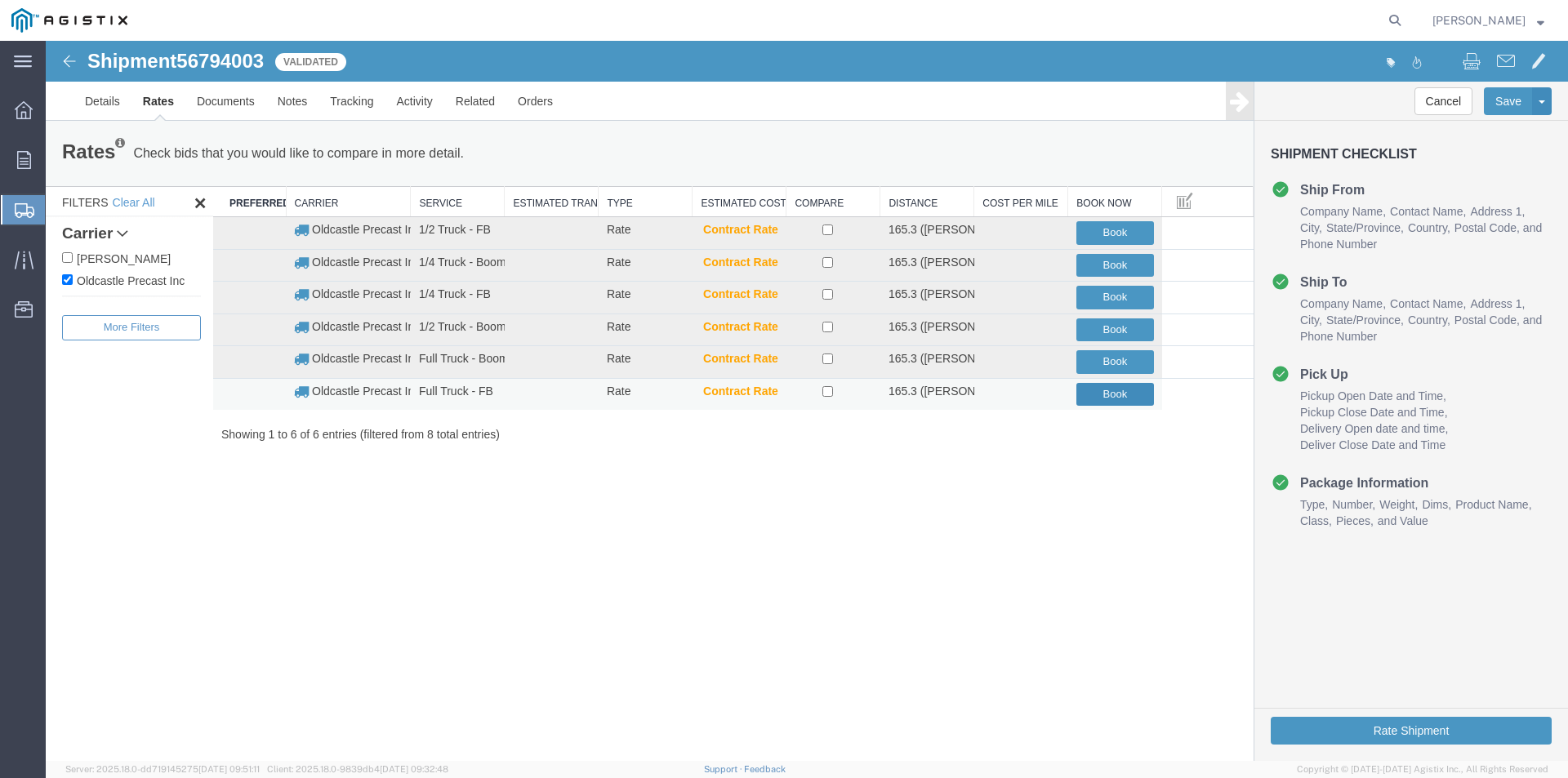
click at [1114, 390] on button "Book" at bounding box center [1114, 394] width 77 height 23
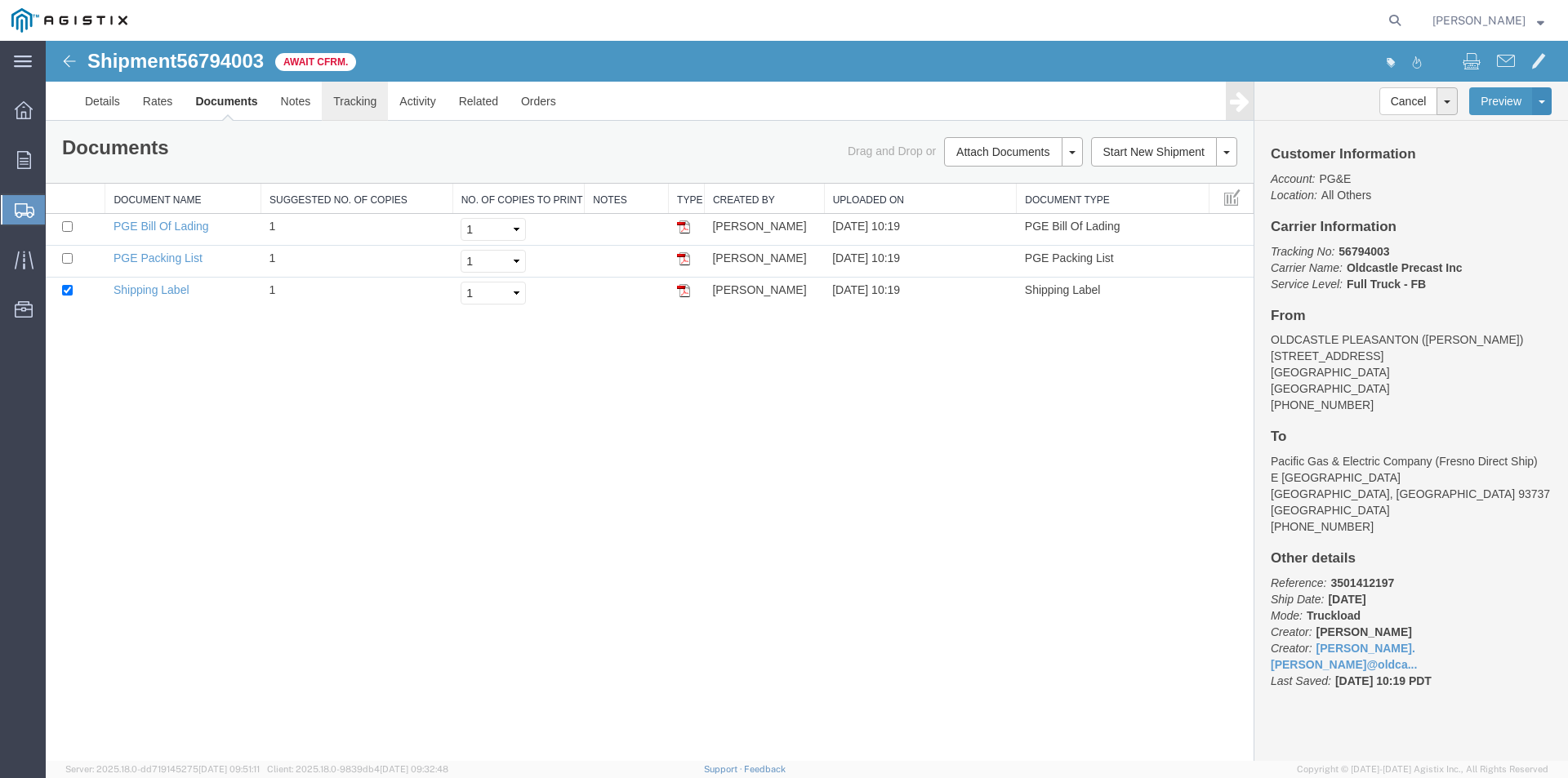
click at [359, 103] on link "Tracking" at bounding box center [355, 101] width 66 height 39
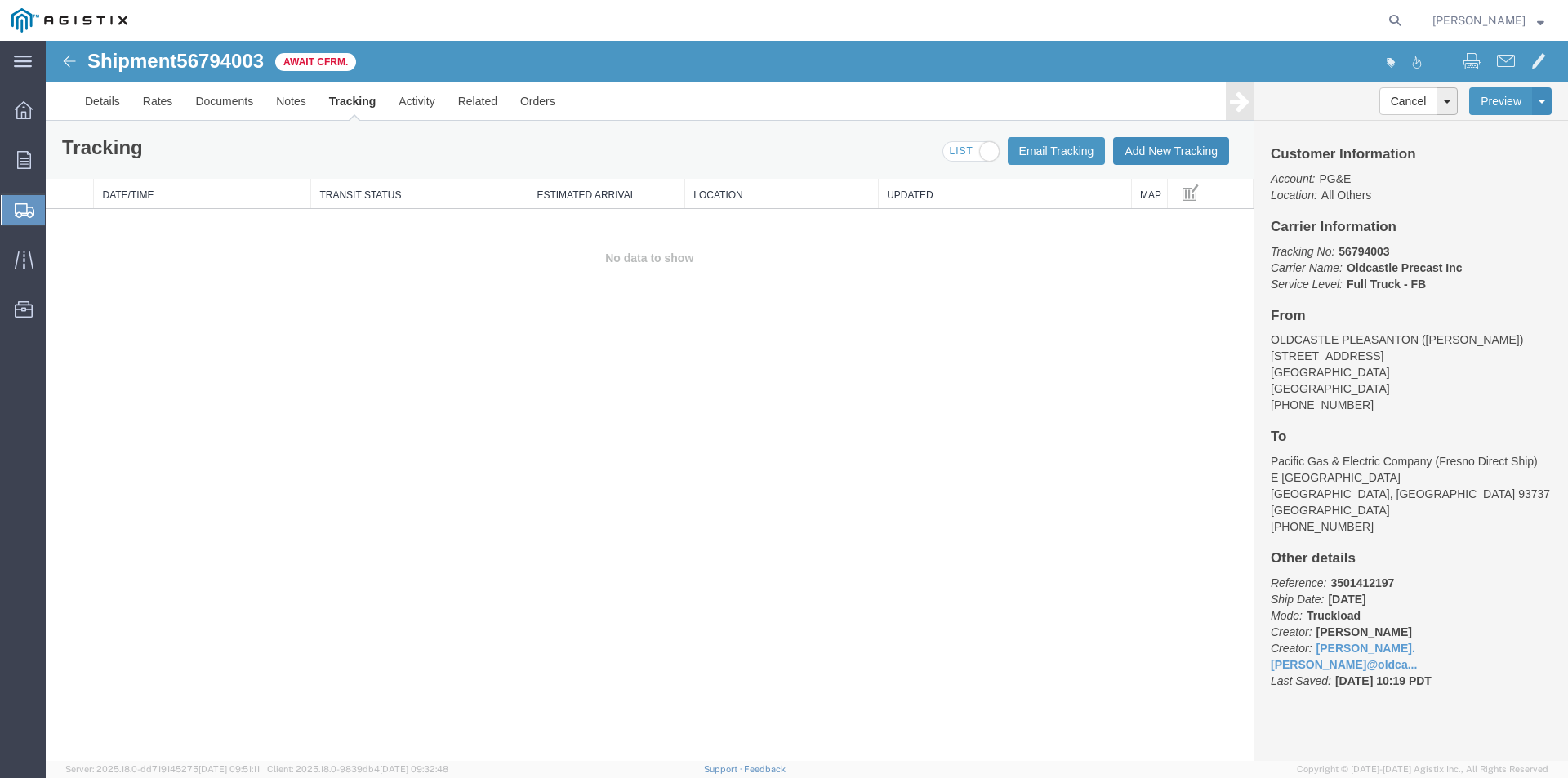
click at [1129, 158] on button "Add New Tracking" at bounding box center [1170, 151] width 116 height 27
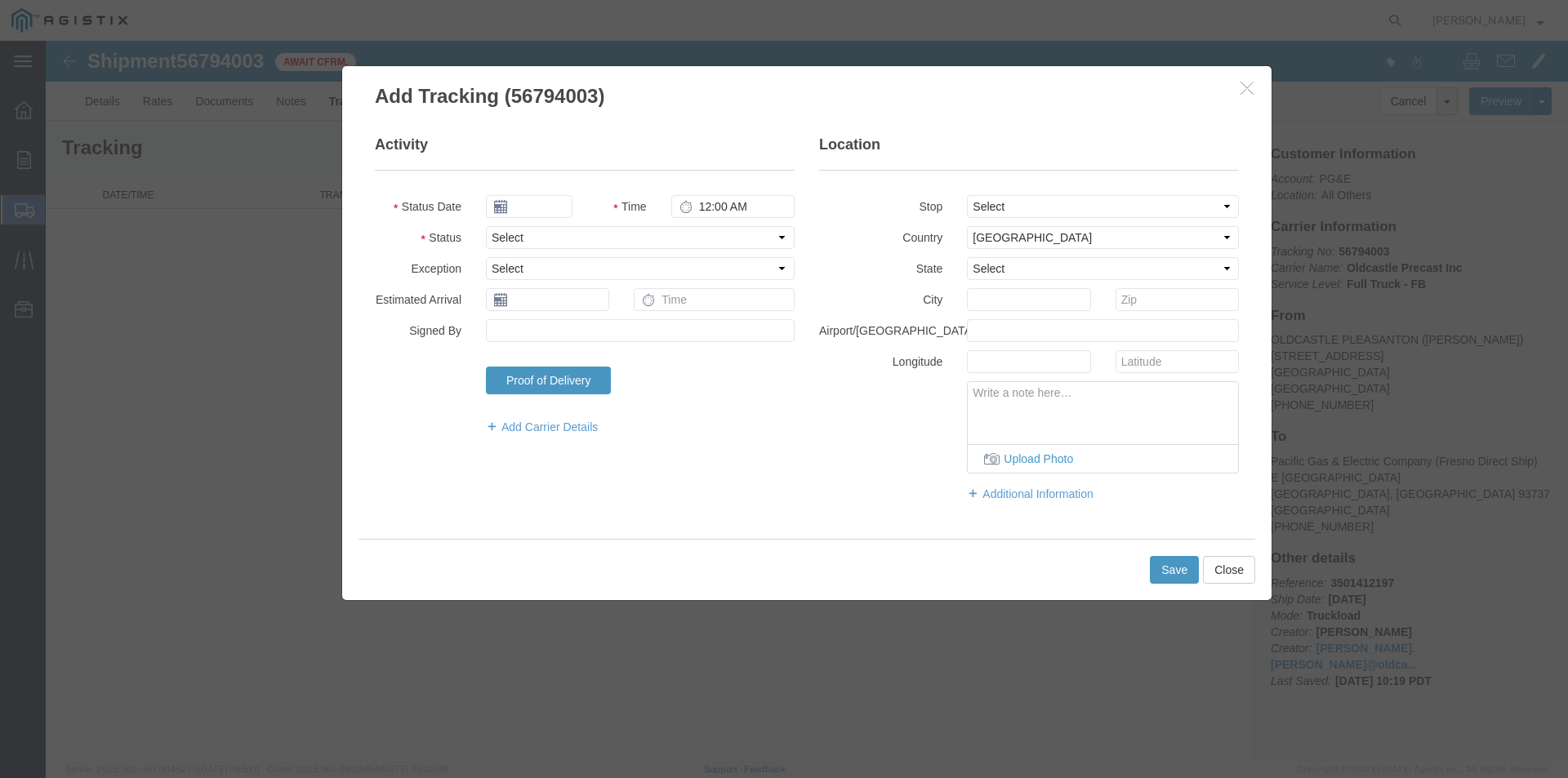
type input "[DATE]"
type input "11:00 AM"
click at [538, 196] on input "[DATE]" at bounding box center [529, 206] width 87 height 22
click at [622, 310] on td "12" at bounding box center [620, 308] width 24 height 24
type input "[DATE]"
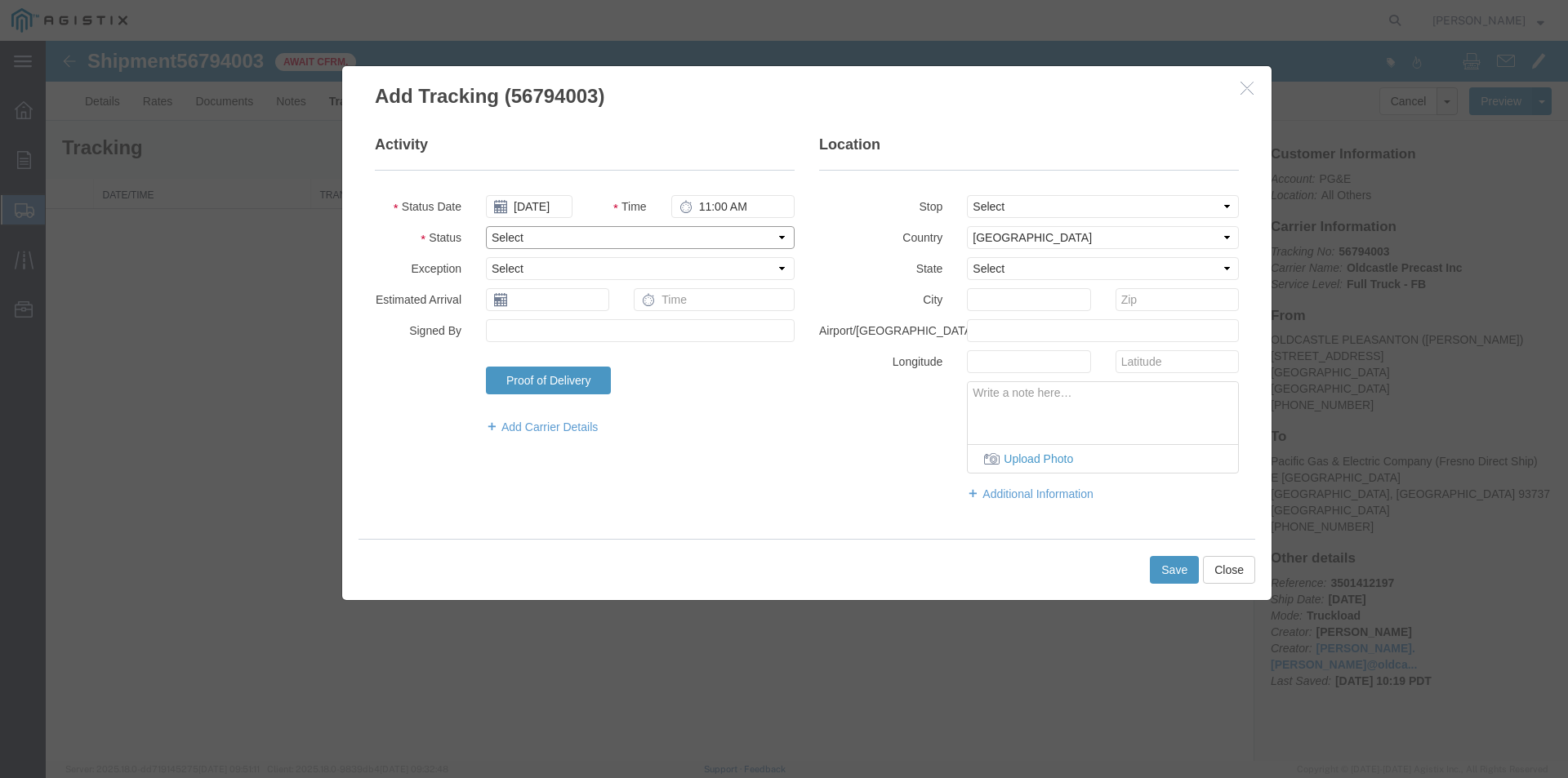
click at [499, 231] on select "Select Arrival Notice Available Arrival Notice Imported Arrive at Delivery Loca…" at bounding box center [640, 237] width 309 height 22
select select "DELIVRED"
click at [486, 226] on select "Select Arrival Notice Available Arrival Notice Imported Arrive at Delivery Loca…" at bounding box center [640, 237] width 309 height 22
click at [1164, 566] on button "Save" at bounding box center [1174, 569] width 49 height 27
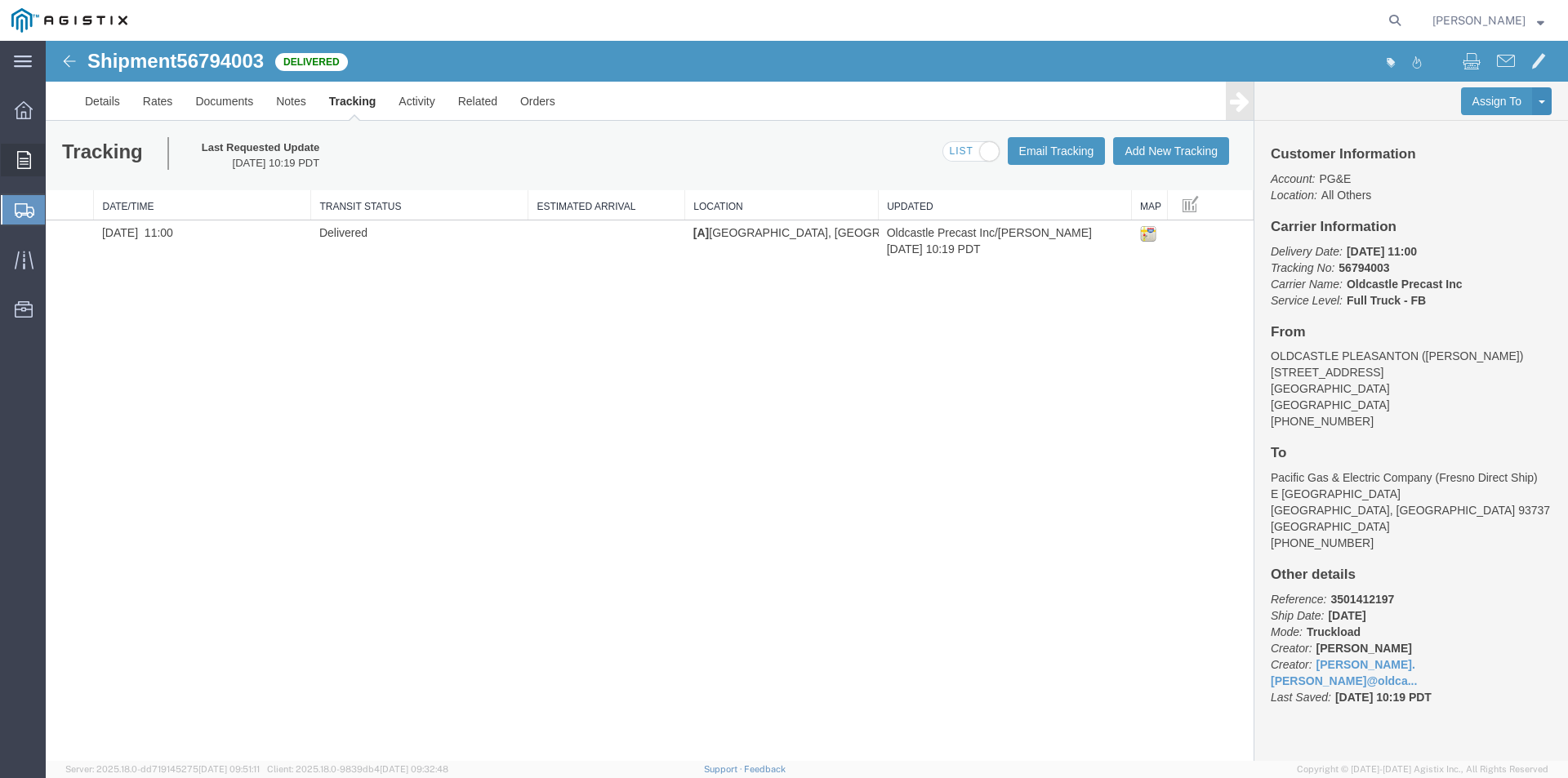
click at [31, 154] on div at bounding box center [23, 160] width 46 height 32
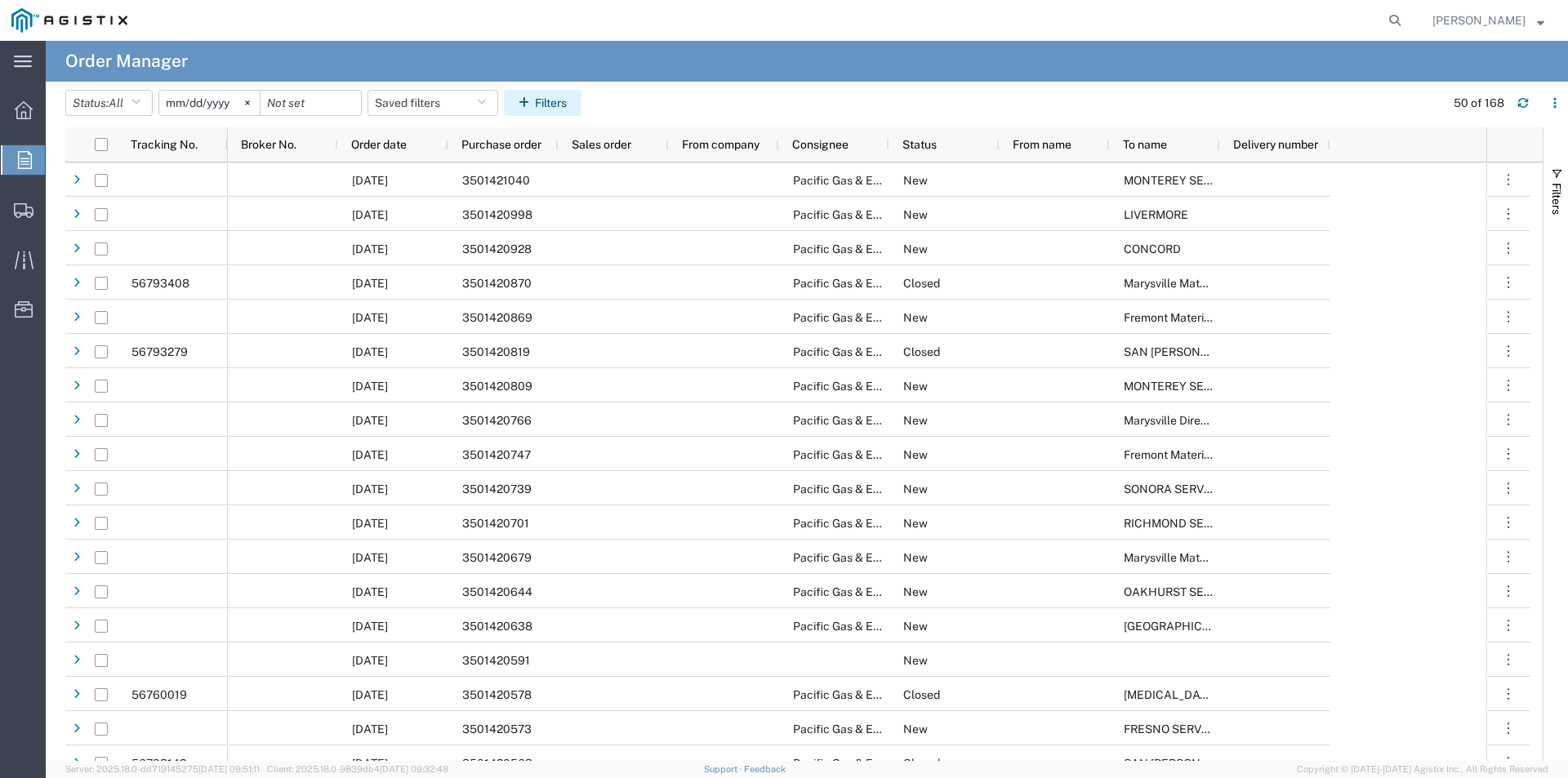
click at [561, 107] on button "Filters" at bounding box center [542, 102] width 77 height 26
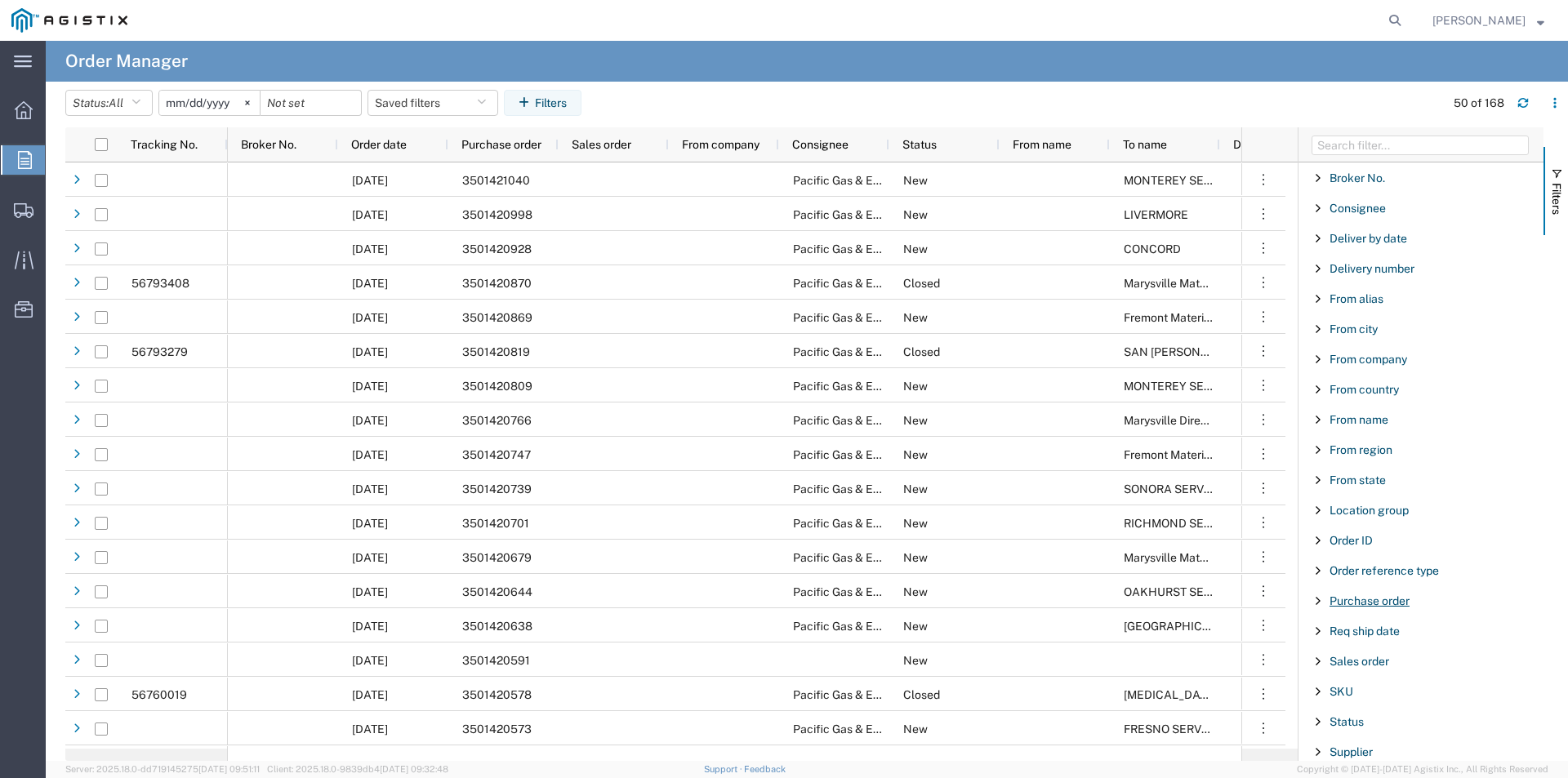
click at [1352, 600] on span "Purchase order" at bounding box center [1369, 601] width 80 height 13
click at [1356, 665] on input "Filter Value" at bounding box center [1426, 670] width 214 height 20
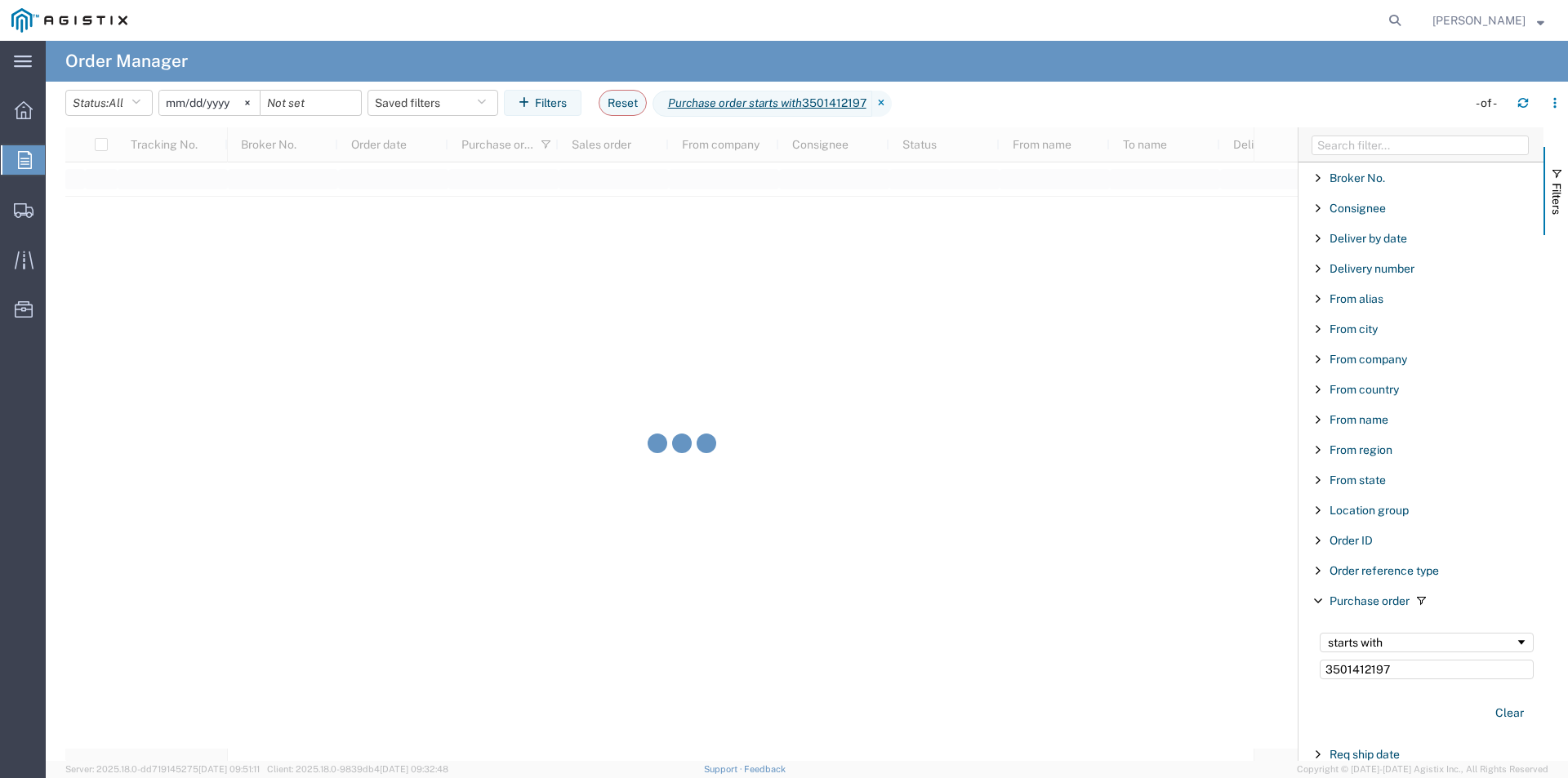
type input "3501412197"
click at [228, 95] on input "[DATE]" at bounding box center [209, 102] width 101 height 24
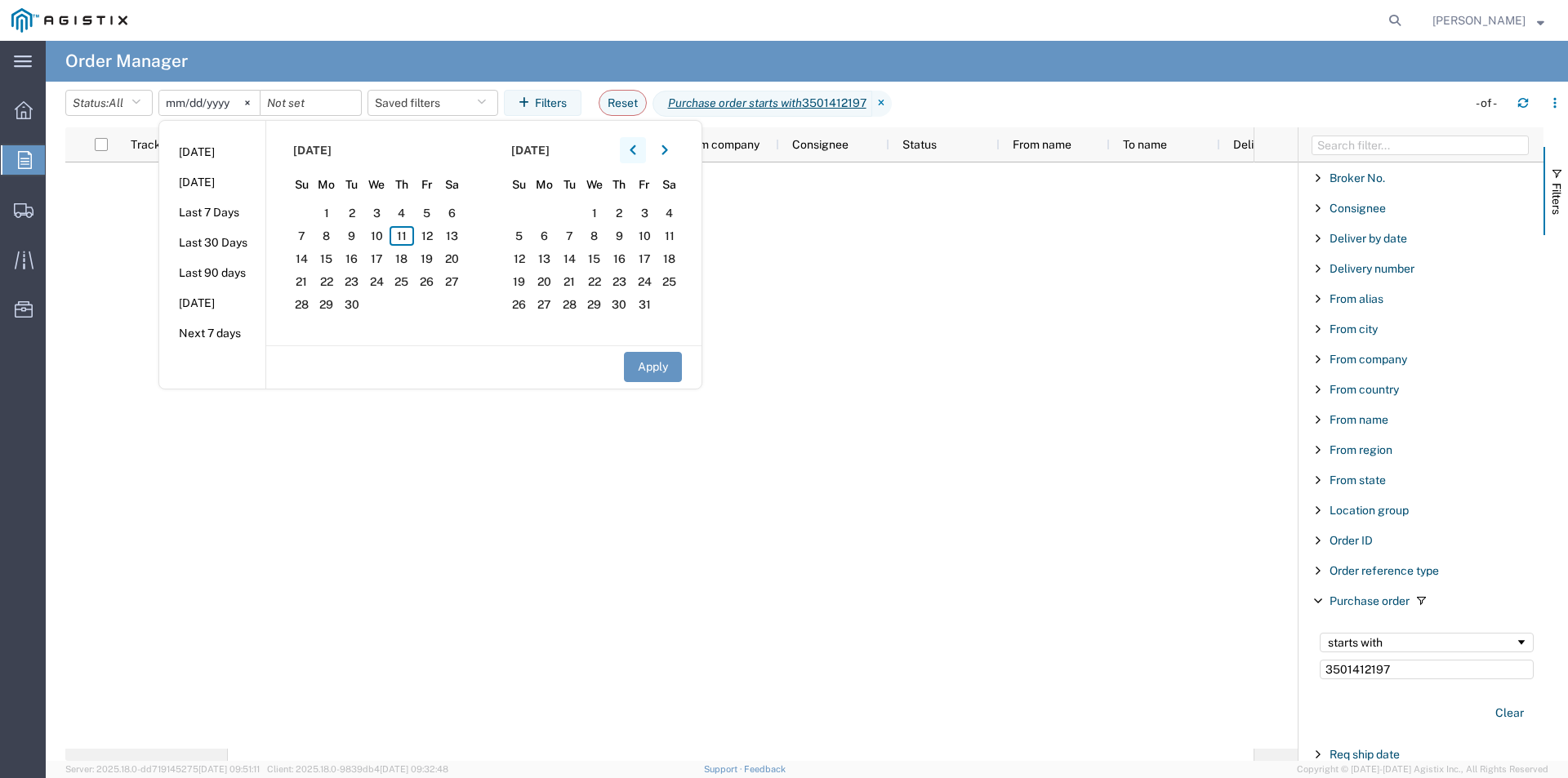
click at [634, 146] on icon "button" at bounding box center [633, 151] width 7 height 12
click at [464, 222] on span "7" at bounding box center [452, 213] width 25 height 20
click at [654, 366] on button "Apply" at bounding box center [653, 367] width 58 height 30
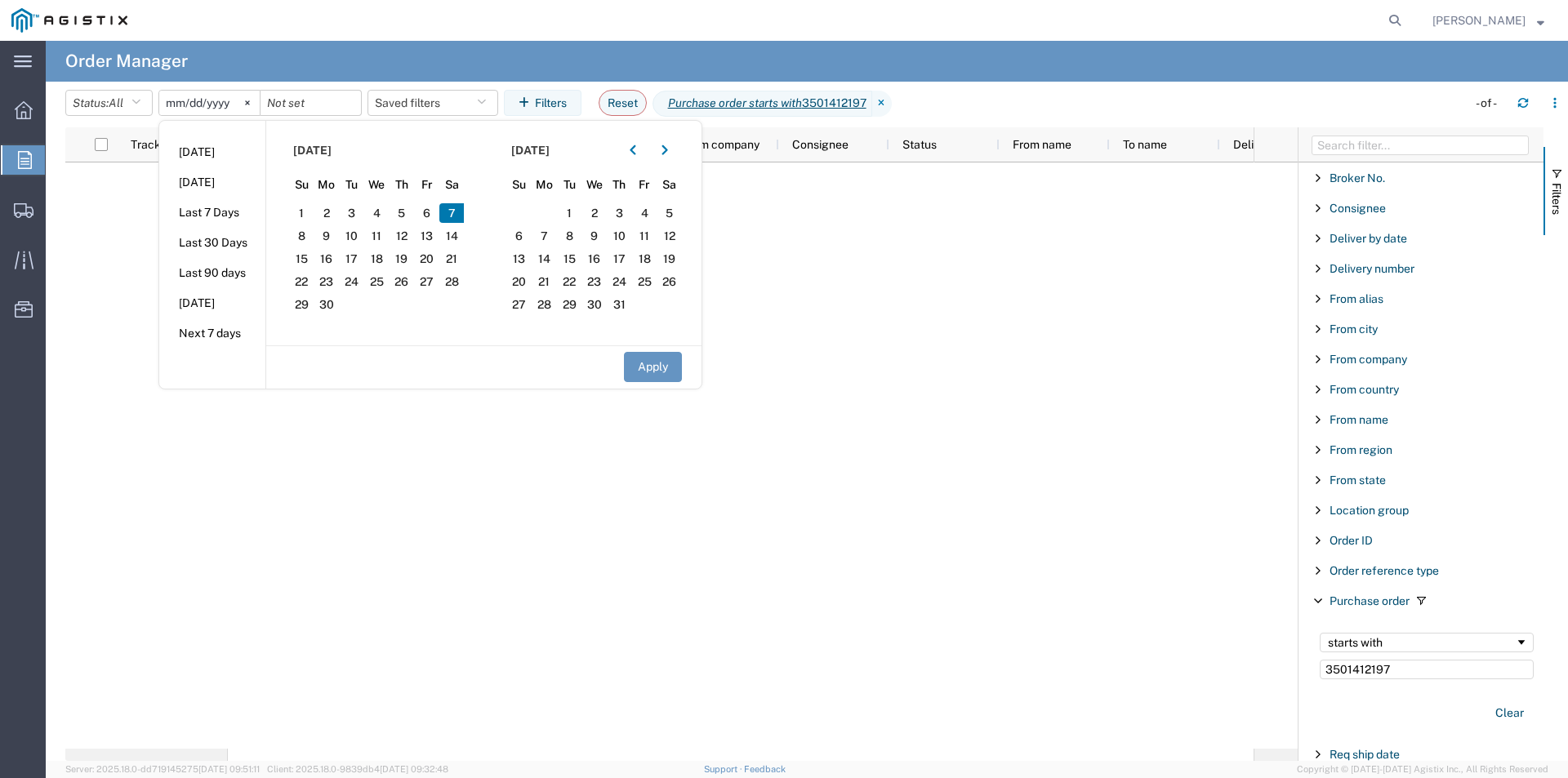
type input "[DATE]"
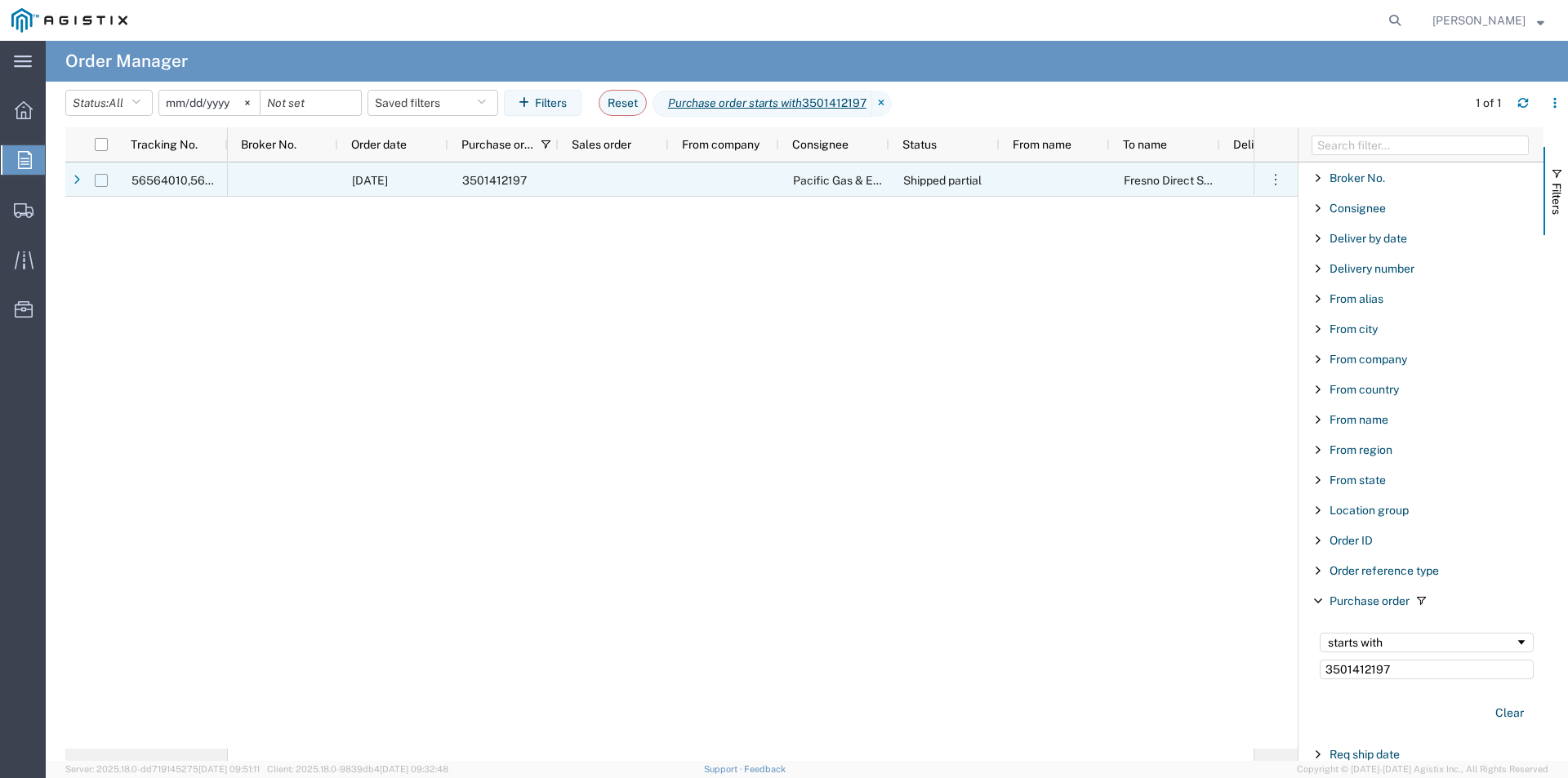
click at [101, 181] on input "Press Space to toggle row selection (unchecked)" at bounding box center [102, 181] width 13 height 13
checkbox input "true"
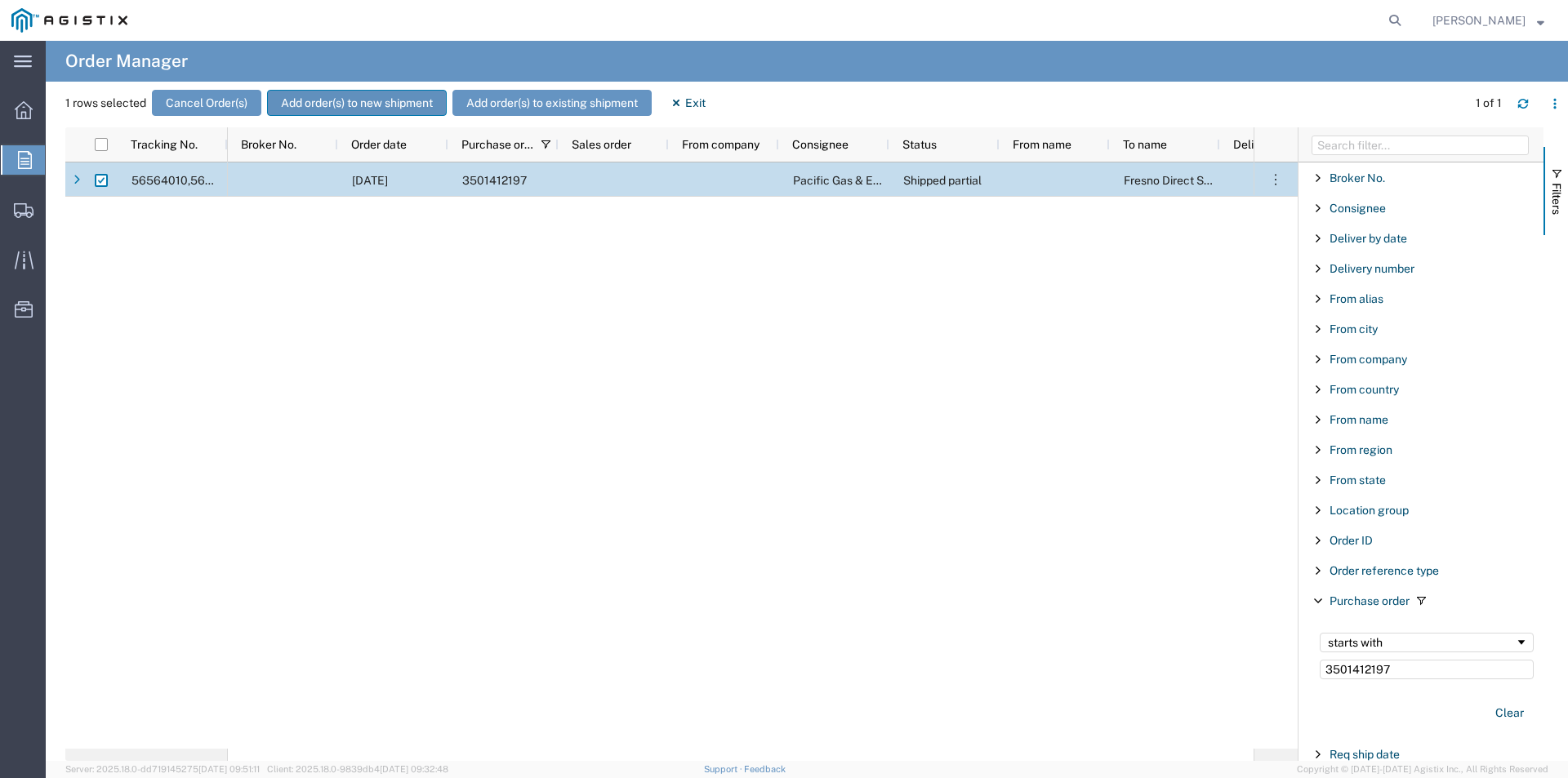
click at [324, 99] on button "Add order(s) to new shipment" at bounding box center [357, 102] width 180 height 26
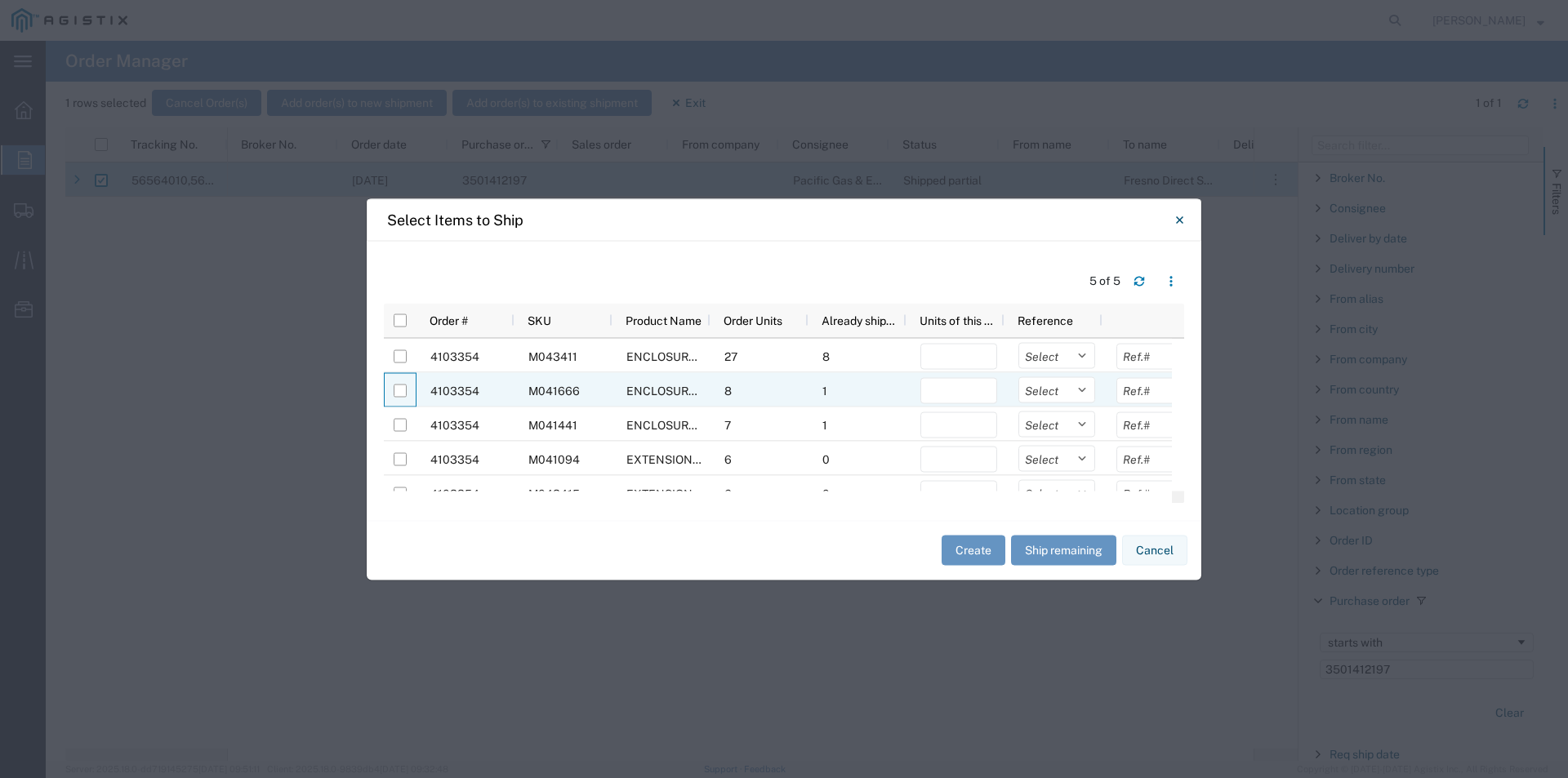
click at [393, 388] on div at bounding box center [399, 389] width 31 height 34
click at [922, 389] on input "number" at bounding box center [959, 389] width 77 height 26
click at [945, 388] on input "number" at bounding box center [959, 389] width 77 height 26
type input "1"
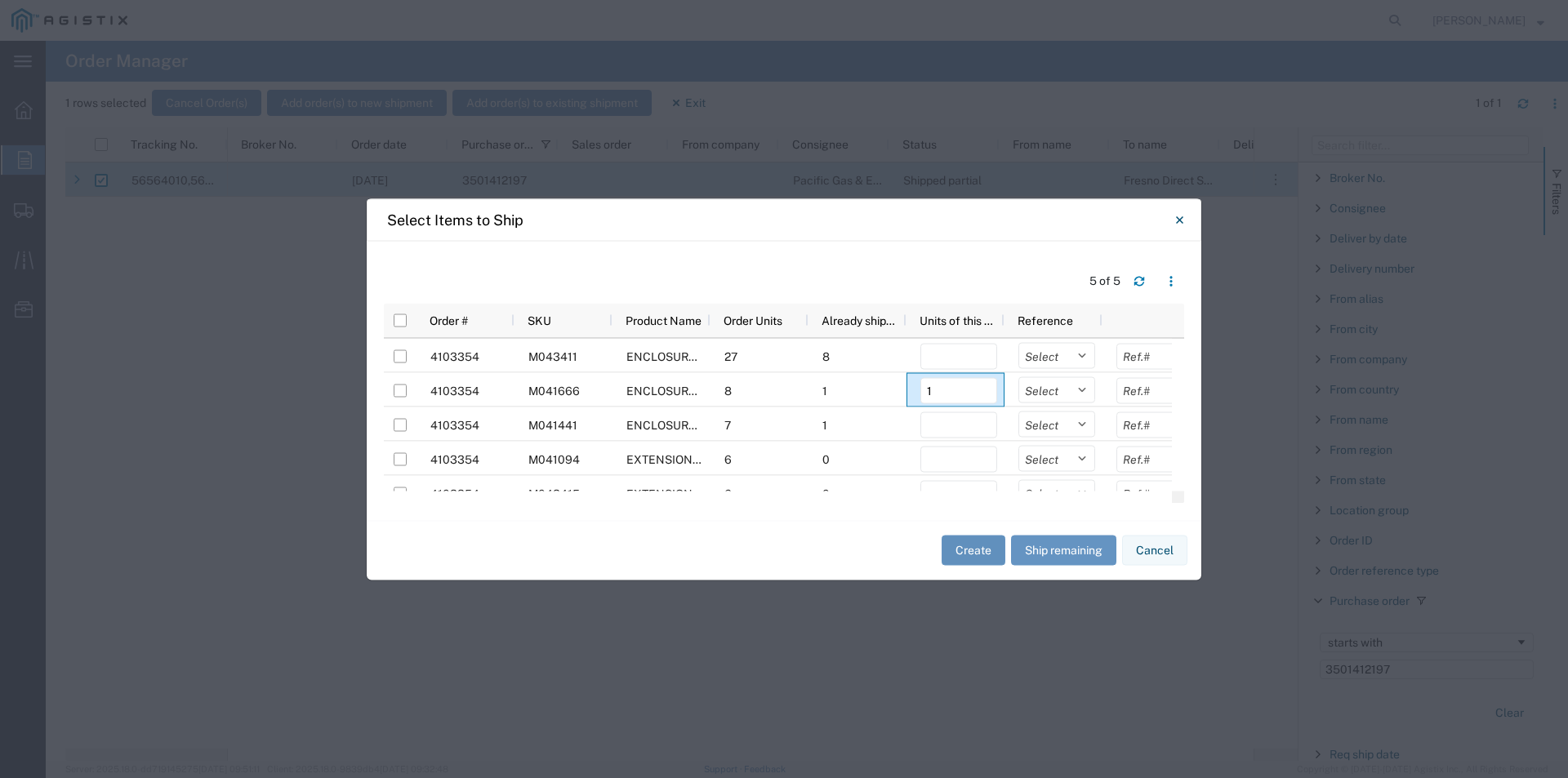
click at [968, 546] on button "Create" at bounding box center [973, 551] width 64 height 30
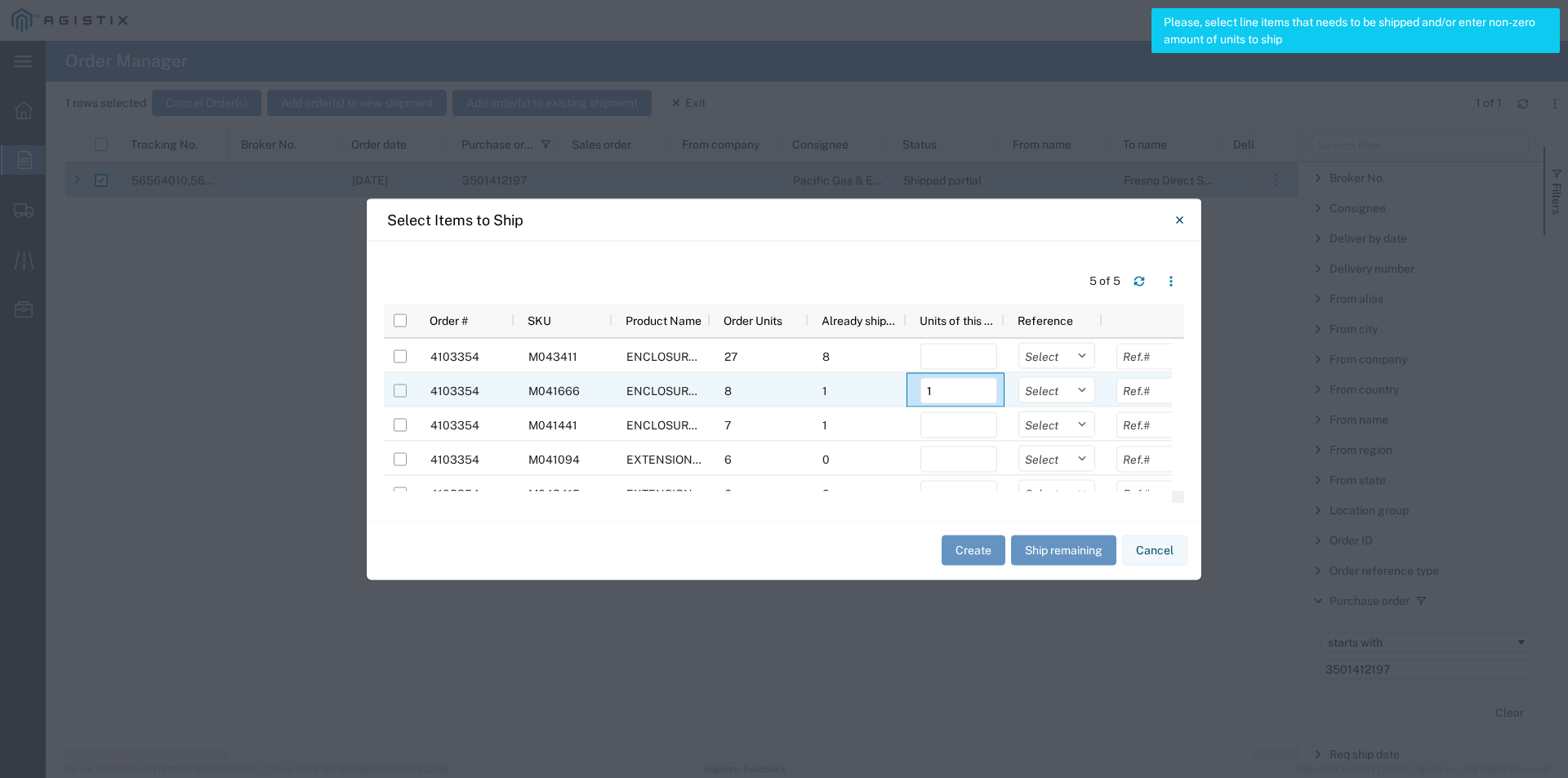
click at [400, 388] on input "Press Space to toggle row selection (unchecked)" at bounding box center [400, 390] width 13 height 13
checkbox input "true"
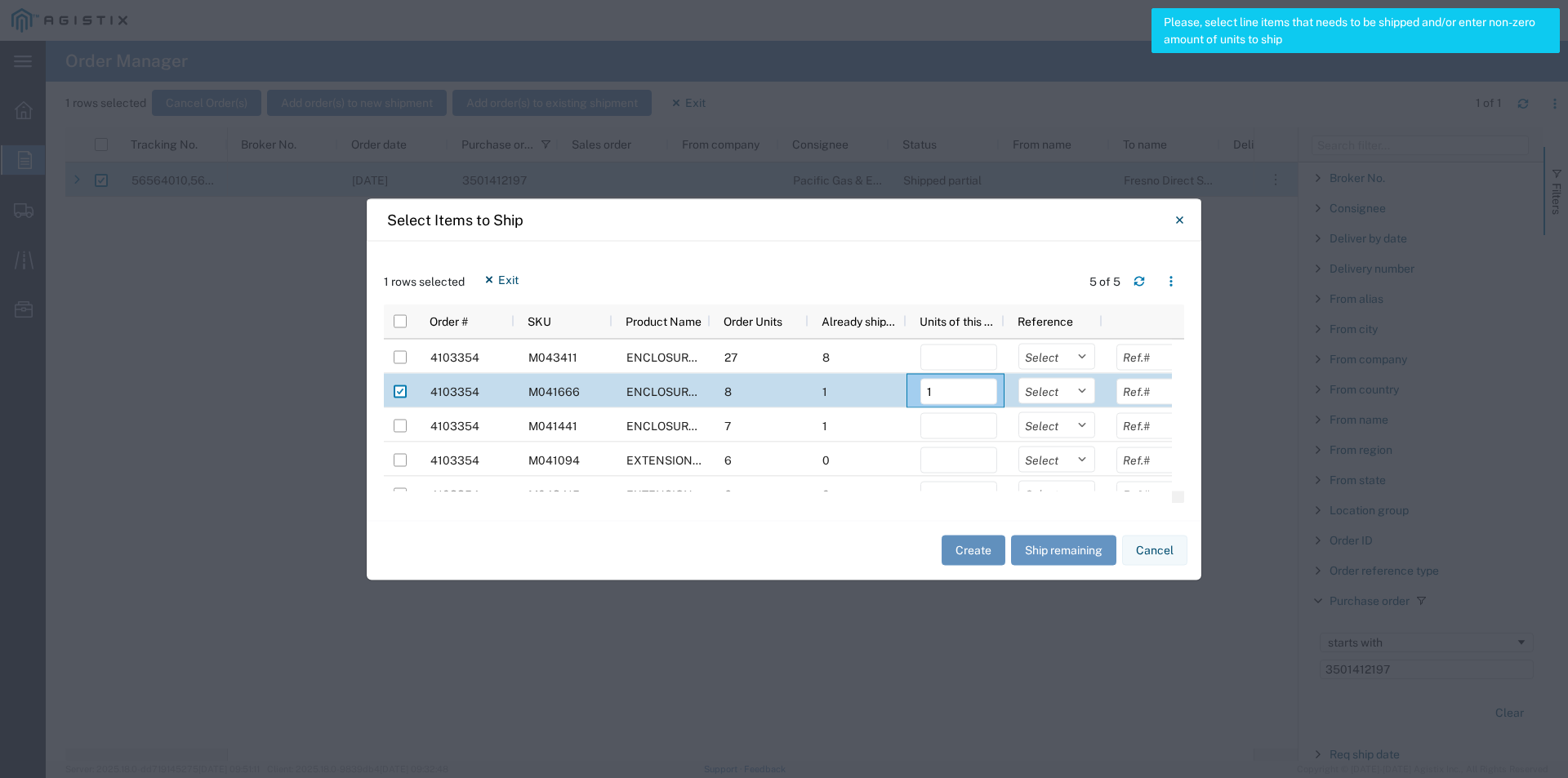
click at [986, 558] on button "Create" at bounding box center [973, 551] width 64 height 30
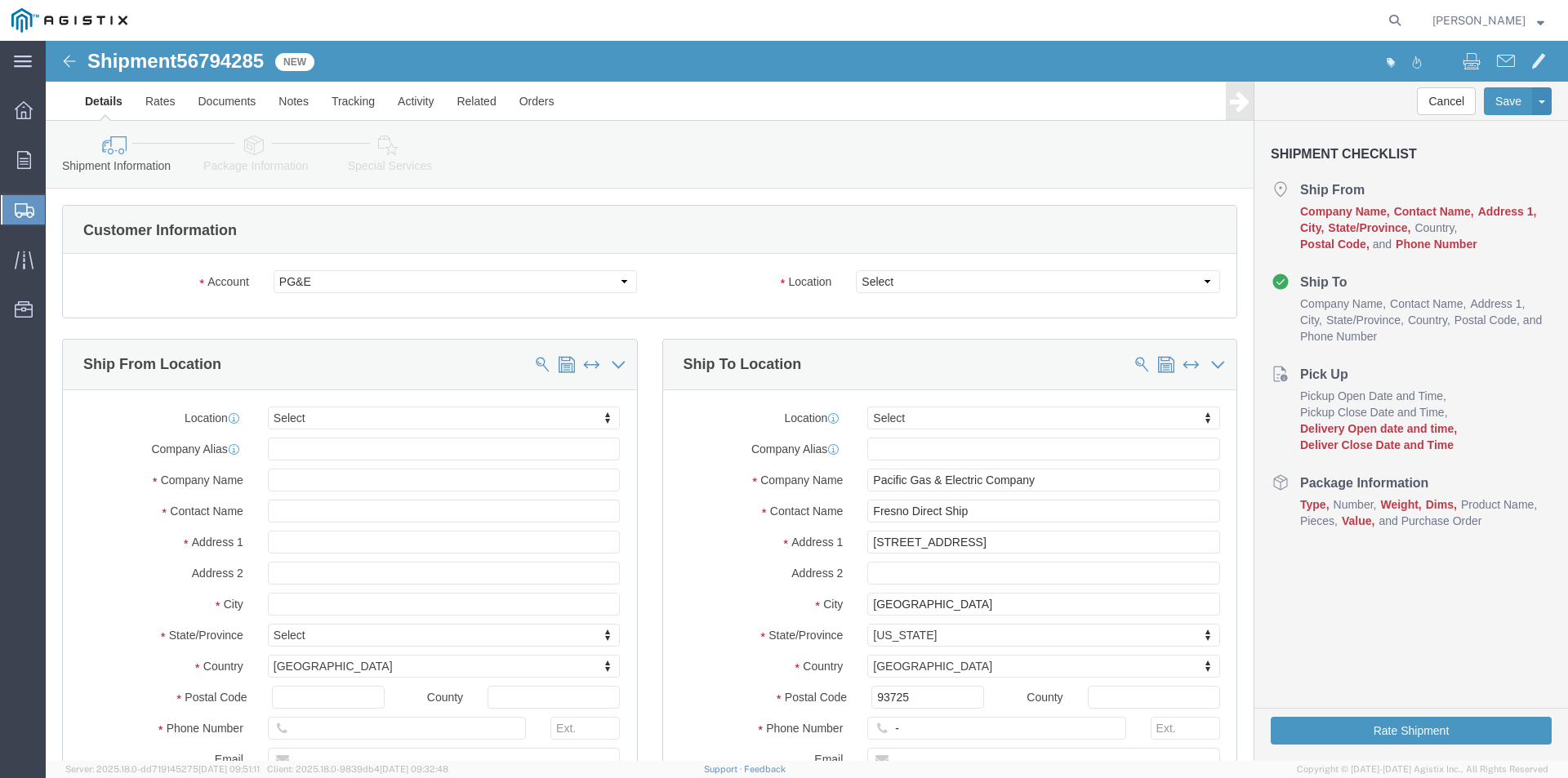
select select
click select "Select All Others [GEOGRAPHIC_DATA] [GEOGRAPHIC_DATA] [GEOGRAPHIC_DATA] [GEOGRA…"
select select "23082"
click select "Select All Others [GEOGRAPHIC_DATA] [GEOGRAPHIC_DATA] [GEOGRAPHIC_DATA] [GEOGRA…"
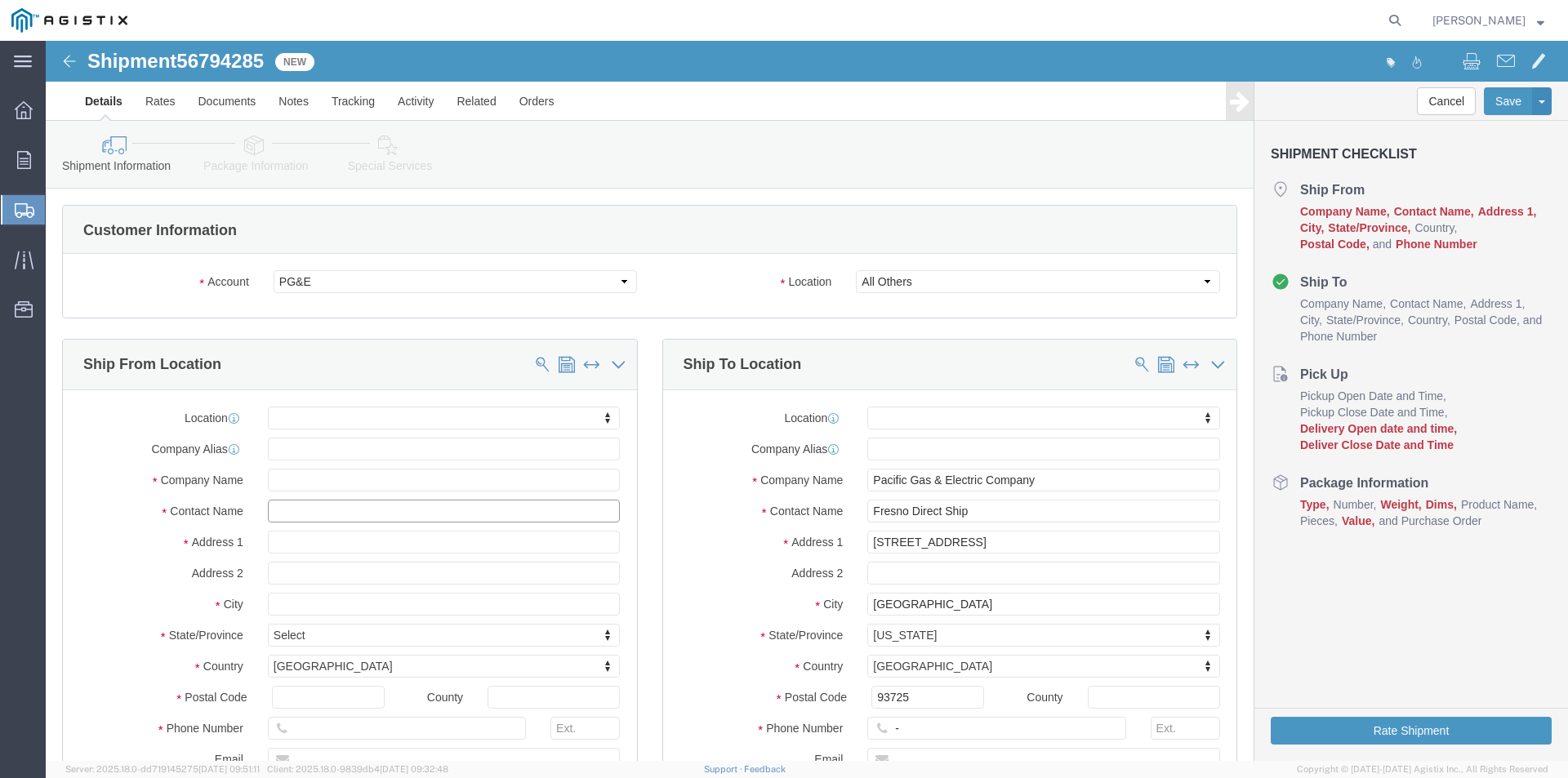
click input "text"
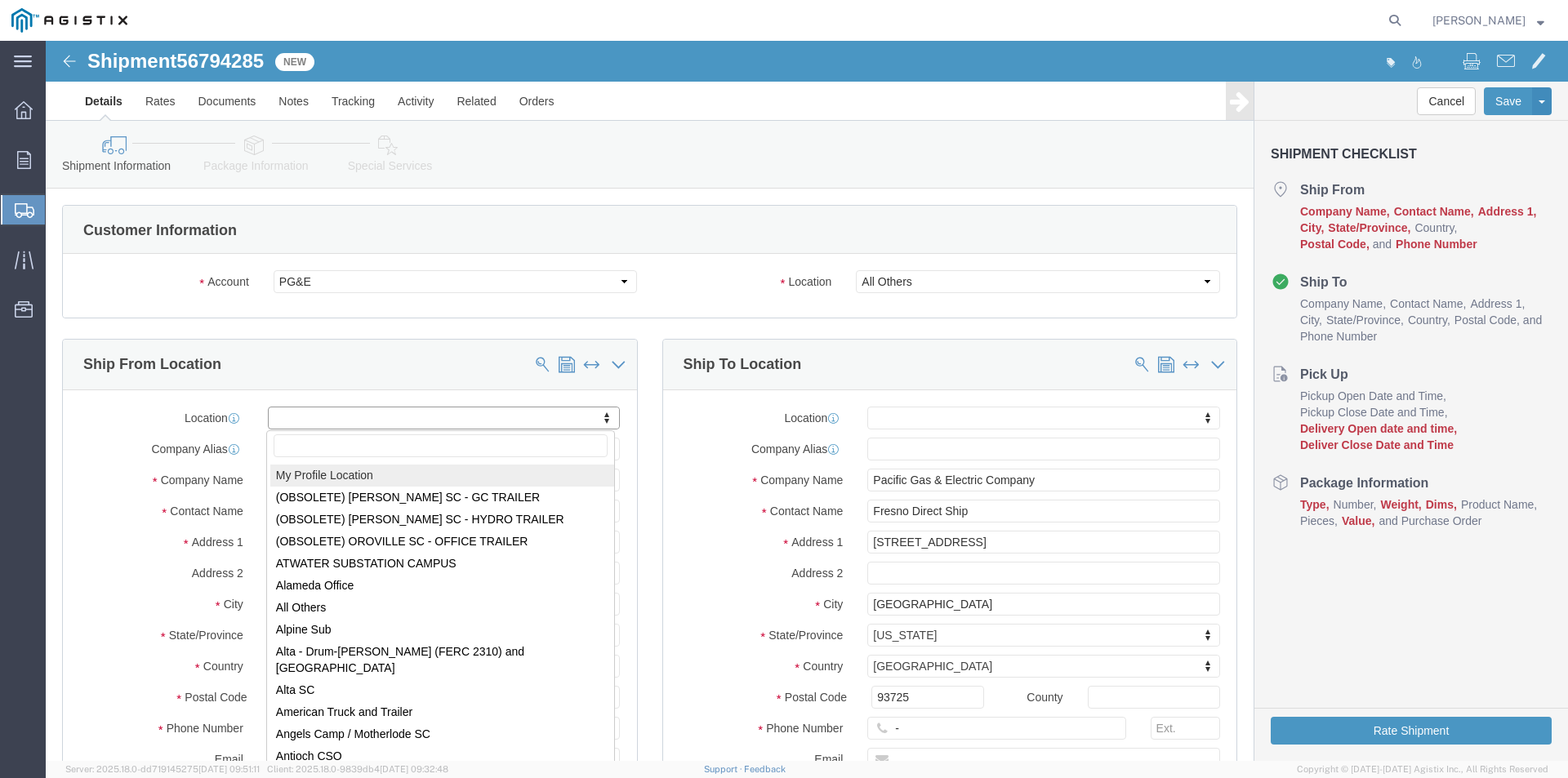
select select "MYPROFILE"
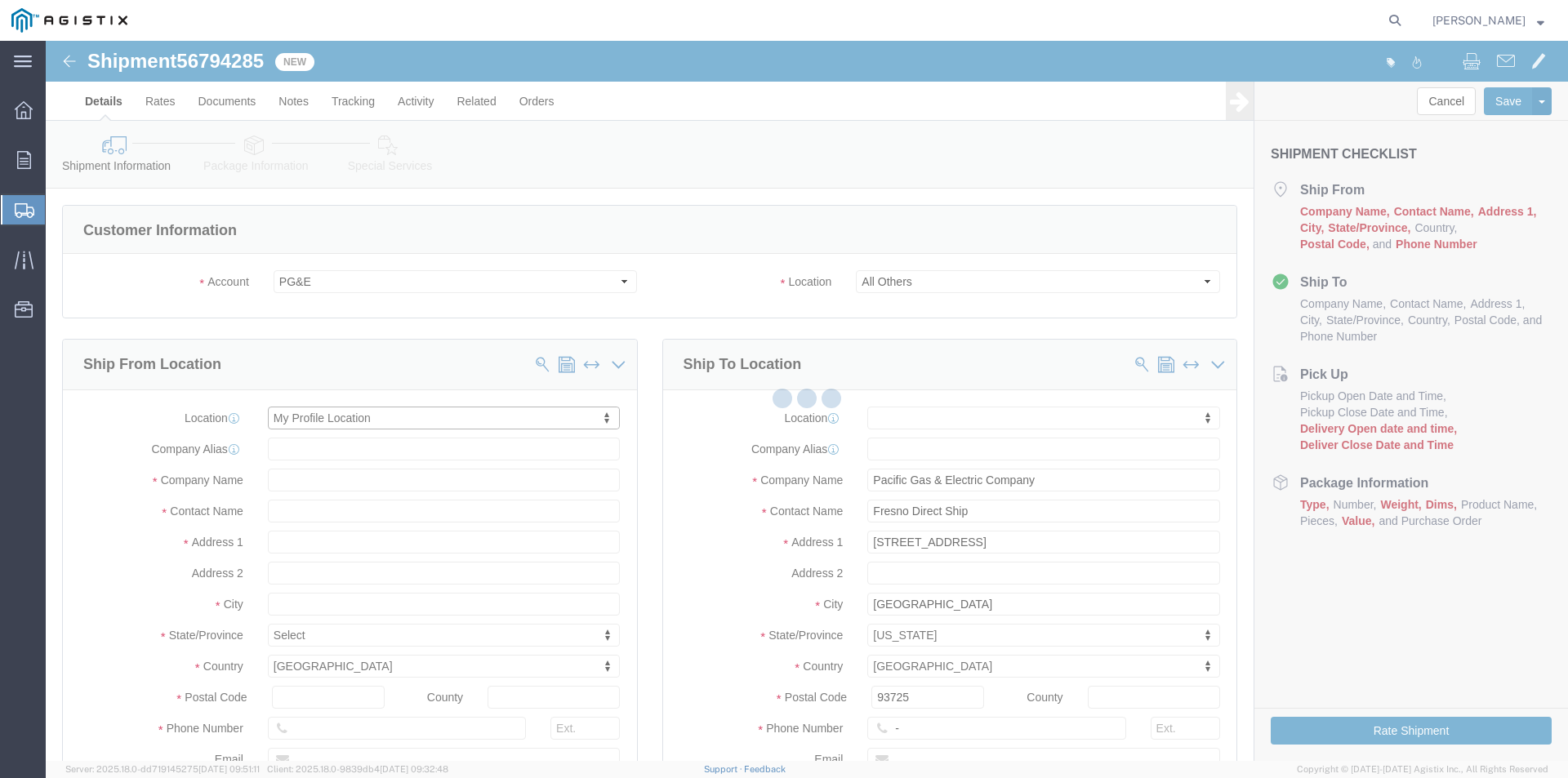
type input "[STREET_ADDRESS]"
type input "93274"
type input "[PHONE_NUMBER]"
type input "[PERSON_NAME][EMAIL_ADDRESS][PERSON_NAME][DOMAIN_NAME]"
checkbox input "true"
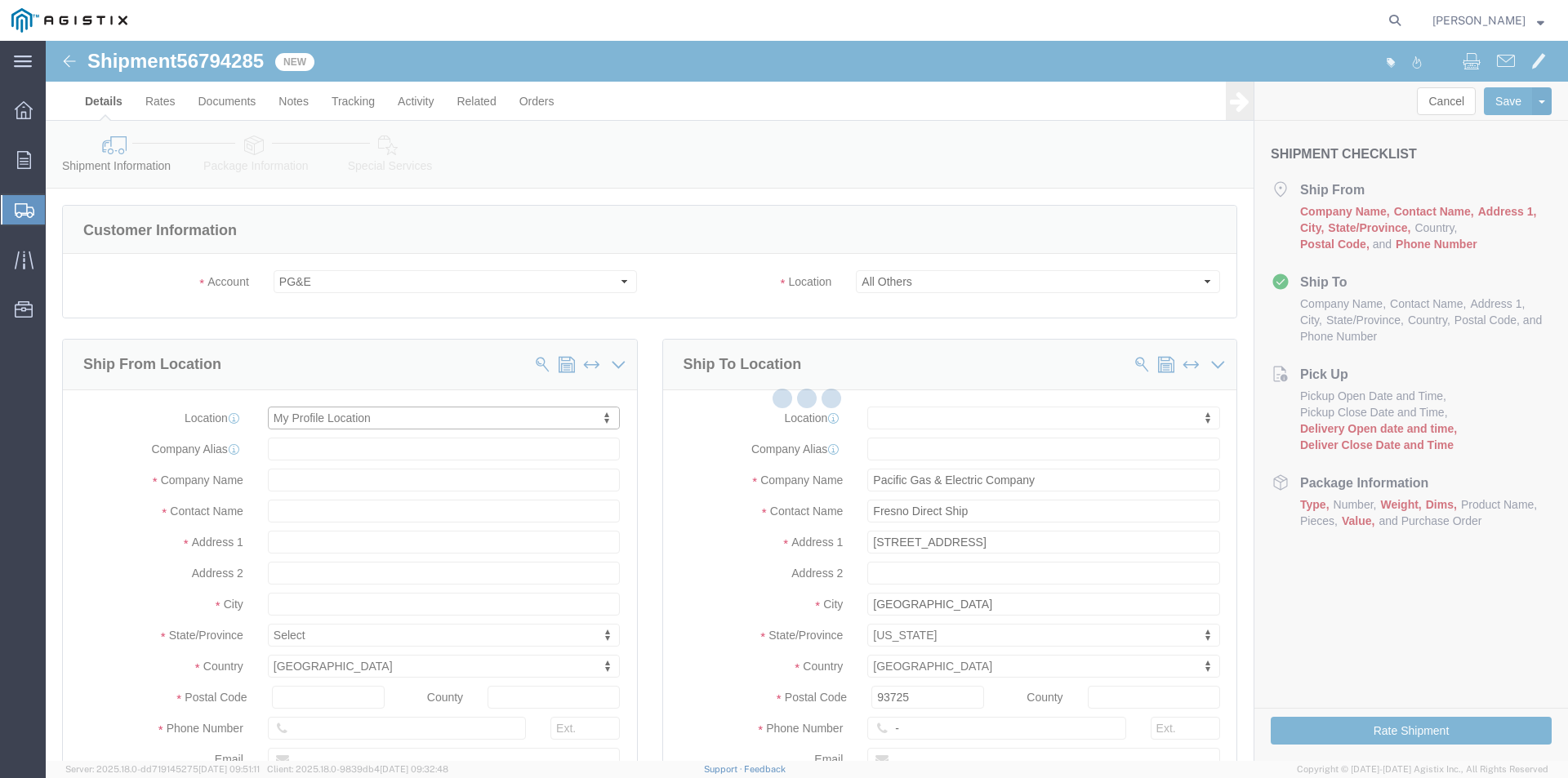
type input "Oldcastle Precast Inc"
type input "[PERSON_NAME]"
type input "Tulare"
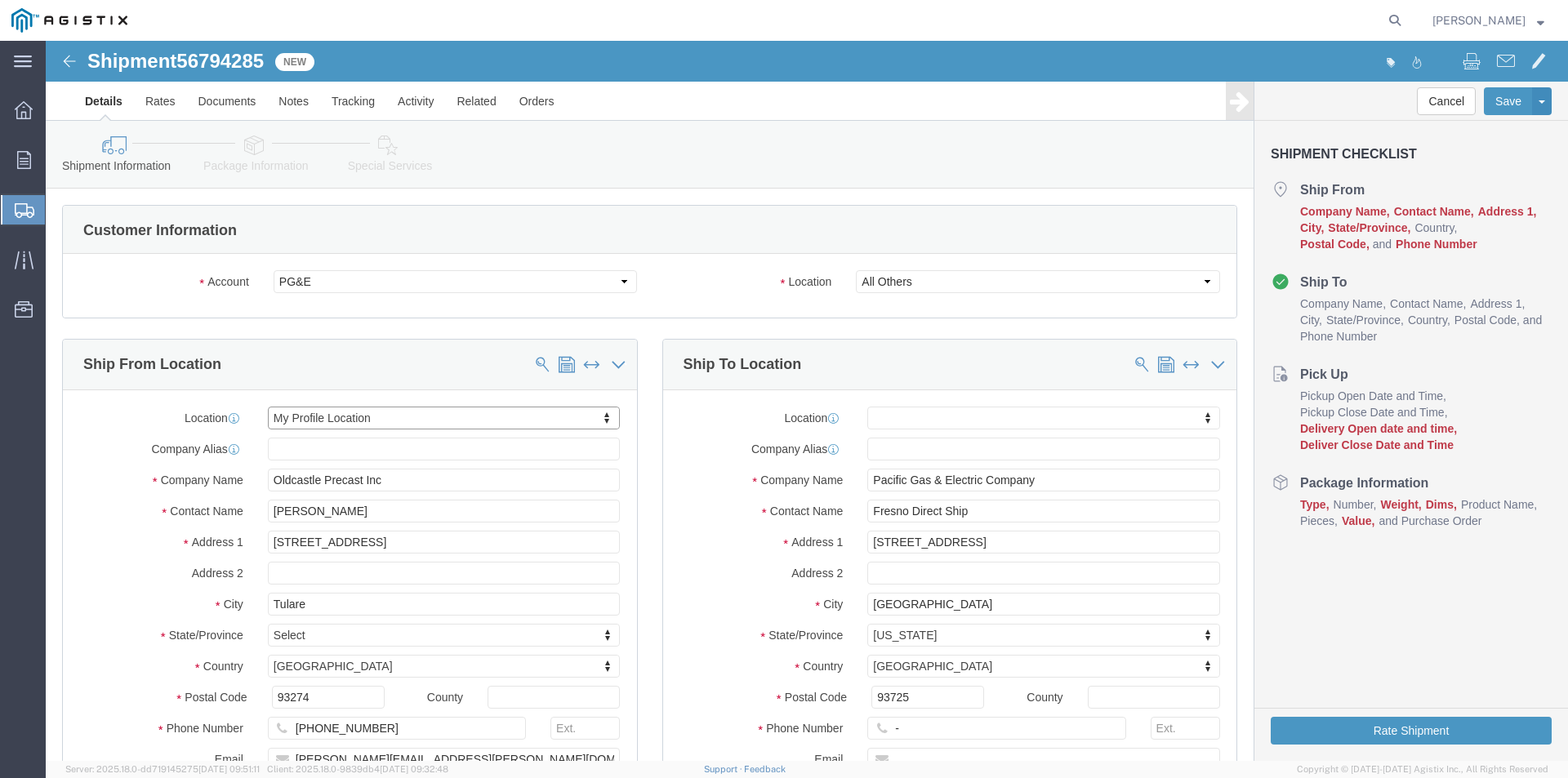
select select "CA"
click div "Ship To Location Location My Profile Location (OBSOLETE) [GEOGRAPHIC_DATA] SC -…"
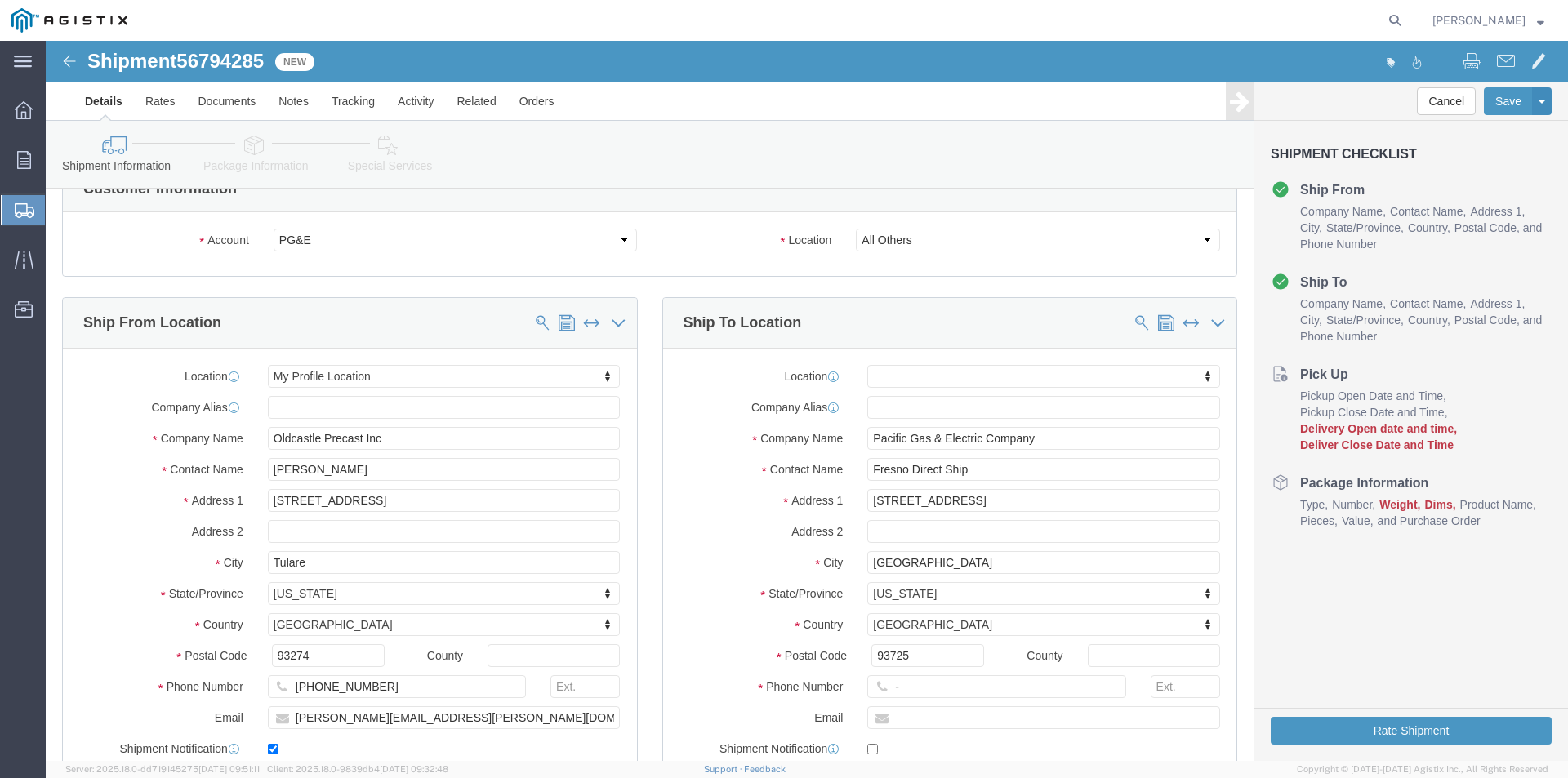
scroll to position [163, 0]
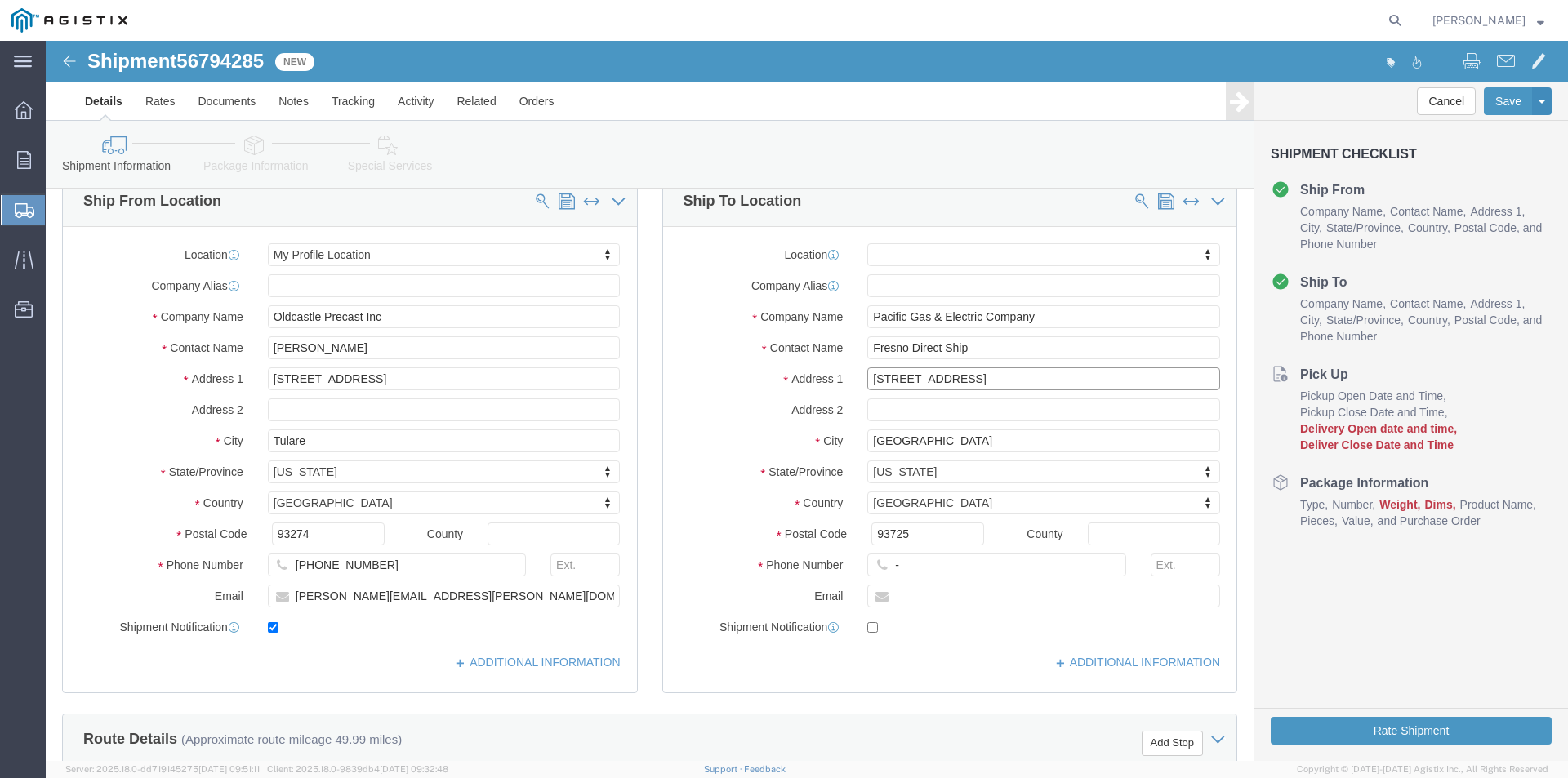
drag, startPoint x: 1010, startPoint y: 337, endPoint x: 753, endPoint y: 336, distance: 257.0
click div "Address [STREET_ADDRESS]"
type input "e"
type input "E [GEOGRAPHIC_DATA]"
select select
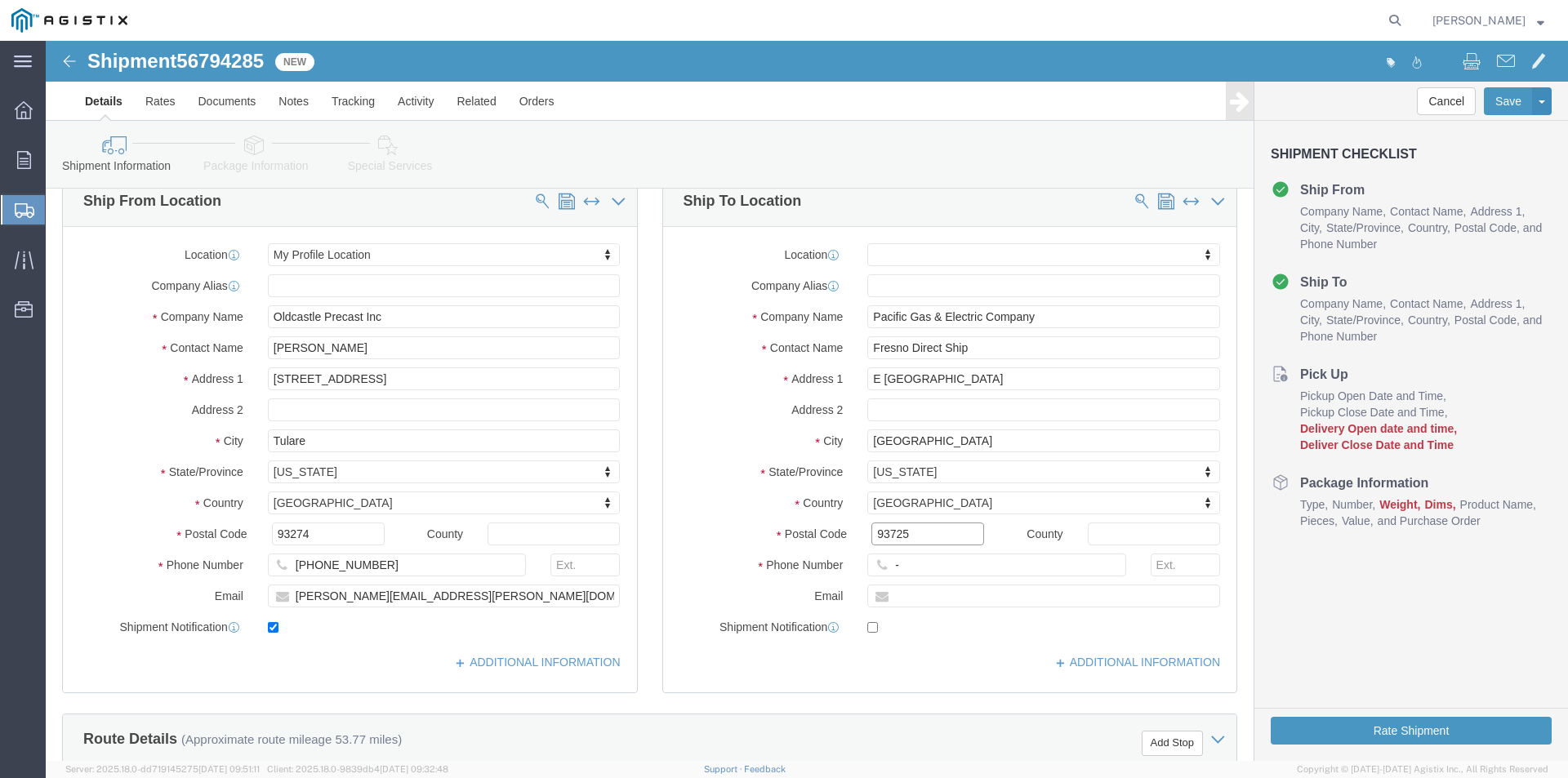
drag, startPoint x: 876, startPoint y: 498, endPoint x: 740, endPoint y: 508, distance: 136.4
click div "Postal Code 93725"
type input "93737"
select select
click input "-"
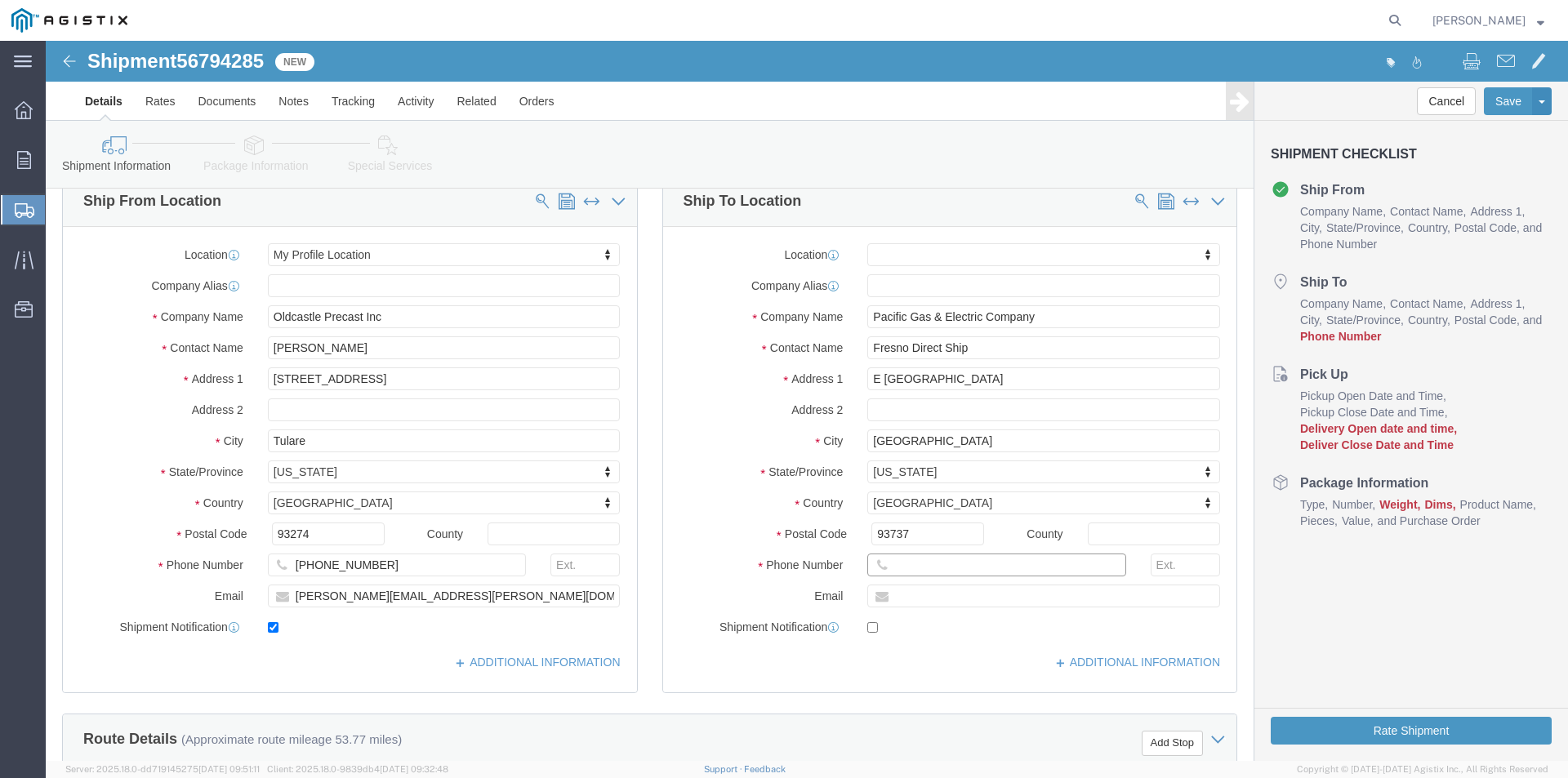
click input "text"
type input "[PHONE_NUMBER]"
click label "Phone Number"
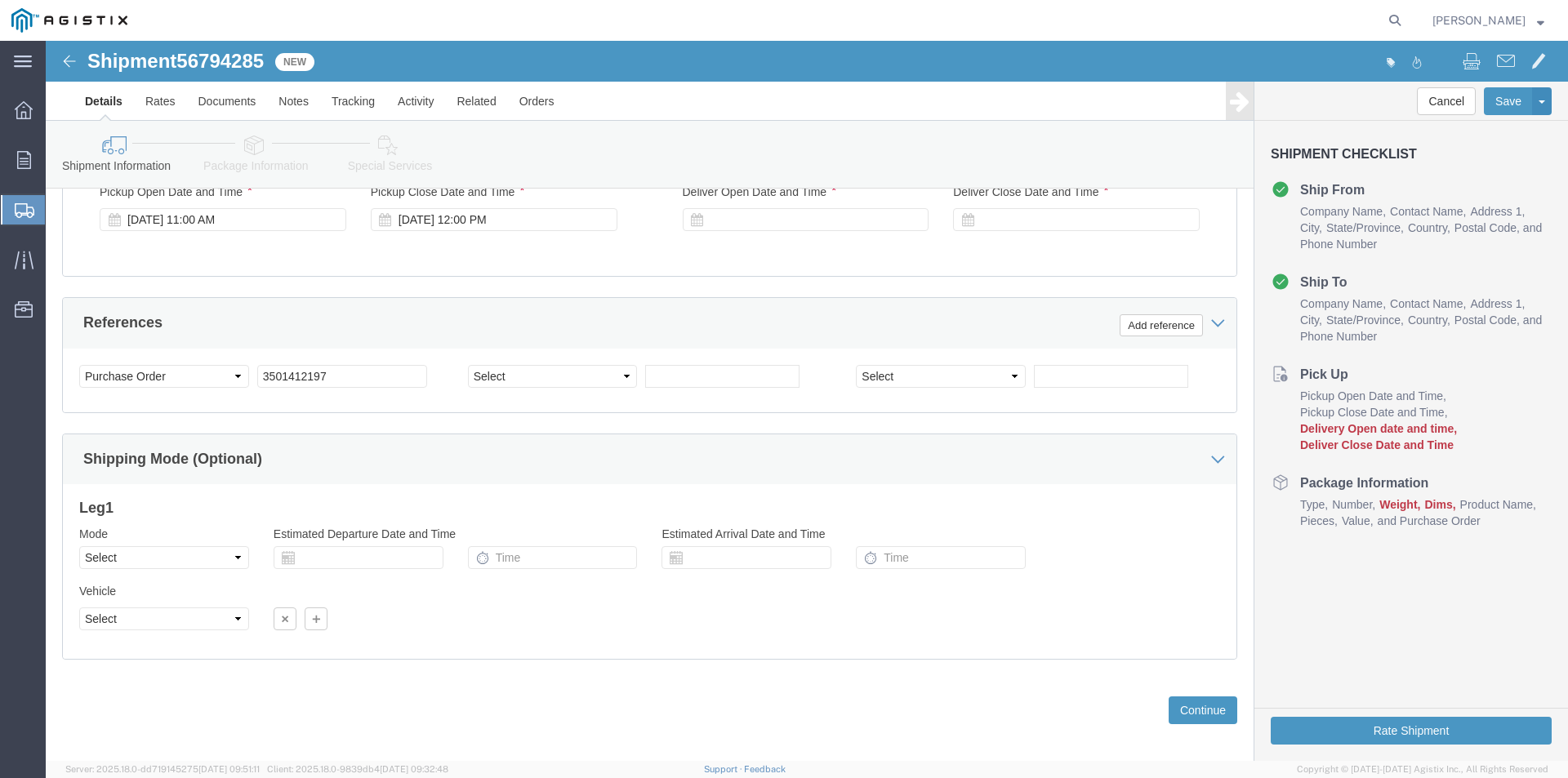
scroll to position [898, 0]
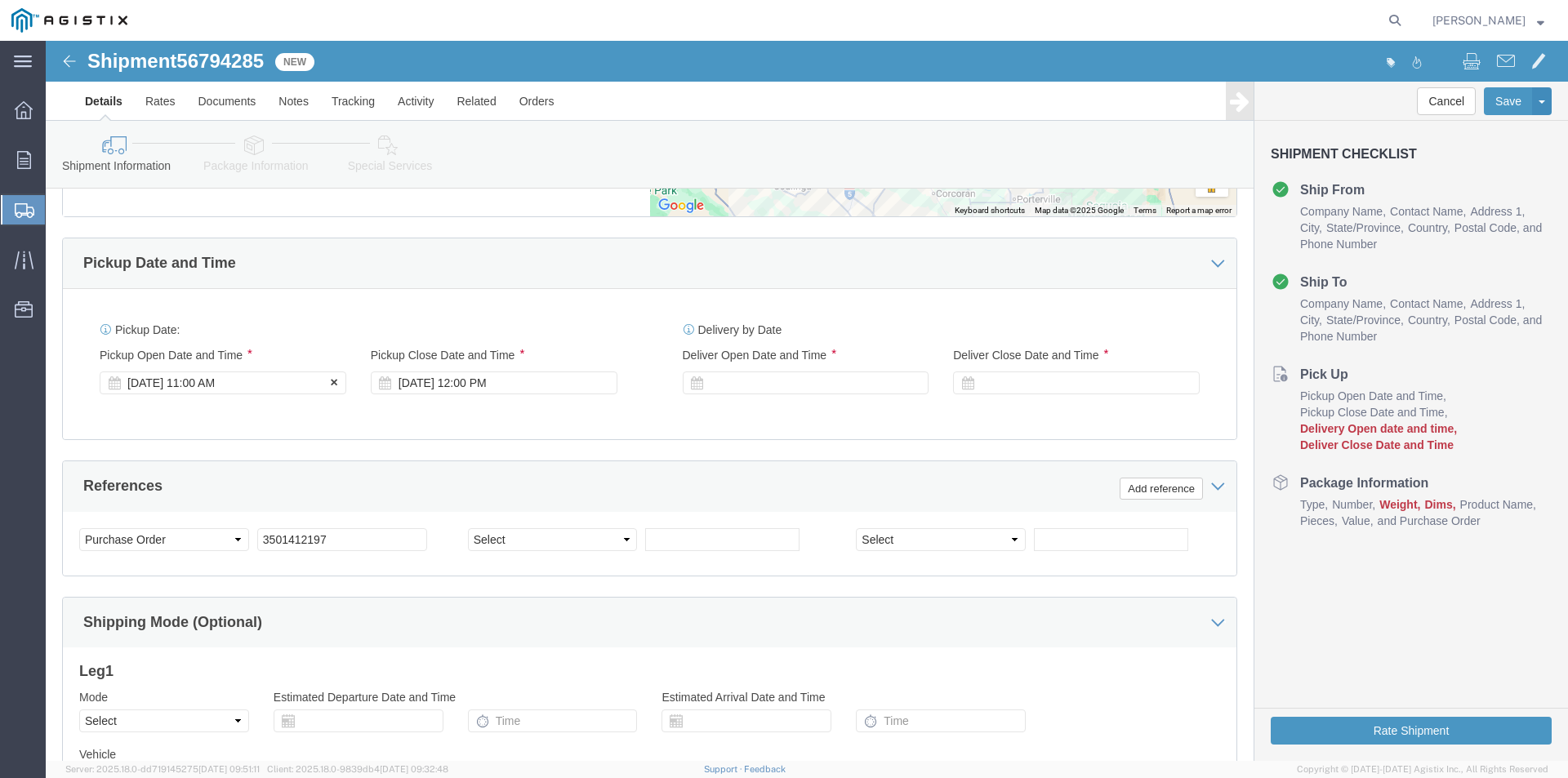
click div "[DATE] 11:00 AM"
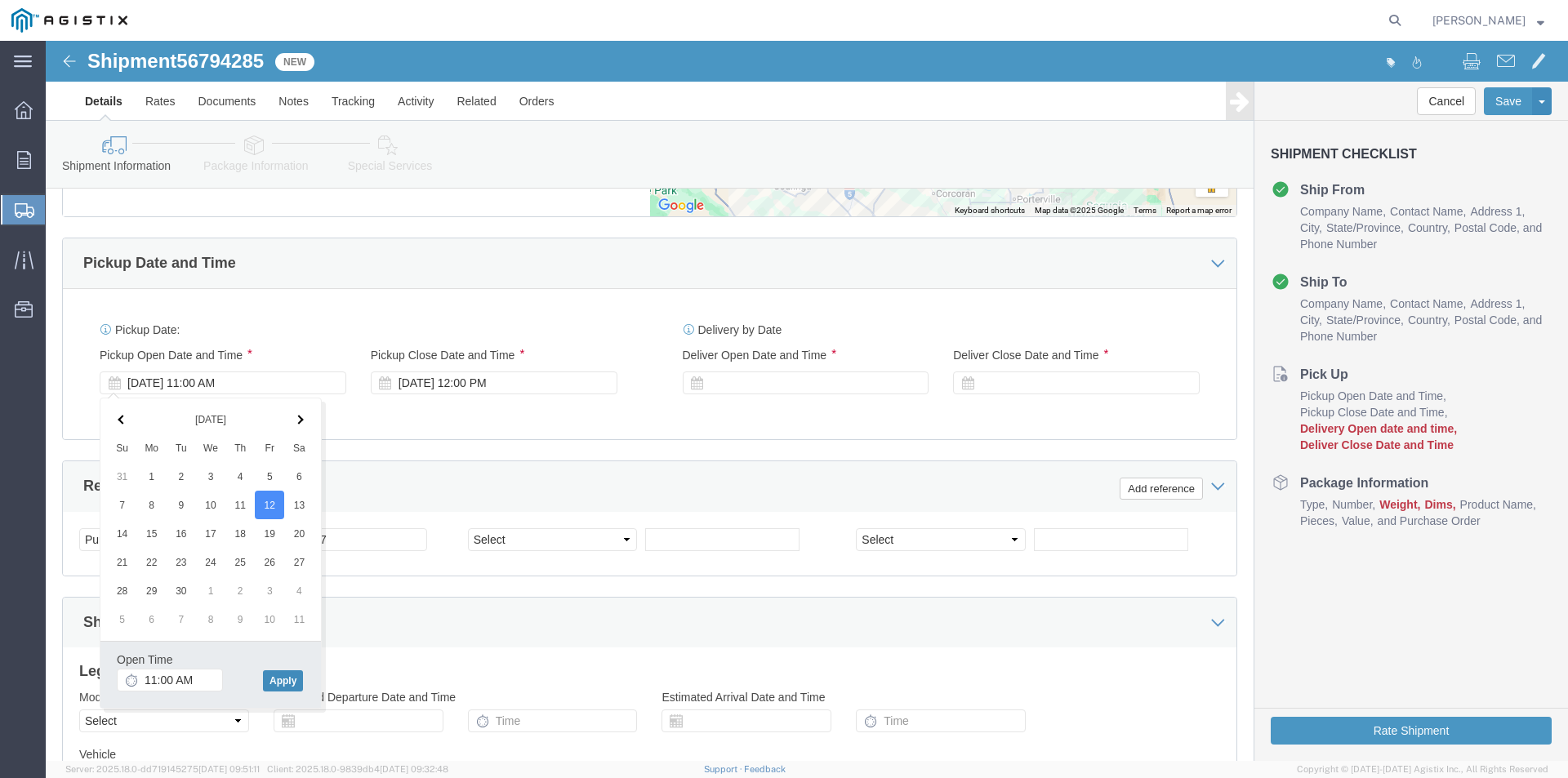
click button "Apply"
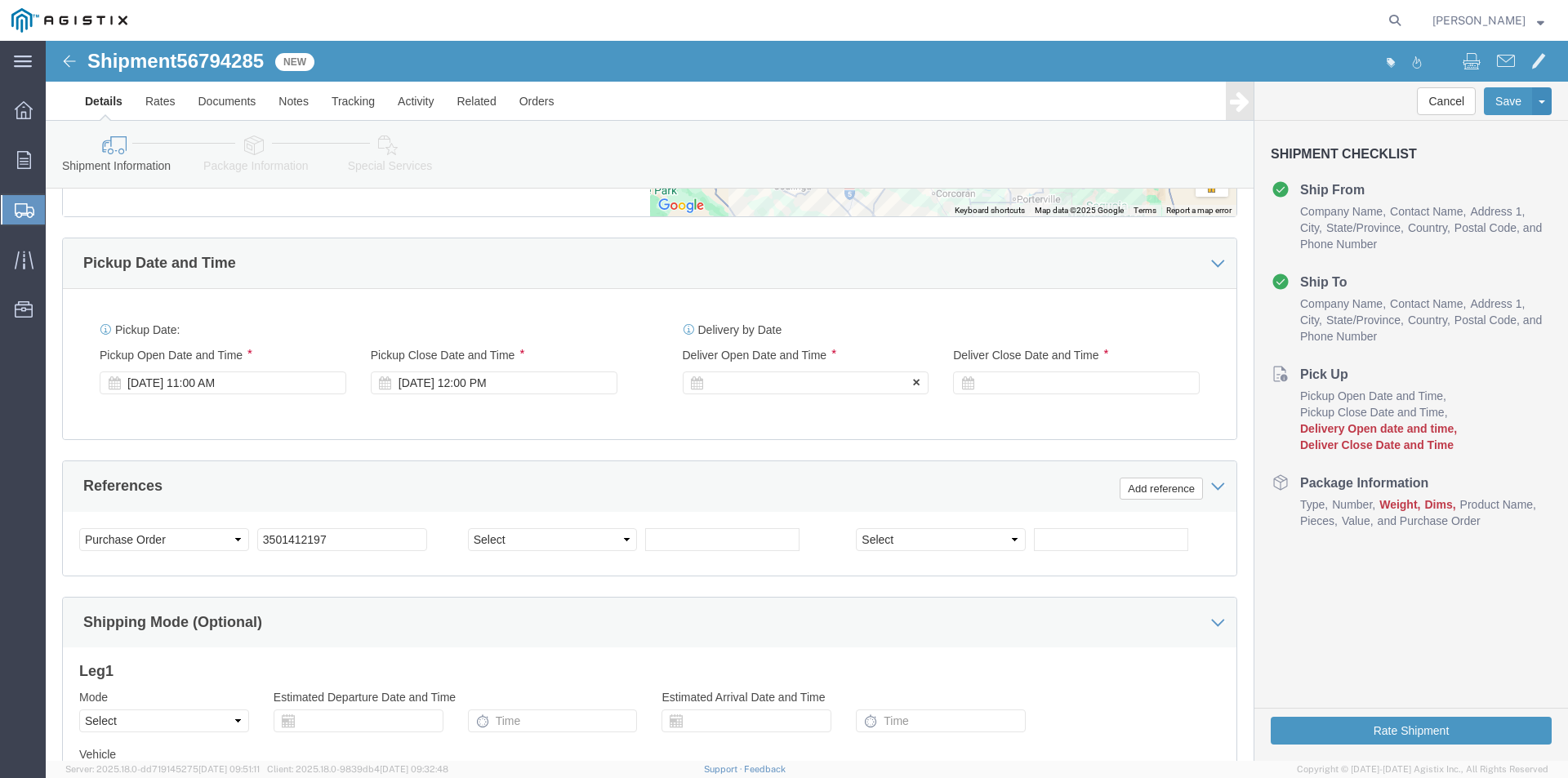
click div
click button "Apply"
click div
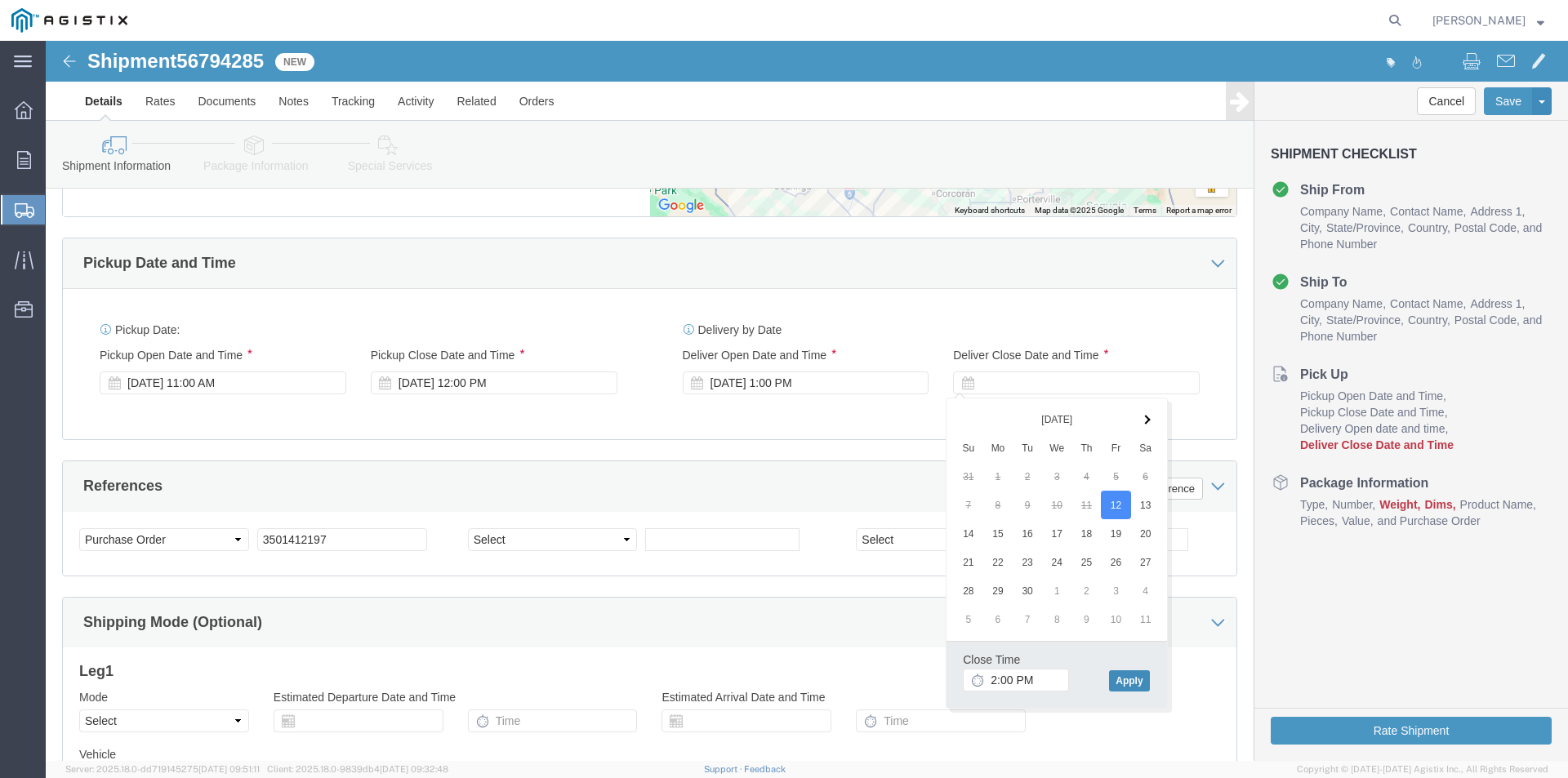
click button "Apply"
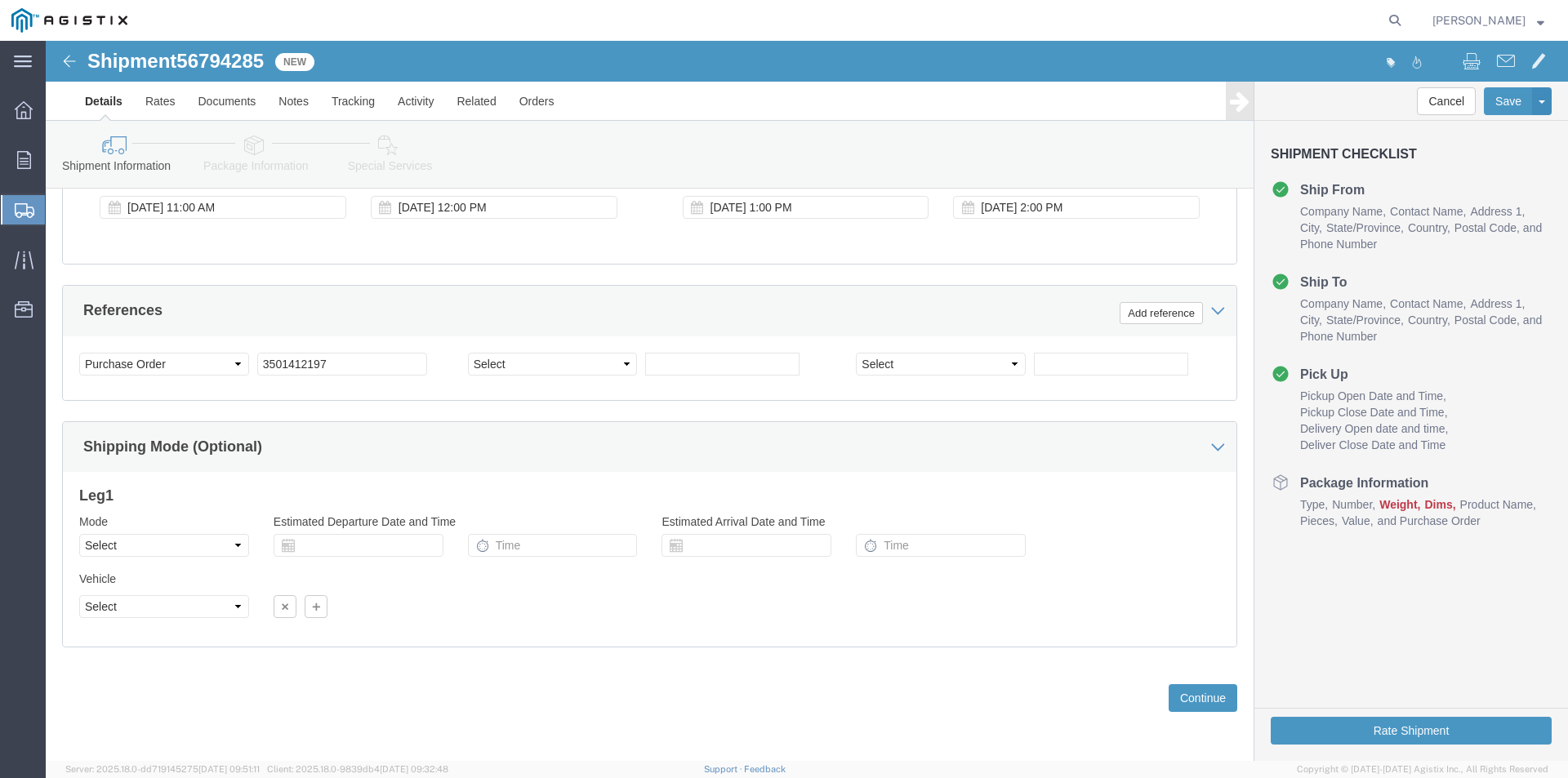
scroll to position [1074, 0]
click button "Continue"
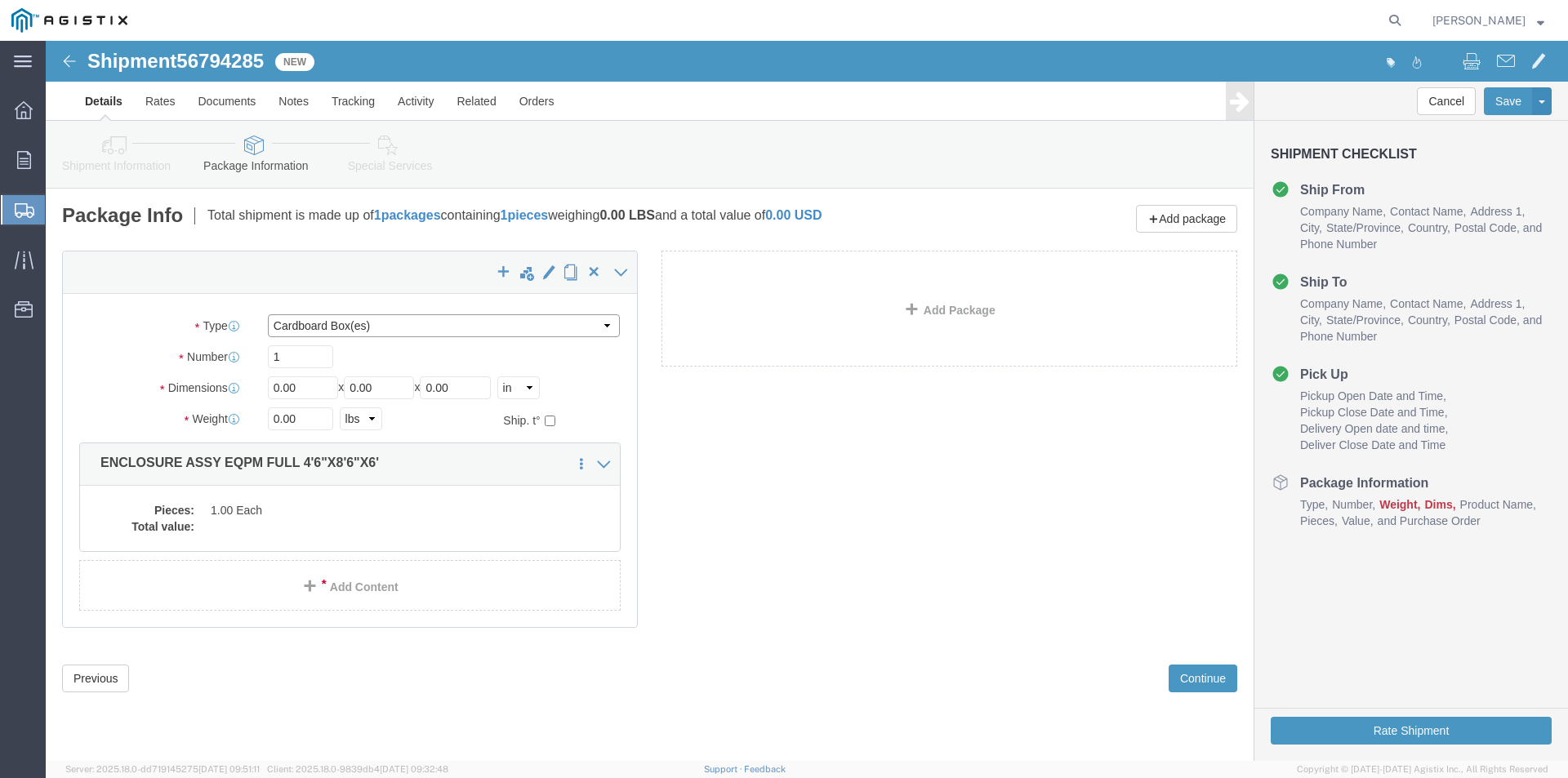
click select "Select Bulk Bundle(s) Cardboard Box(es) Carton(s) Crate(s) Drum(s) (Fiberboard)…"
select select "NKCR"
click select "Select Bulk Bundle(s) Cardboard Box(es) Carton(s) Crate(s) Drum(s) (Fiberboard)…"
drag, startPoint x: 259, startPoint y: 349, endPoint x: 188, endPoint y: 359, distance: 71.7
click div "Package Type Select Bulk Bundle(s) Cardboard Box(es) Carton(s) Crate(s) Drum(s)…"
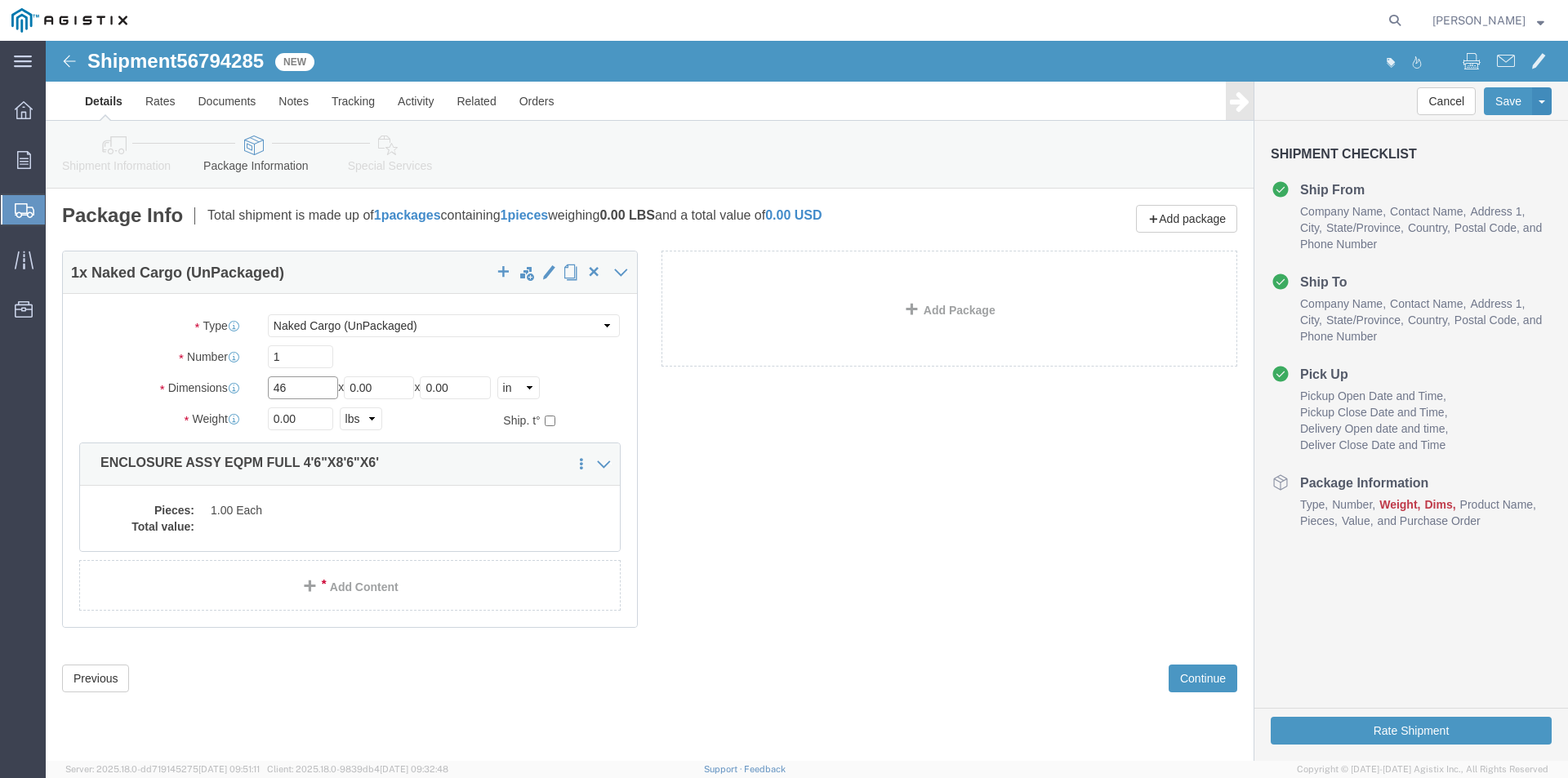
type input "46"
drag, startPoint x: 332, startPoint y: 347, endPoint x: 206, endPoint y: 345, distance: 126.0
click div "Dimensions Length 46 x Width 0.00 x Height 0.00 Select cm ft in"
type input "86"
drag, startPoint x: 429, startPoint y: 349, endPoint x: 358, endPoint y: 354, distance: 71.2
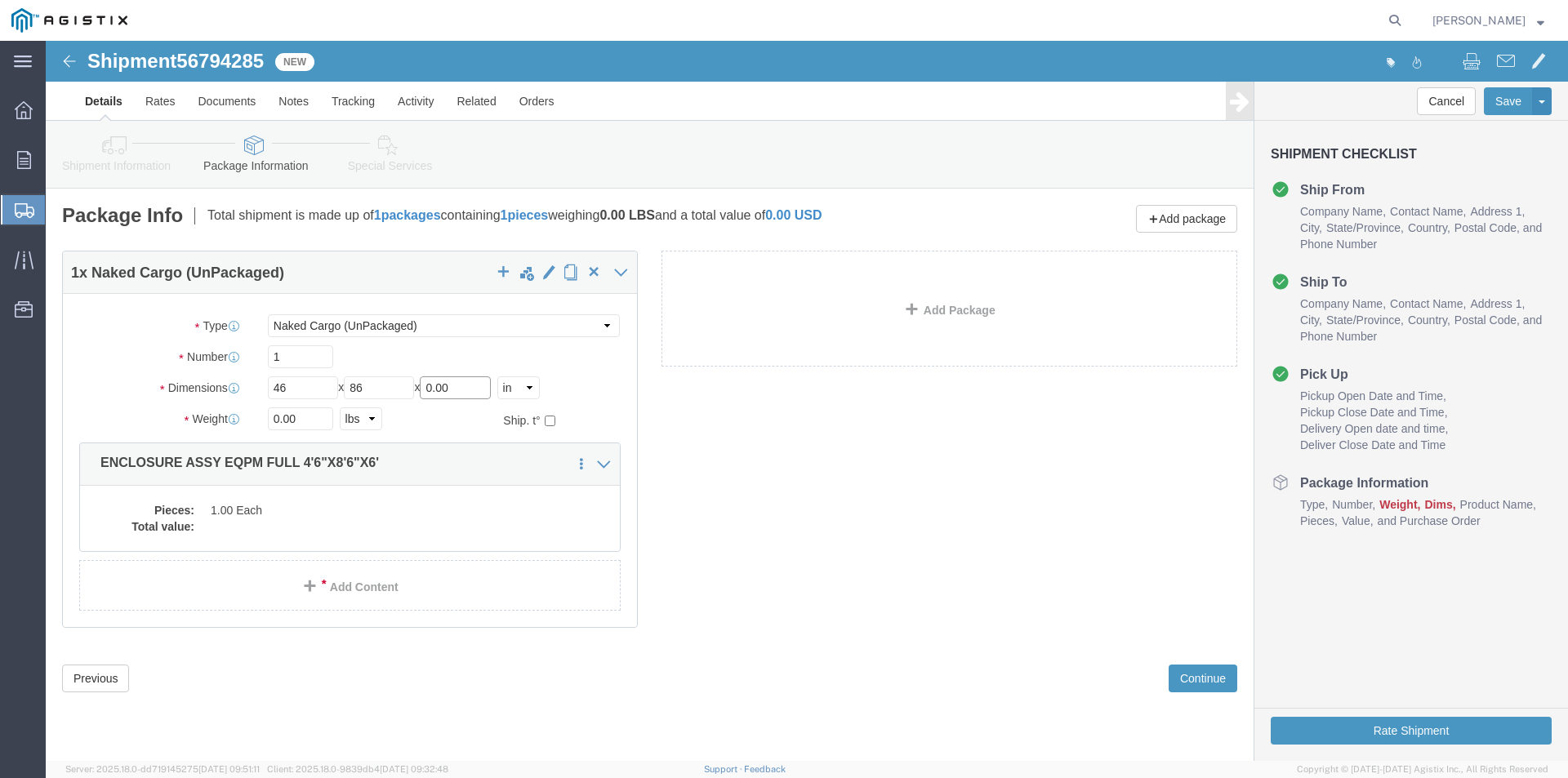
click div "Length 46 x Width 86 x Height 0.00 Select cm ft in"
type input "72"
drag, startPoint x: 261, startPoint y: 377, endPoint x: 165, endPoint y: 379, distance: 96.0
click div "Weight 0.00 Select kgs lbs Ship. t°"
type input "18500"
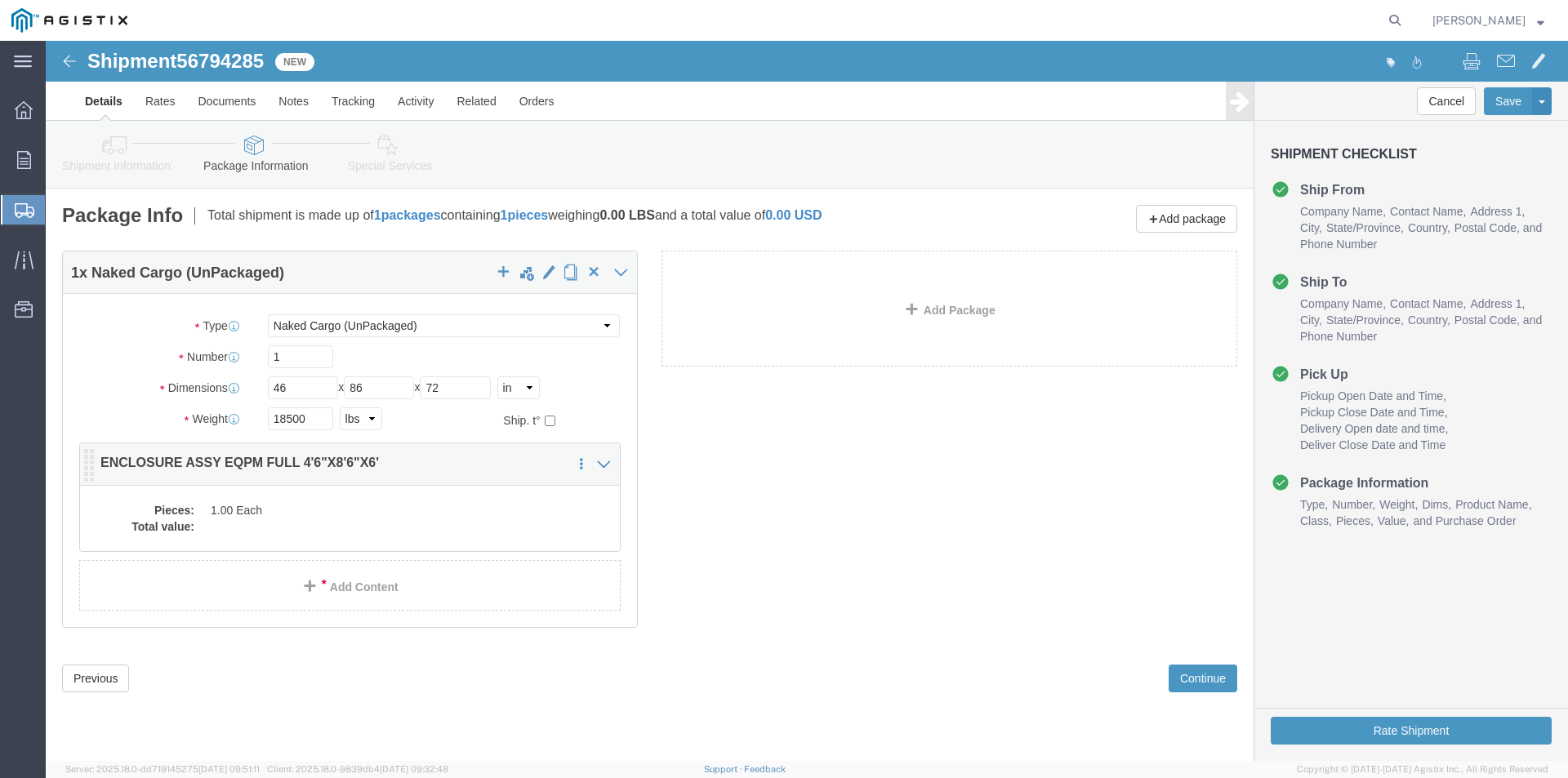
click dd "1.00 Each"
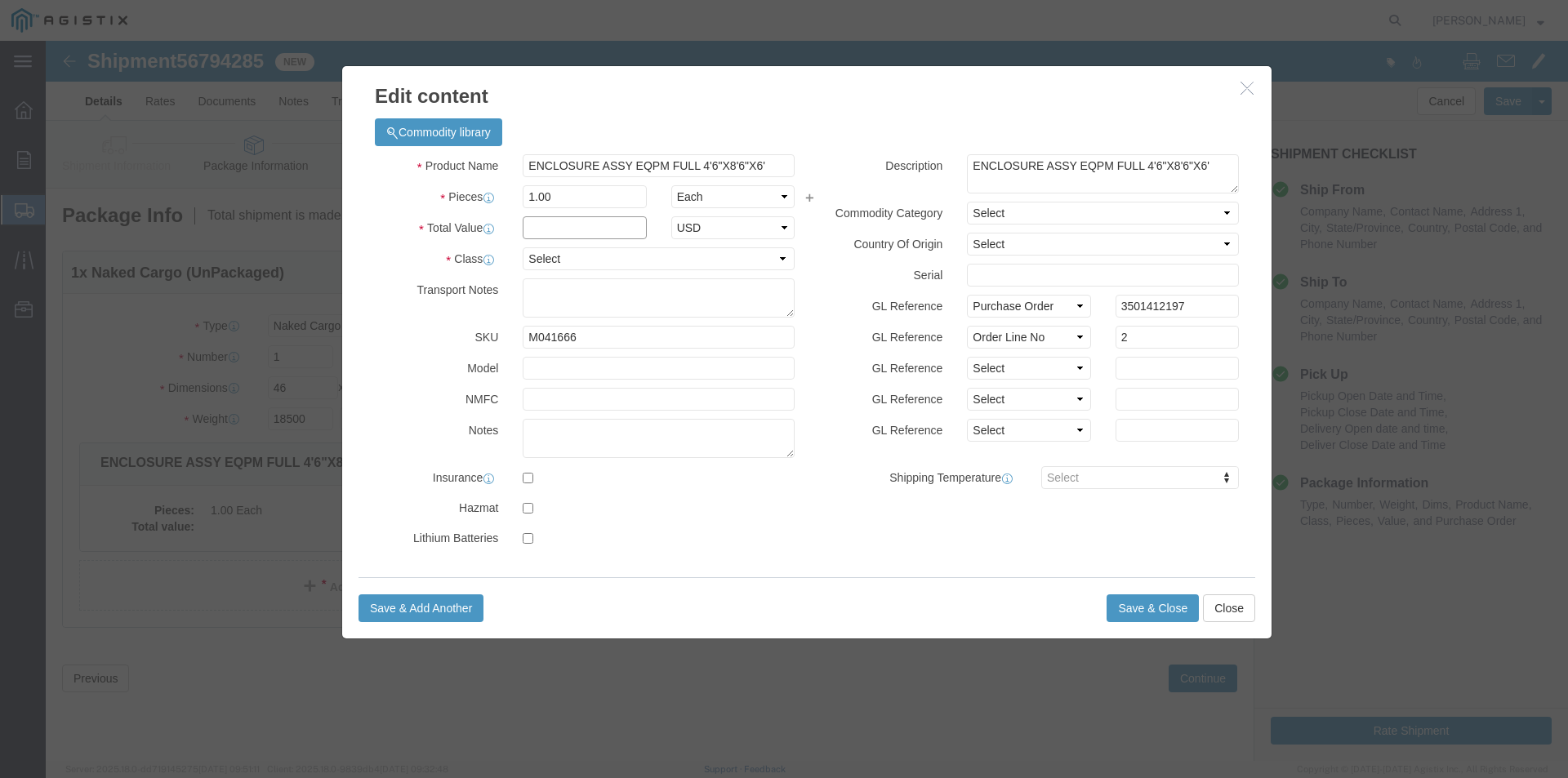
click input "text"
type input "1"
click select "Select 50 55 60 65 70 85 92.5 100 125 175 250 300 400"
select select "55"
click select "Select 50 55 60 65 70 85 92.5 100 125 175 250 300 400"
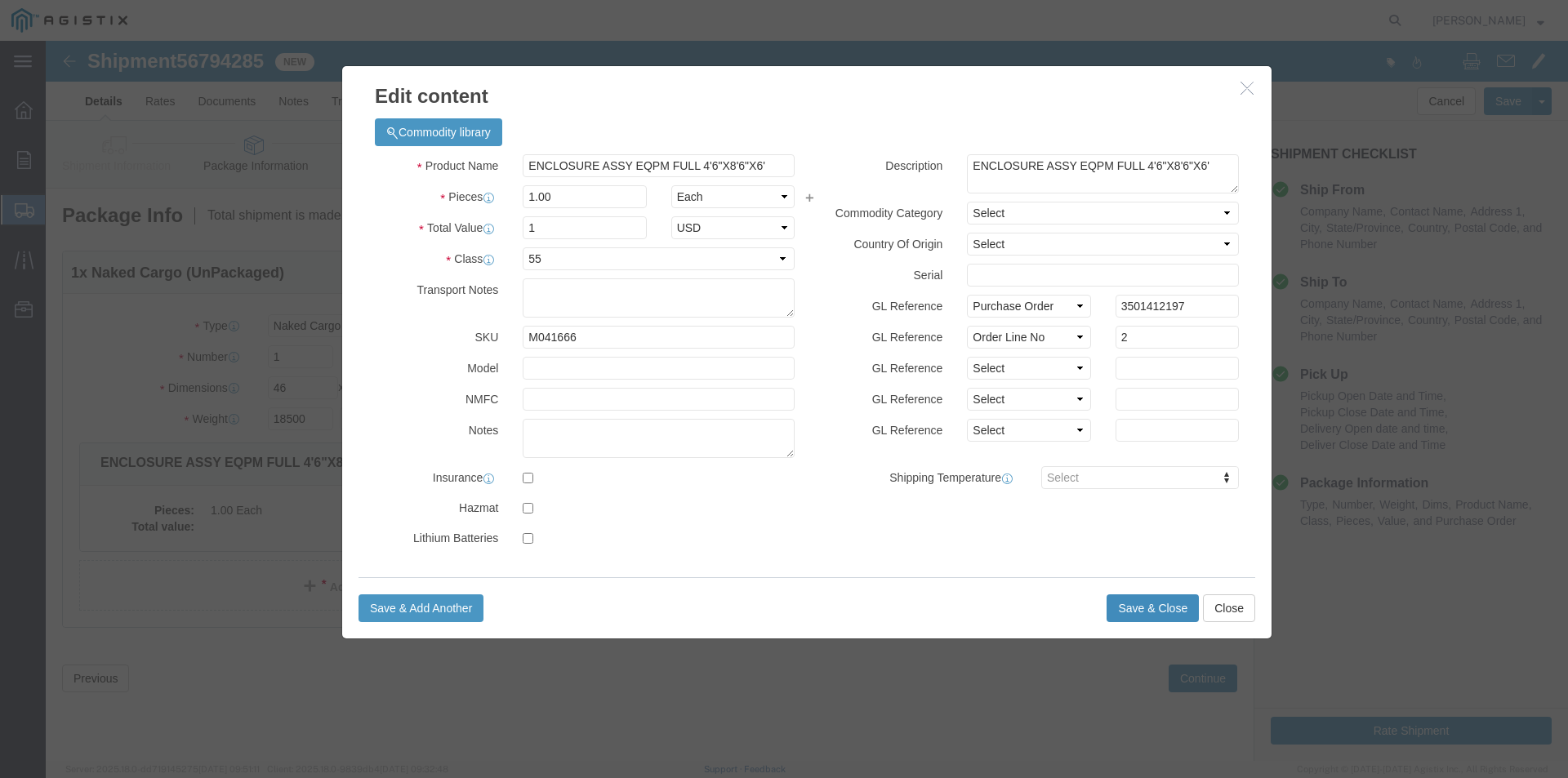
click button "Save & Close"
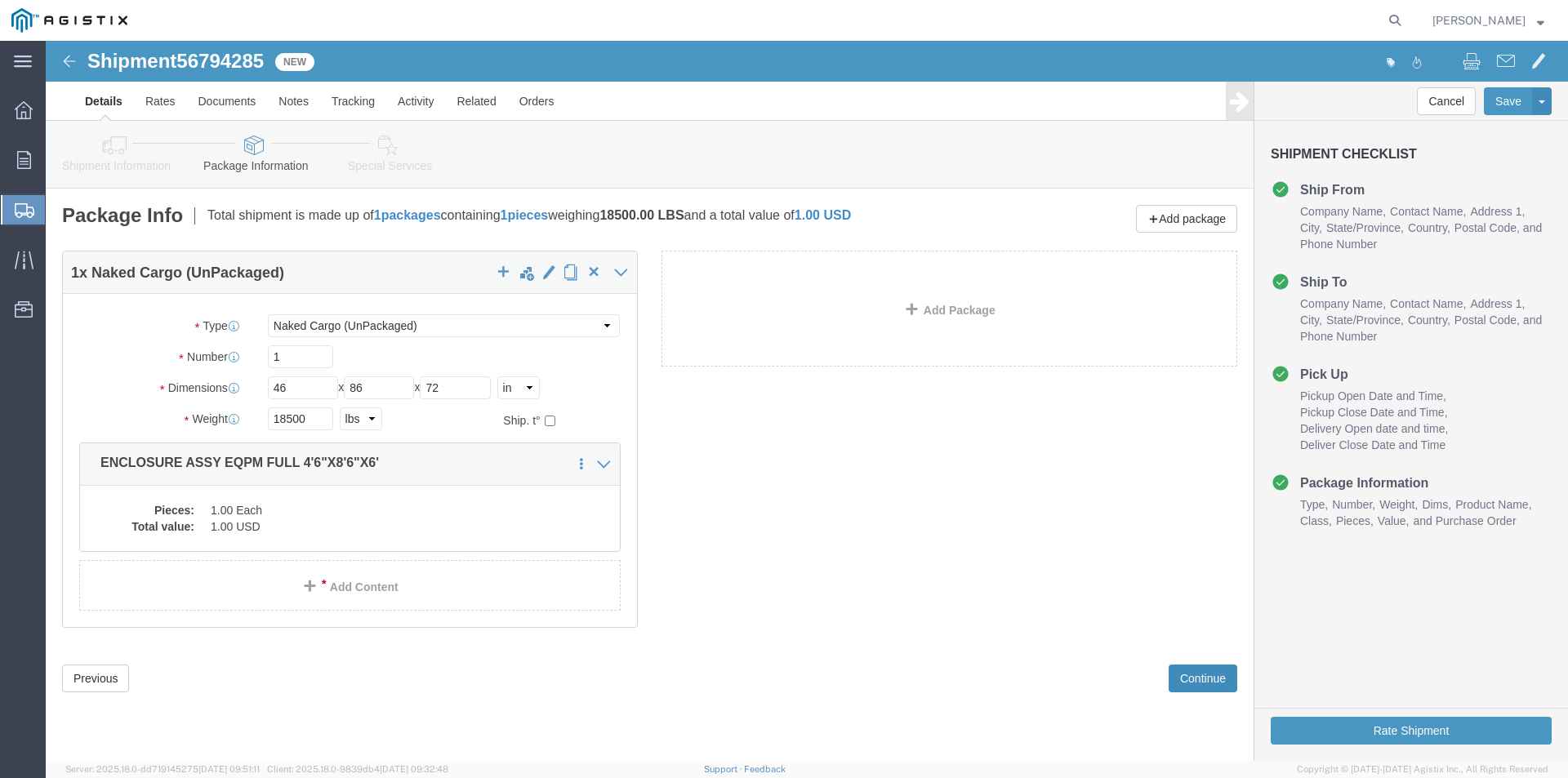
click button "Continue"
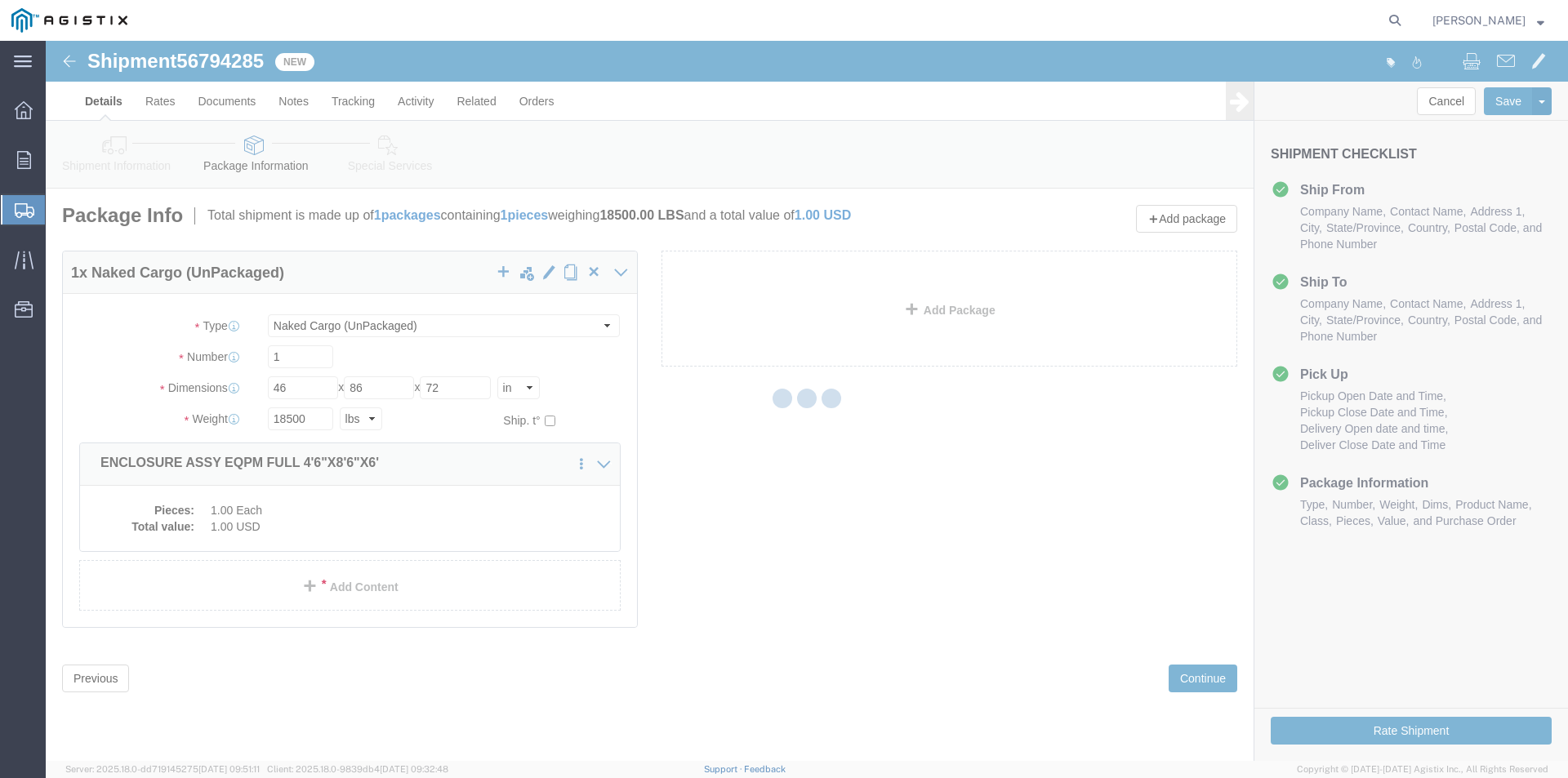
select select
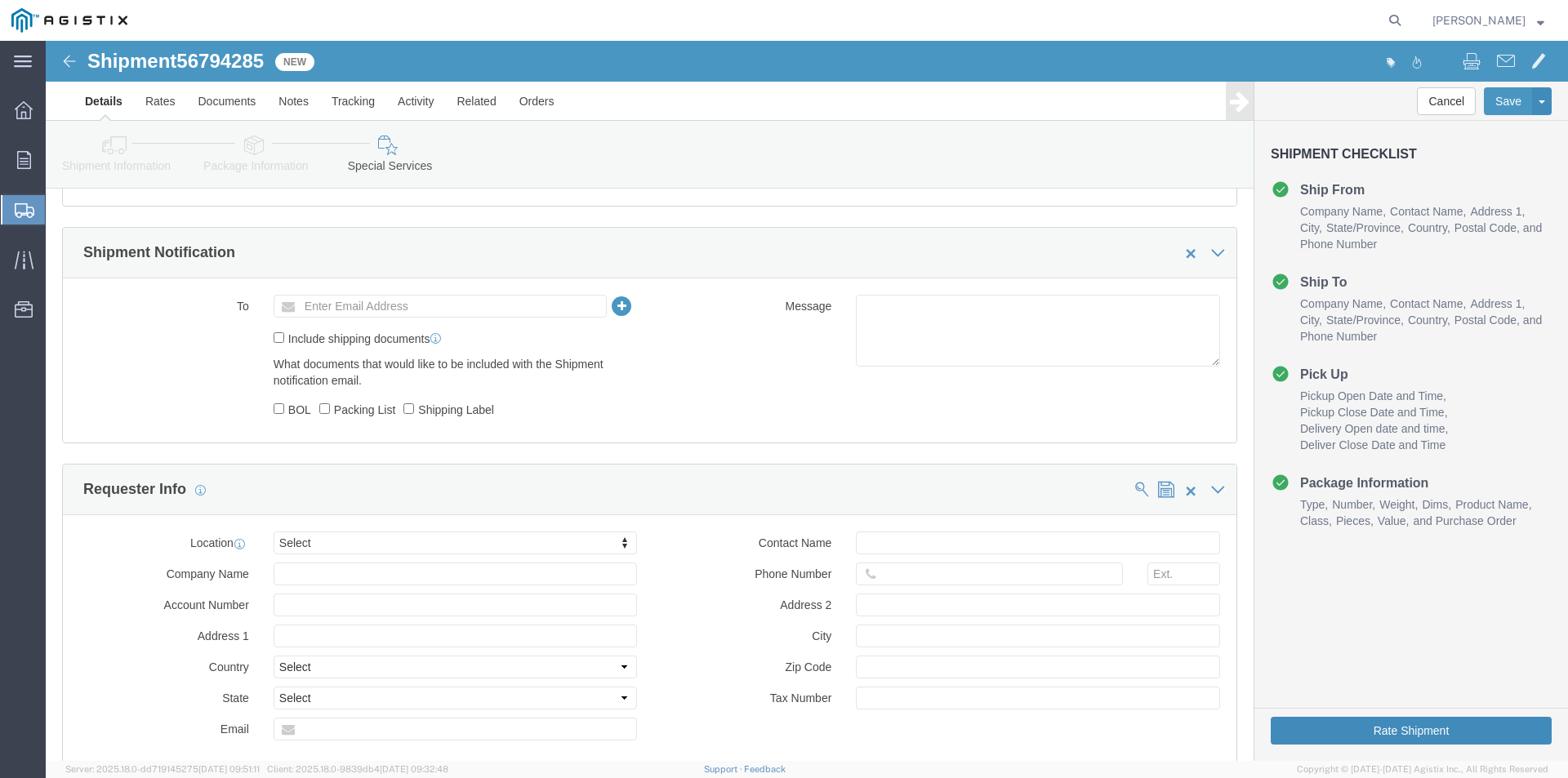
scroll to position [979, 0]
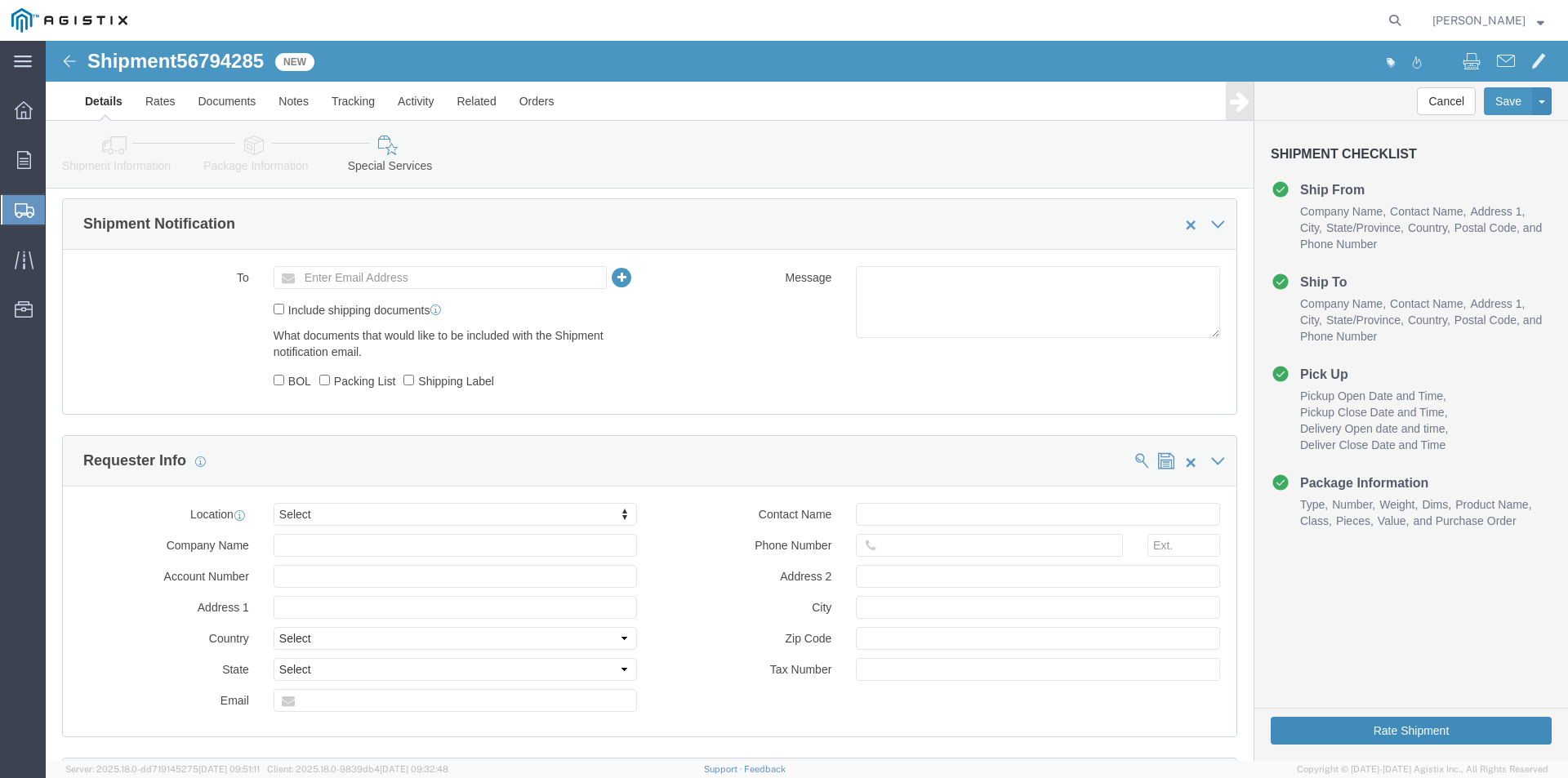
click button "Rate Shipment"
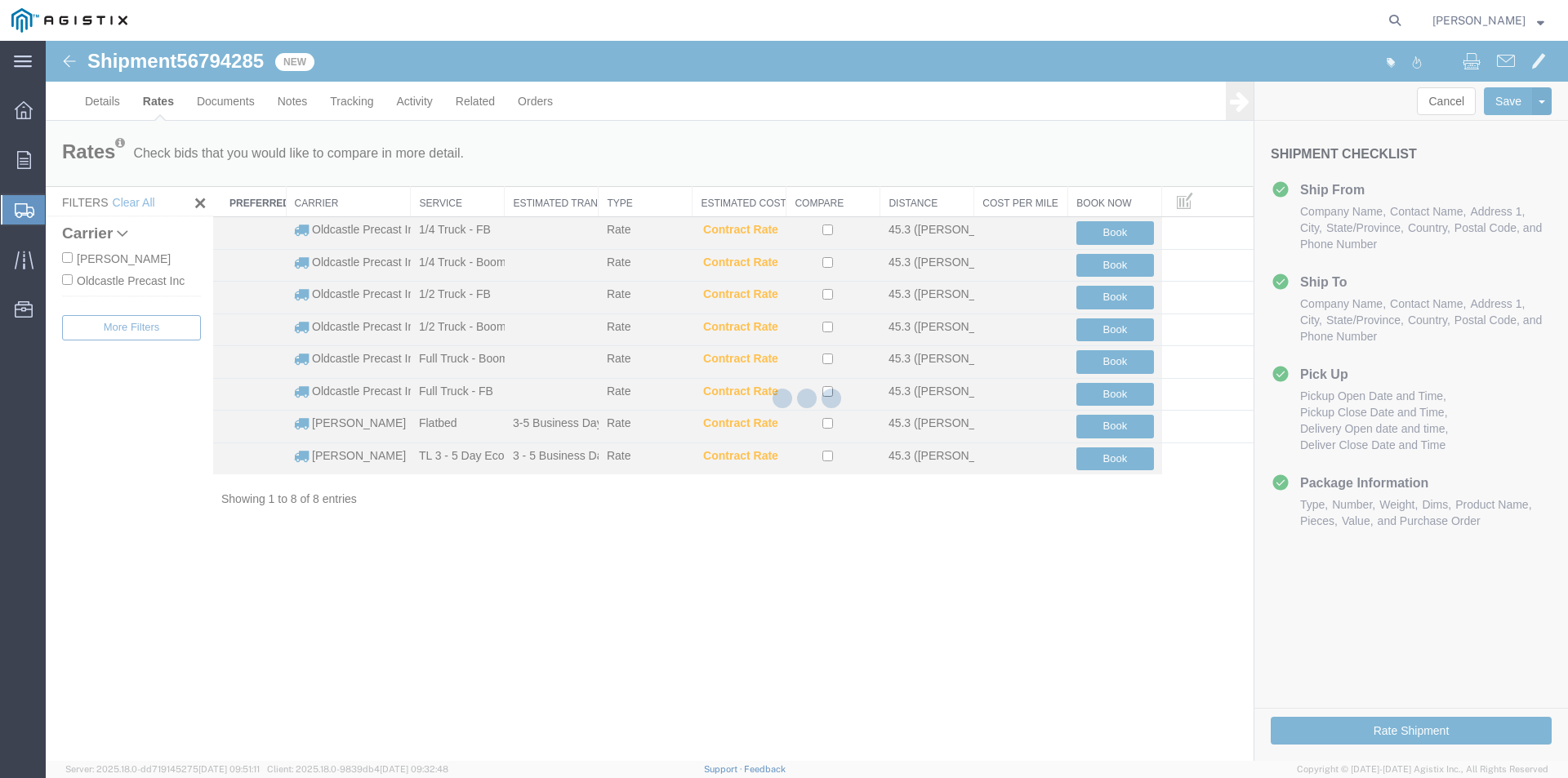
scroll to position [0, 0]
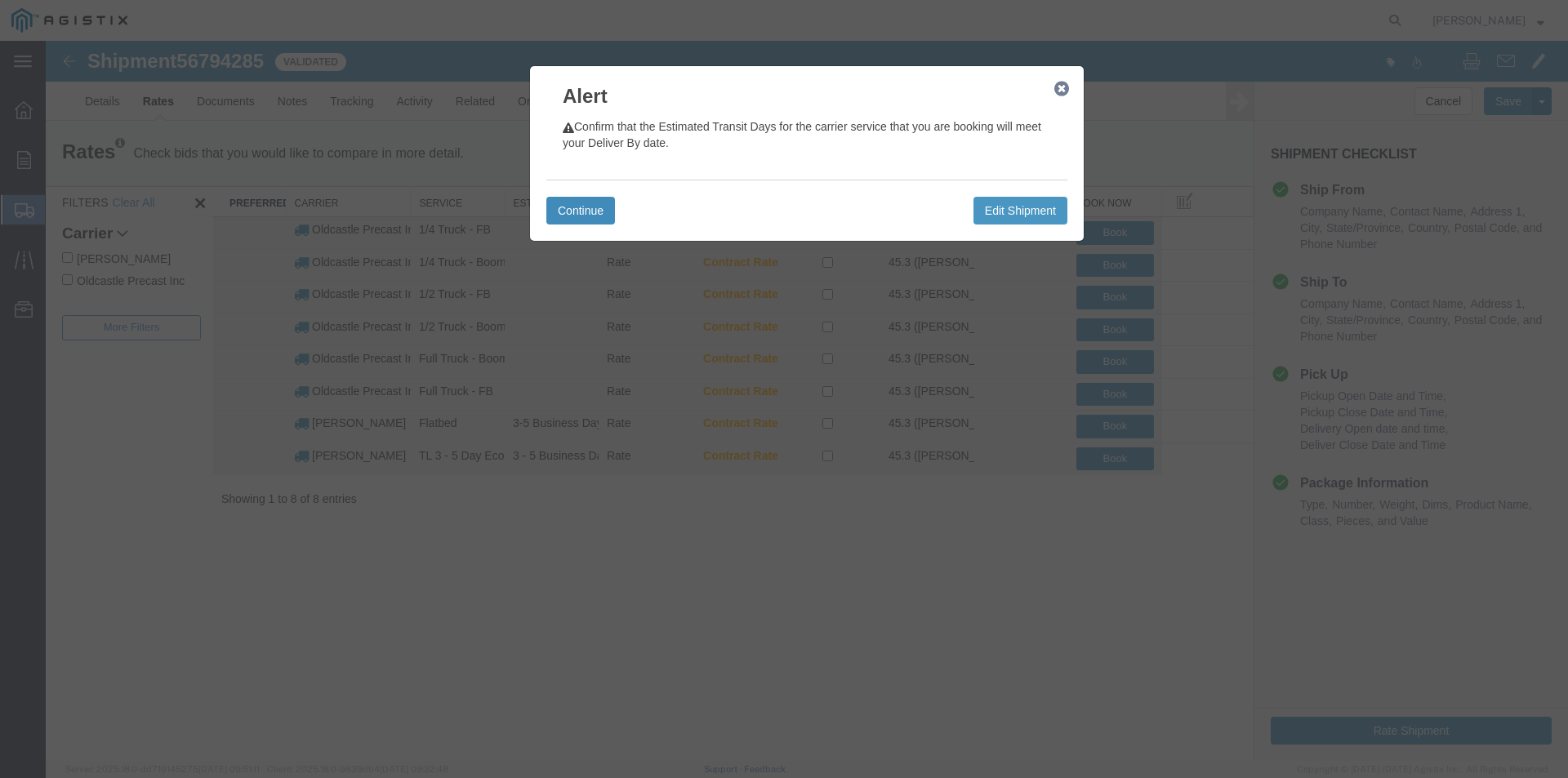
click at [582, 207] on button "Continue" at bounding box center [580, 210] width 68 height 27
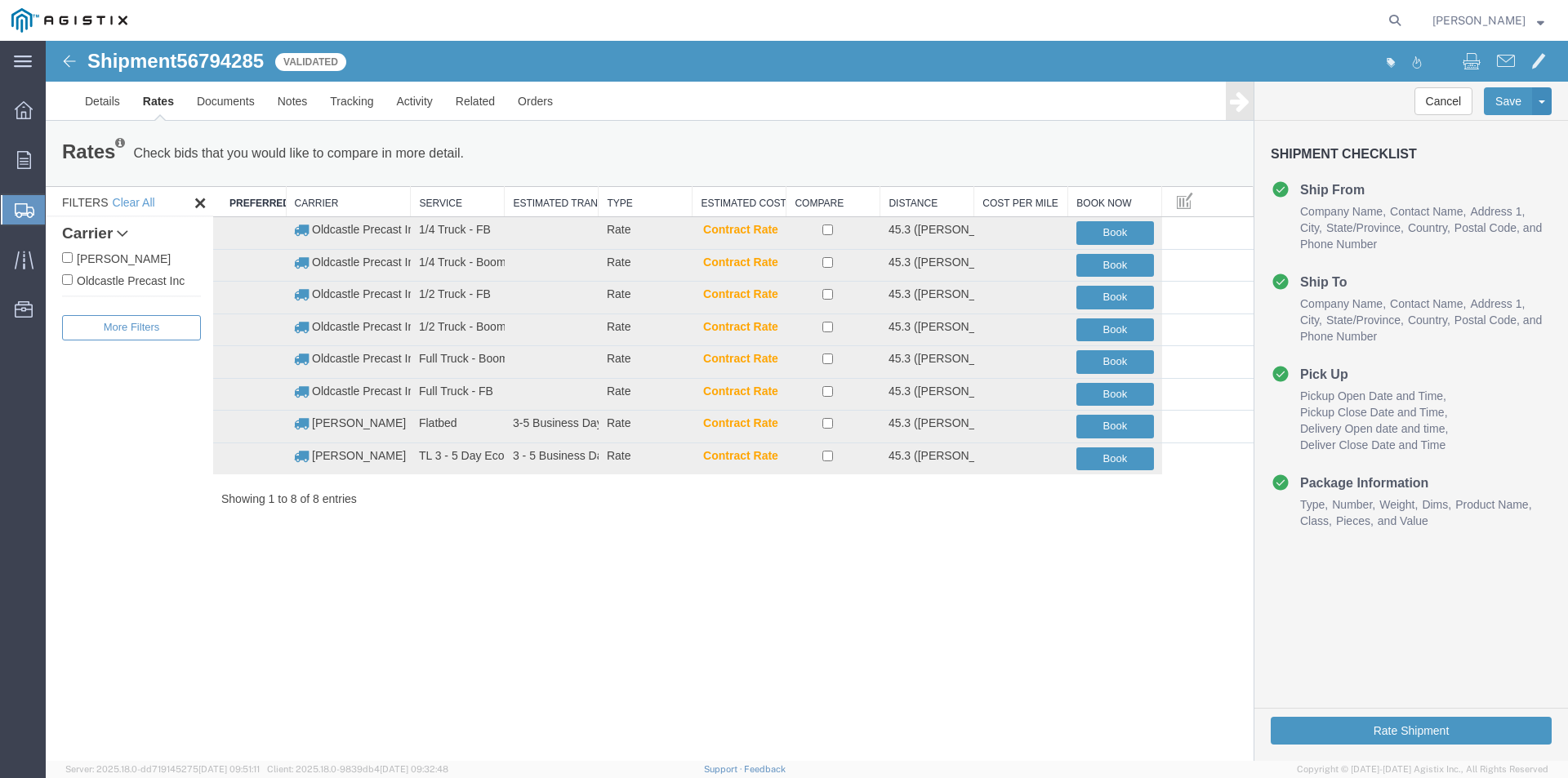
click at [128, 276] on label "Oldcastle Precast Inc" at bounding box center [131, 280] width 139 height 18
click at [72, 276] on input "Oldcastle Precast Inc" at bounding box center [67, 280] width 11 height 11
checkbox input "true"
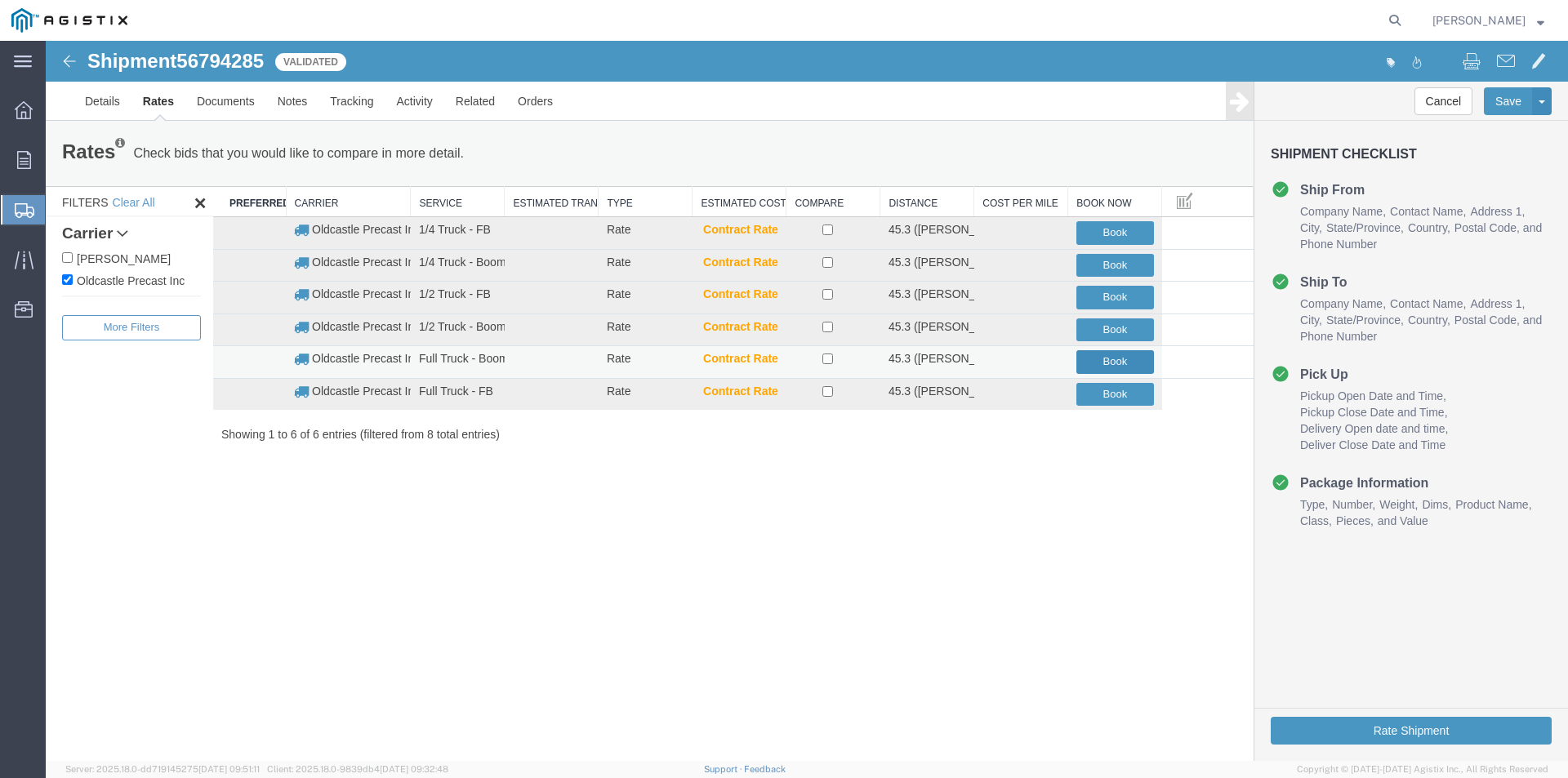
click at [1104, 359] on button "Book" at bounding box center [1114, 362] width 77 height 23
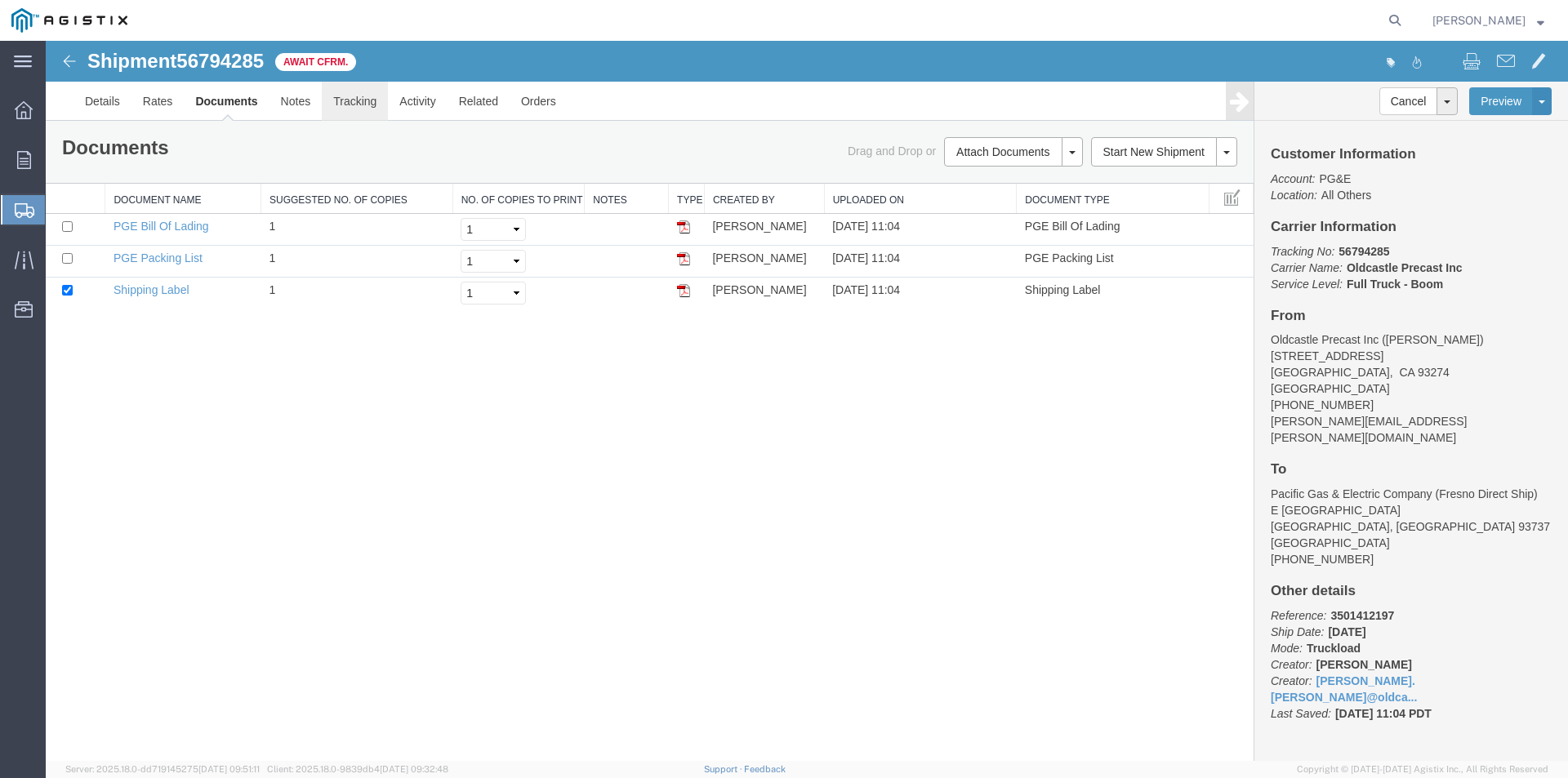
click at [357, 102] on link "Tracking" at bounding box center [355, 101] width 66 height 39
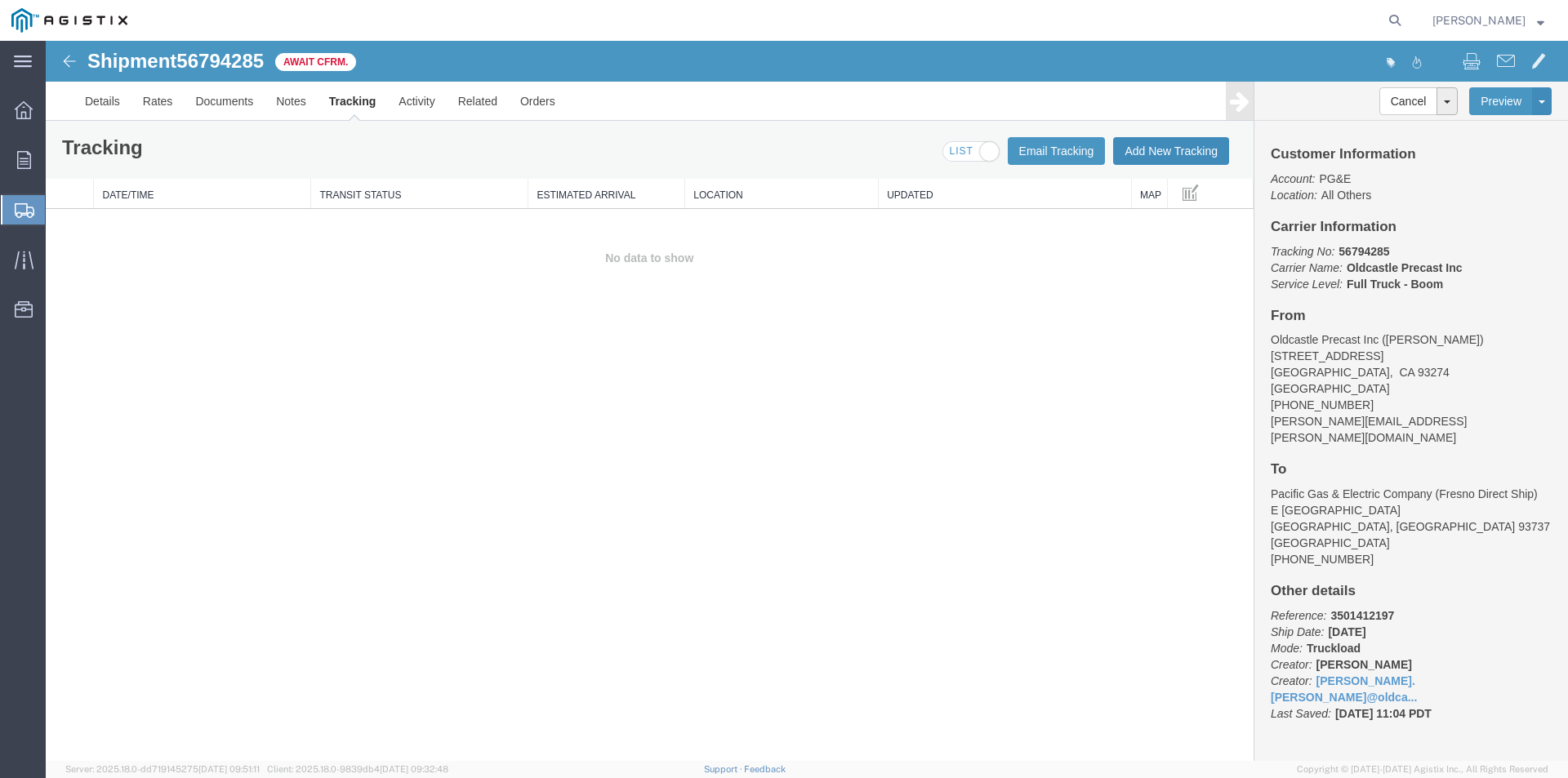
click at [1146, 152] on button "Add New Tracking" at bounding box center [1170, 151] width 116 height 27
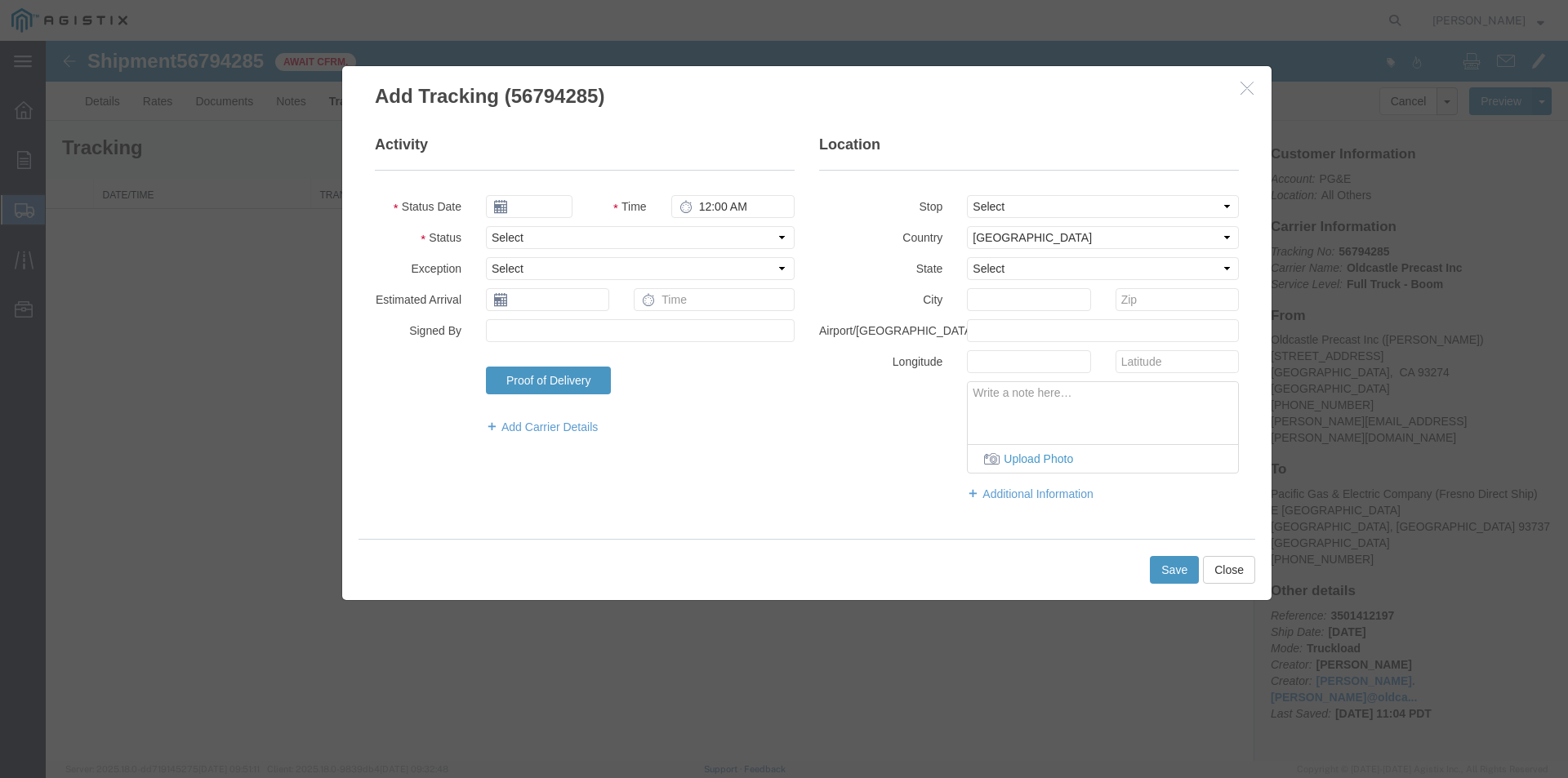
type input "[DATE]"
type input "12:00 PM"
click at [547, 201] on input "[DATE]" at bounding box center [529, 206] width 87 height 22
click at [624, 307] on td "12" at bounding box center [620, 308] width 24 height 24
type input "[DATE]"
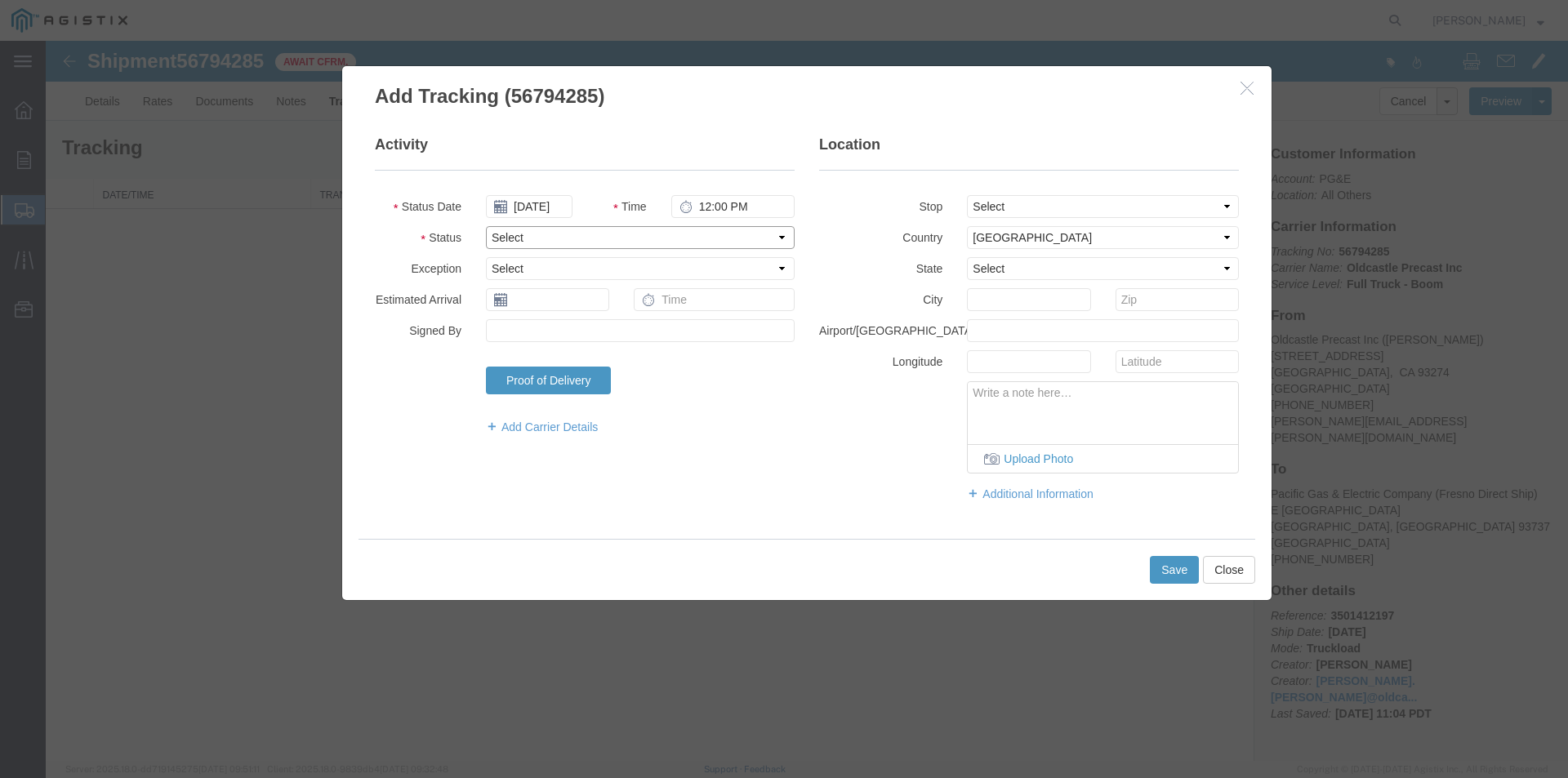
click at [536, 237] on select "Select Arrival Notice Available Arrival Notice Imported Arrive at Delivery Loca…" at bounding box center [640, 237] width 309 height 22
select select "DELIVRED"
click at [486, 226] on select "Select Arrival Notice Available Arrival Notice Imported Arrive at Delivery Loca…" at bounding box center [640, 237] width 309 height 22
click at [1160, 568] on button "Save" at bounding box center [1174, 569] width 49 height 27
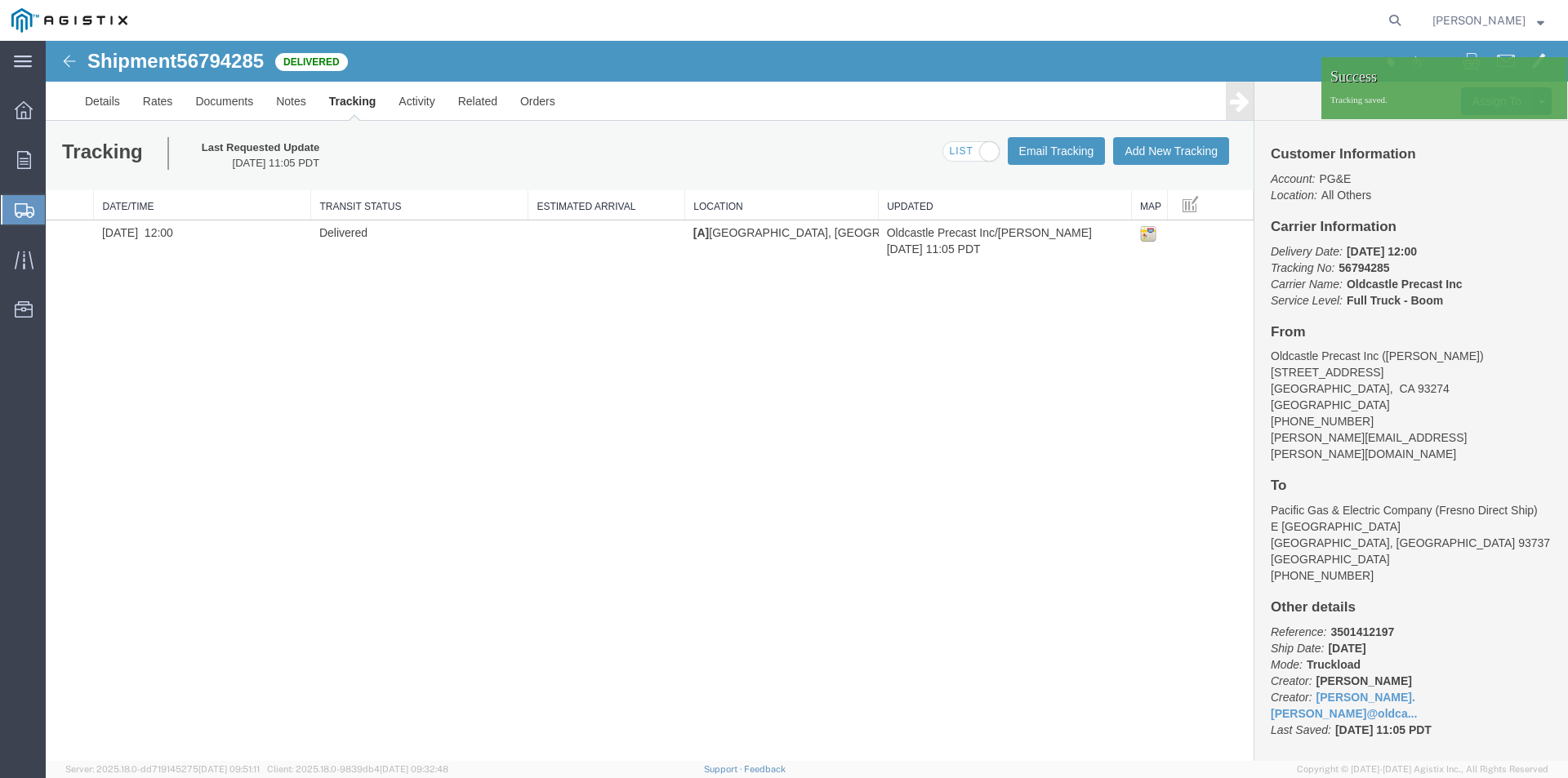
click at [1094, 28] on agx-global-search at bounding box center [1147, 20] width 523 height 41
click at [1555, 73] on div at bounding box center [1551, 73] width 24 height 24
